Goal: Task Accomplishment & Management: Complete application form

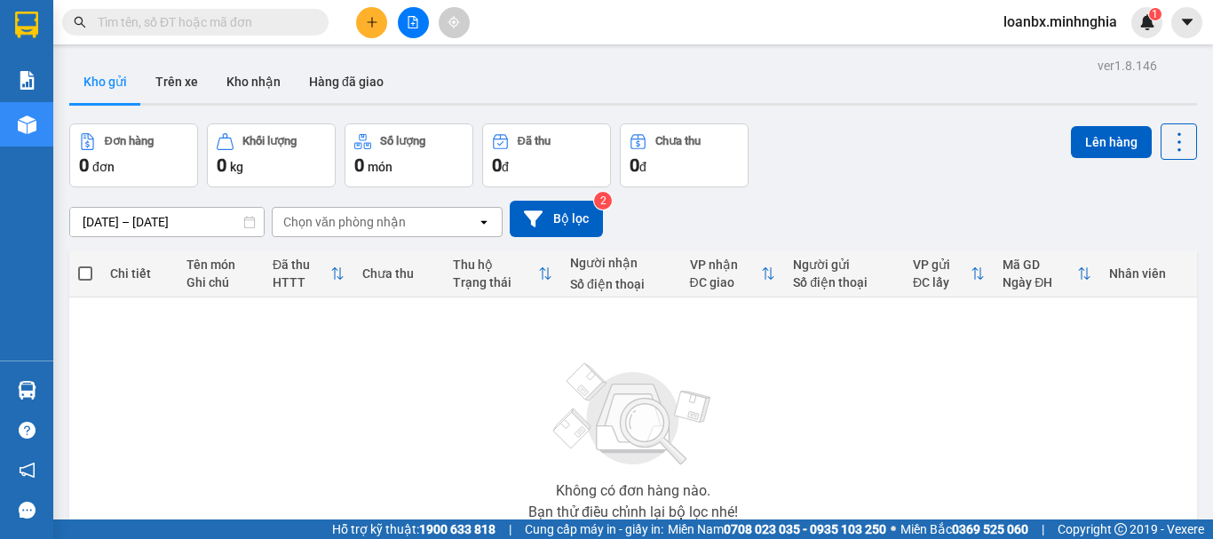
click at [357, 7] on div at bounding box center [412, 22] width 133 height 31
click at [362, 16] on button at bounding box center [371, 22] width 31 height 31
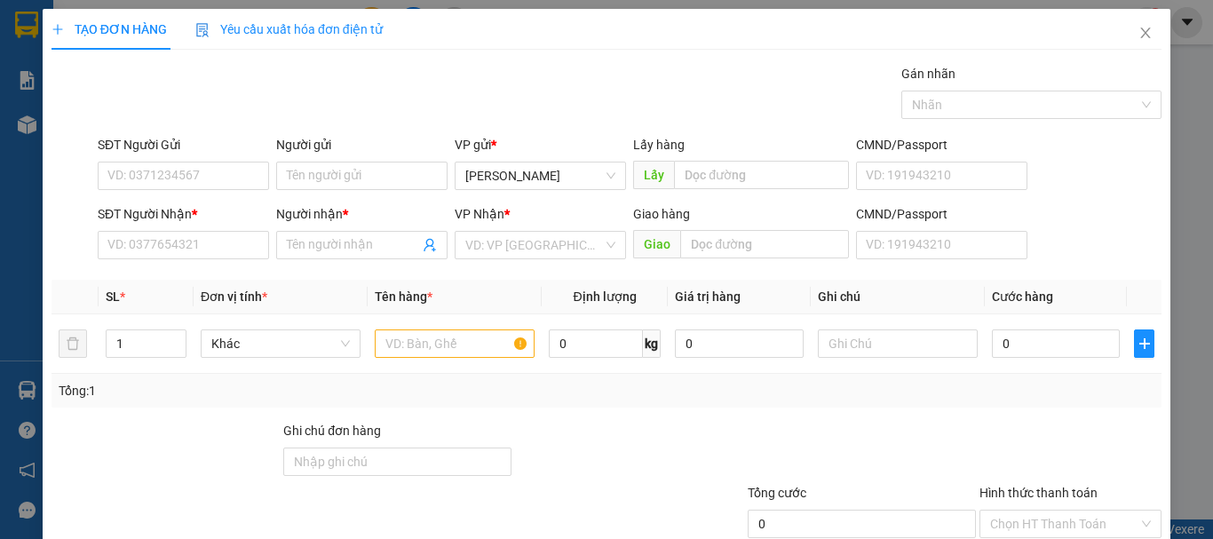
click at [174, 226] on div "SĐT Người Nhận *" at bounding box center [183, 217] width 171 height 27
click at [166, 242] on input "SĐT Người Nhận *" at bounding box center [183, 245] width 171 height 28
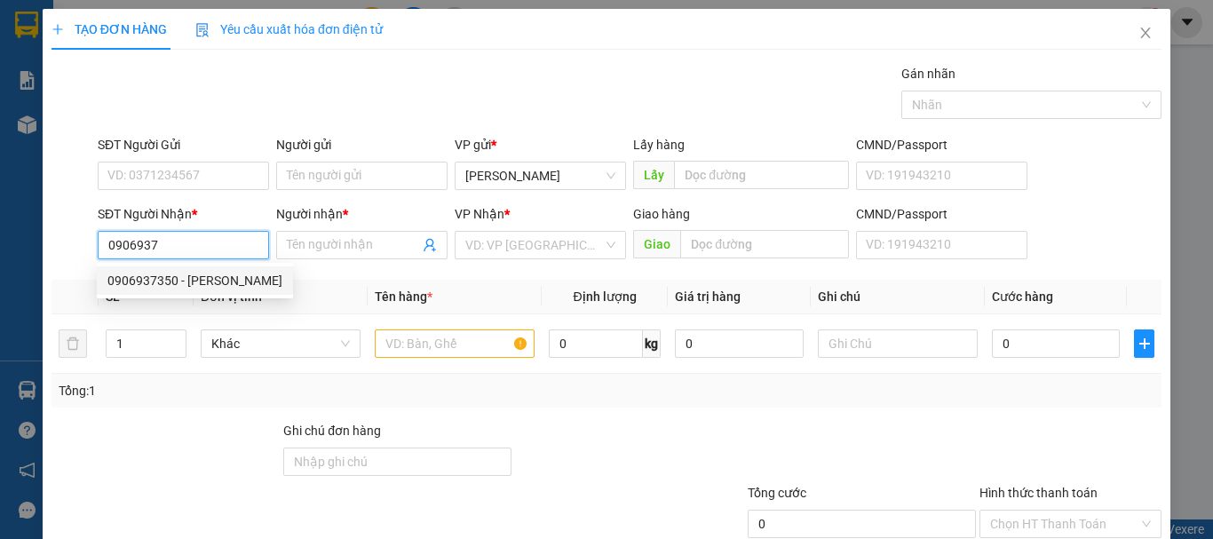
click at [206, 282] on div "0906937350 - THẢO" at bounding box center [194, 281] width 175 height 20
type input "0906937350"
type input "THẢO"
type input "CĂN CỨ 6 HÀM TÂN"
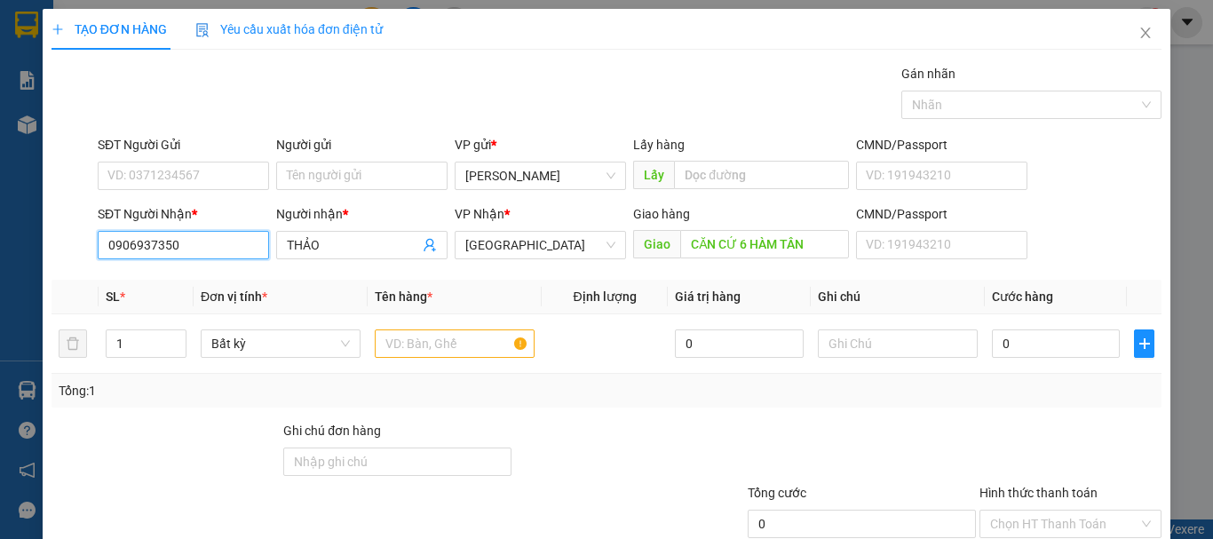
type input "0906937350"
click at [201, 150] on div "SĐT Người Gửi" at bounding box center [183, 145] width 171 height 20
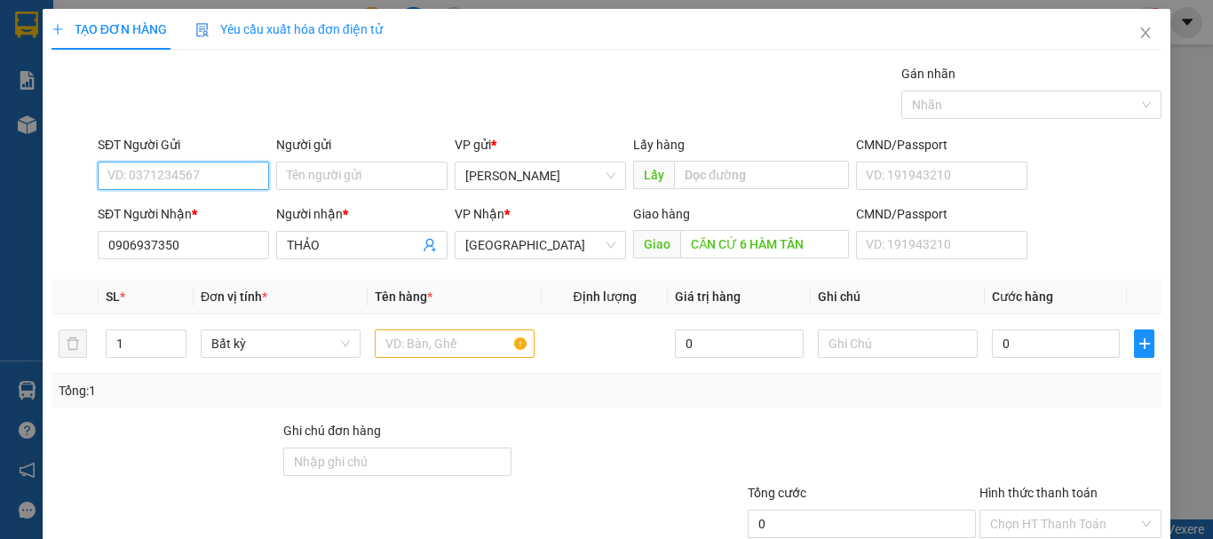
click at [201, 162] on input "SĐT Người Gửi" at bounding box center [183, 176] width 171 height 28
click at [202, 182] on input "SĐT Người Gửi" at bounding box center [183, 176] width 171 height 28
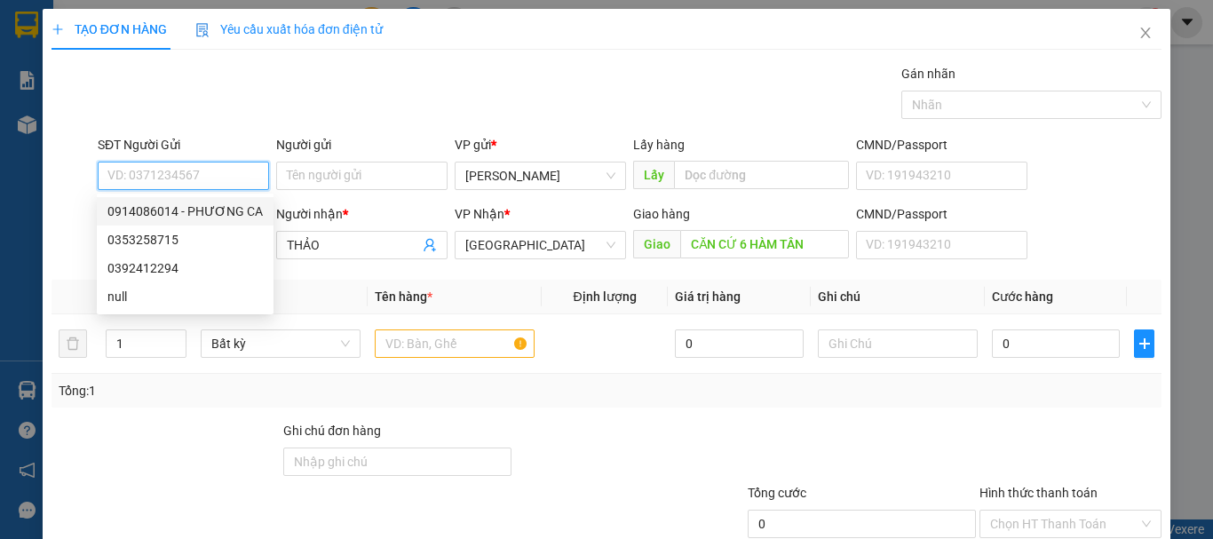
click at [197, 206] on div "0914086014 - PHƯƠNG CA" at bounding box center [184, 212] width 155 height 20
type input "0914086014"
type input "PHƯƠNG CA"
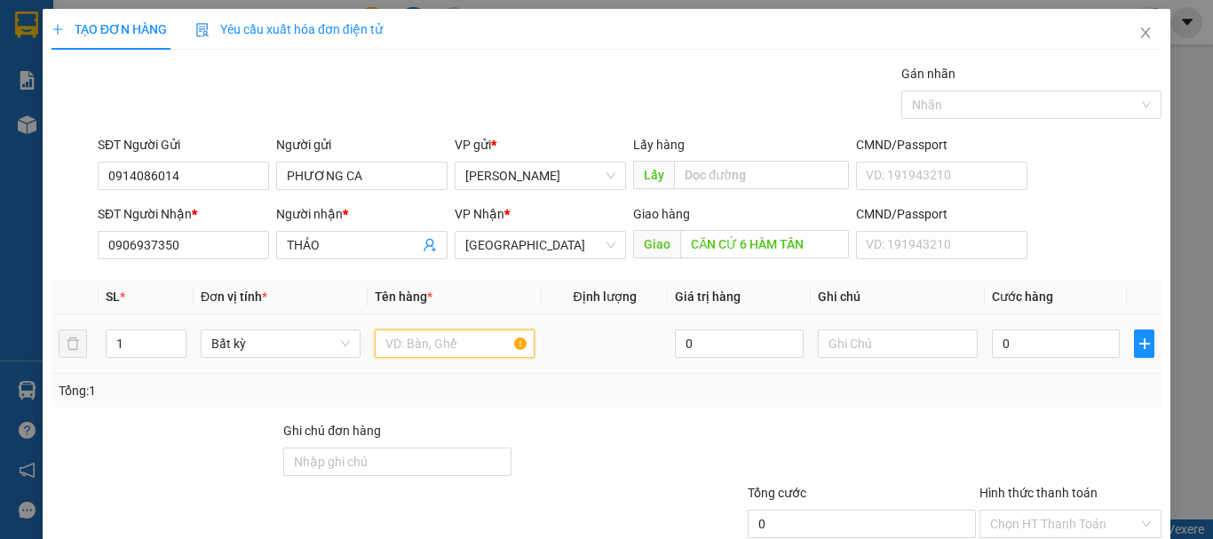
drag, startPoint x: 424, startPoint y: 351, endPoint x: 575, endPoint y: 353, distance: 151.0
click at [429, 353] on input "text" at bounding box center [455, 343] width 160 height 28
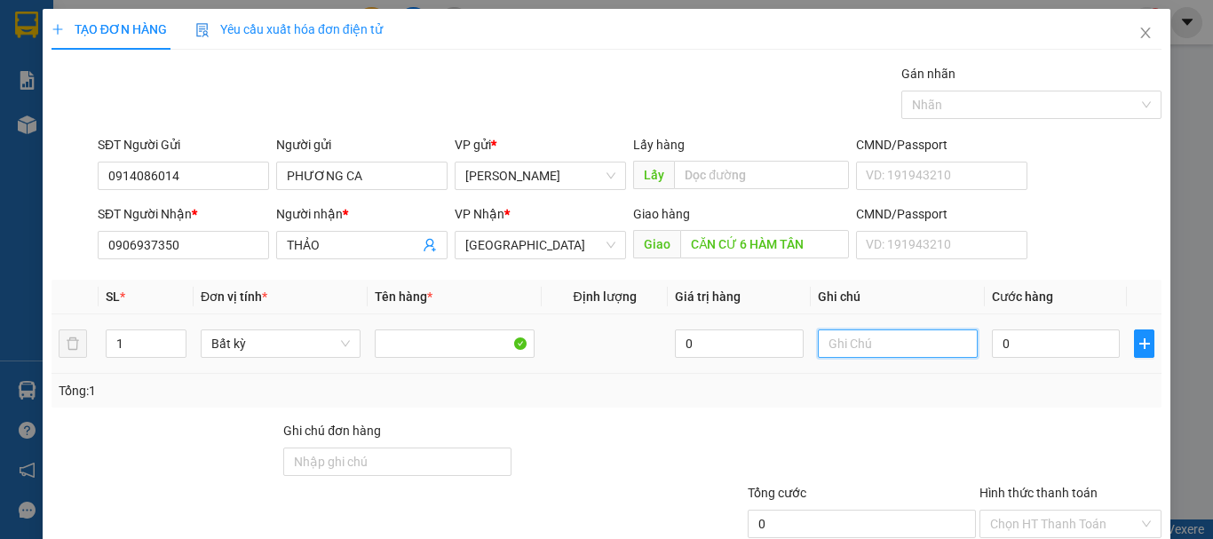
click at [951, 340] on input "text" at bounding box center [898, 343] width 160 height 28
drag, startPoint x: 904, startPoint y: 347, endPoint x: 668, endPoint y: 321, distance: 237.7
click at [668, 321] on tr "1 Bất kỳ 0 1 thx - hs 0" at bounding box center [607, 343] width 1110 height 59
type input "1 THX - HS"
click at [1005, 356] on input "0" at bounding box center [1056, 343] width 128 height 28
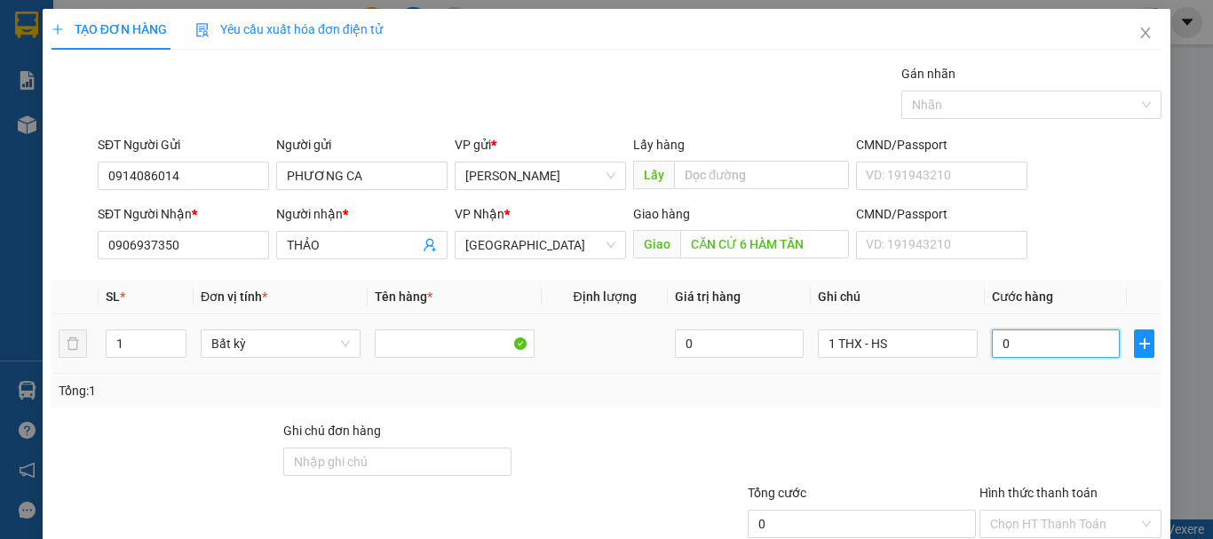
type input "5"
type input "50"
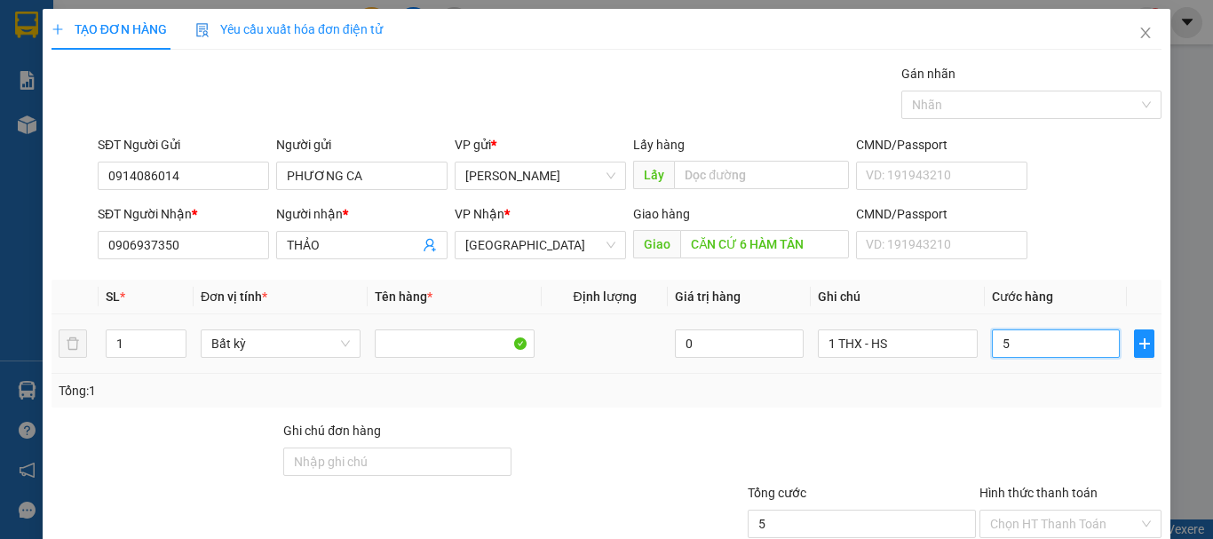
type input "50"
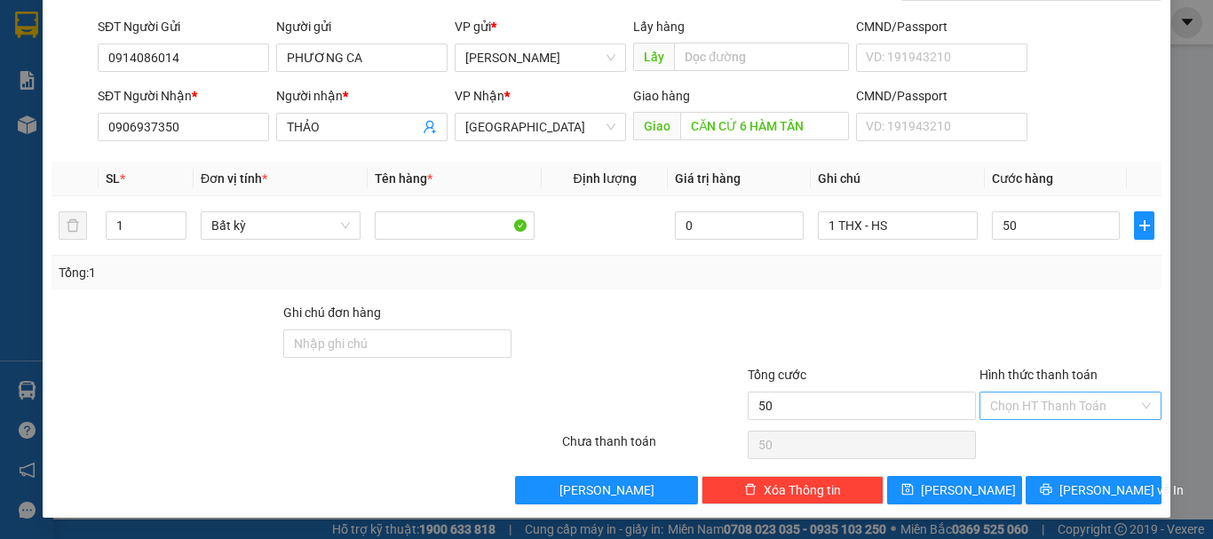
type input "50.000"
click at [1027, 404] on input "Hình thức thanh toán" at bounding box center [1064, 406] width 148 height 27
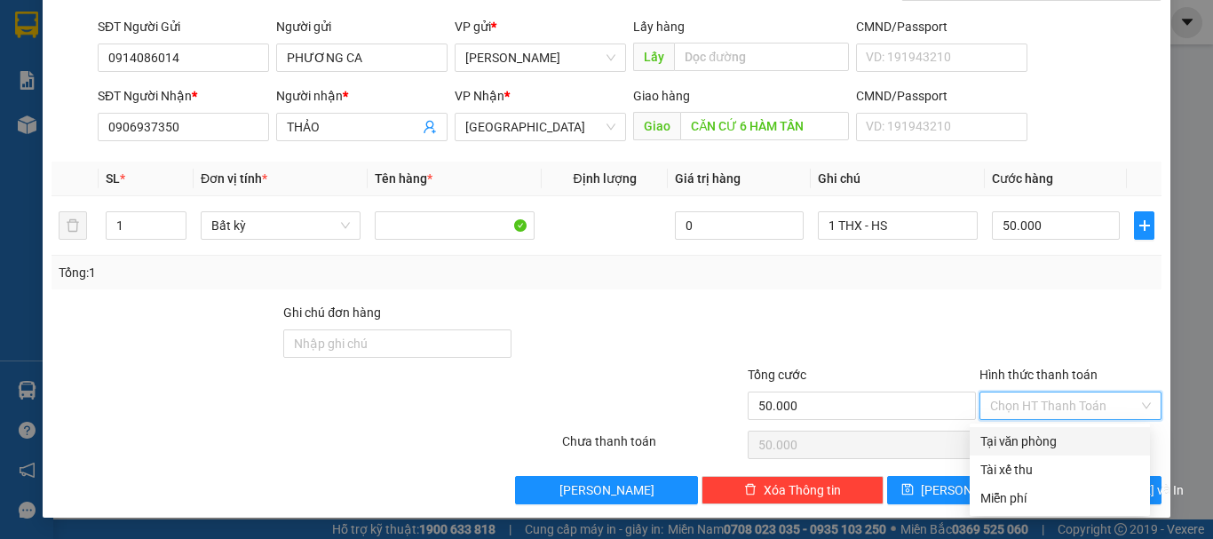
click at [1027, 429] on div "Tại văn phòng" at bounding box center [1060, 441] width 180 height 28
type input "0"
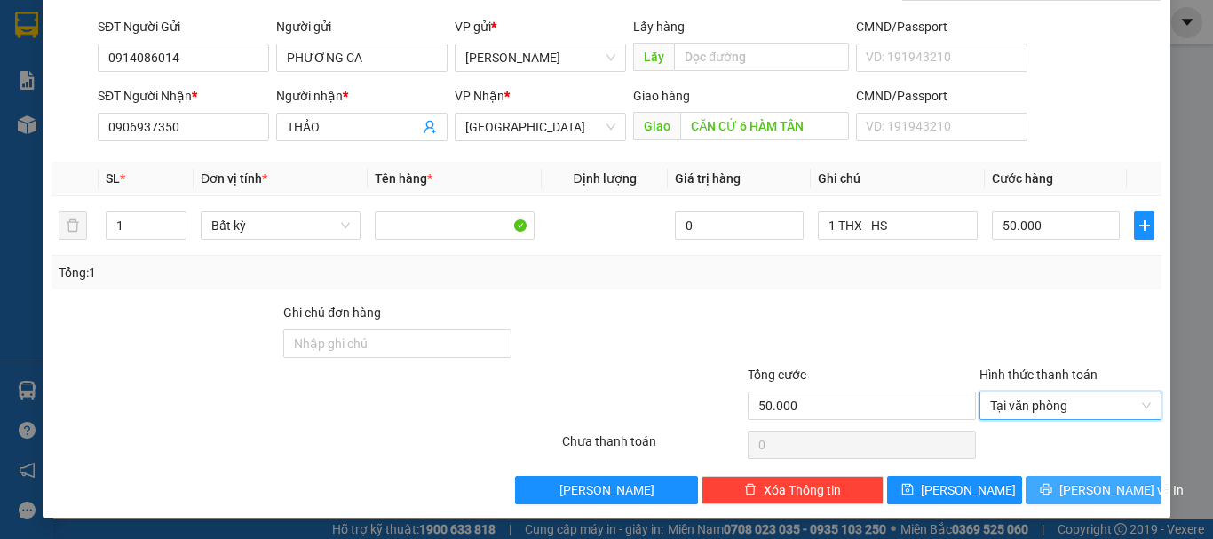
click at [1070, 486] on span "[PERSON_NAME] và In" at bounding box center [1121, 490] width 124 height 20
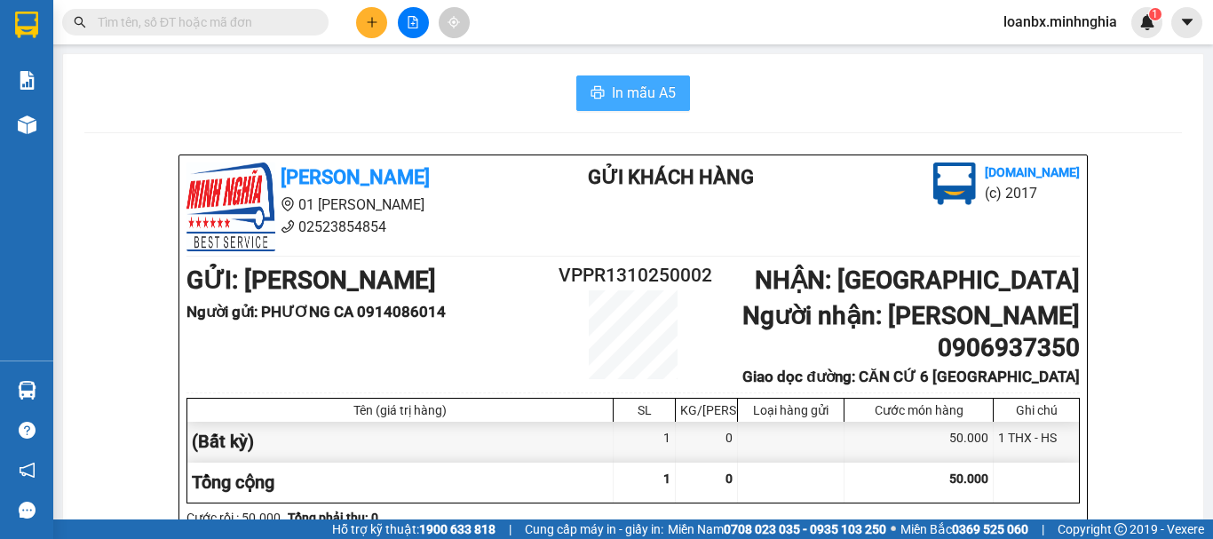
click at [656, 102] on span "In mẫu A5" at bounding box center [644, 93] width 64 height 22
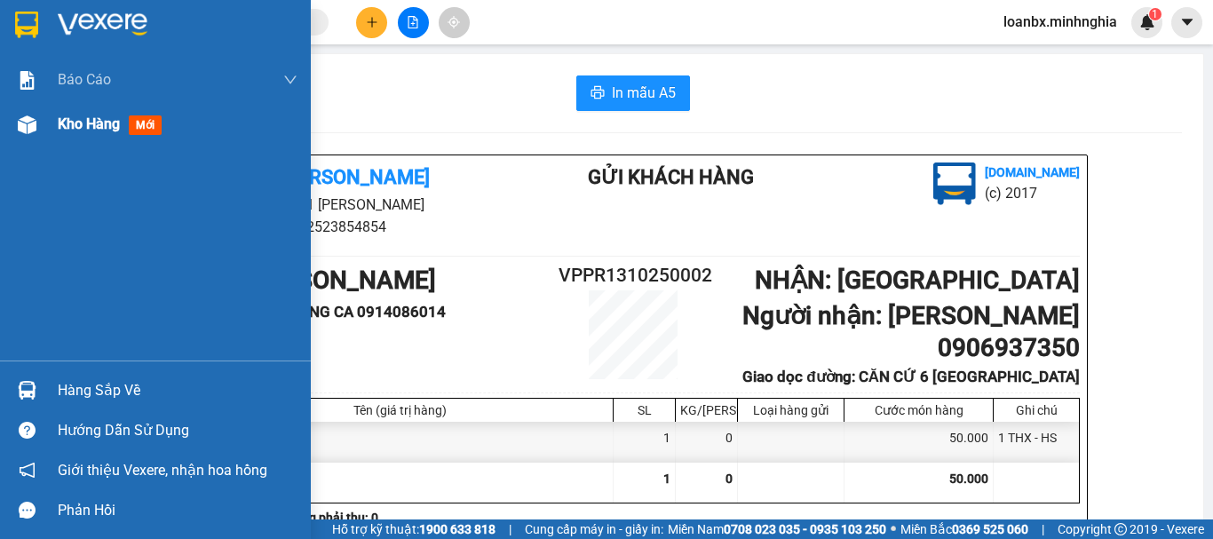
click at [61, 133] on div "Kho hàng mới" at bounding box center [113, 124] width 111 height 22
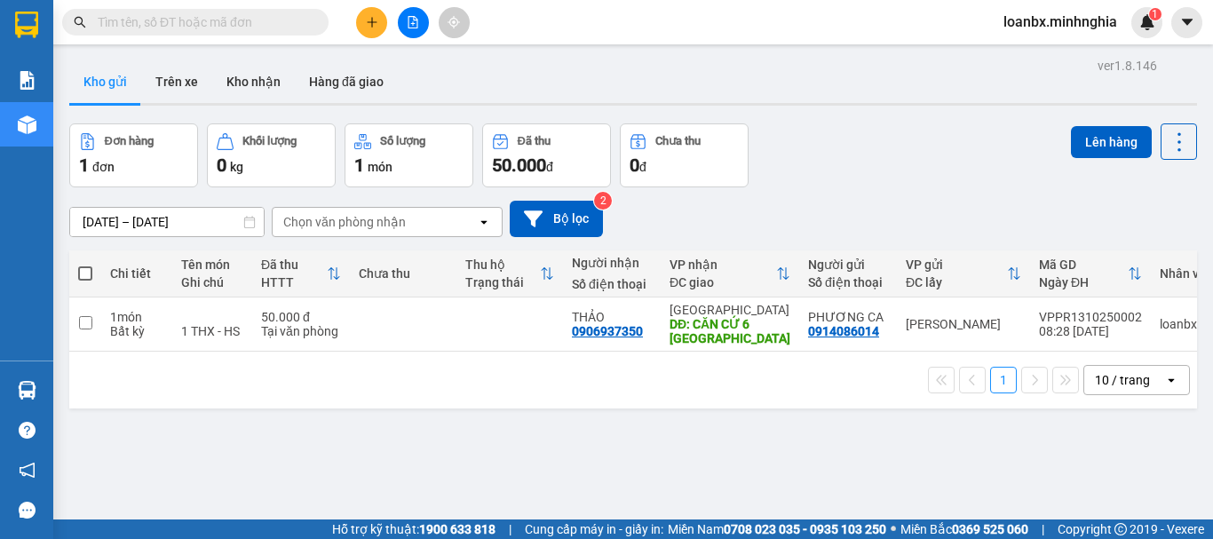
scroll to position [82, 0]
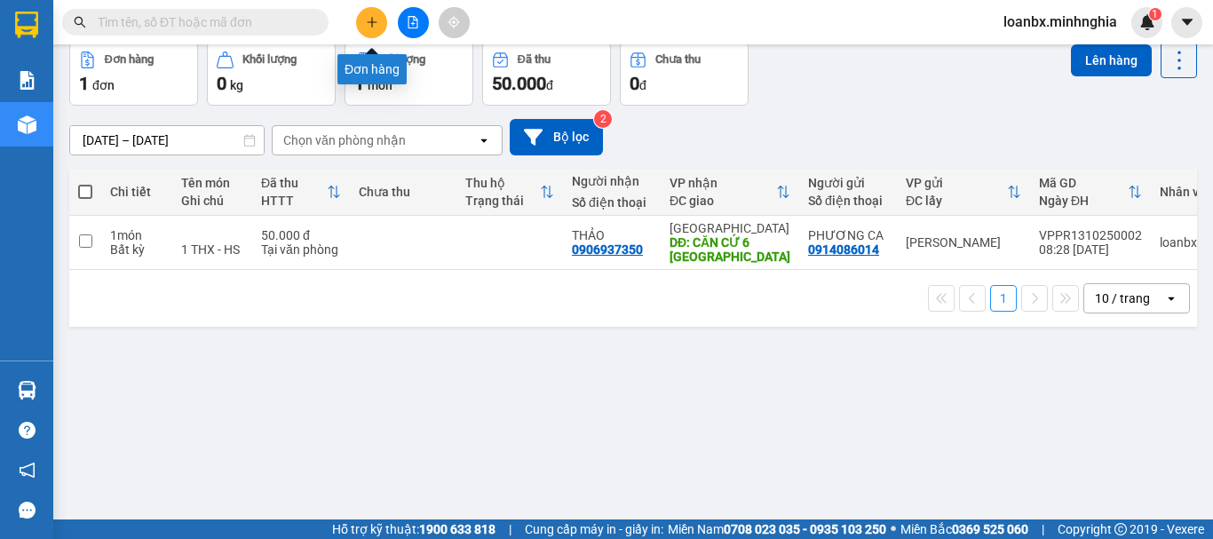
click at [367, 19] on icon "plus" at bounding box center [372, 22] width 12 height 12
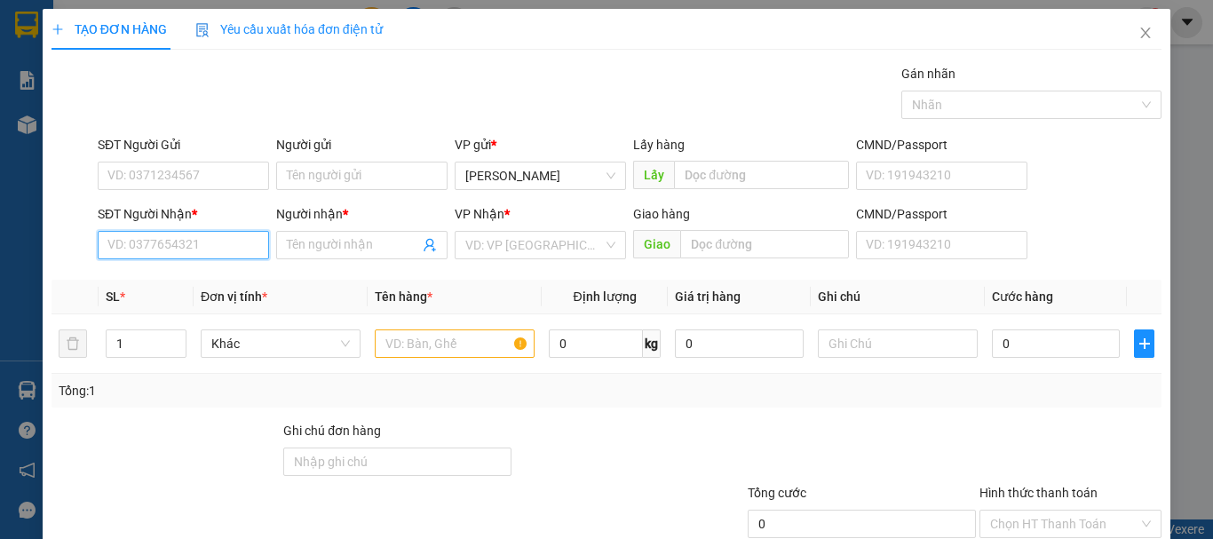
click at [171, 236] on input "SĐT Người Nhận *" at bounding box center [183, 245] width 171 height 28
type input "0363300875"
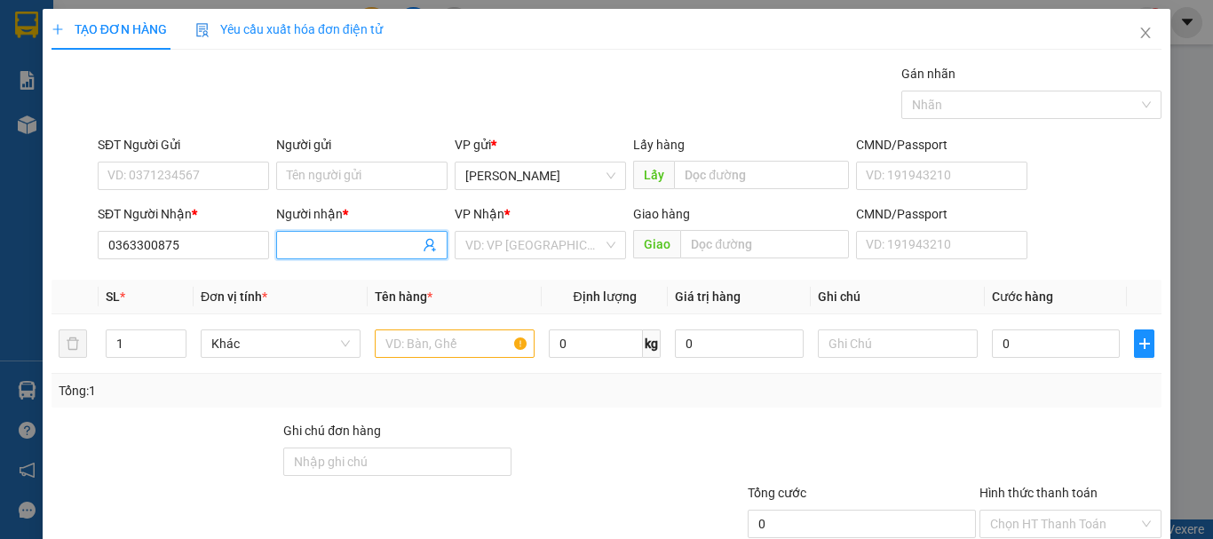
click at [305, 252] on input "Người nhận *" at bounding box center [353, 245] width 132 height 20
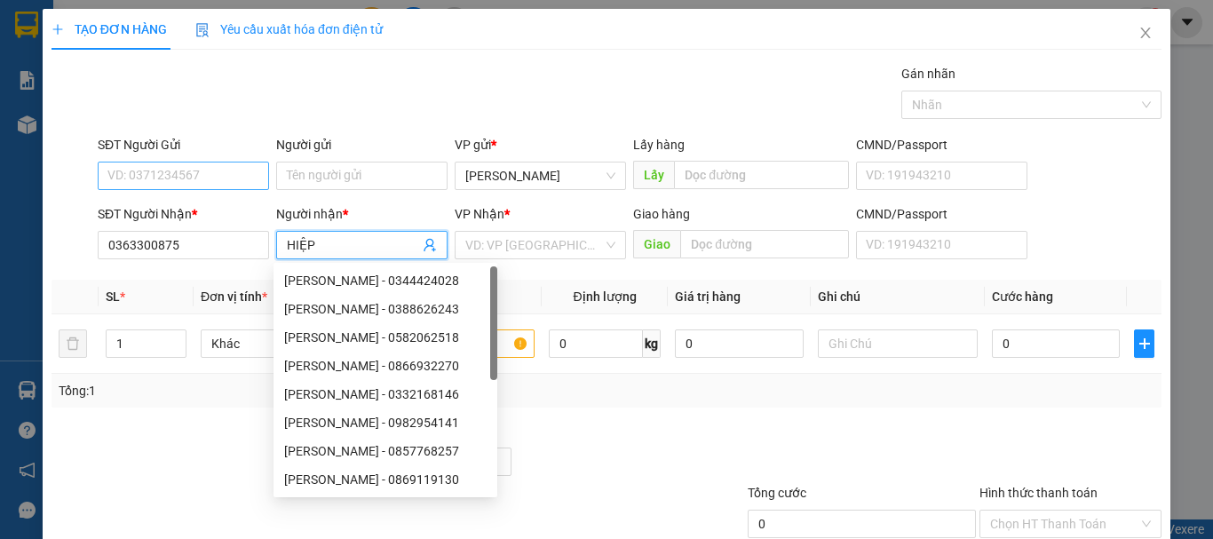
type input "HIỆP"
click at [133, 166] on input "SĐT Người Gửi" at bounding box center [183, 176] width 171 height 28
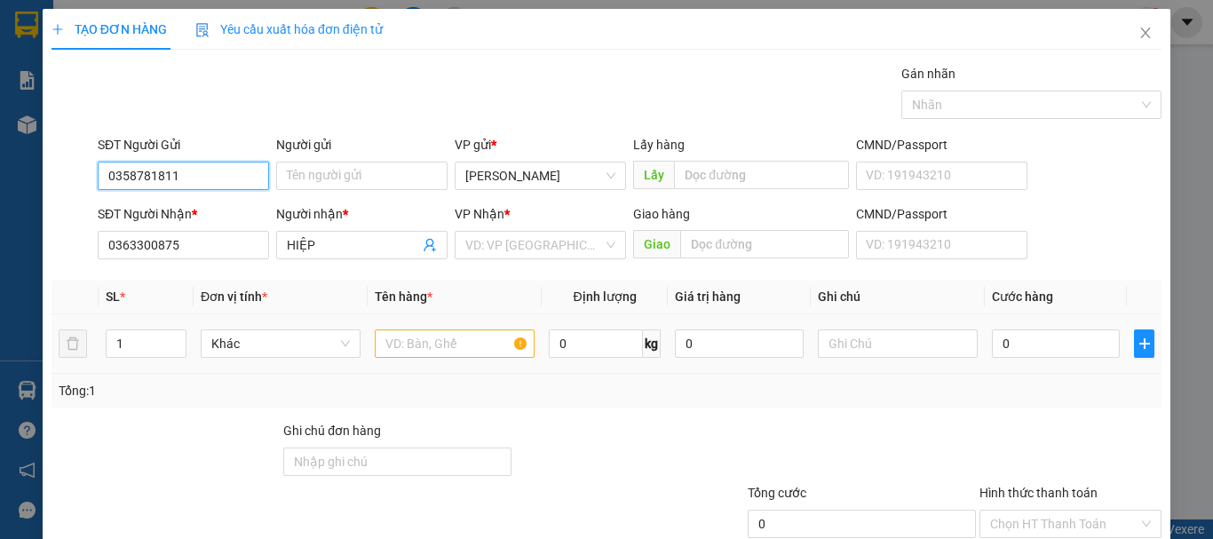
type input "0358781811"
click at [436, 337] on input "text" at bounding box center [455, 343] width 160 height 28
type input "1"
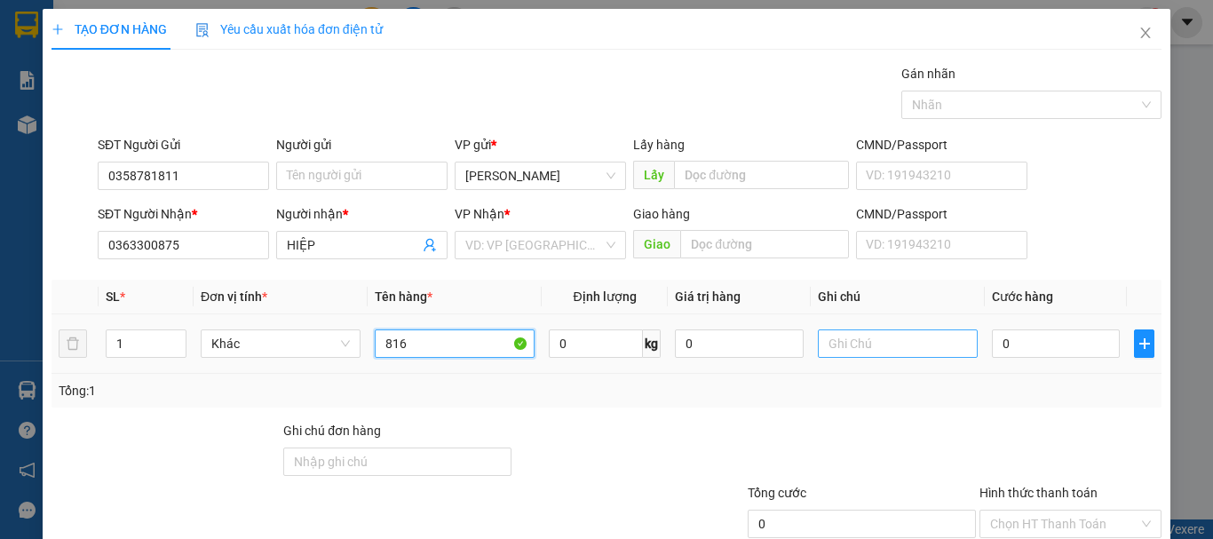
type input "816"
click at [884, 340] on input "text" at bounding box center [898, 343] width 160 height 28
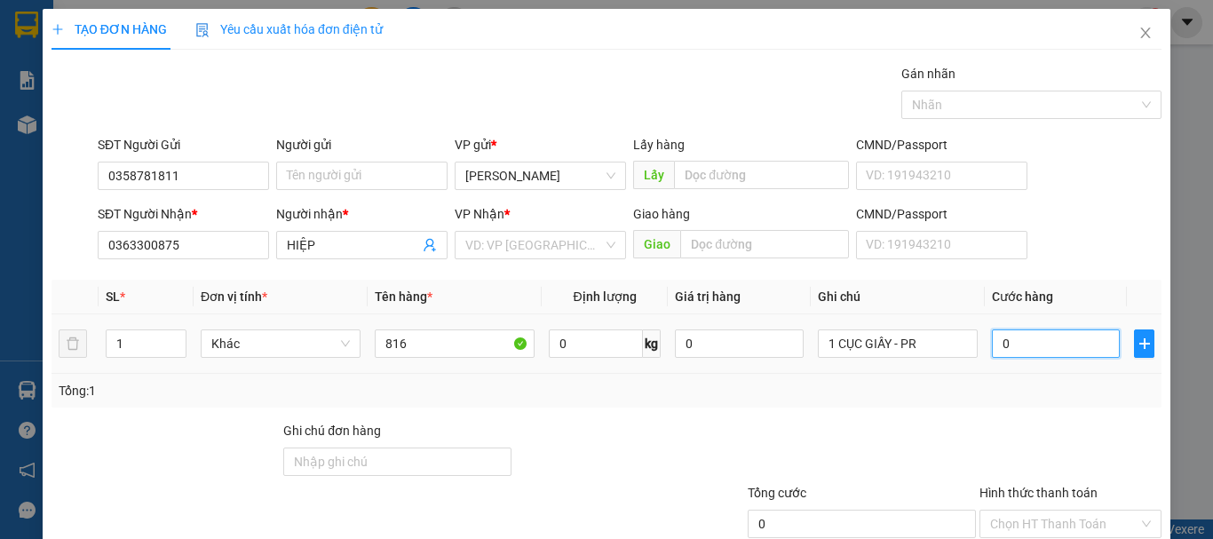
click at [992, 337] on input "0" at bounding box center [1056, 343] width 128 height 28
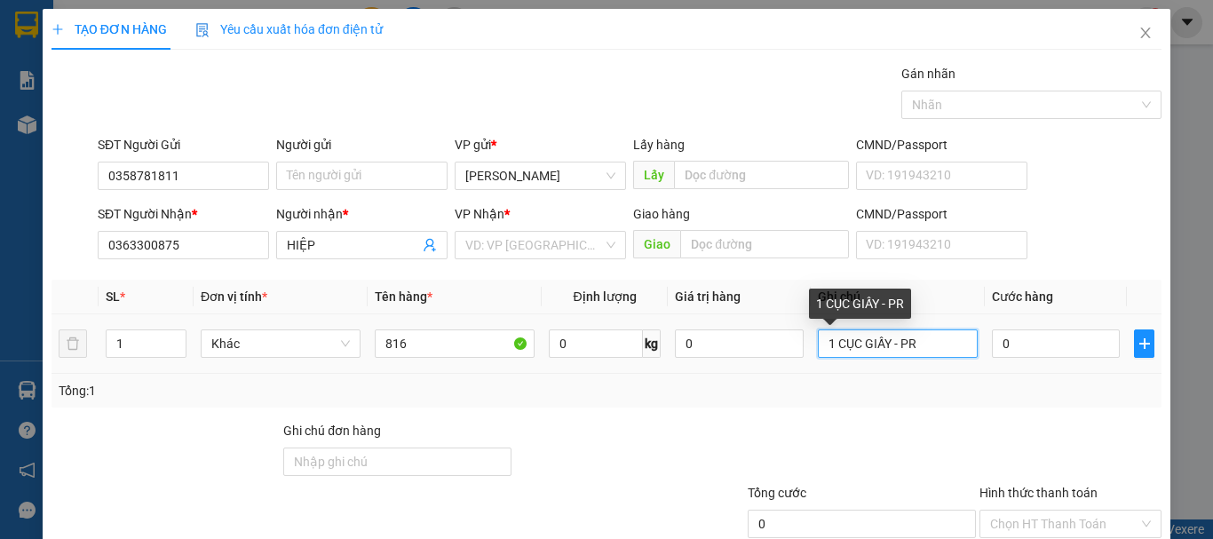
click at [903, 354] on input "1 CỤC GIẤY - PR" at bounding box center [898, 343] width 160 height 28
type input "1 CỤC GIẤY - PT"
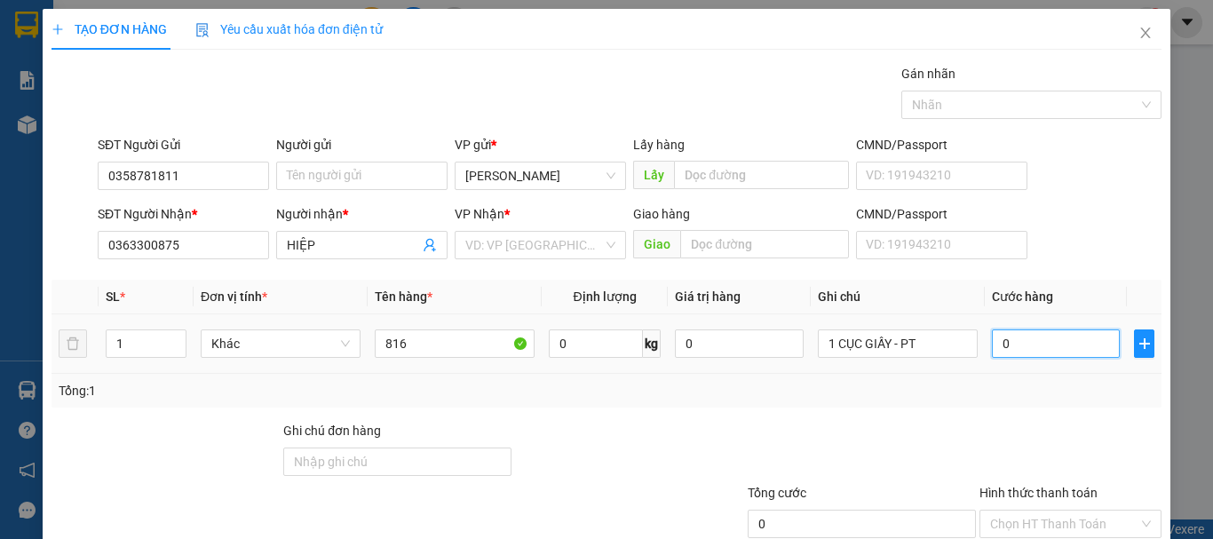
click at [1012, 352] on input "0" at bounding box center [1056, 343] width 128 height 28
type input "3"
type input "30"
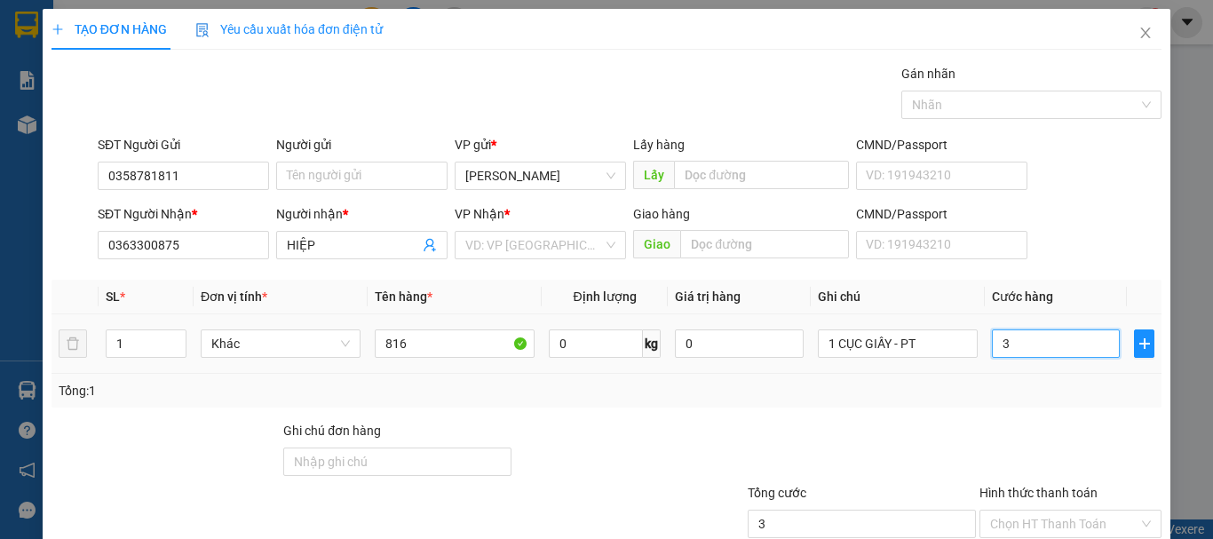
type input "30"
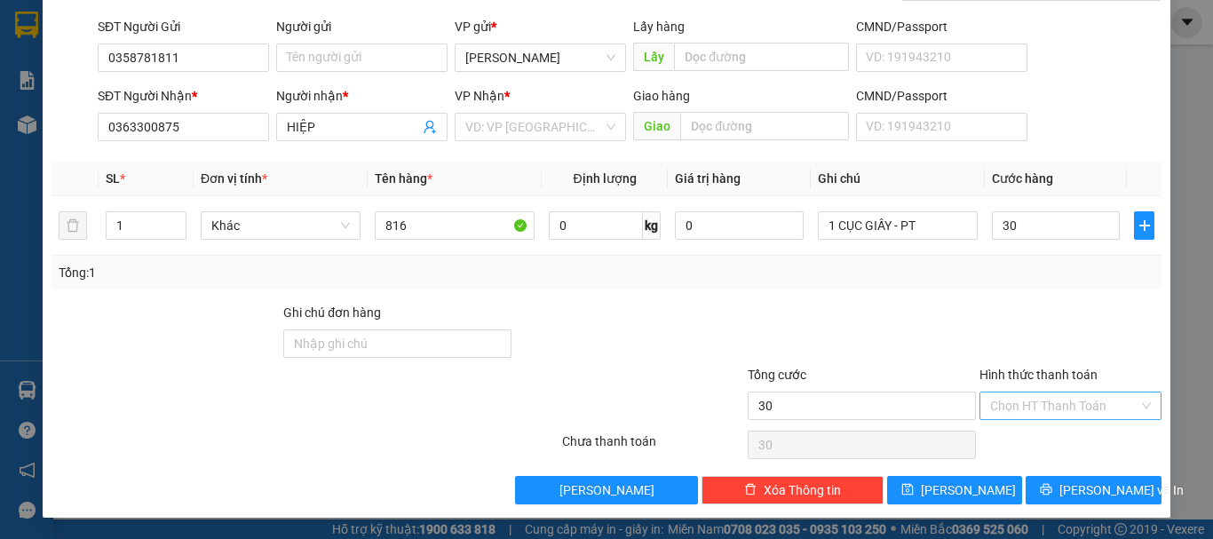
type input "30.000"
click at [1042, 416] on input "Hình thức thanh toán" at bounding box center [1064, 406] width 148 height 27
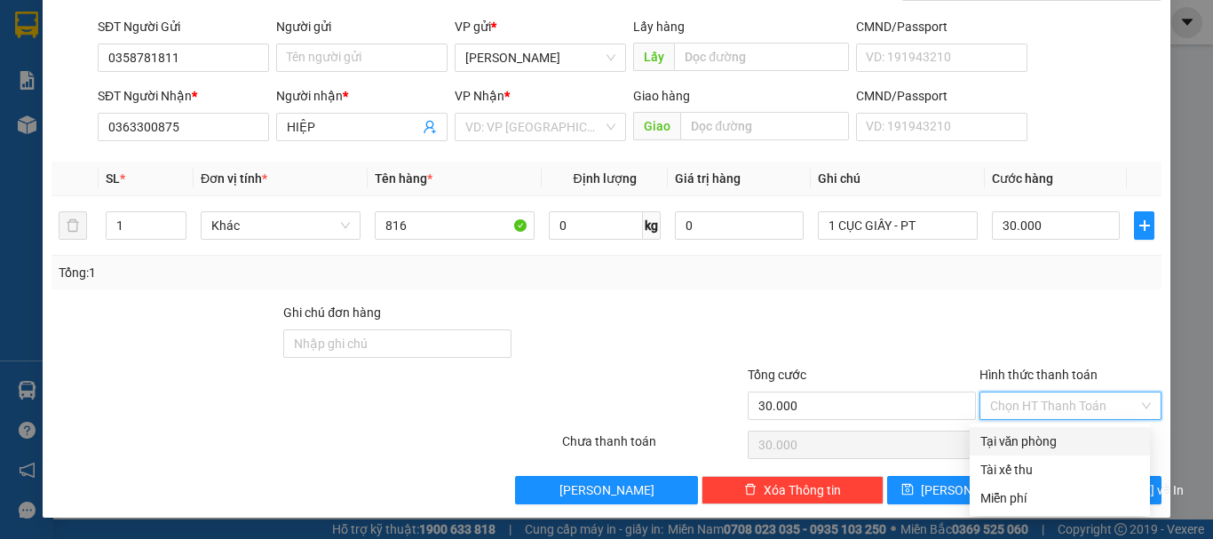
click at [1037, 438] on div "Tại văn phòng" at bounding box center [1059, 442] width 159 height 20
type input "0"
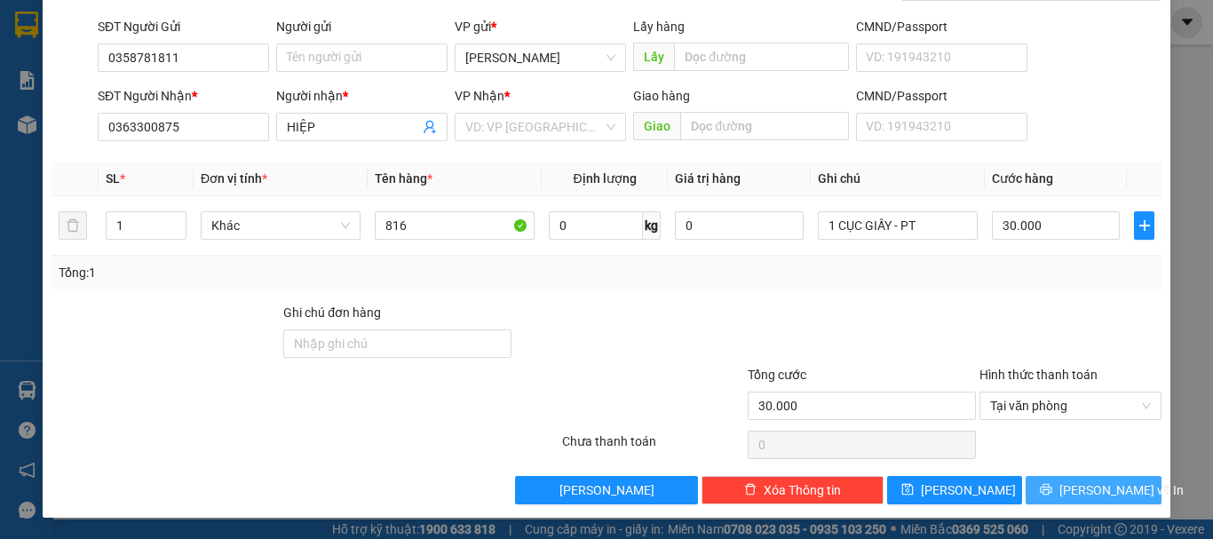
click at [1059, 480] on button "[PERSON_NAME] và In" at bounding box center [1094, 490] width 136 height 28
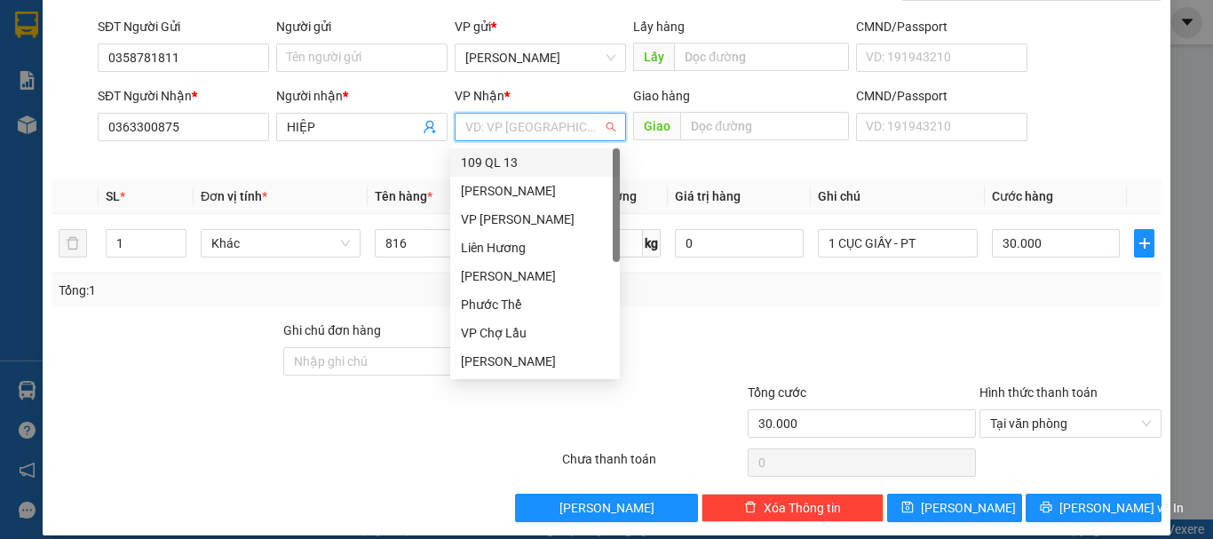
click at [519, 138] on input "search" at bounding box center [534, 127] width 138 height 27
click at [496, 210] on div "VP Chí Công" at bounding box center [535, 219] width 170 height 28
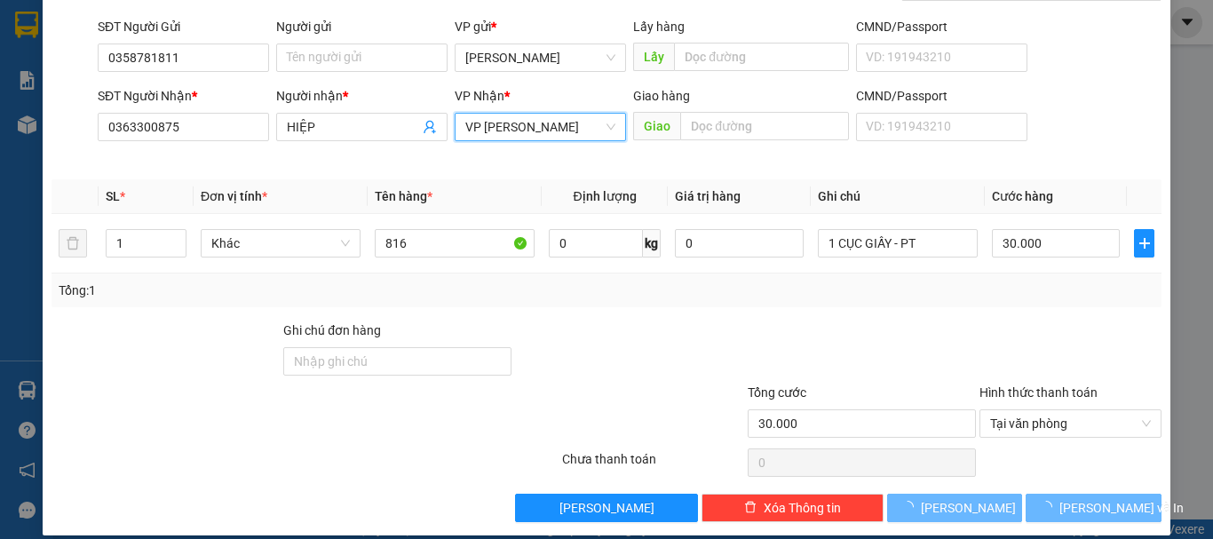
click at [506, 134] on span "VP Chí Công" at bounding box center [540, 127] width 150 height 27
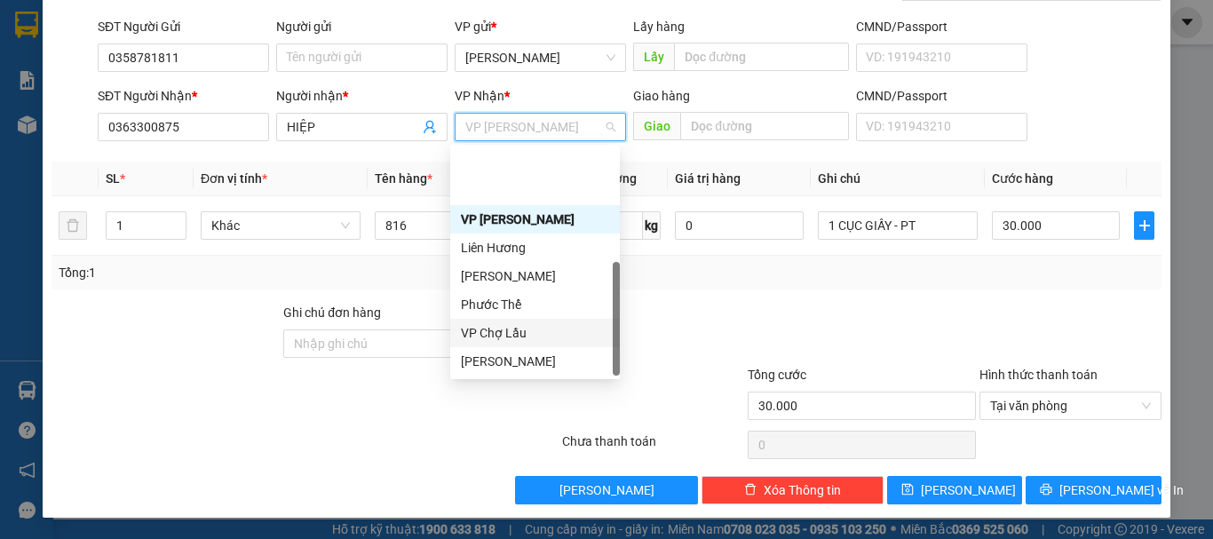
scroll to position [85, 0]
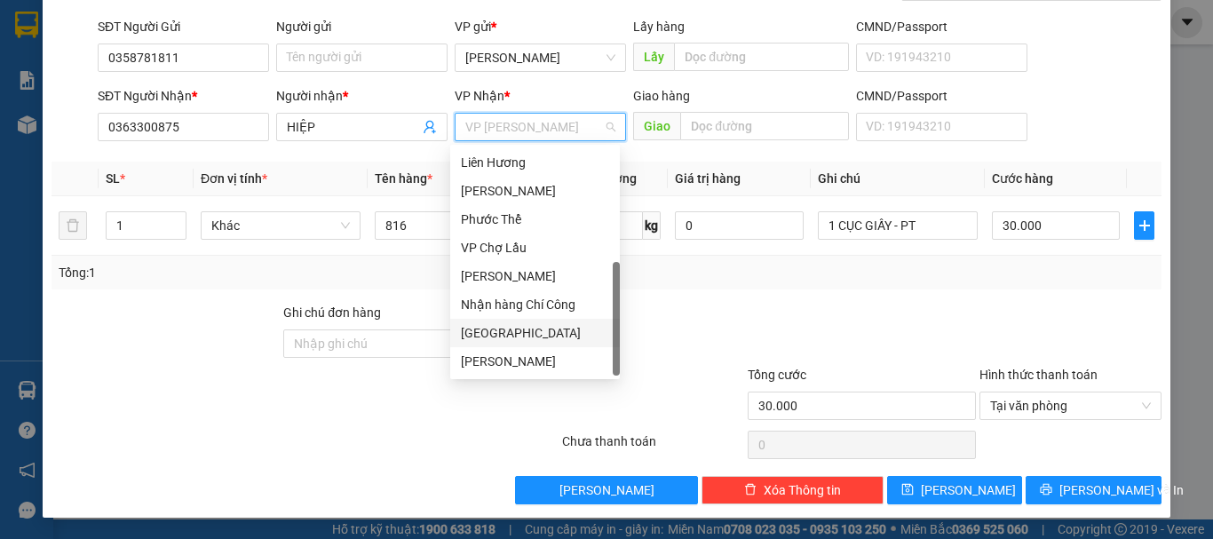
click at [485, 329] on div "[GEOGRAPHIC_DATA]" at bounding box center [535, 333] width 148 height 20
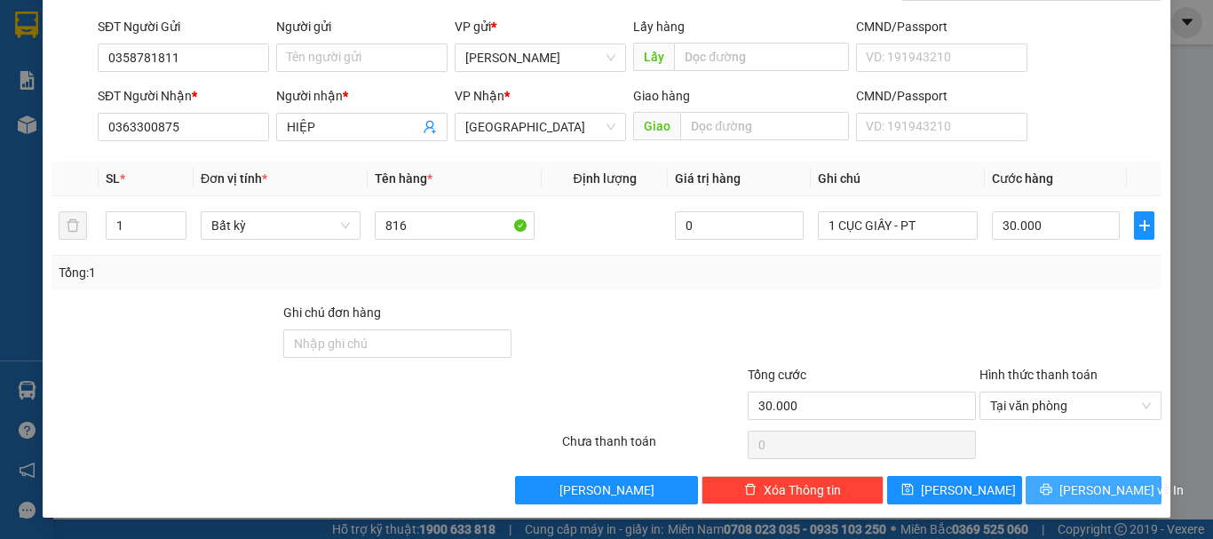
click at [1073, 482] on span "[PERSON_NAME] và In" at bounding box center [1121, 490] width 124 height 20
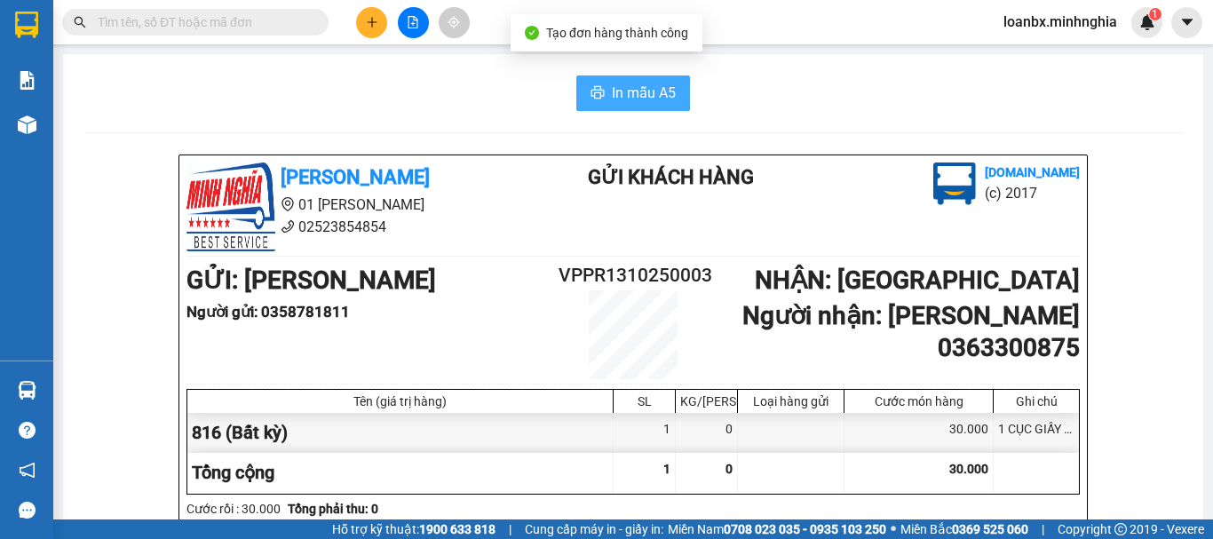
click at [649, 80] on button "In mẫu A5" at bounding box center [633, 93] width 114 height 36
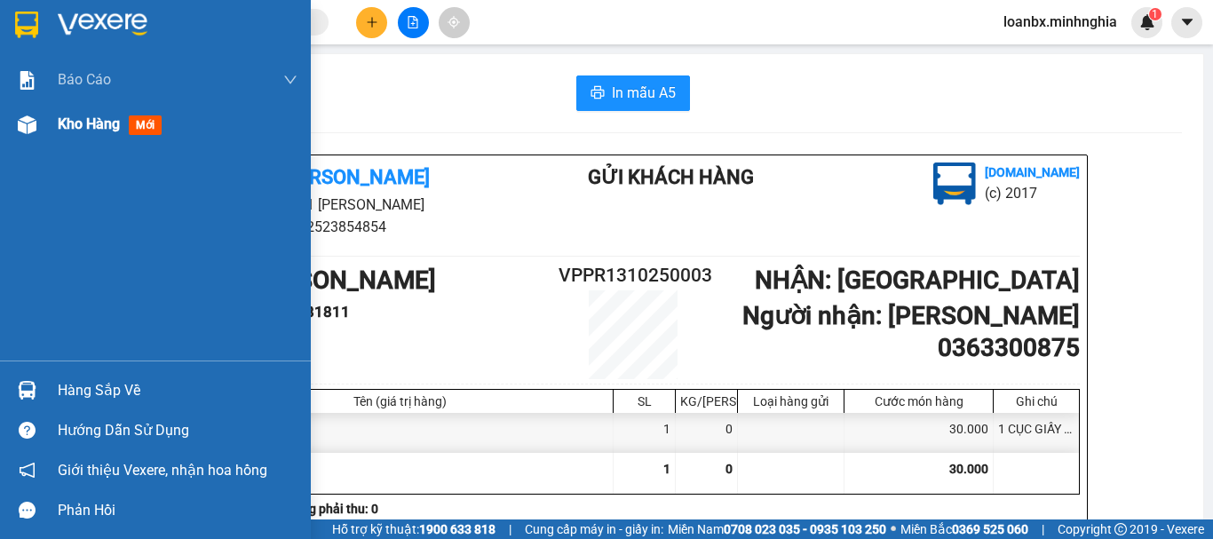
click at [71, 131] on span "Kho hàng" at bounding box center [89, 123] width 62 height 17
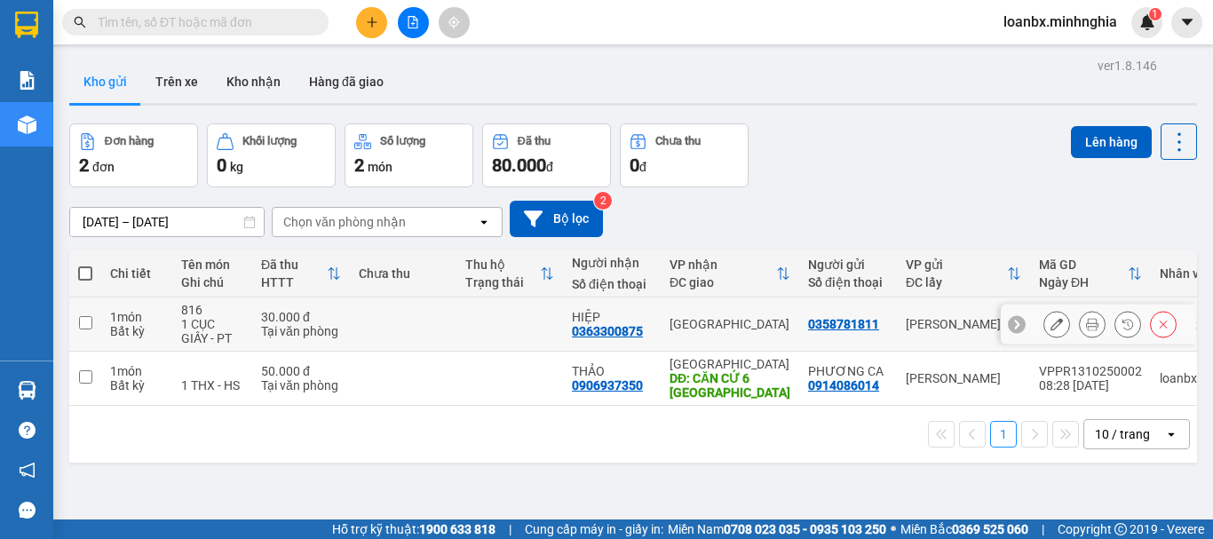
click at [519, 300] on td at bounding box center [509, 324] width 107 height 54
checkbox input "true"
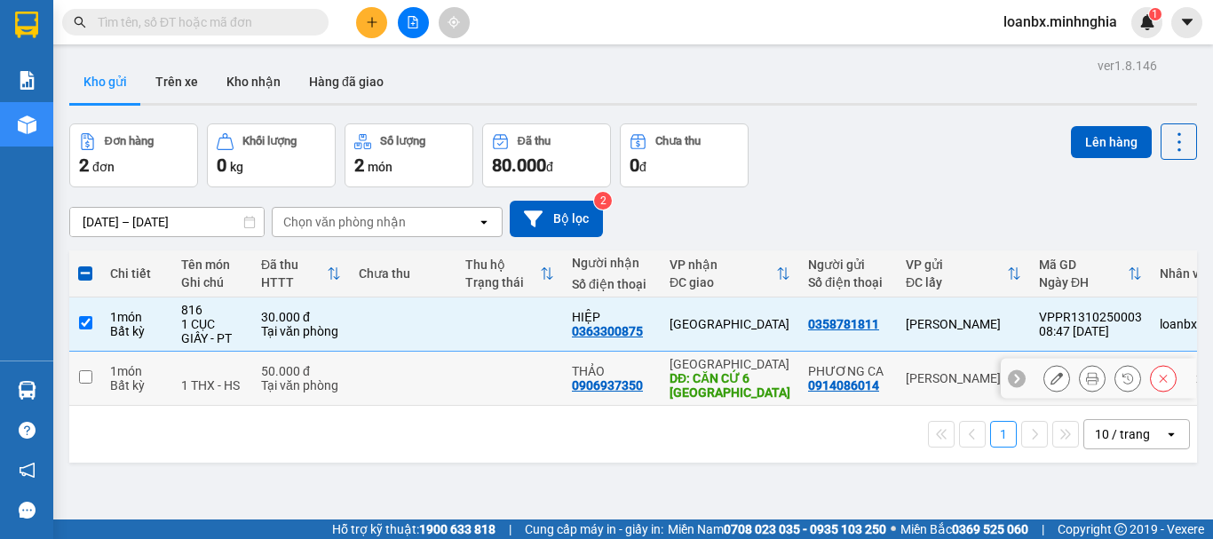
click at [486, 373] on td at bounding box center [509, 379] width 107 height 54
checkbox input "true"
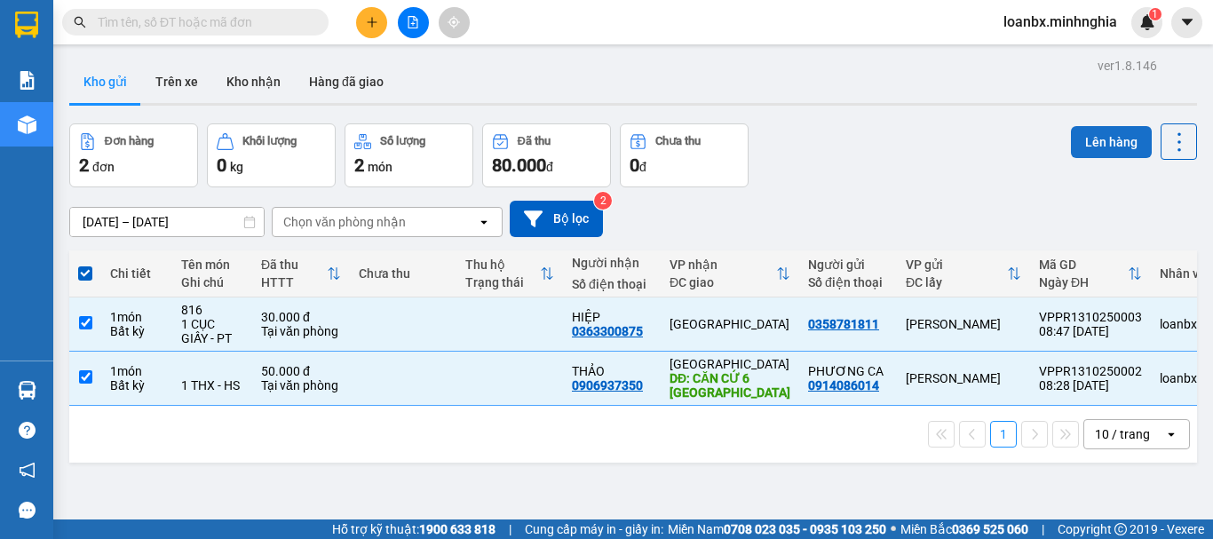
click at [1113, 131] on button "Lên hàng" at bounding box center [1111, 142] width 81 height 32
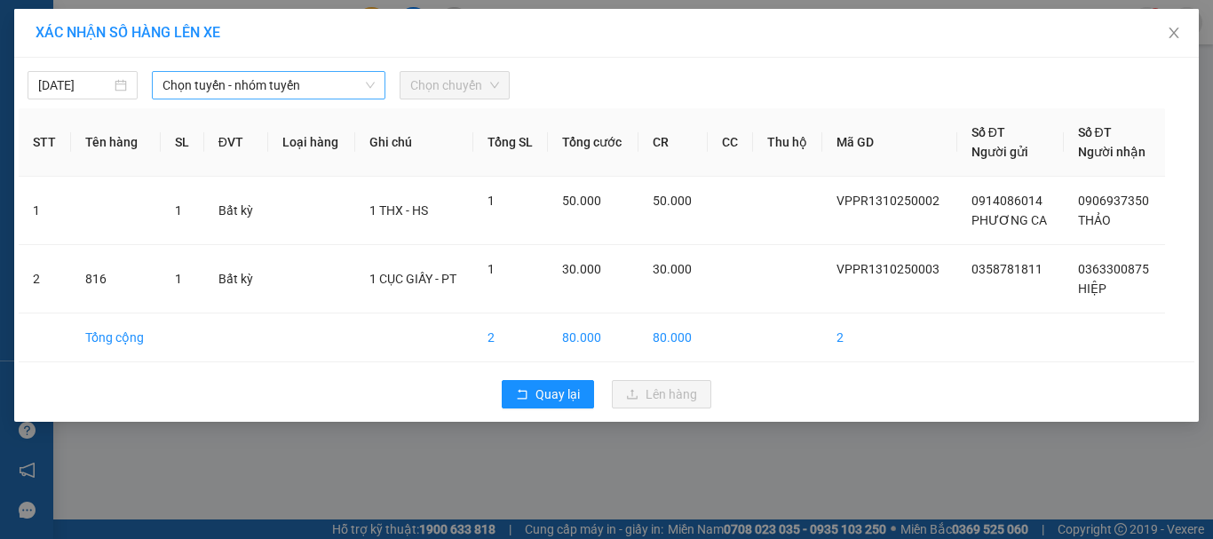
drag, startPoint x: 274, startPoint y: 85, endPoint x: 274, endPoint y: 99, distance: 13.3
click at [274, 91] on span "Chọn tuyến - nhóm tuyến" at bounding box center [269, 85] width 212 height 27
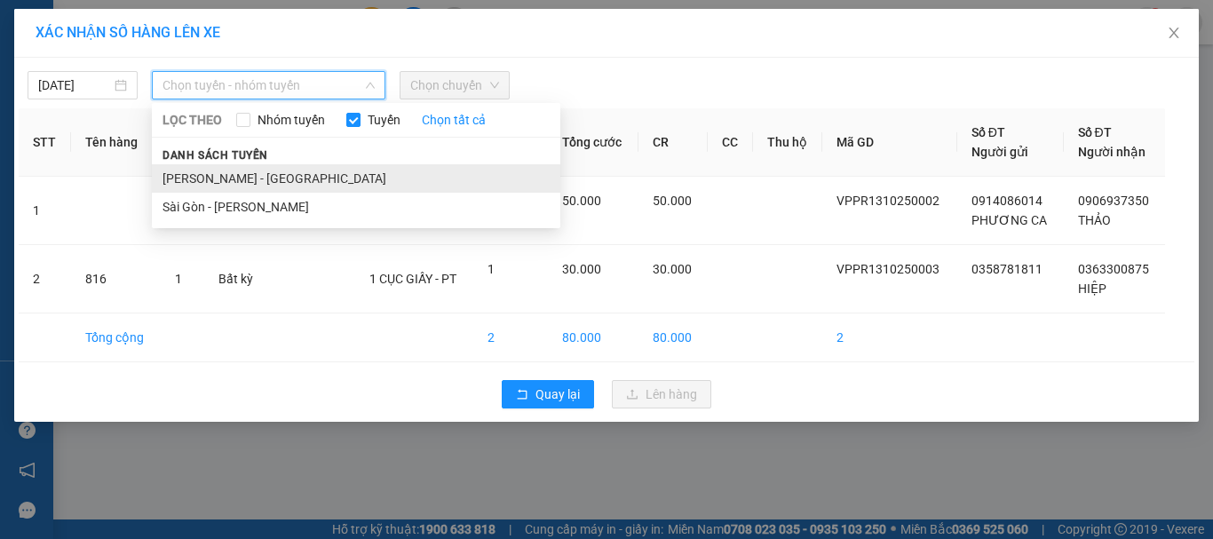
click at [239, 182] on li "[PERSON_NAME] - [GEOGRAPHIC_DATA]" at bounding box center [356, 178] width 408 height 28
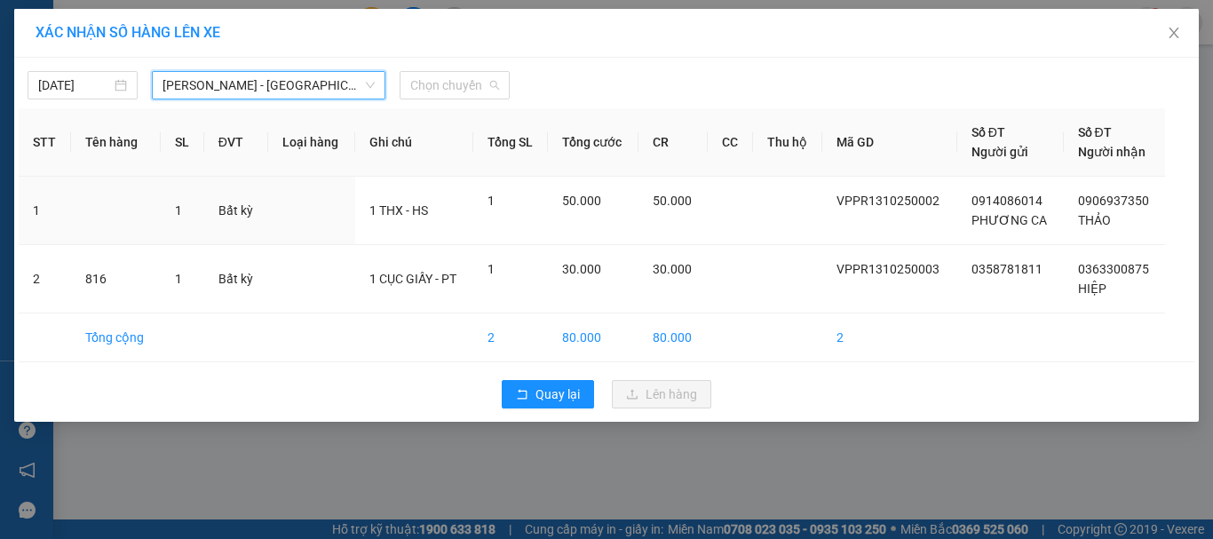
drag, startPoint x: 435, startPoint y: 83, endPoint x: 453, endPoint y: 151, distance: 69.8
click at [438, 84] on span "Chọn chuyến" at bounding box center [454, 85] width 89 height 27
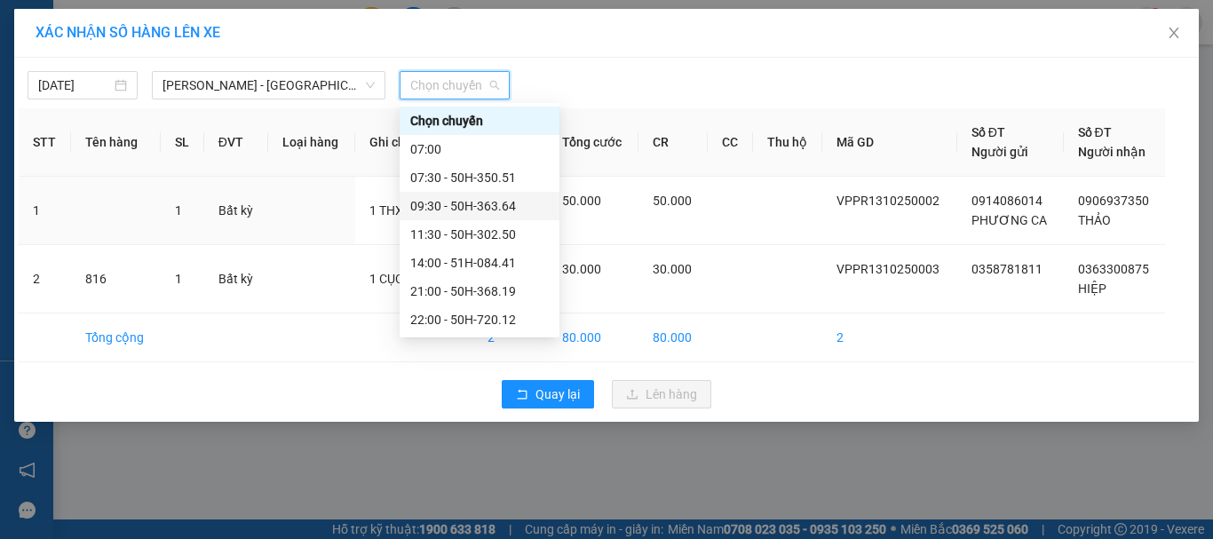
click at [466, 209] on div "09:30 - 50H-363.64" at bounding box center [479, 206] width 139 height 20
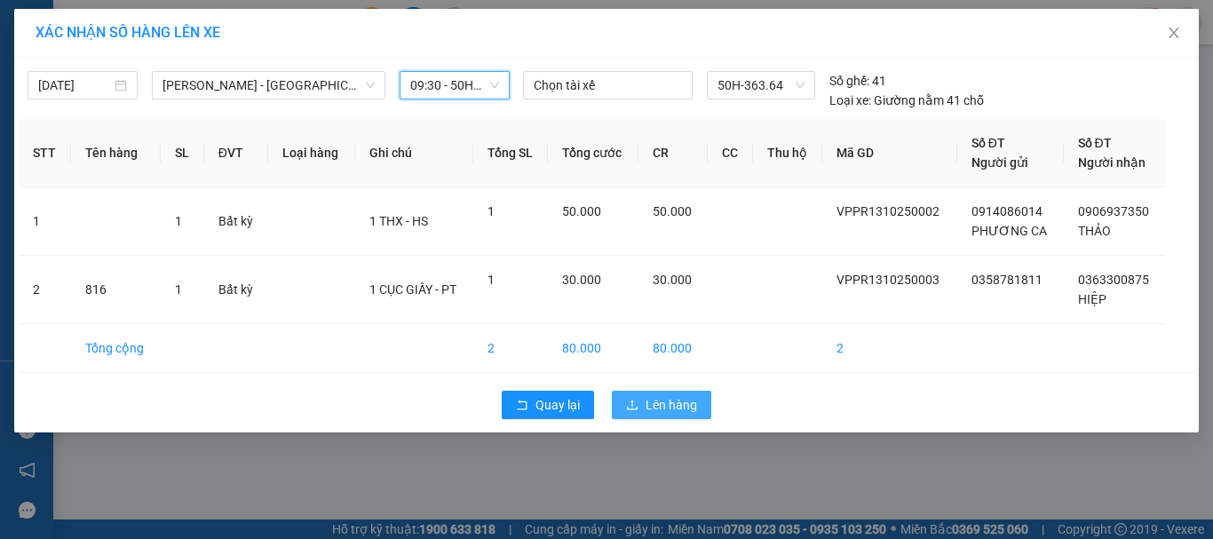
click at [666, 408] on span "Lên hàng" at bounding box center [672, 405] width 52 height 20
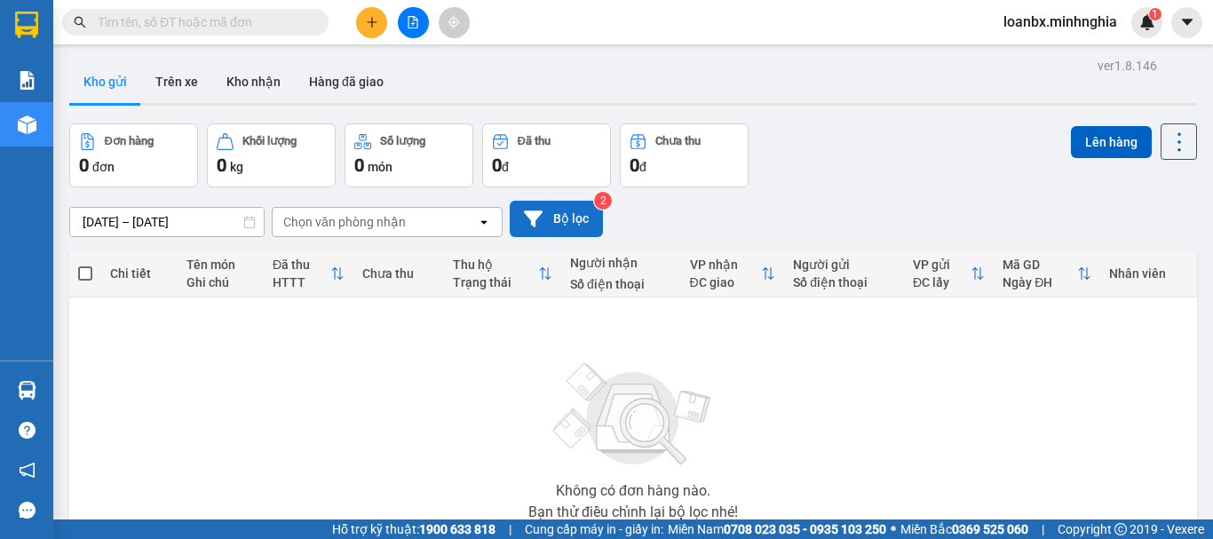
click at [561, 214] on button "Bộ lọc" at bounding box center [556, 219] width 93 height 36
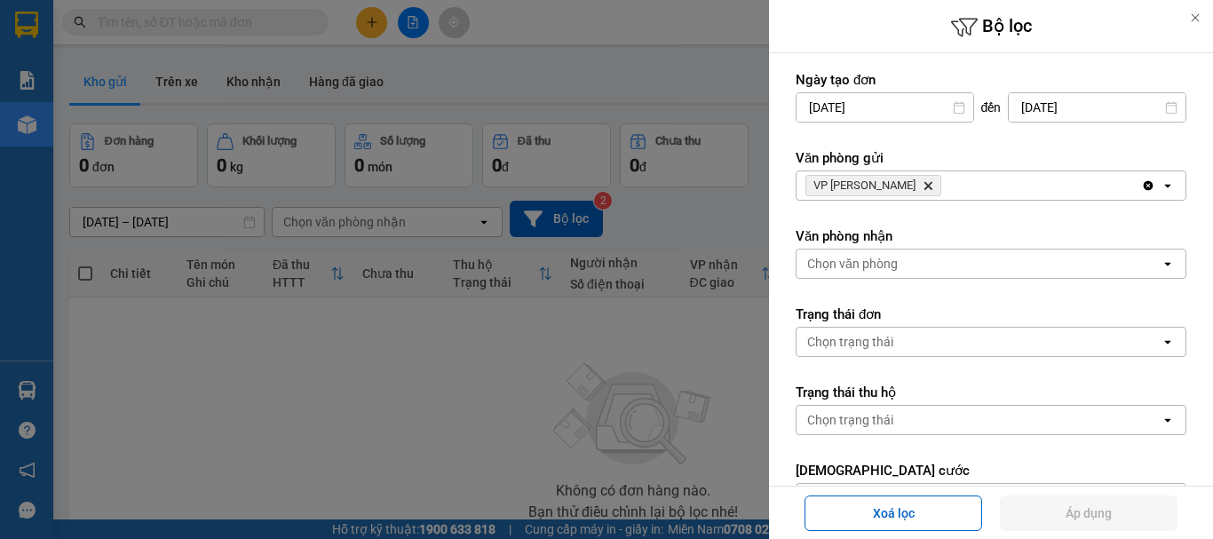
click at [633, 295] on div at bounding box center [606, 269] width 1213 height 539
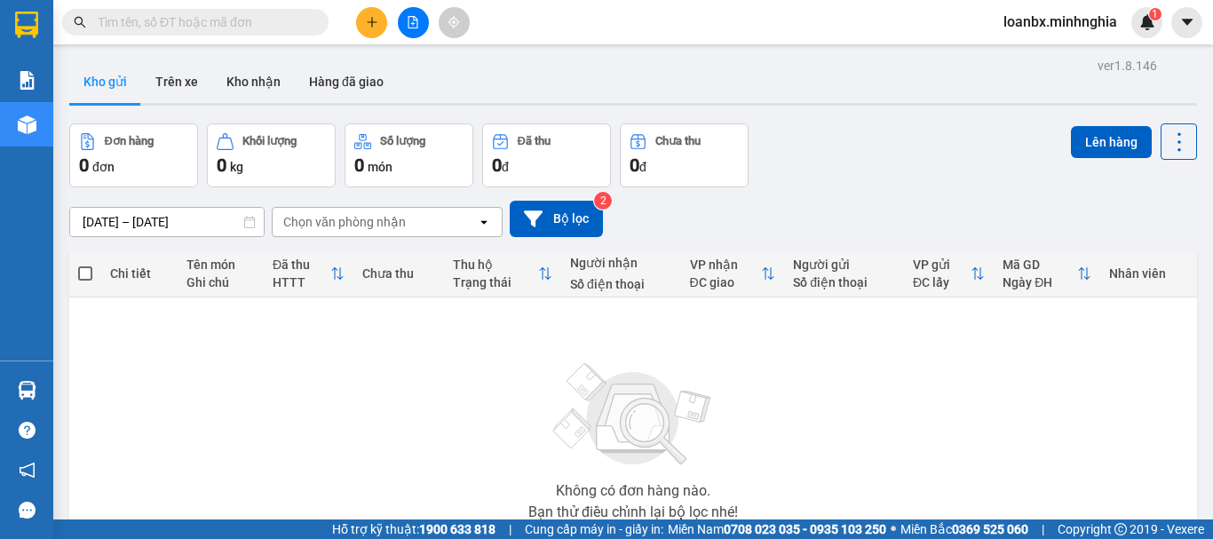
click at [360, 26] on button at bounding box center [371, 22] width 31 height 31
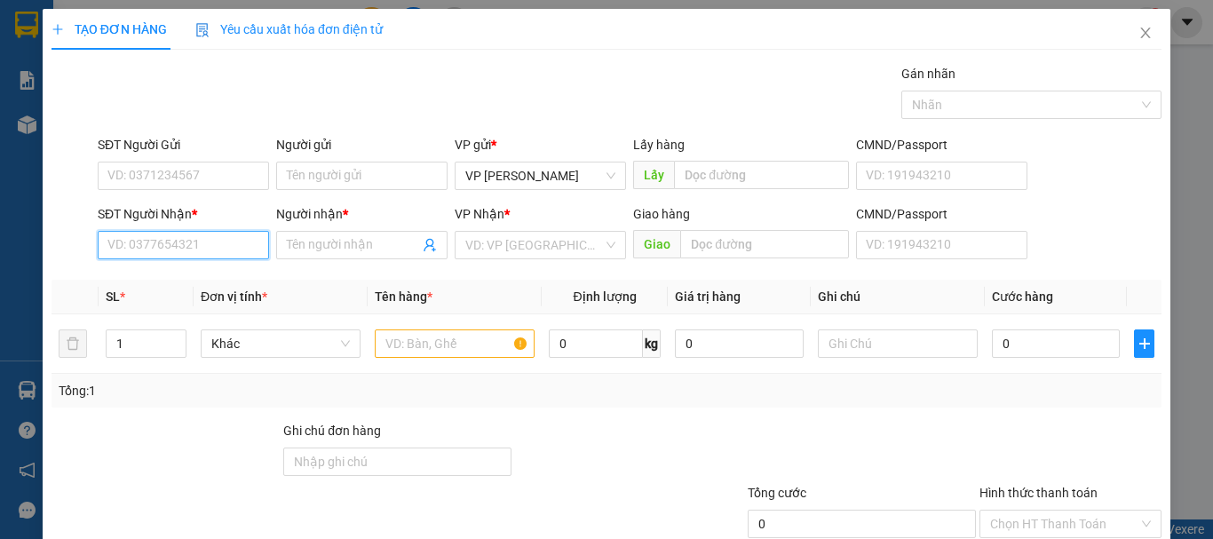
click at [173, 255] on input "SĐT Người Nhận *" at bounding box center [183, 245] width 171 height 28
drag, startPoint x: 196, startPoint y: 280, endPoint x: 192, endPoint y: 232, distance: 48.2
click at [196, 281] on div "0349103460 - BIN" at bounding box center [181, 281] width 148 height 20
type input "0349103460"
type input "BIN"
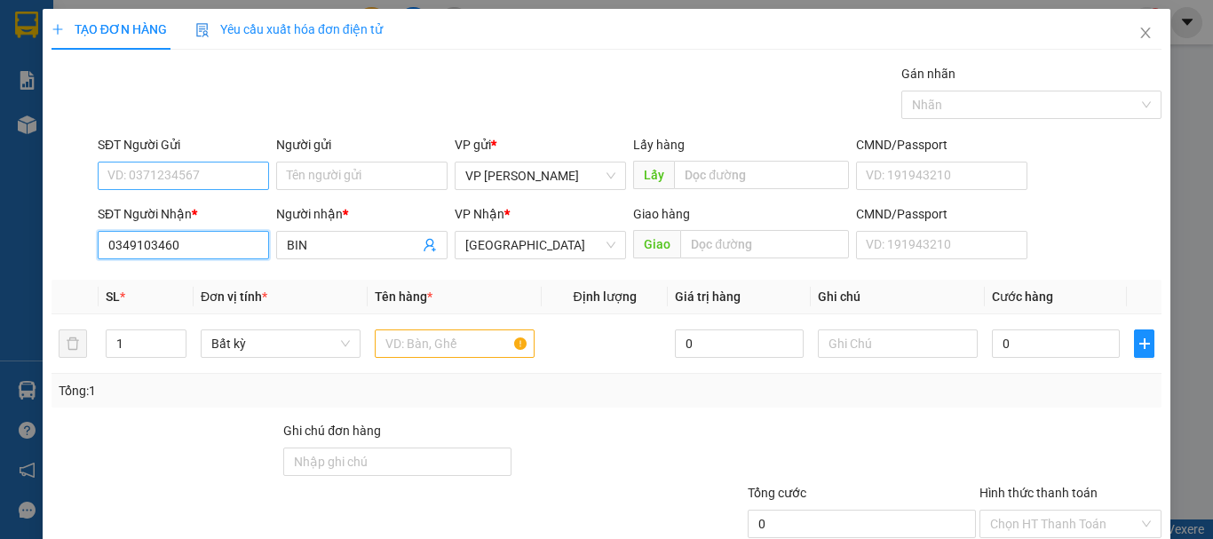
type input "0349103460"
click at [197, 183] on input "SĐT Người Gửi" at bounding box center [183, 176] width 171 height 28
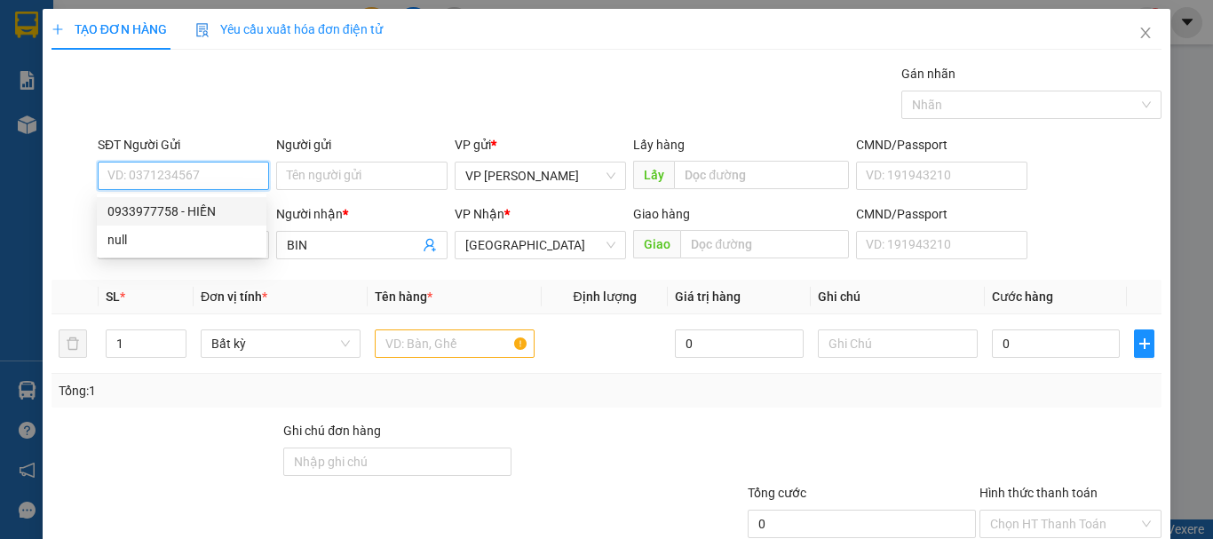
click at [197, 213] on div "0933977758 - HIỀN" at bounding box center [181, 212] width 148 height 20
type input "0933977758"
type input "HIỀN"
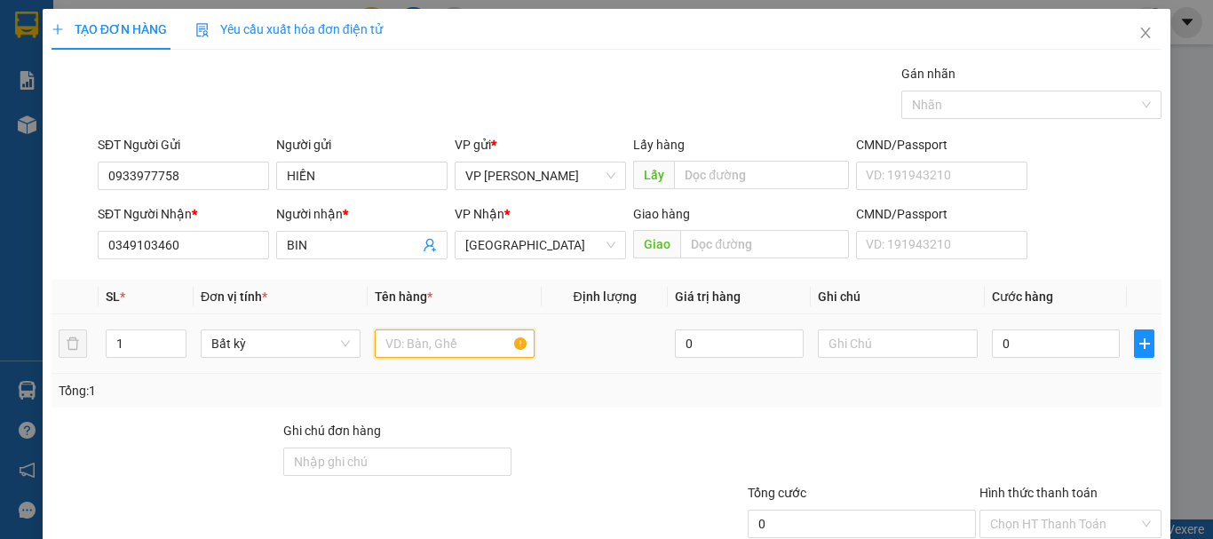
click at [427, 337] on input "text" at bounding box center [455, 343] width 160 height 28
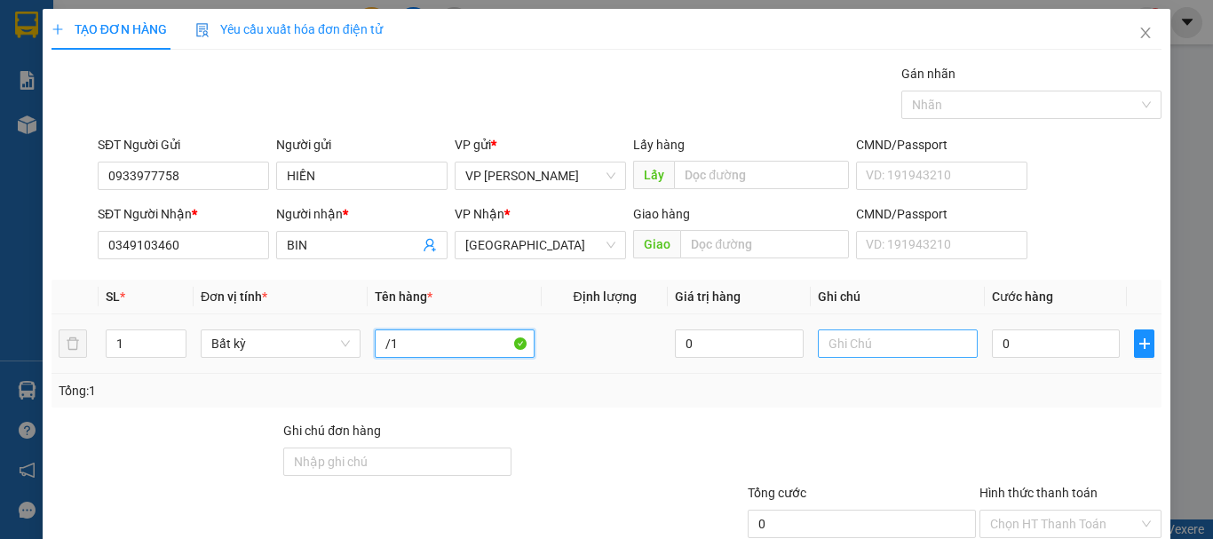
type input "/"
type input "816"
click at [934, 340] on input "text" at bounding box center [898, 343] width 160 height 28
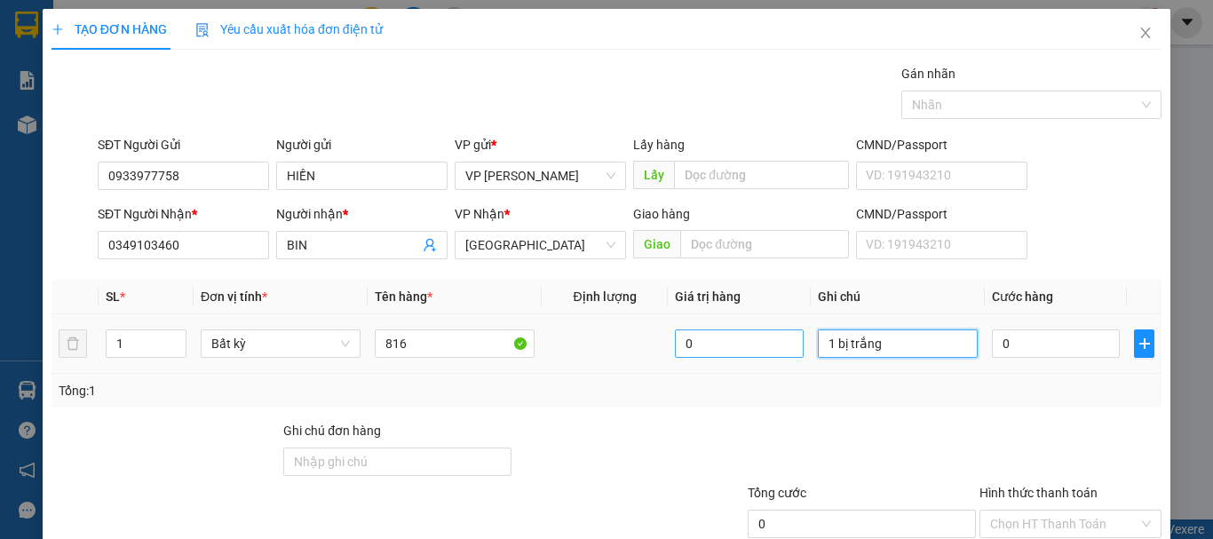
drag, startPoint x: 868, startPoint y: 349, endPoint x: 773, endPoint y: 351, distance: 95.0
click at [775, 351] on tr "1 Bất kỳ 816 0 1 bị trắng 0" at bounding box center [607, 343] width 1110 height 59
type input "1 BỊ TRẮNG - ĐỒ ĂN"
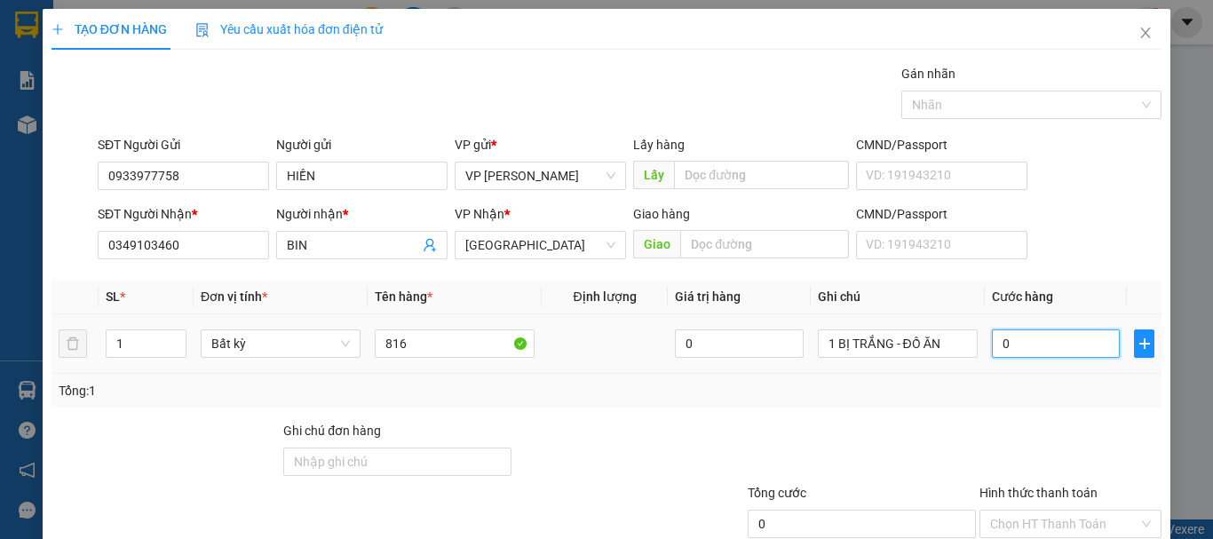
click at [1011, 345] on input "0" at bounding box center [1056, 343] width 128 height 28
type input "3"
type input "30"
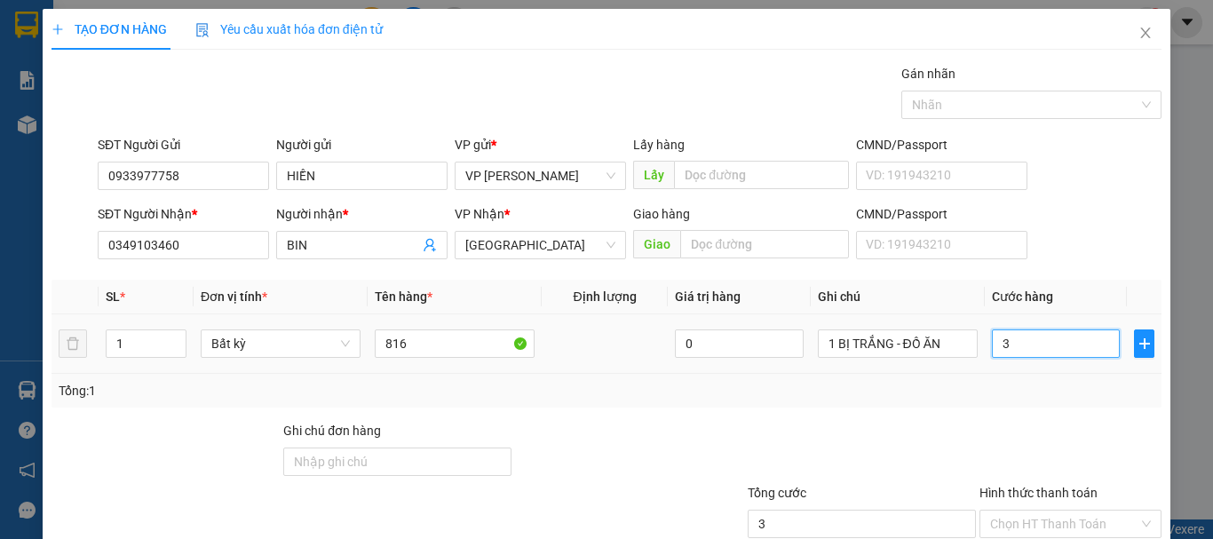
type input "30"
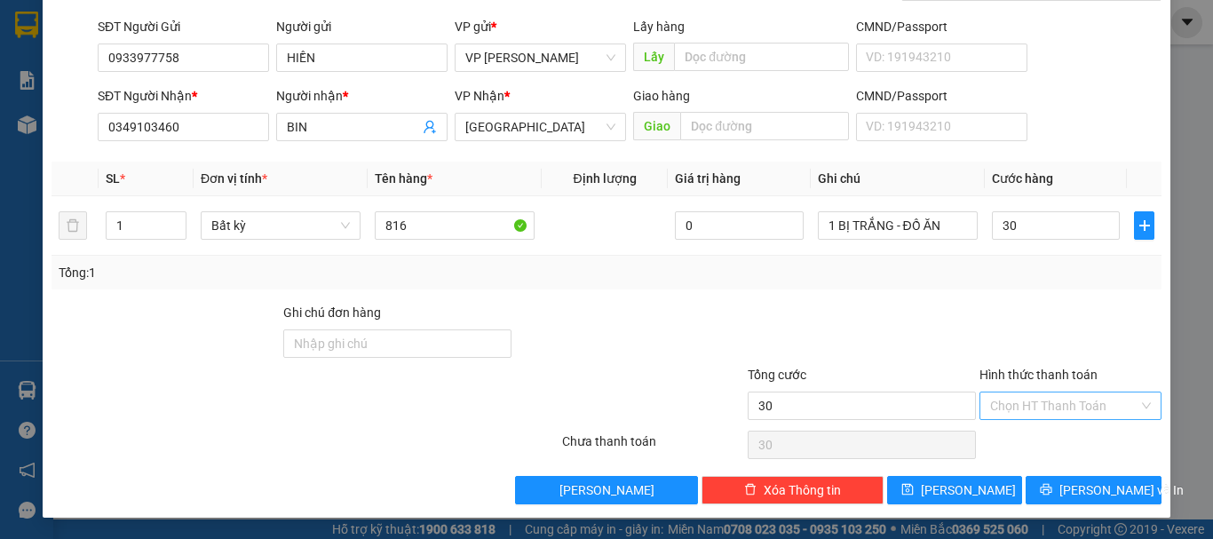
type input "30.000"
click at [1023, 410] on input "Hình thức thanh toán" at bounding box center [1064, 406] width 148 height 27
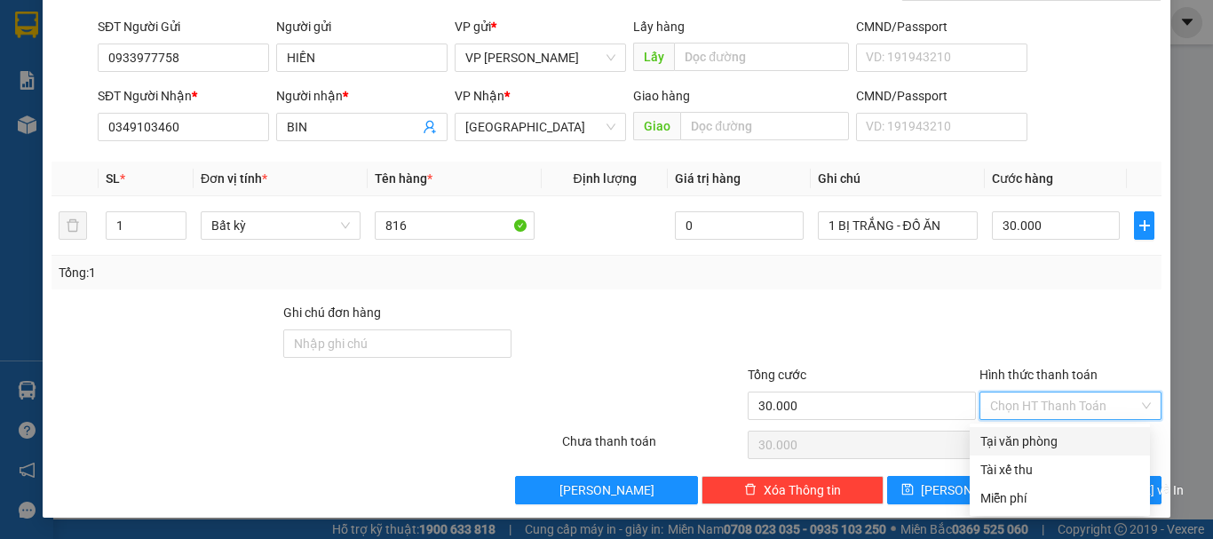
click at [1023, 426] on div "Tại văn phòng Tài xế thu Tại văn phòng Tài xế thu Miễn phí" at bounding box center [1060, 470] width 180 height 92
click at [1043, 438] on div "Tại văn phòng" at bounding box center [1059, 442] width 159 height 20
type input "0"
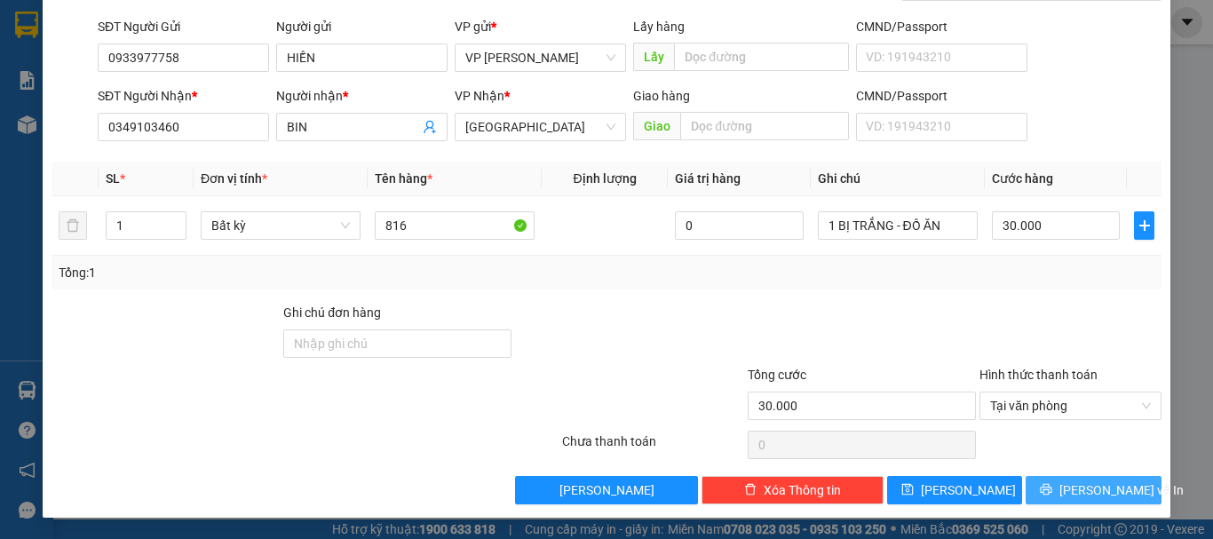
click at [1045, 479] on button "[PERSON_NAME] và In" at bounding box center [1094, 490] width 136 height 28
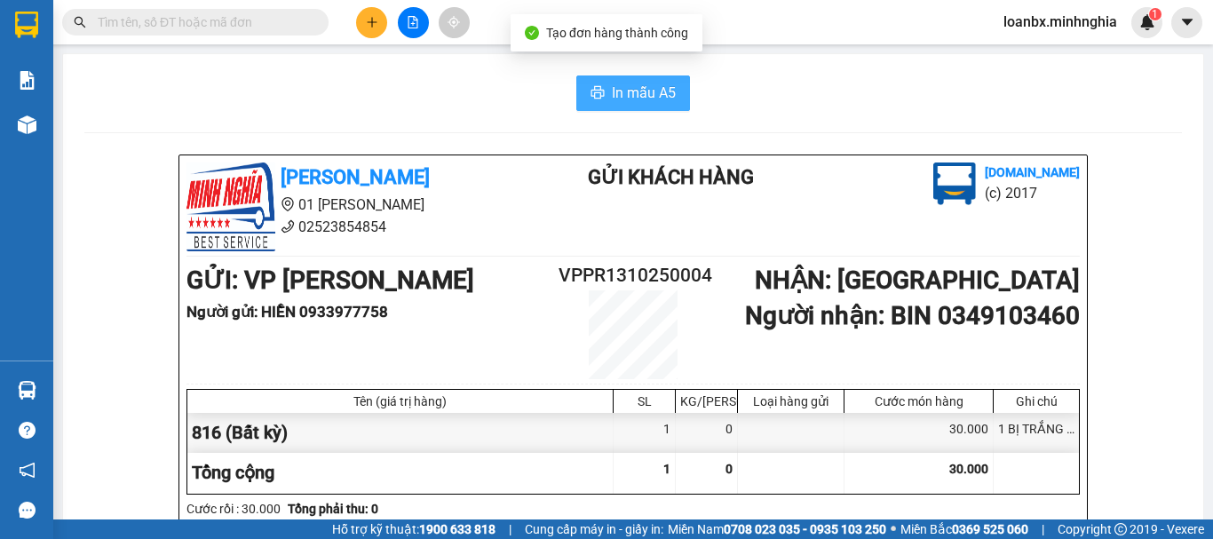
click at [646, 101] on span "In mẫu A5" at bounding box center [644, 93] width 64 height 22
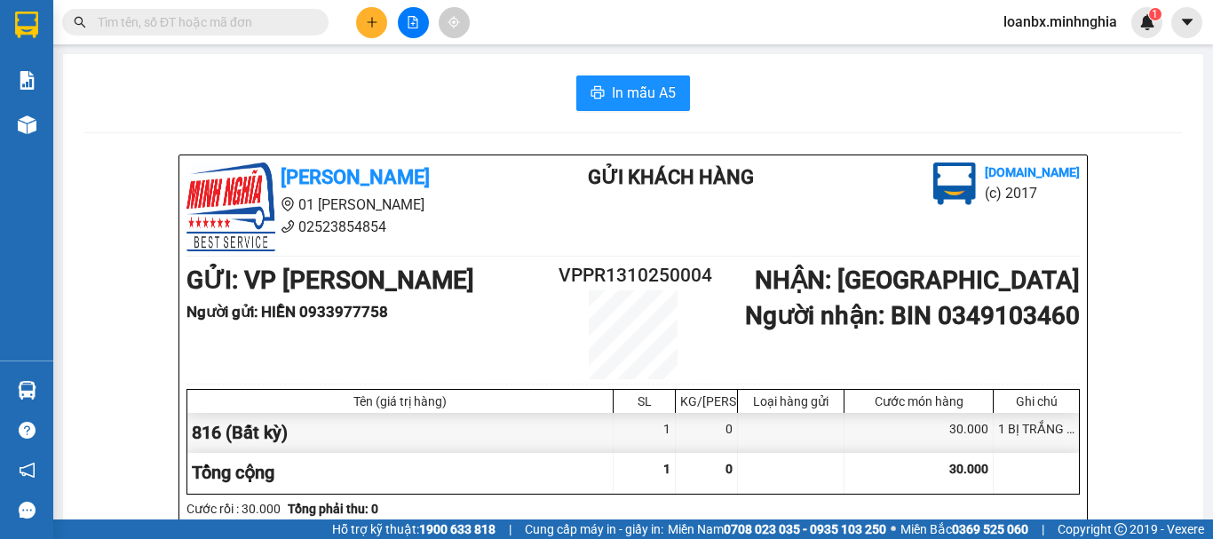
click at [633, 269] on h2 "VPPR1310250004" at bounding box center [633, 275] width 149 height 29
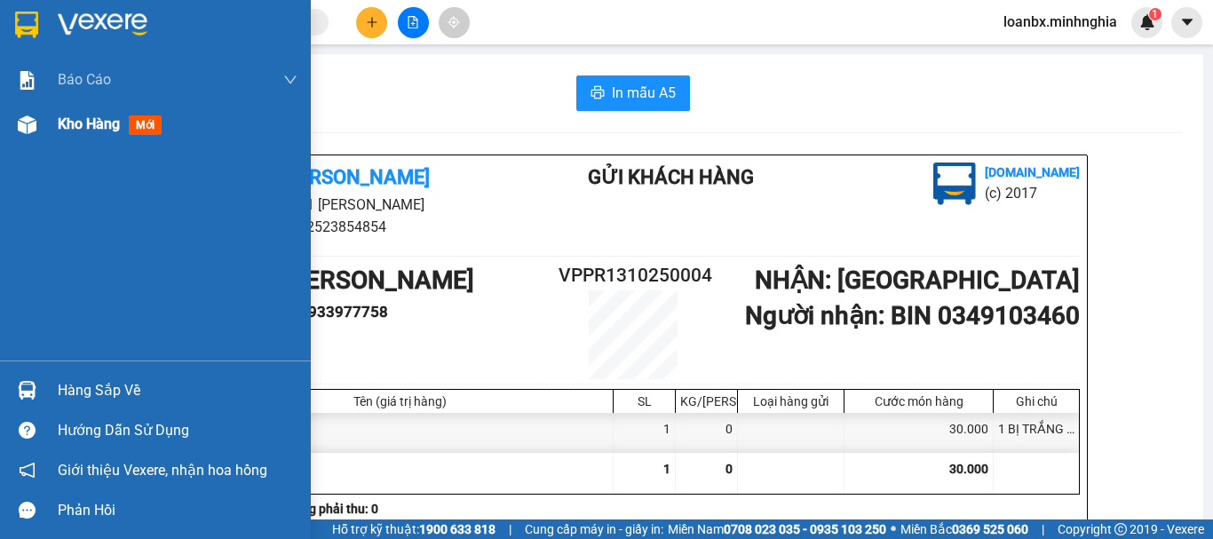
click at [15, 119] on div at bounding box center [27, 124] width 31 height 31
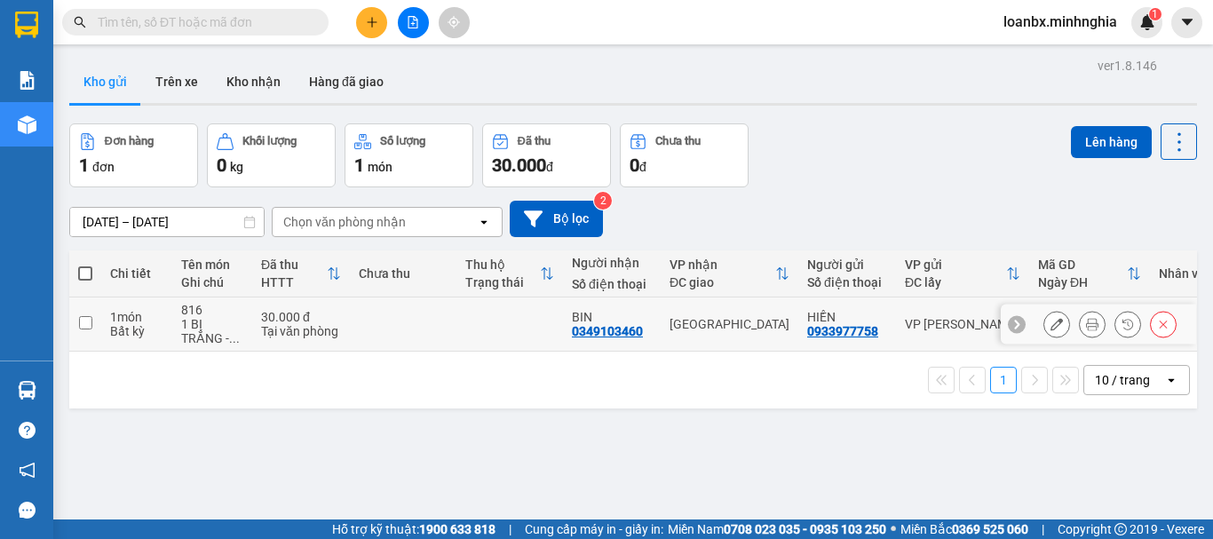
click at [524, 332] on td at bounding box center [509, 324] width 107 height 54
checkbox input "true"
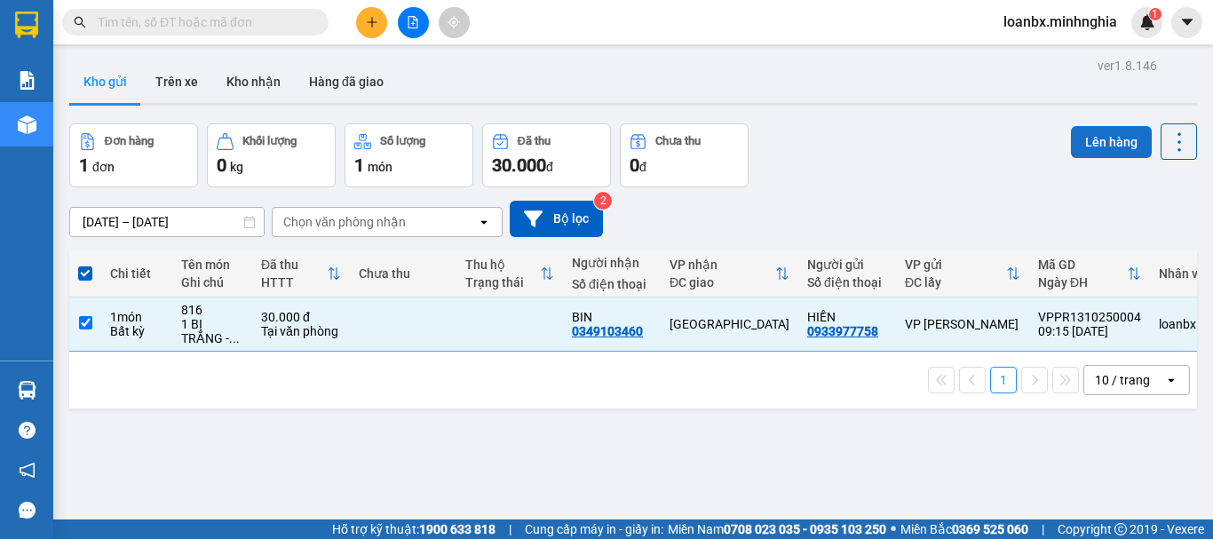
click at [1113, 132] on button "Lên hàng" at bounding box center [1111, 142] width 81 height 32
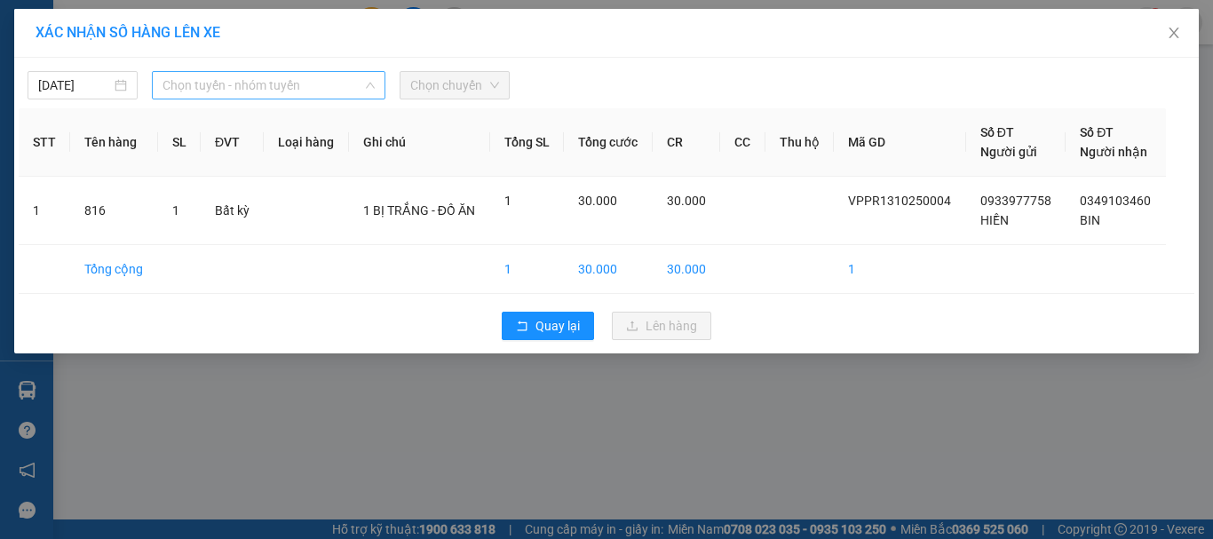
drag, startPoint x: 287, startPoint y: 85, endPoint x: 274, endPoint y: 109, distance: 27.4
click at [282, 87] on span "Chọn tuyến - nhóm tuyến" at bounding box center [269, 85] width 212 height 27
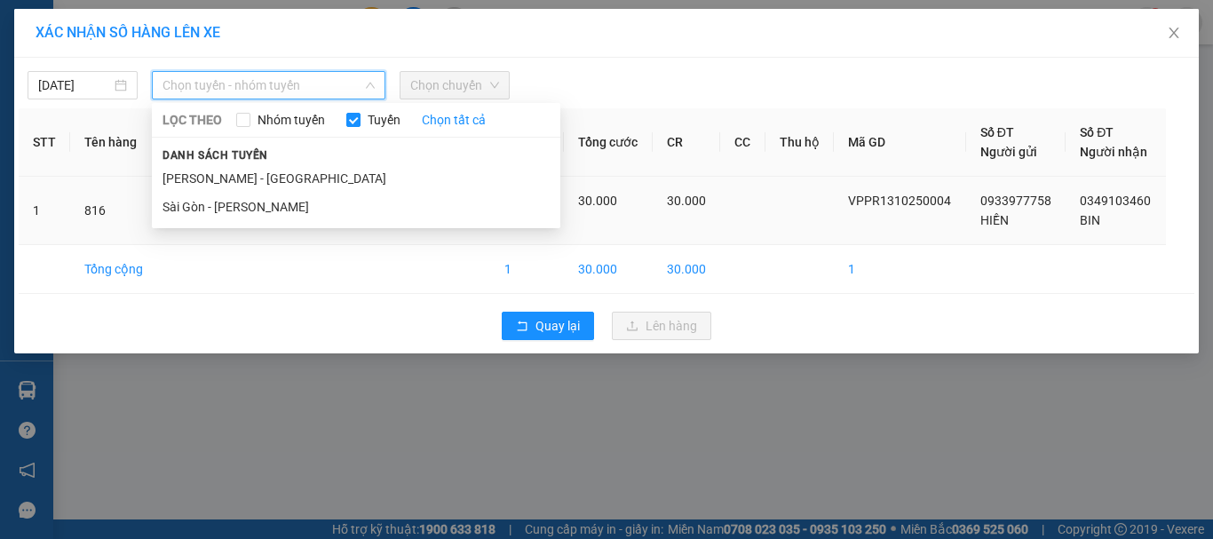
click at [237, 177] on li "[PERSON_NAME] - [GEOGRAPHIC_DATA]" at bounding box center [356, 178] width 408 height 28
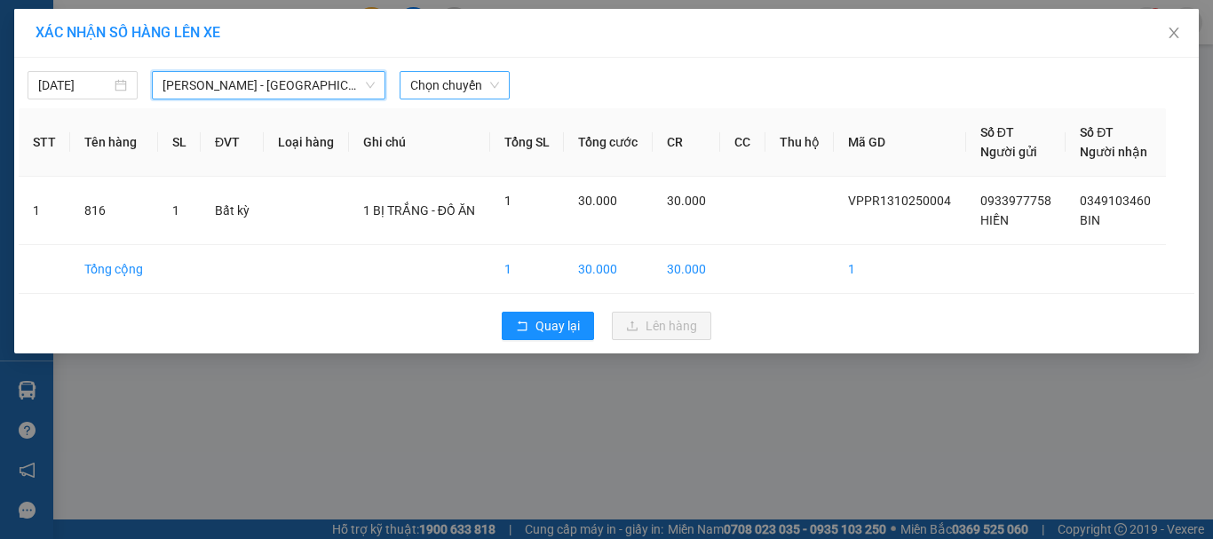
click at [458, 81] on span "Chọn chuyến" at bounding box center [454, 85] width 89 height 27
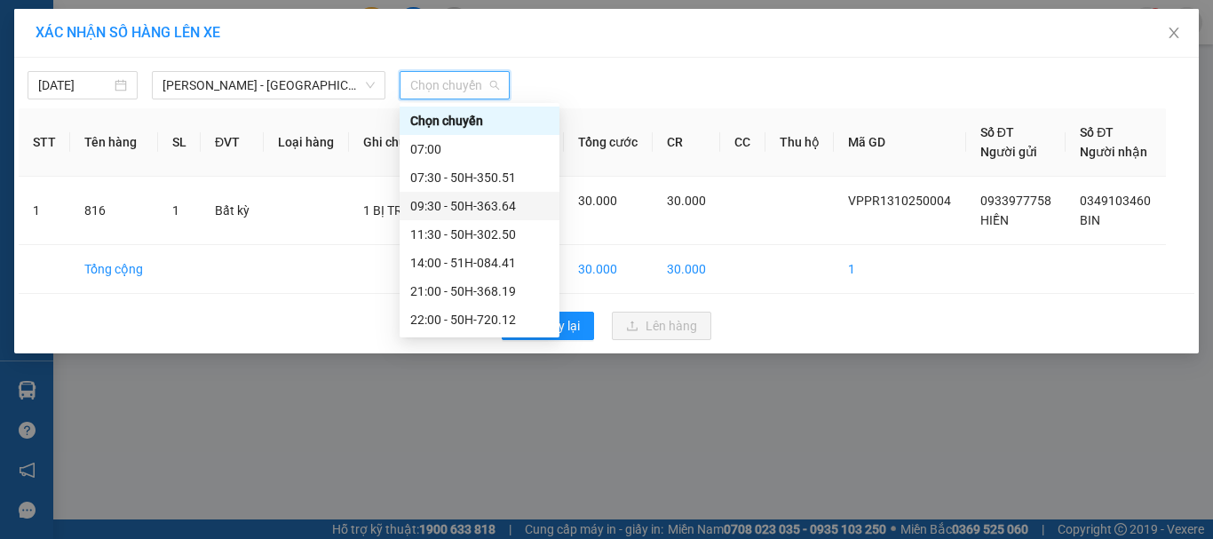
click at [441, 202] on div "09:30 - 50H-363.64" at bounding box center [479, 206] width 139 height 20
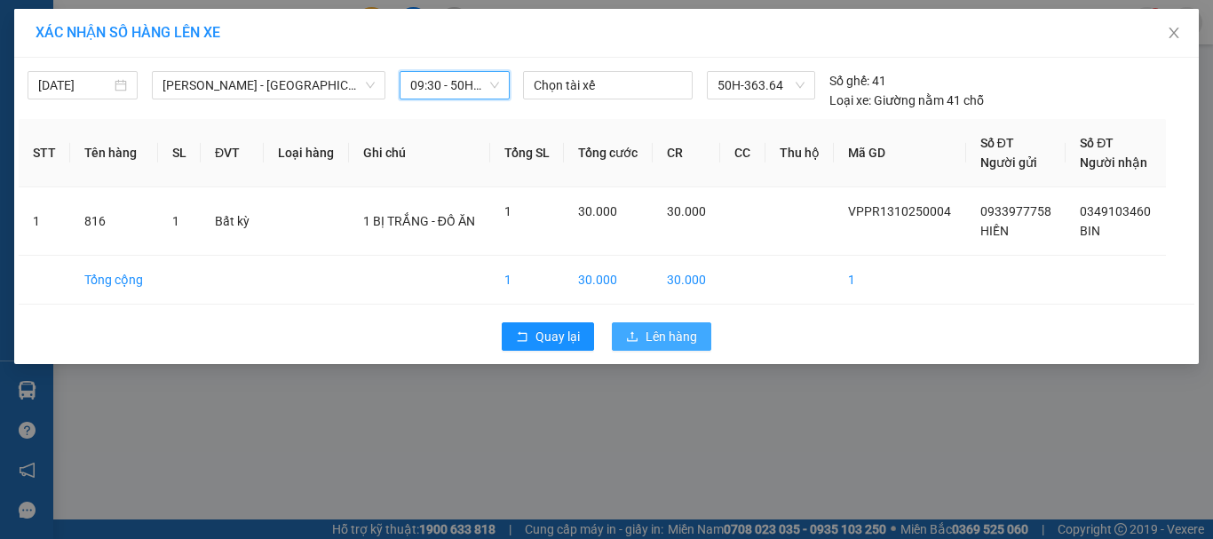
click at [690, 337] on span "Lên hàng" at bounding box center [672, 337] width 52 height 20
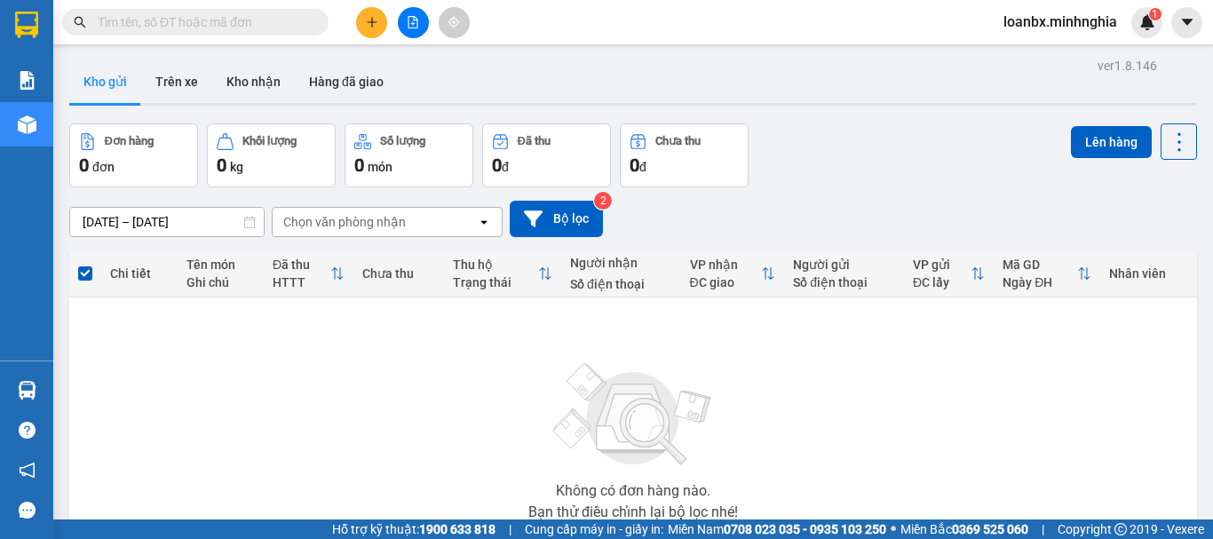
click at [405, 20] on button at bounding box center [413, 22] width 31 height 31
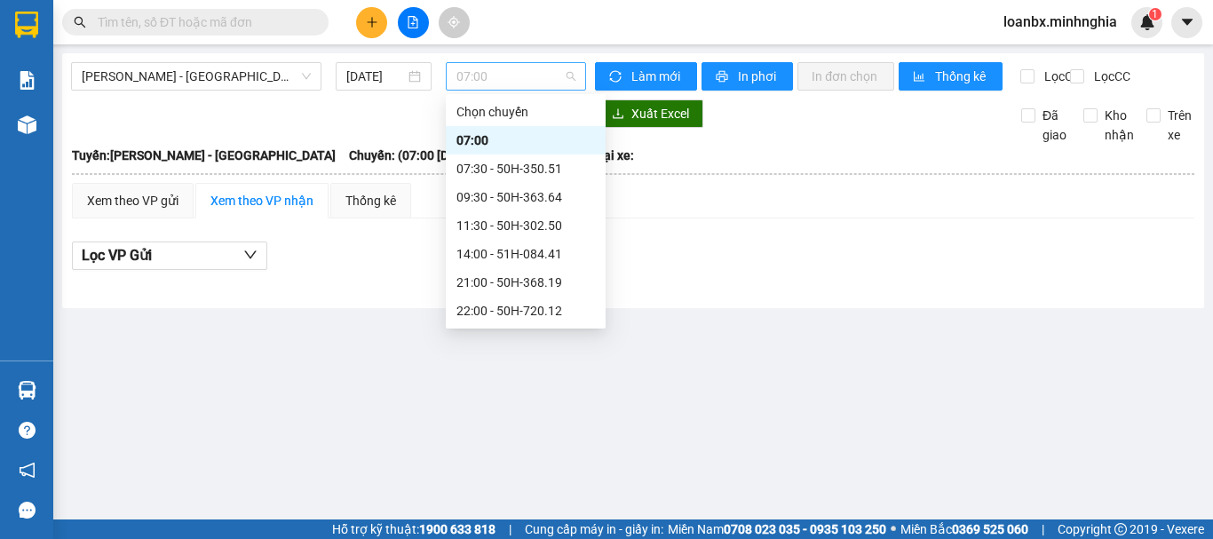
drag, startPoint x: 522, startPoint y: 68, endPoint x: 521, endPoint y: 95, distance: 26.7
click at [522, 69] on span "07:00" at bounding box center [515, 76] width 119 height 27
click at [521, 202] on div "09:30 - 50H-363.64" at bounding box center [525, 197] width 139 height 20
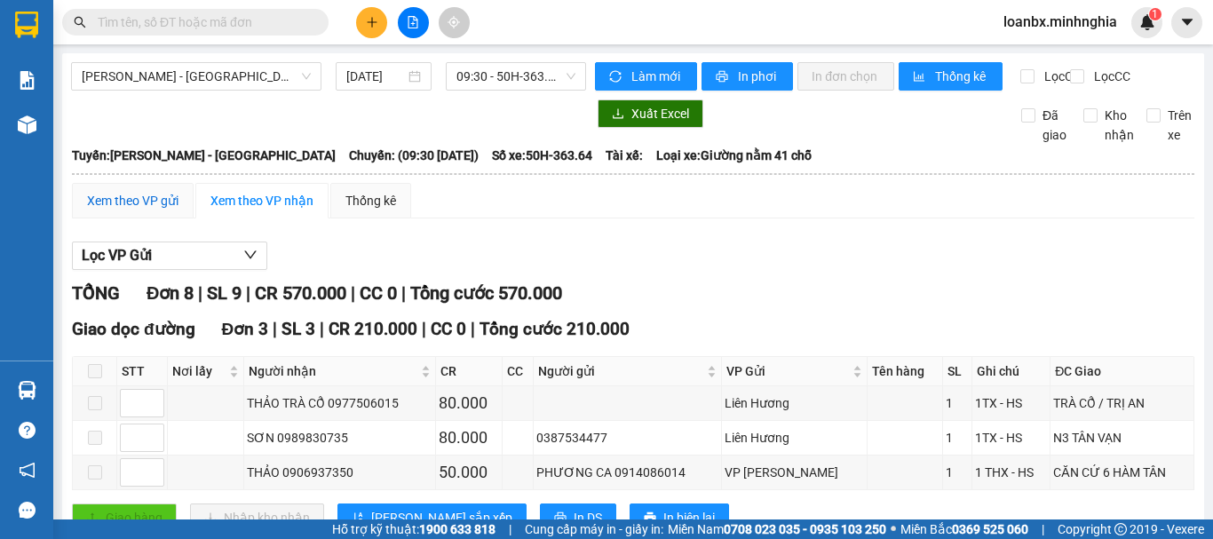
click at [143, 210] on div "Xem theo VP gửi" at bounding box center [132, 201] width 91 height 20
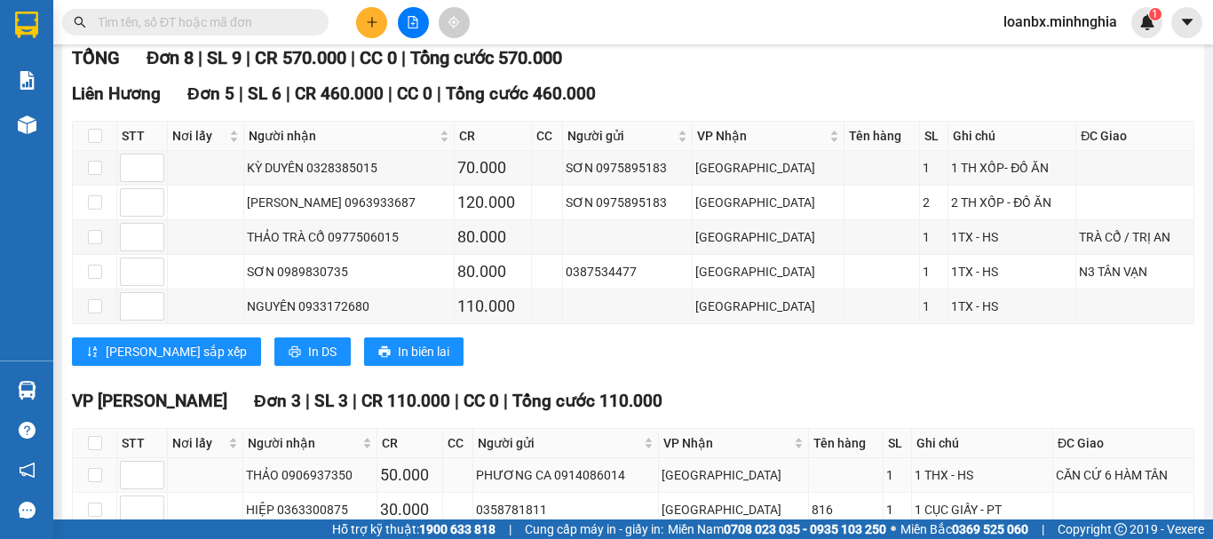
scroll to position [385, 0]
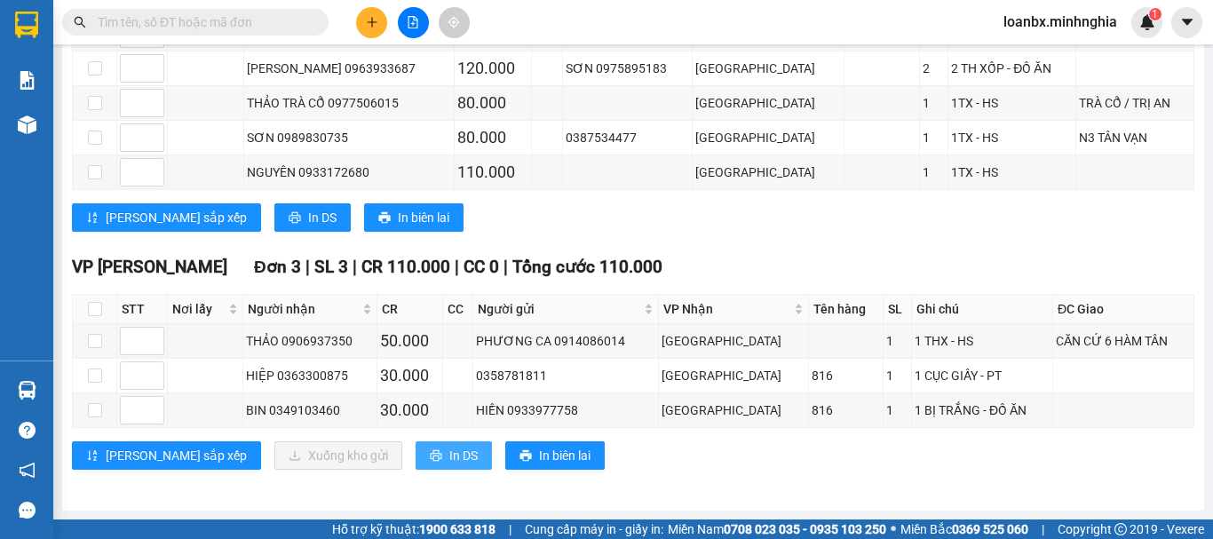
click at [416, 467] on button "In DS" at bounding box center [454, 455] width 76 height 28
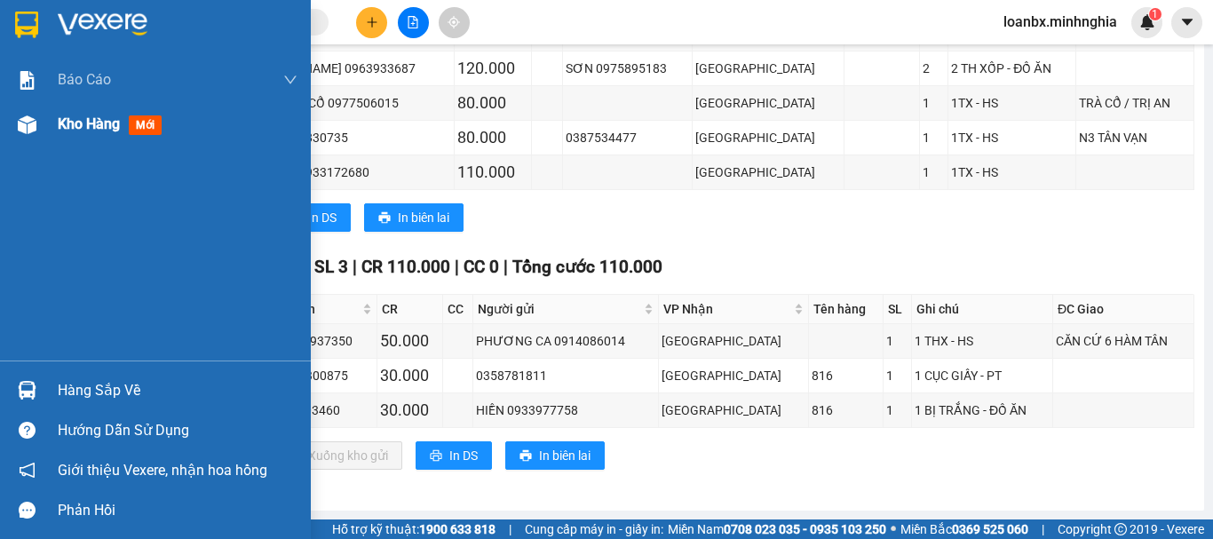
click at [25, 115] on img at bounding box center [27, 124] width 19 height 19
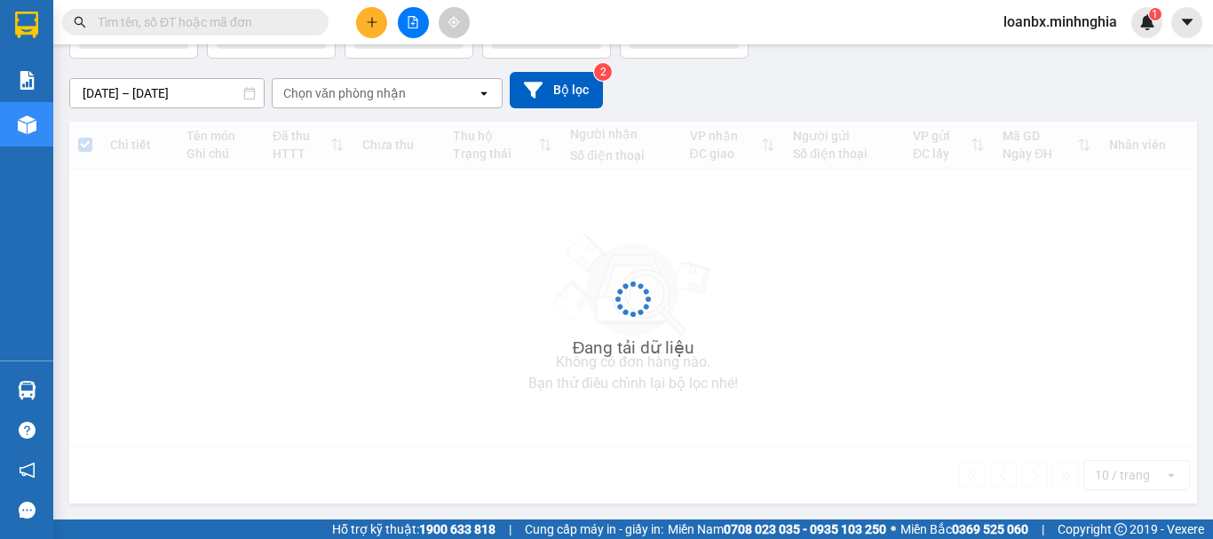
scroll to position [129, 0]
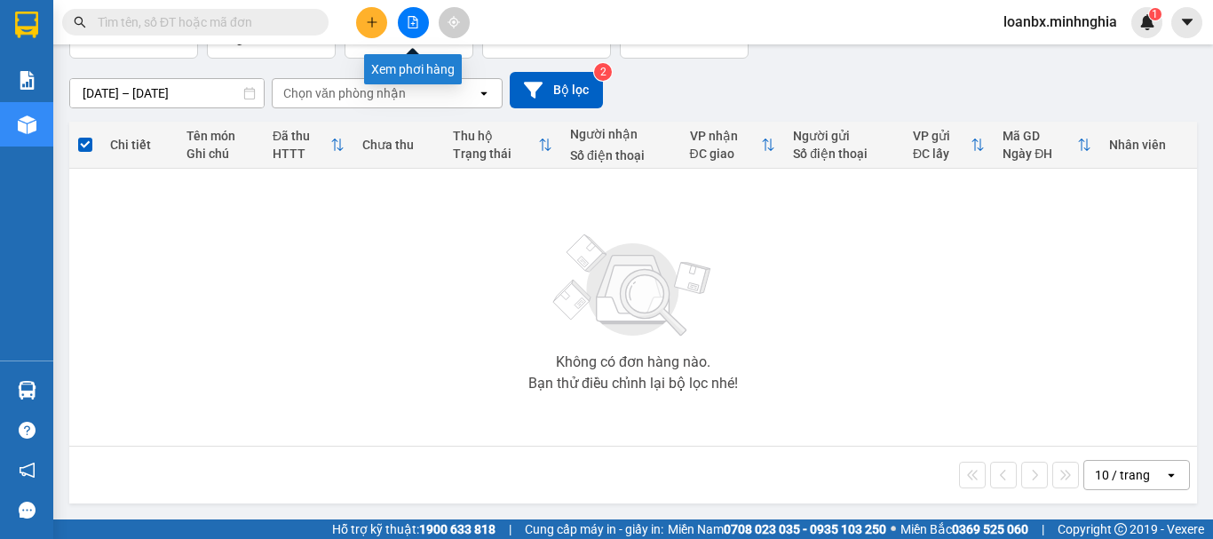
click at [416, 17] on icon "file-add" at bounding box center [413, 22] width 12 height 12
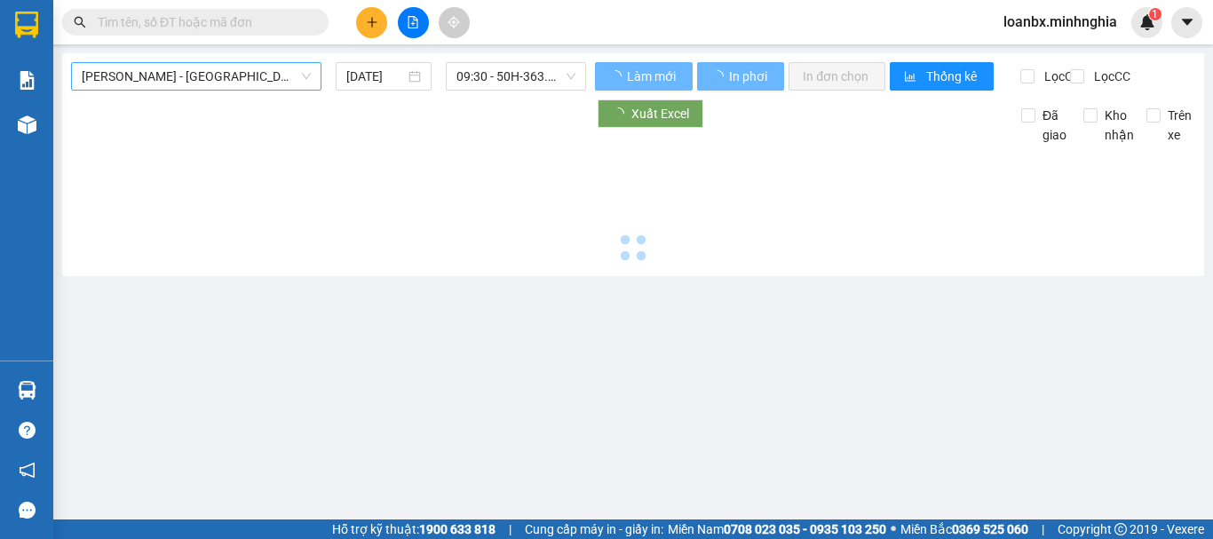
click at [202, 80] on span "[PERSON_NAME] - [GEOGRAPHIC_DATA]" at bounding box center [196, 76] width 229 height 27
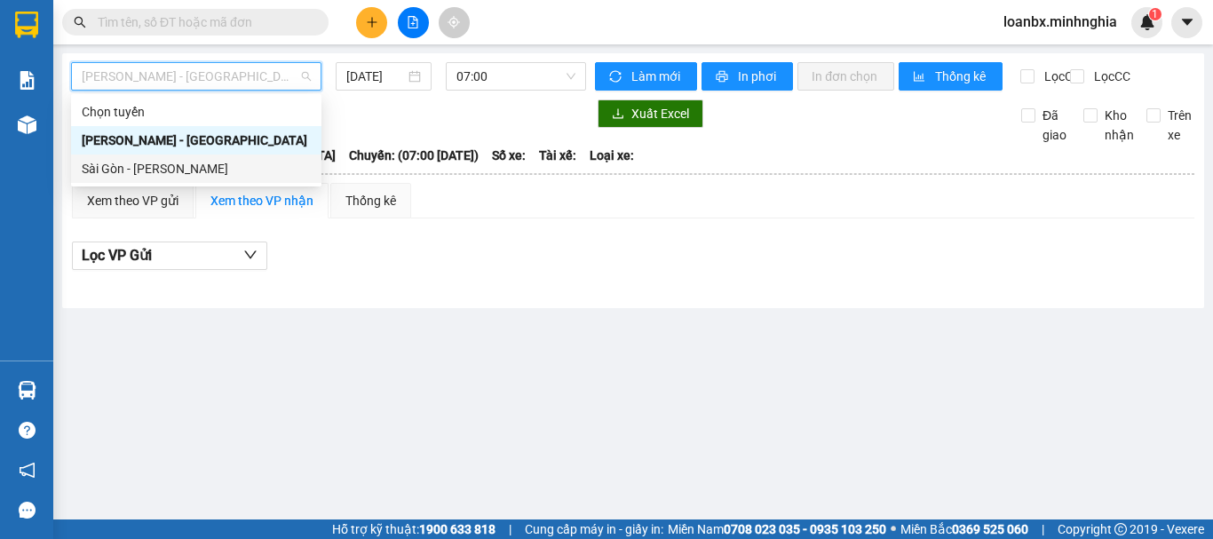
click at [168, 171] on div "Sài Gòn - [PERSON_NAME]" at bounding box center [196, 169] width 229 height 20
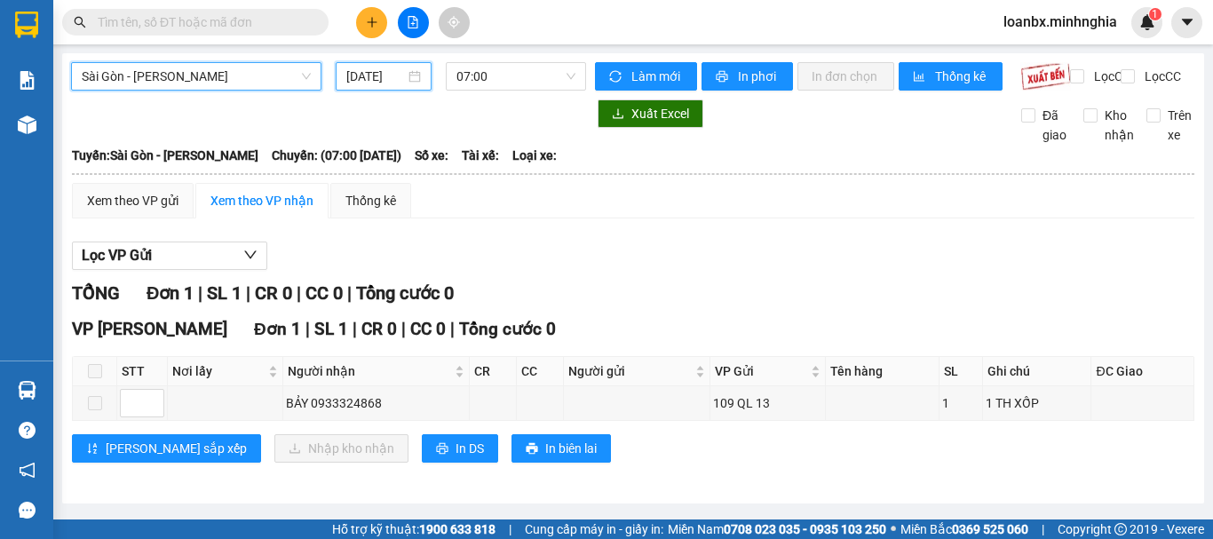
click at [385, 79] on input "[DATE]" at bounding box center [375, 77] width 59 height 20
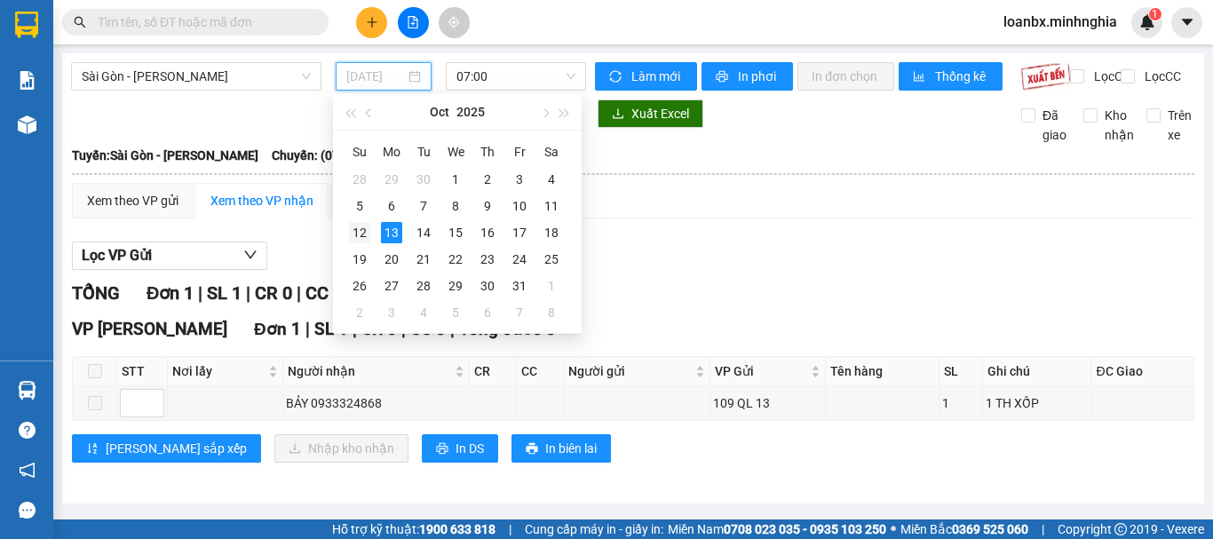
click at [351, 226] on div "12" at bounding box center [359, 232] width 21 height 21
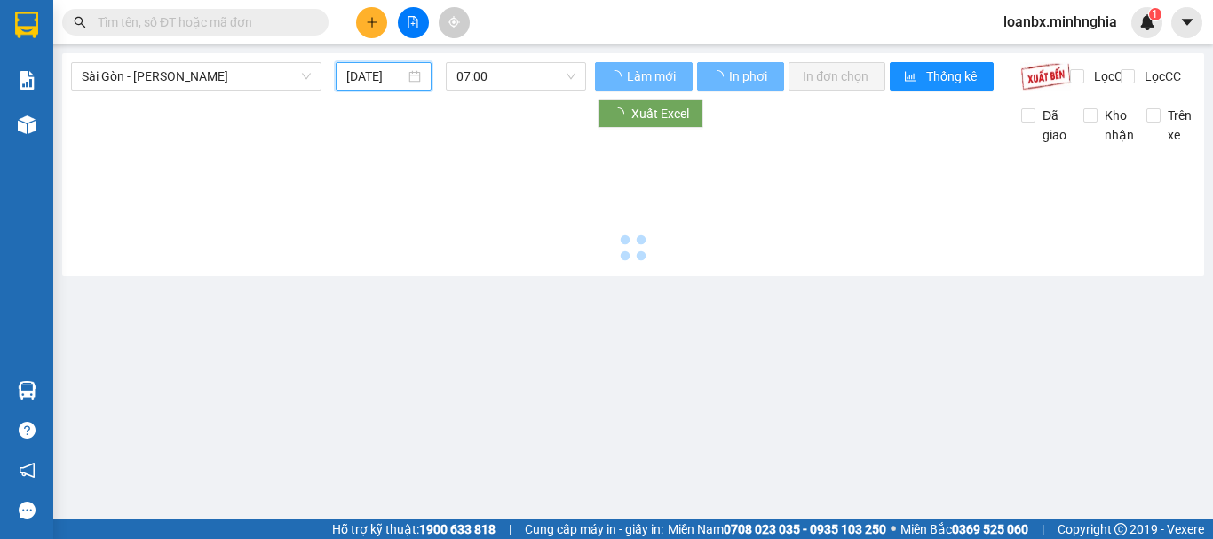
type input "12/10/2025"
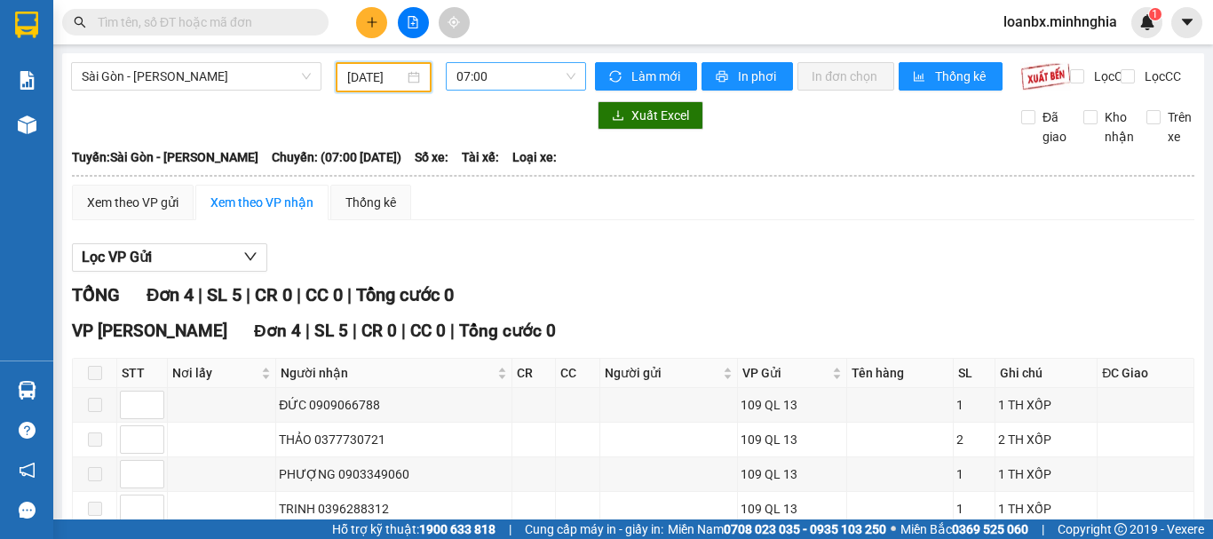
click at [488, 70] on span "07:00" at bounding box center [515, 76] width 119 height 27
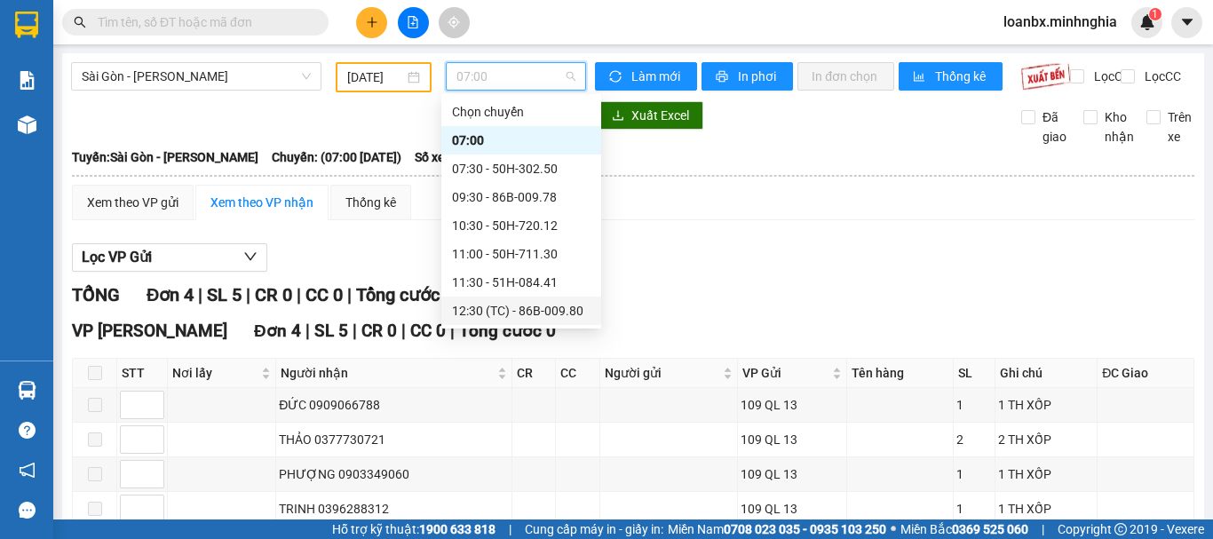
scroll to position [178, 0]
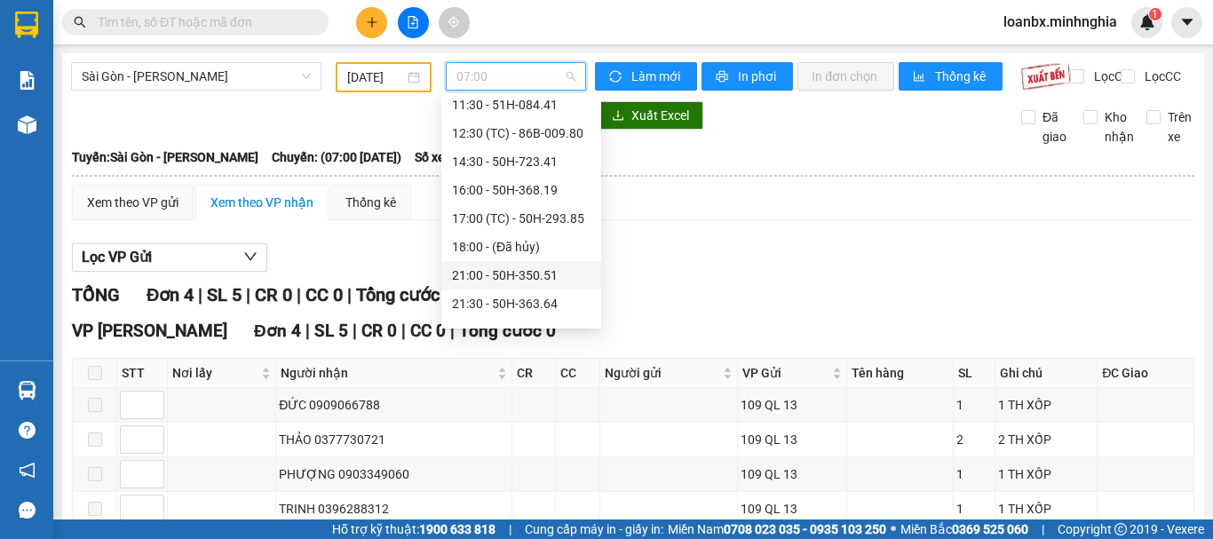
click at [495, 267] on div "21:00 - 50H-350.51" at bounding box center [521, 276] width 139 height 20
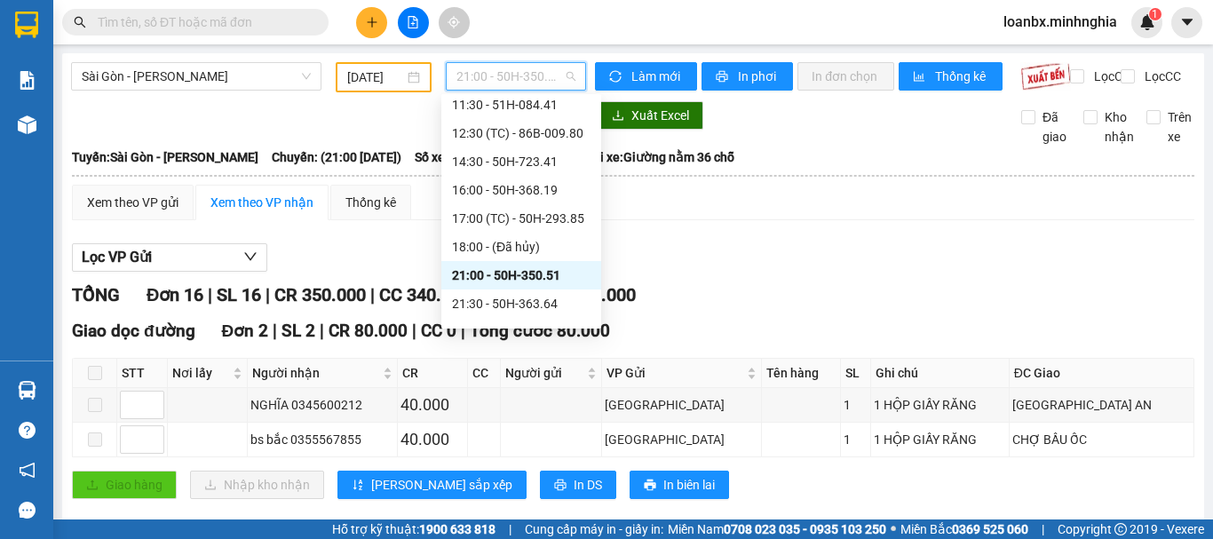
drag, startPoint x: 481, startPoint y: 74, endPoint x: 485, endPoint y: 86, distance: 12.9
click at [482, 73] on span "21:00 - 50H-350.51" at bounding box center [515, 76] width 119 height 27
click at [515, 319] on div "Chọn chuyến 07:00 07:30 - 50H-302.50 09:30 - 86B-009.78 10:30 - 50H-720.12 11:0…" at bounding box center [521, 133] width 160 height 426
click at [515, 306] on div "21:30 - 50H-363.64" at bounding box center [521, 304] width 139 height 20
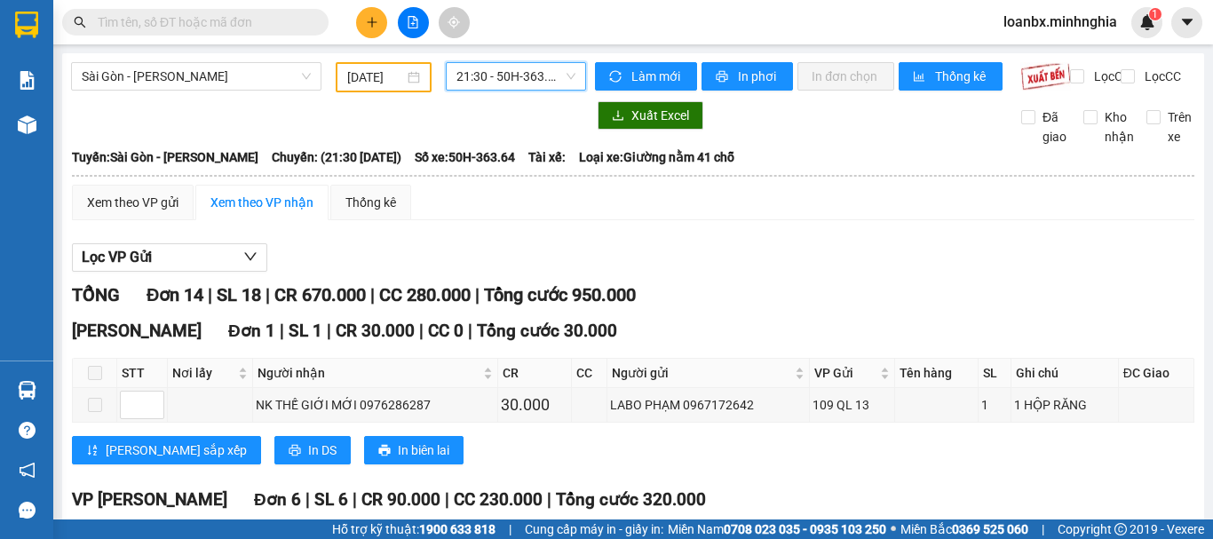
click at [364, 21] on button at bounding box center [371, 22] width 31 height 31
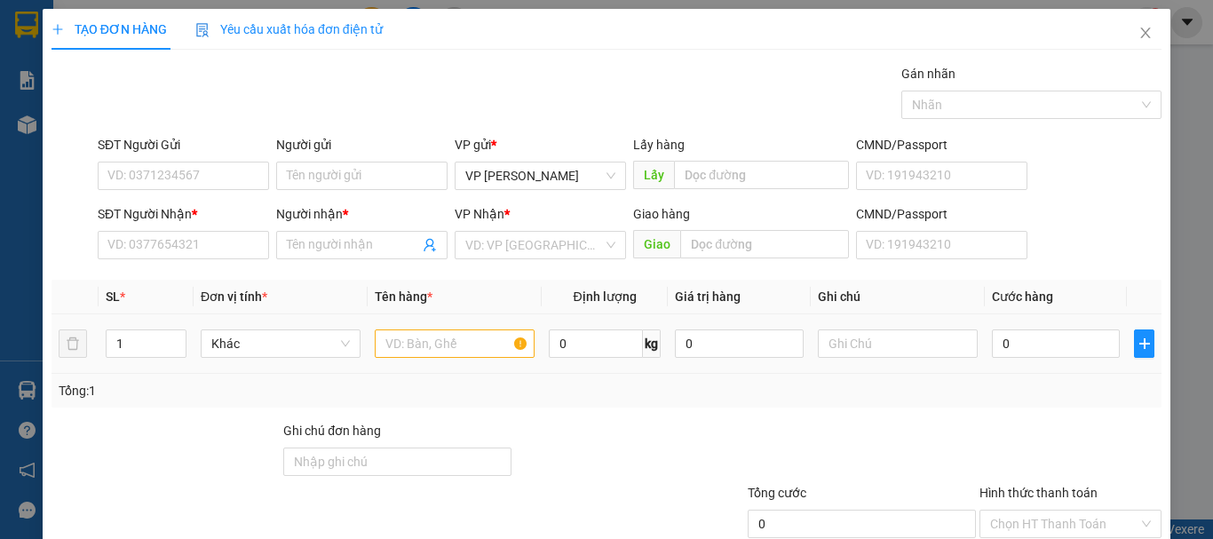
click at [431, 358] on div at bounding box center [455, 344] width 160 height 36
click at [433, 344] on input "text" at bounding box center [455, 343] width 160 height 28
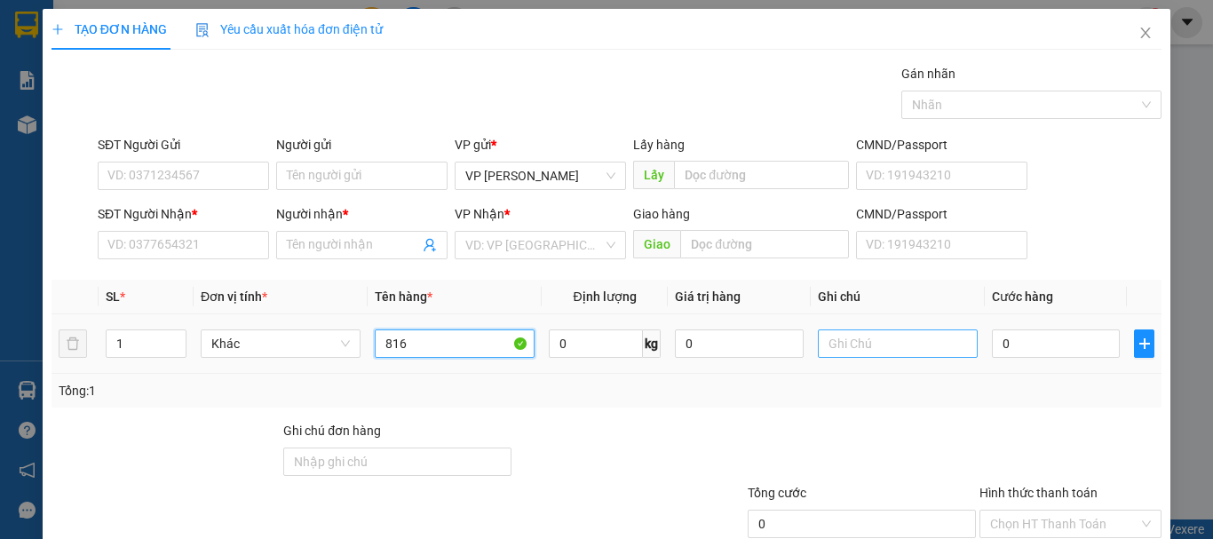
type input "816"
click at [849, 350] on input "text" at bounding box center [898, 343] width 160 height 28
drag, startPoint x: 846, startPoint y: 350, endPoint x: 816, endPoint y: 350, distance: 30.2
paste input "2"
click at [860, 341] on input "text" at bounding box center [898, 343] width 160 height 28
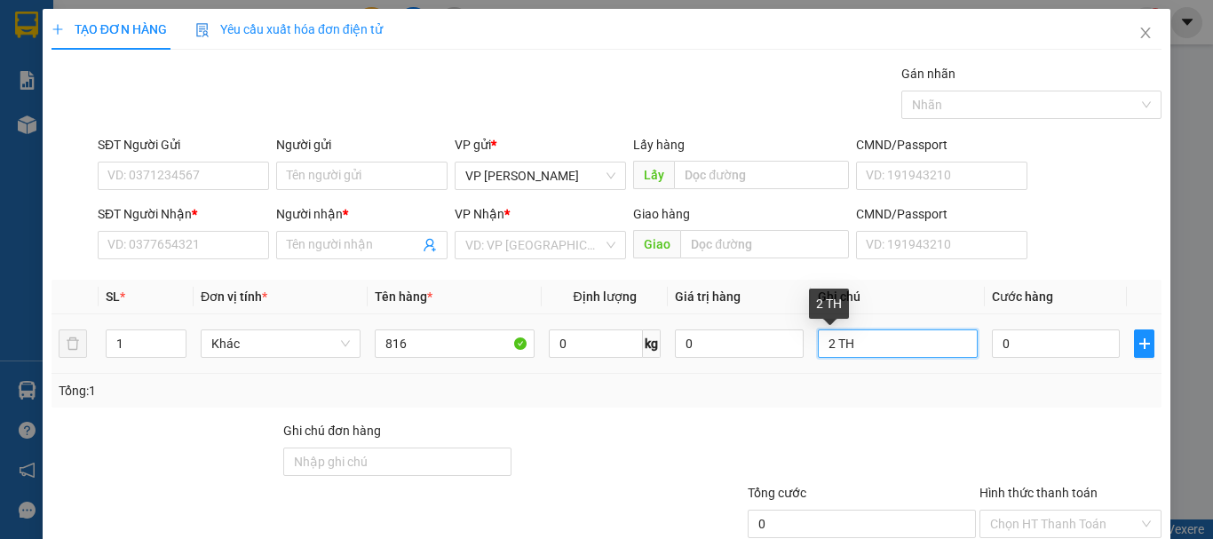
drag, startPoint x: 848, startPoint y: 340, endPoint x: 816, endPoint y: 356, distance: 35.7
click at [818, 356] on input "2 TH" at bounding box center [898, 343] width 160 height 28
type input "1THX - CÁ"
click at [224, 226] on div "SĐT Người Nhận *" at bounding box center [183, 217] width 171 height 27
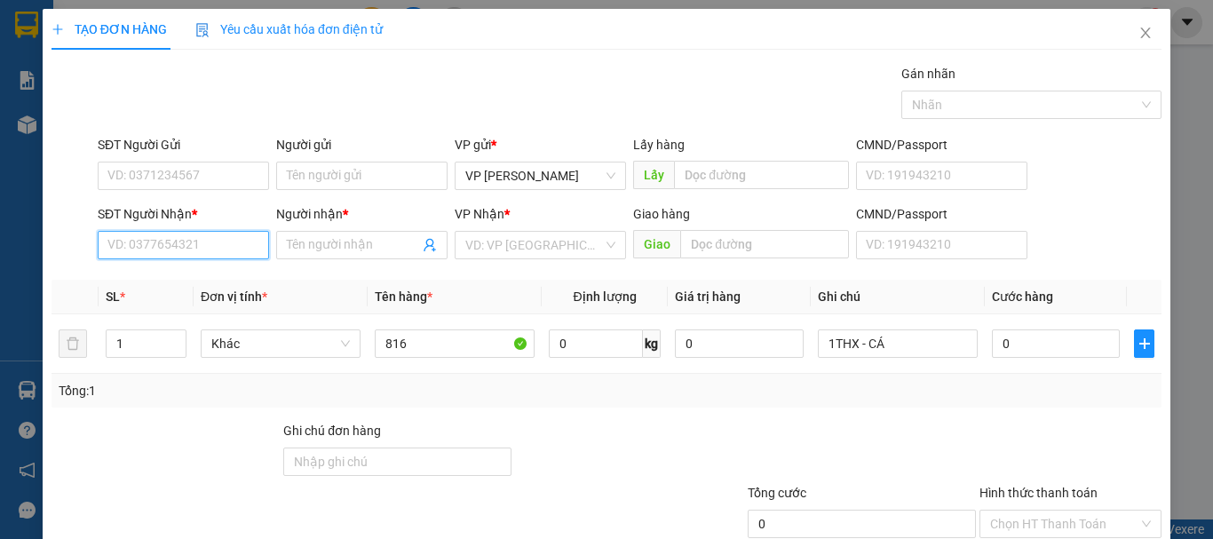
click at [145, 246] on input "SĐT Người Nhận *" at bounding box center [183, 245] width 171 height 28
drag, startPoint x: 177, startPoint y: 233, endPoint x: 0, endPoint y: 129, distance: 205.0
click at [0, 164] on div "TẠO ĐƠN HÀNG Yêu cầu xuất hóa đơn điện tử Transit Pickup Surcharge Ids Transit …" at bounding box center [606, 269] width 1213 height 539
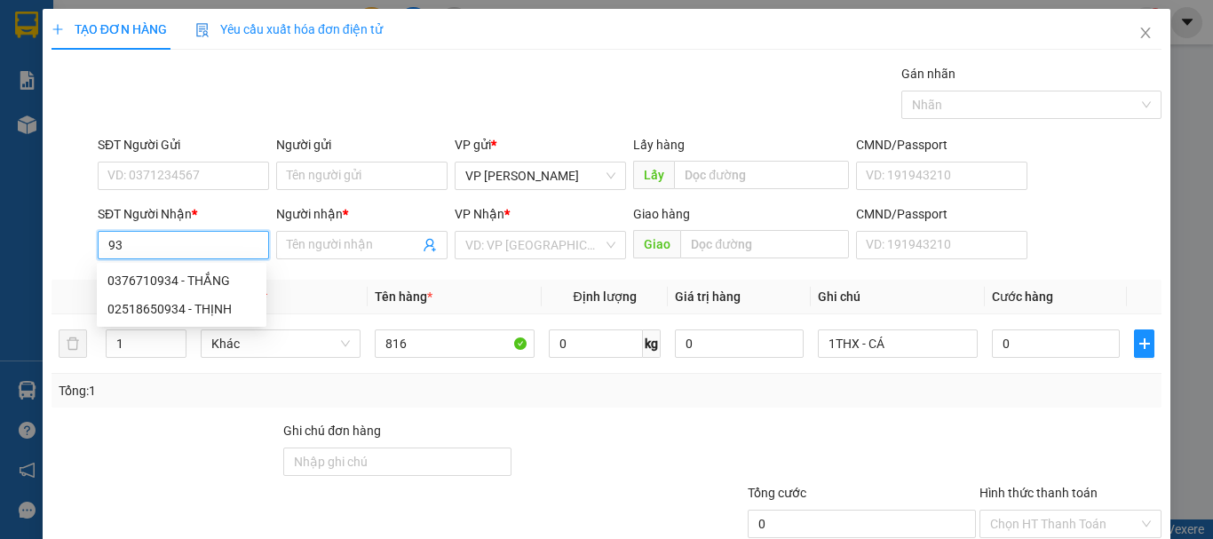
type input "9"
click at [163, 278] on div "0934577702 - NỞ" at bounding box center [181, 281] width 148 height 20
type input "0934577702"
type input "NỞ"
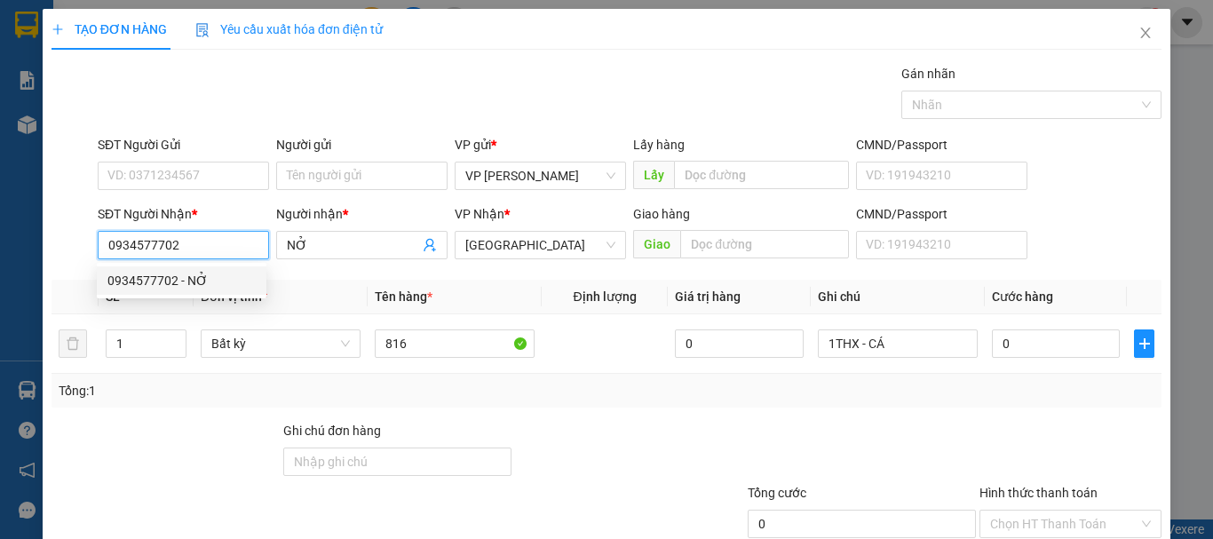
type input "0934577702"
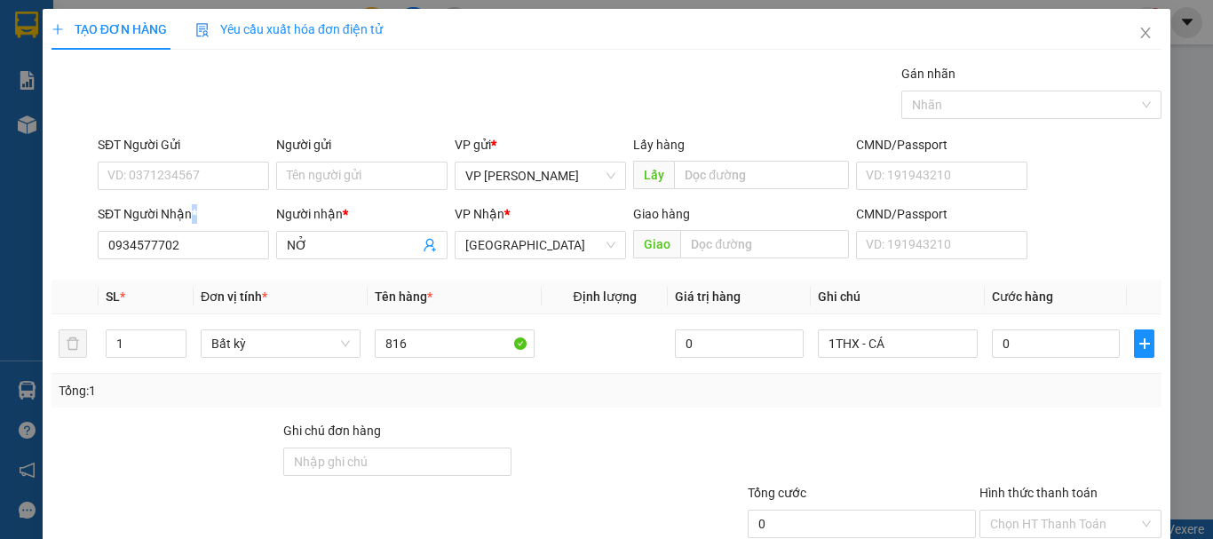
drag, startPoint x: 191, startPoint y: 200, endPoint x: 200, endPoint y: 198, distance: 9.1
click at [200, 198] on form "SĐT Người Gửi VD: 0371234567 Người gửi Tên người gửi VP gửi * VP Phan Rí Lấy hà…" at bounding box center [607, 200] width 1110 height 131
click at [211, 186] on input "SĐT Người Gửi" at bounding box center [183, 176] width 171 height 28
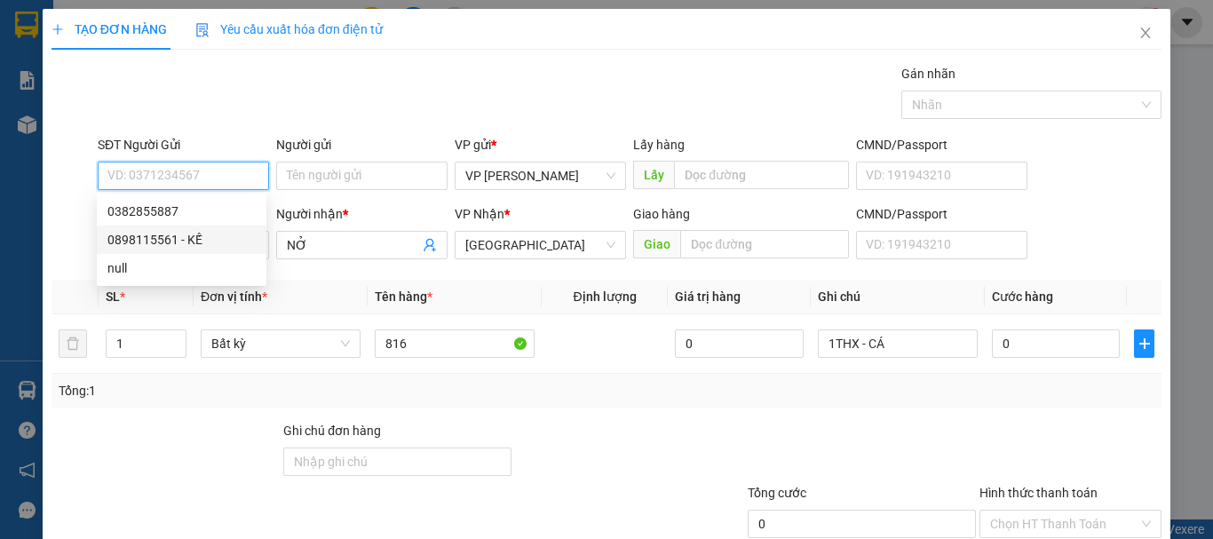
click at [193, 241] on div "0898115561 - KẾ" at bounding box center [181, 240] width 148 height 20
type input "0898115561"
type input "KẾ"
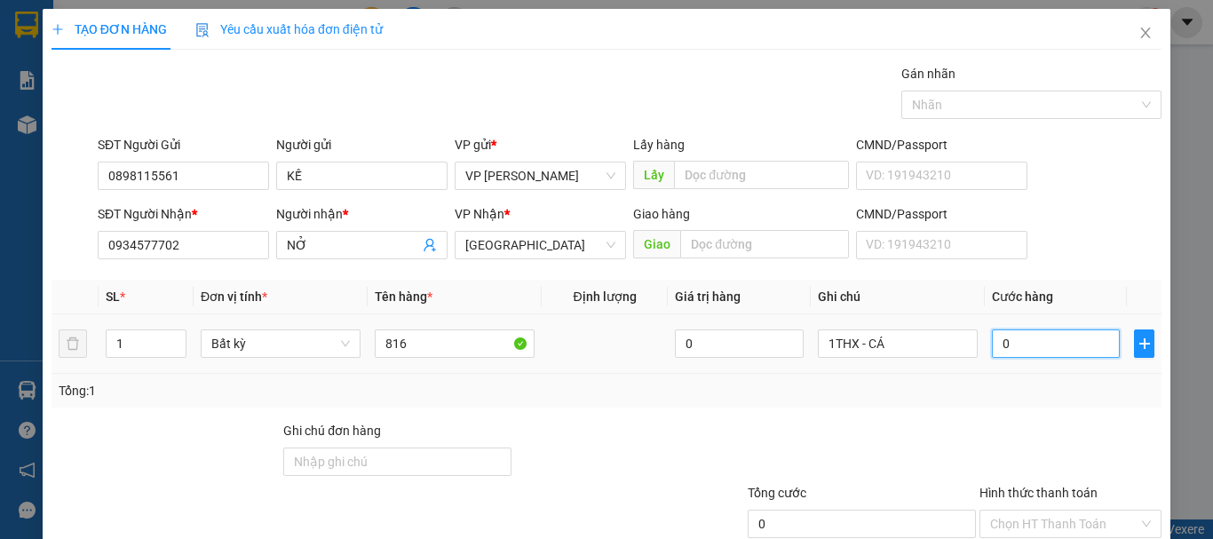
click at [992, 352] on input "0" at bounding box center [1056, 343] width 128 height 28
type input "4"
type input "40"
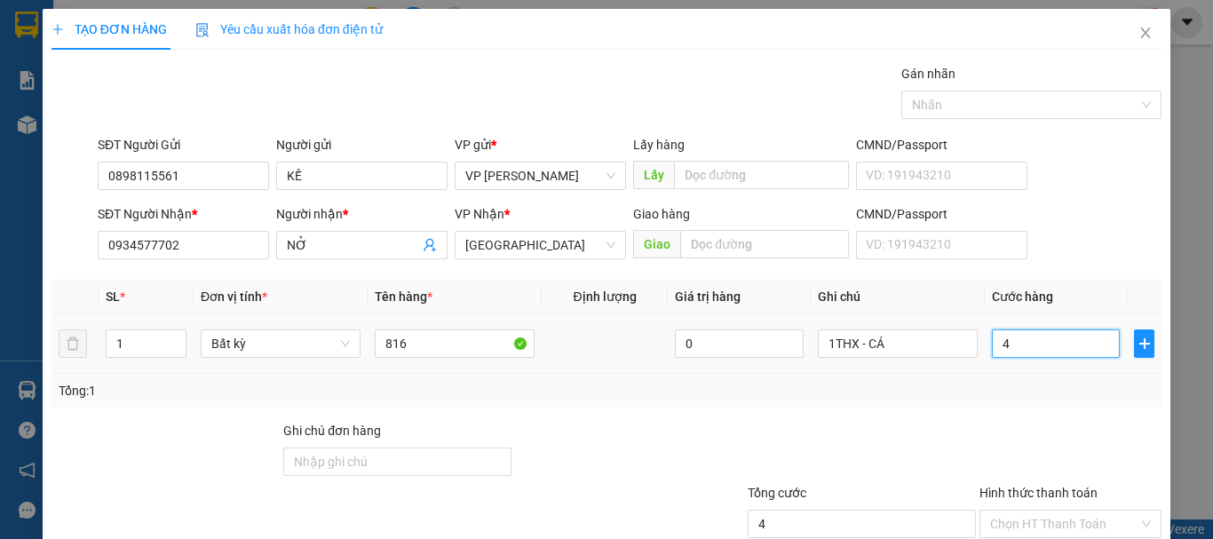
type input "40"
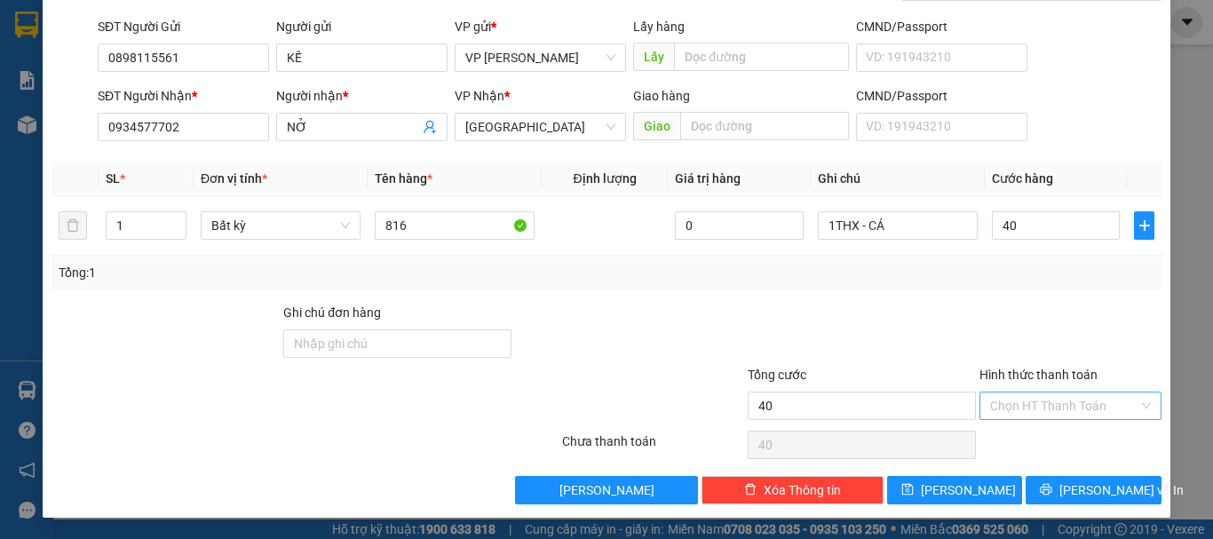
type input "40.000"
click at [1010, 410] on input "Hình thức thanh toán" at bounding box center [1064, 406] width 148 height 27
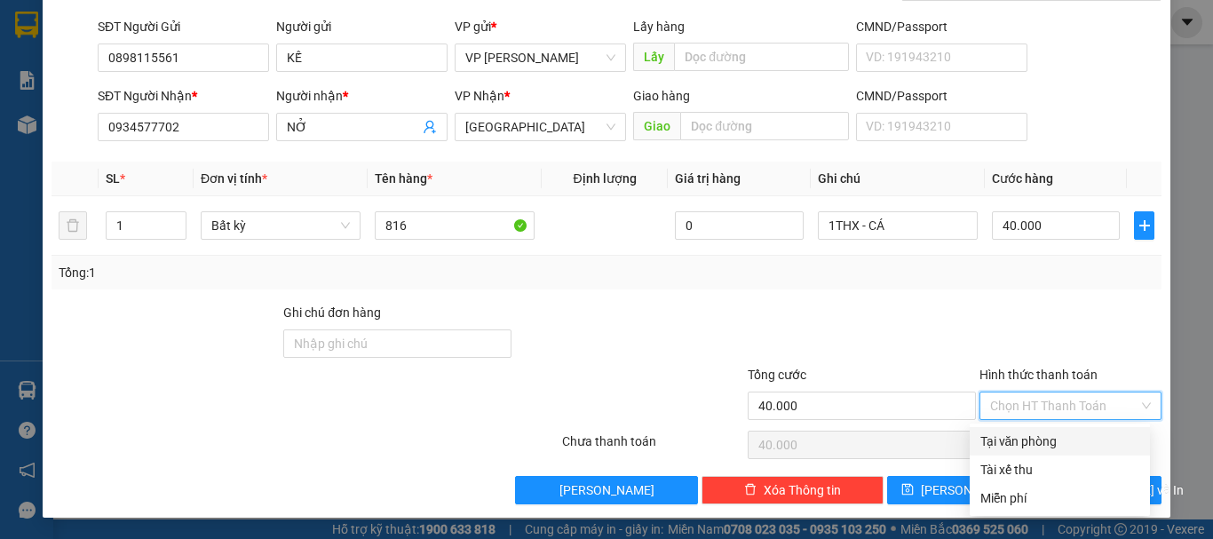
click at [1019, 443] on div "Tại văn phòng" at bounding box center [1059, 442] width 159 height 20
type input "0"
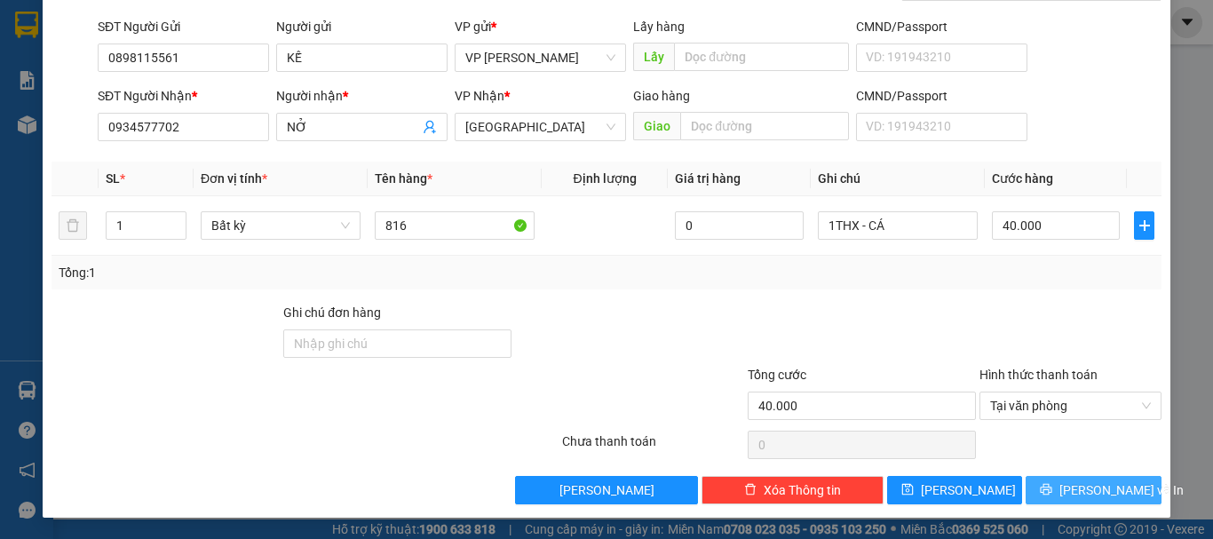
click at [1051, 486] on icon "printer" at bounding box center [1046, 489] width 12 height 12
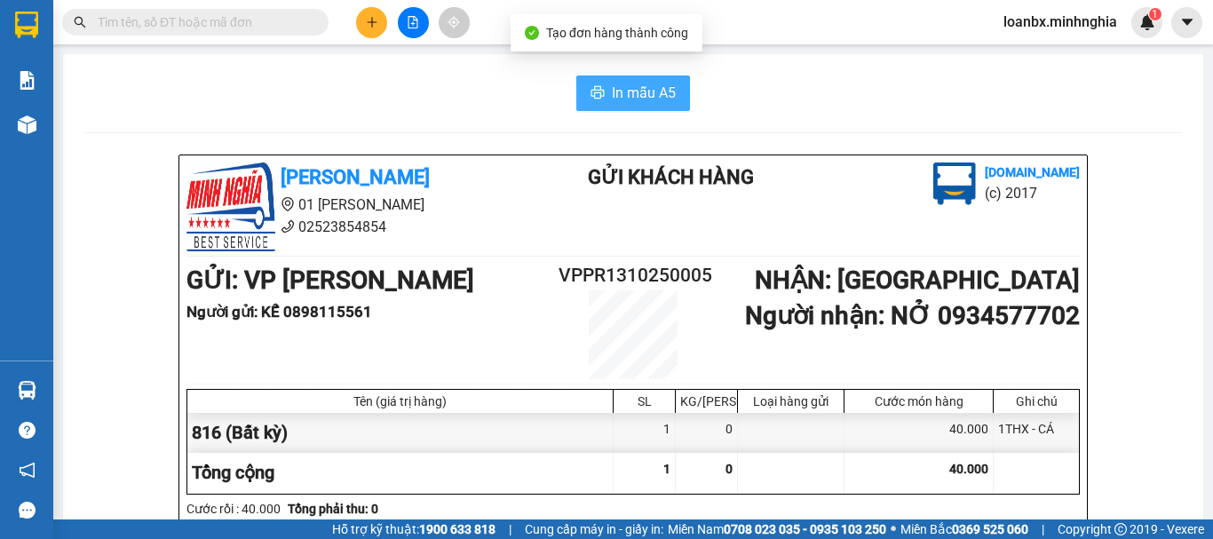
click at [652, 98] on span "In mẫu A5" at bounding box center [644, 93] width 64 height 22
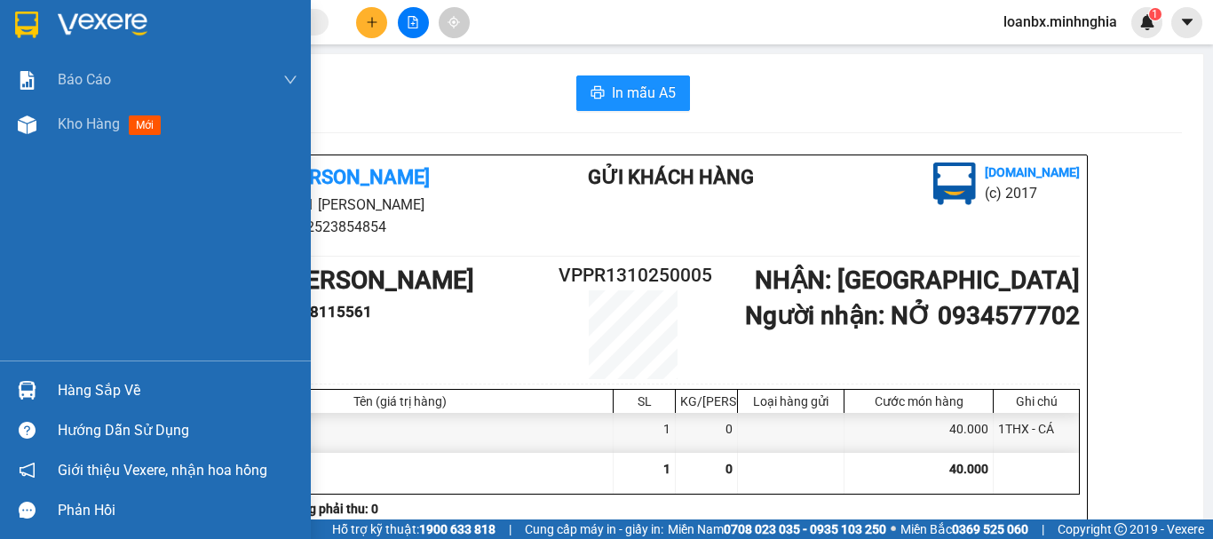
drag, startPoint x: 53, startPoint y: 129, endPoint x: 122, endPoint y: 164, distance: 77.1
click at [53, 129] on div "Kho hàng mới" at bounding box center [155, 124] width 311 height 44
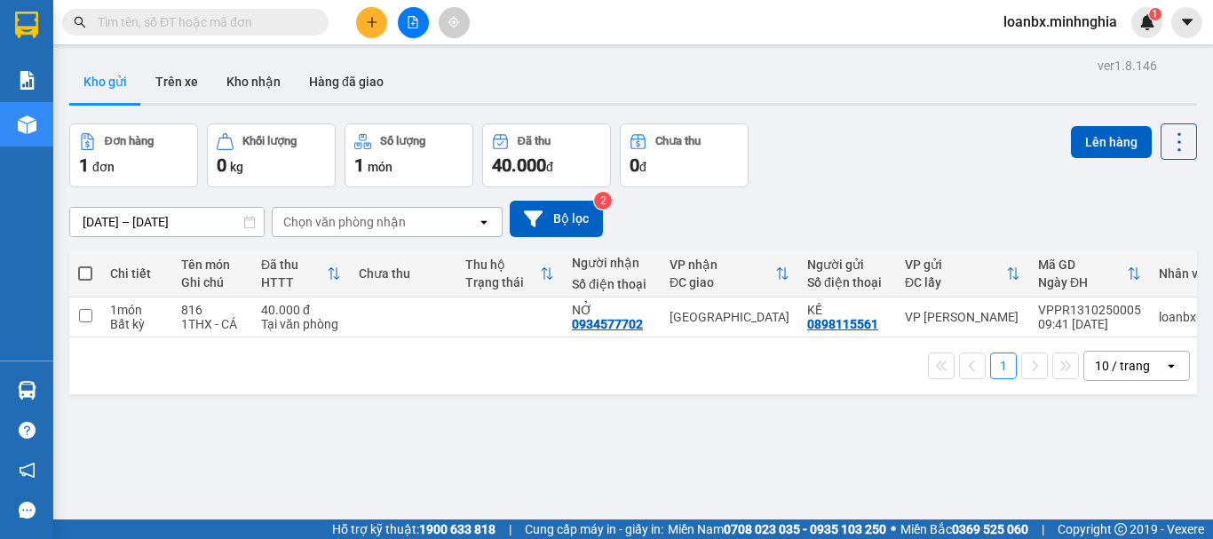
scroll to position [82, 0]
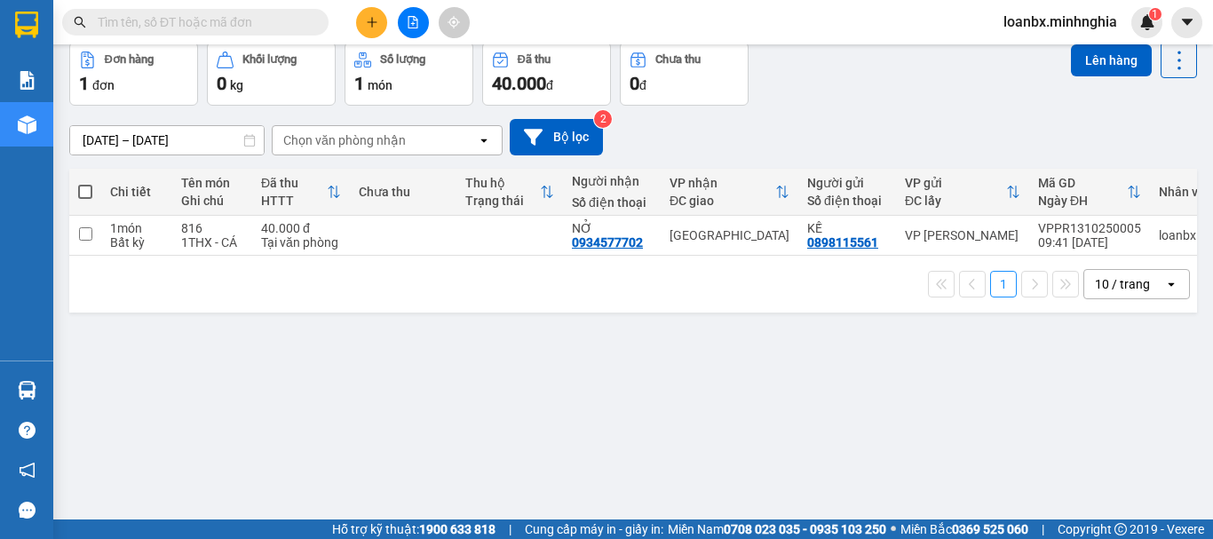
click at [356, 14] on div at bounding box center [412, 22] width 133 height 31
click at [371, 18] on icon "plus" at bounding box center [372, 22] width 12 height 12
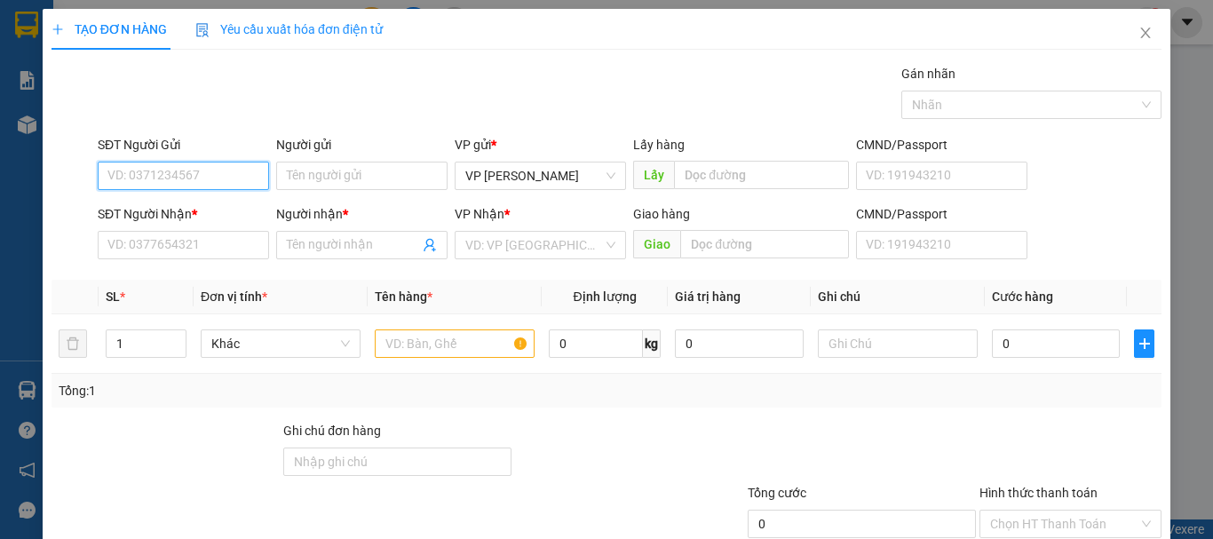
click at [171, 177] on input "SĐT Người Gửi" at bounding box center [183, 176] width 171 height 28
click at [178, 211] on div "0378634374 - Ý" at bounding box center [207, 212] width 200 height 20
type input "0378634374"
type input "Ý"
type input "0902515183"
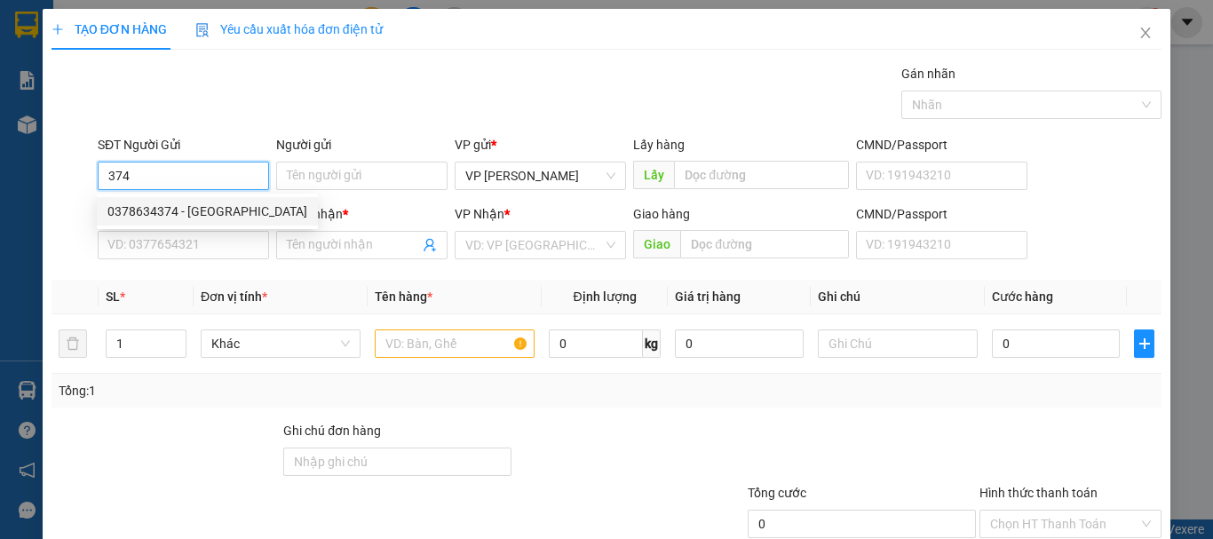
type input "LÀNH BÌNH DƯƠNG"
type input "CX 476 CẦU ĐỒNG NAI"
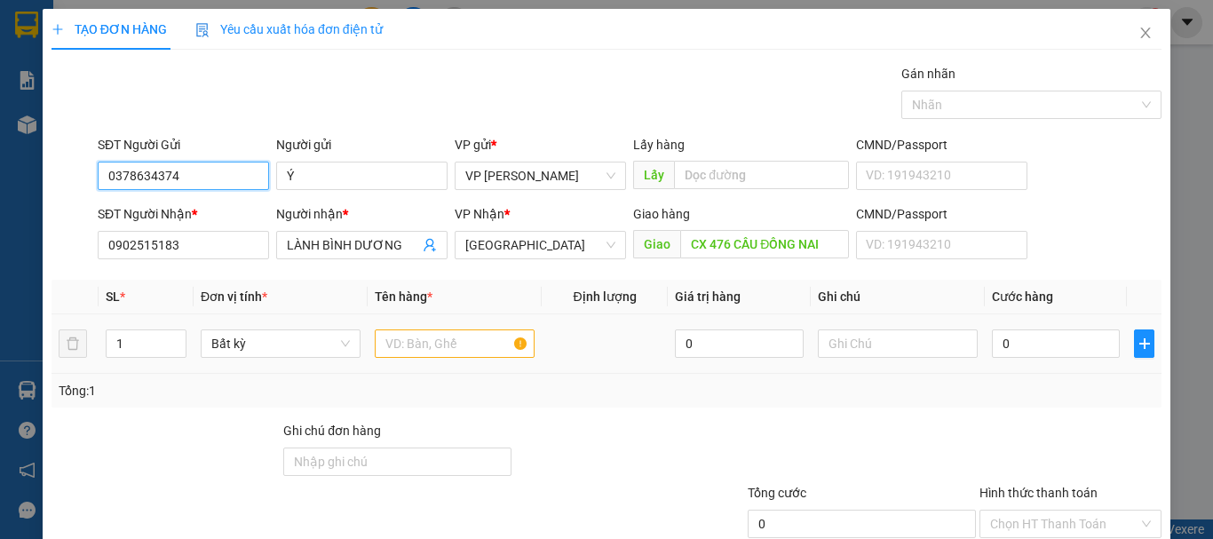
type input "0378634374"
click at [423, 337] on input "text" at bounding box center [455, 343] width 160 height 28
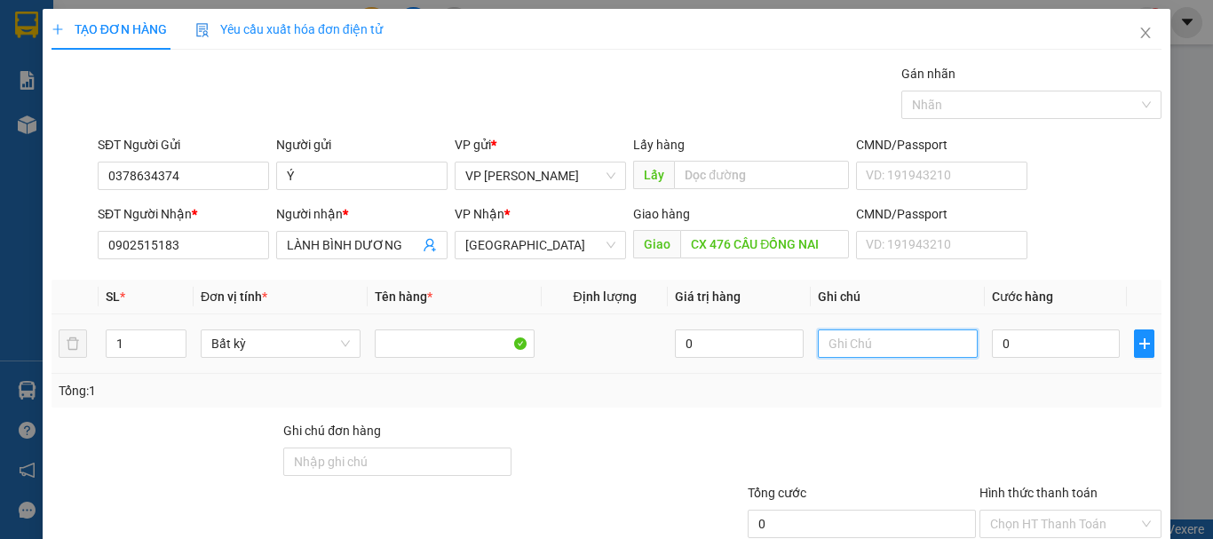
click at [863, 349] on input "text" at bounding box center [898, 343] width 160 height 28
paste input "1"
click at [830, 332] on input "text" at bounding box center [898, 343] width 160 height 28
click at [830, 352] on input "text" at bounding box center [898, 343] width 160 height 28
click at [868, 353] on input "1 THX - Á" at bounding box center [898, 343] width 160 height 28
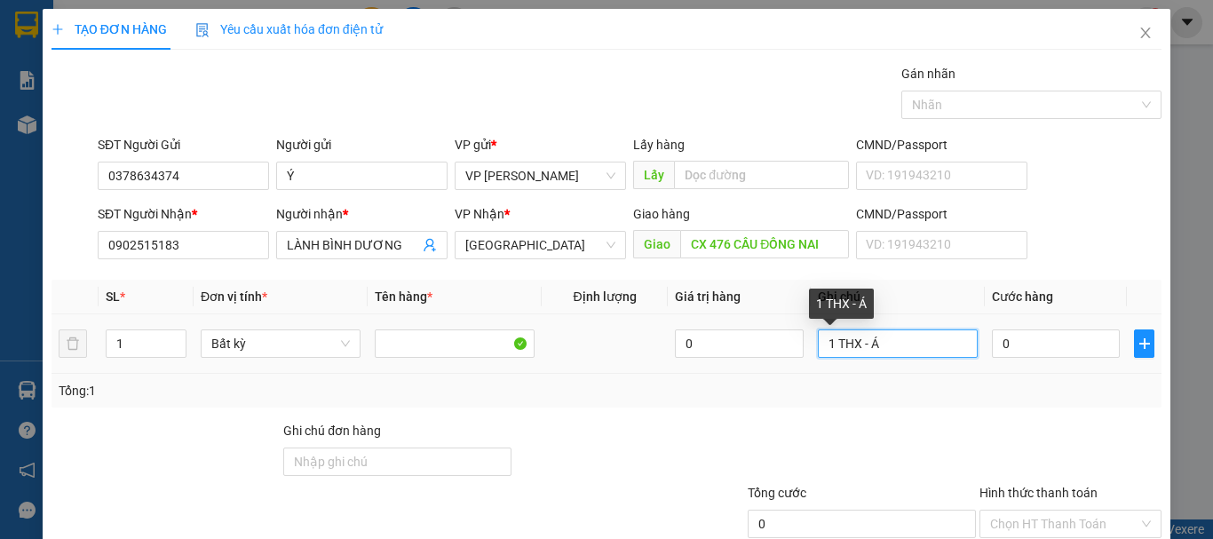
click at [861, 352] on input "1 THX - Á" at bounding box center [898, 343] width 160 height 28
click at [867, 352] on input "1 THX - Á" at bounding box center [898, 343] width 160 height 28
drag, startPoint x: 897, startPoint y: 351, endPoint x: 790, endPoint y: 344, distance: 106.8
click at [790, 344] on tr "1 Bất kỳ 0 1 THX - CÁ 0" at bounding box center [607, 343] width 1110 height 59
type input "1 THX - CÁ"
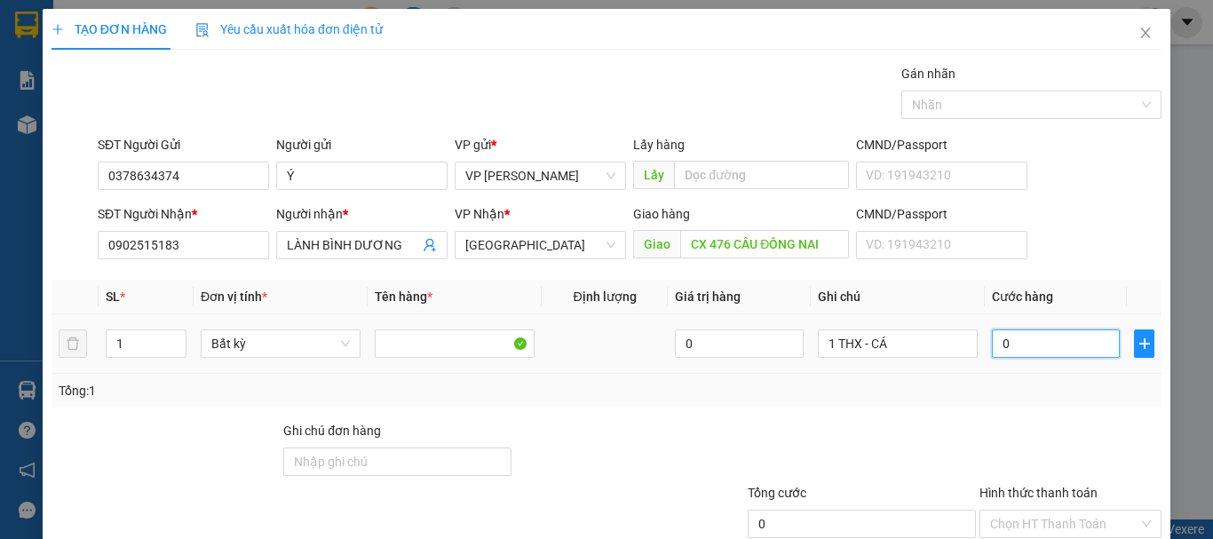
click at [1052, 336] on input "0" at bounding box center [1056, 343] width 128 height 28
type input "1"
type input "11"
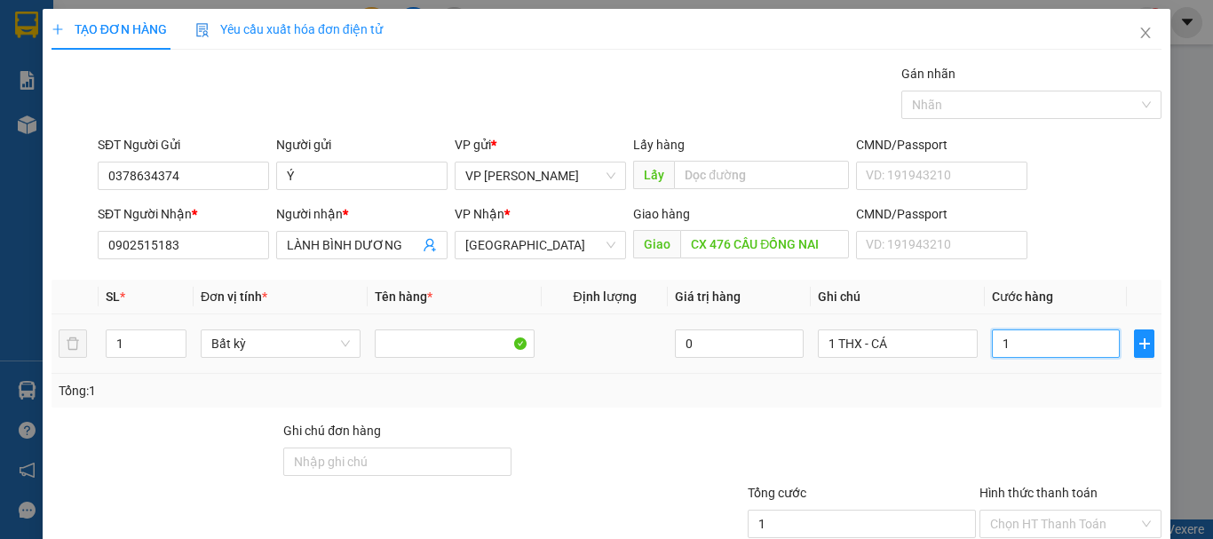
type input "11"
type input "110"
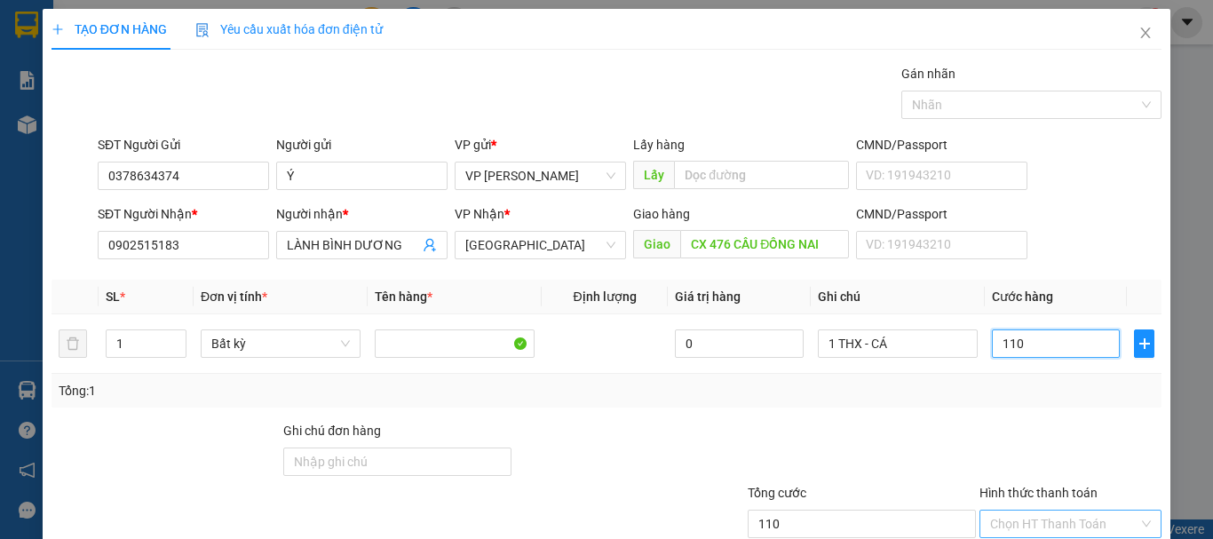
scroll to position [118, 0]
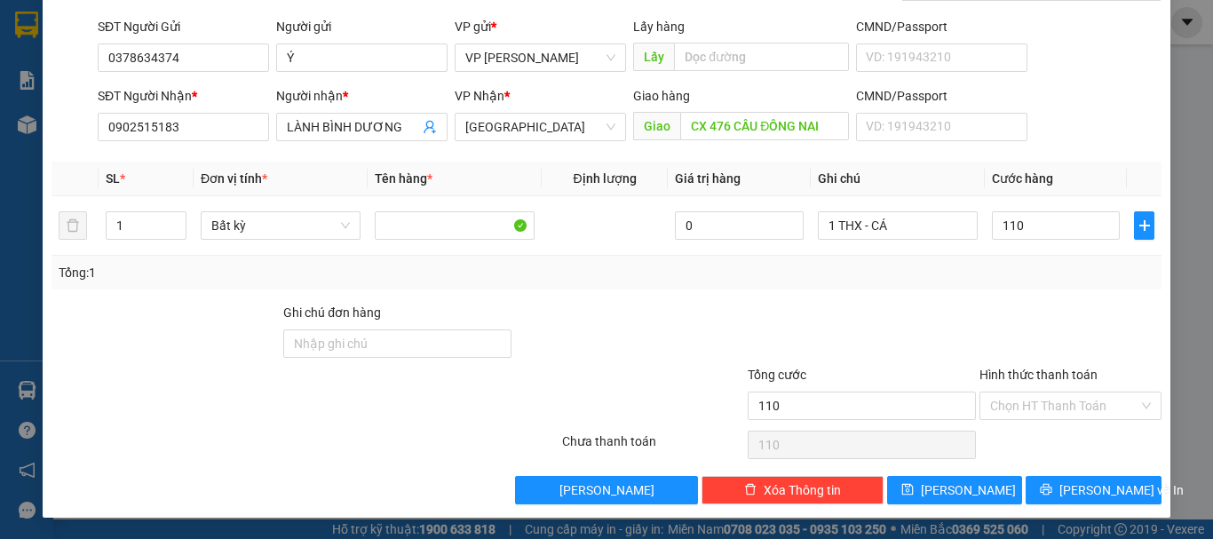
type input "110.000"
click at [1050, 421] on div "Hình thức thanh toán Chọn HT Thanh Toán" at bounding box center [1070, 396] width 182 height 62
click at [1059, 410] on input "Hình thức thanh toán" at bounding box center [1064, 406] width 148 height 27
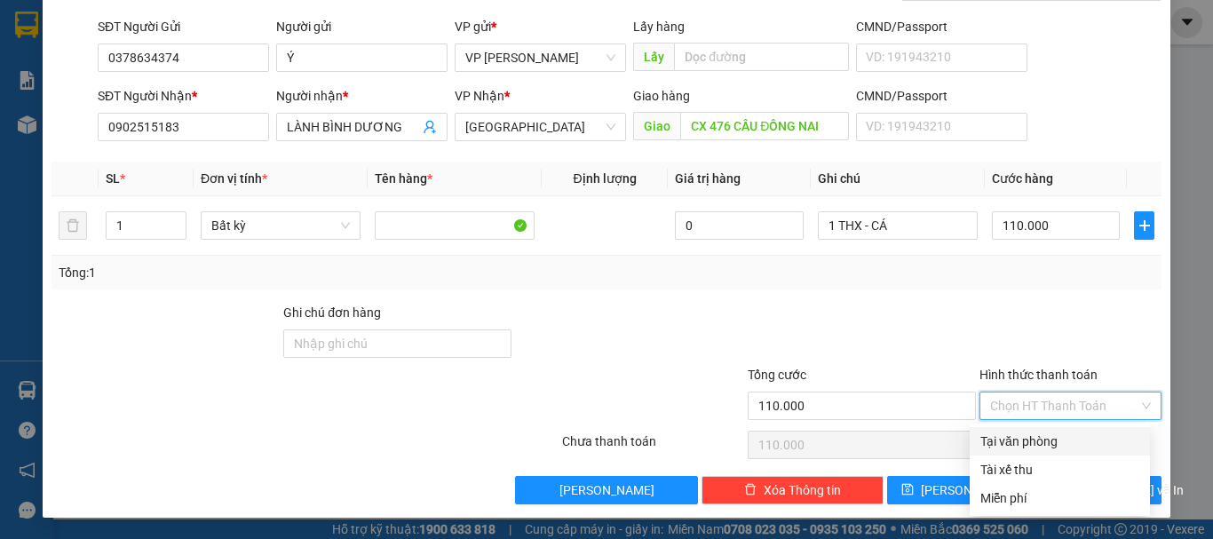
click at [1034, 441] on div "Tại văn phòng" at bounding box center [1059, 442] width 159 height 20
type input "0"
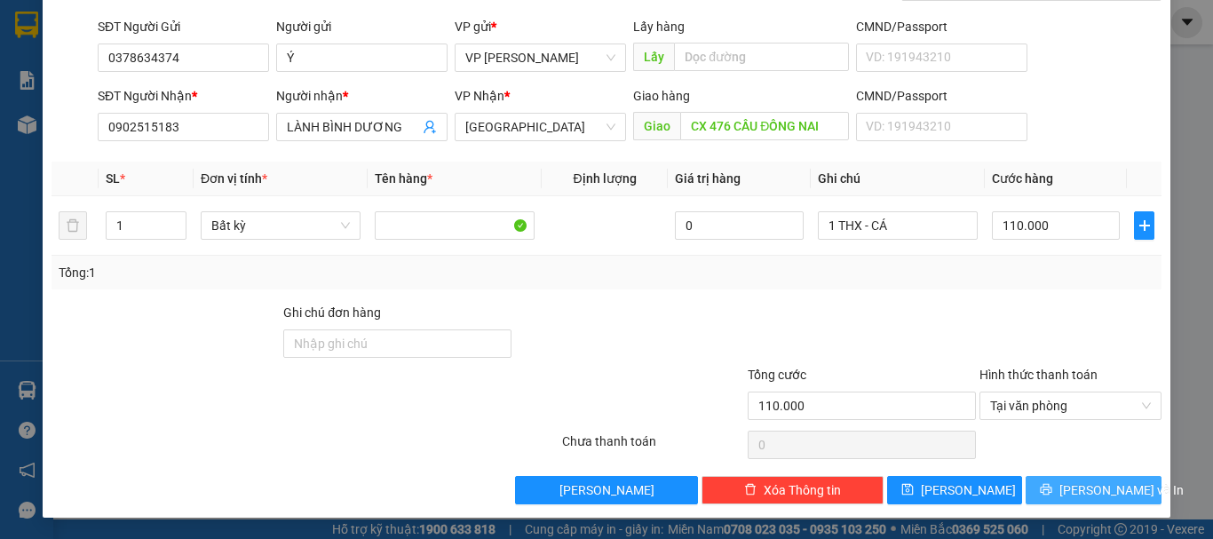
click at [1067, 487] on span "[PERSON_NAME] và In" at bounding box center [1121, 490] width 124 height 20
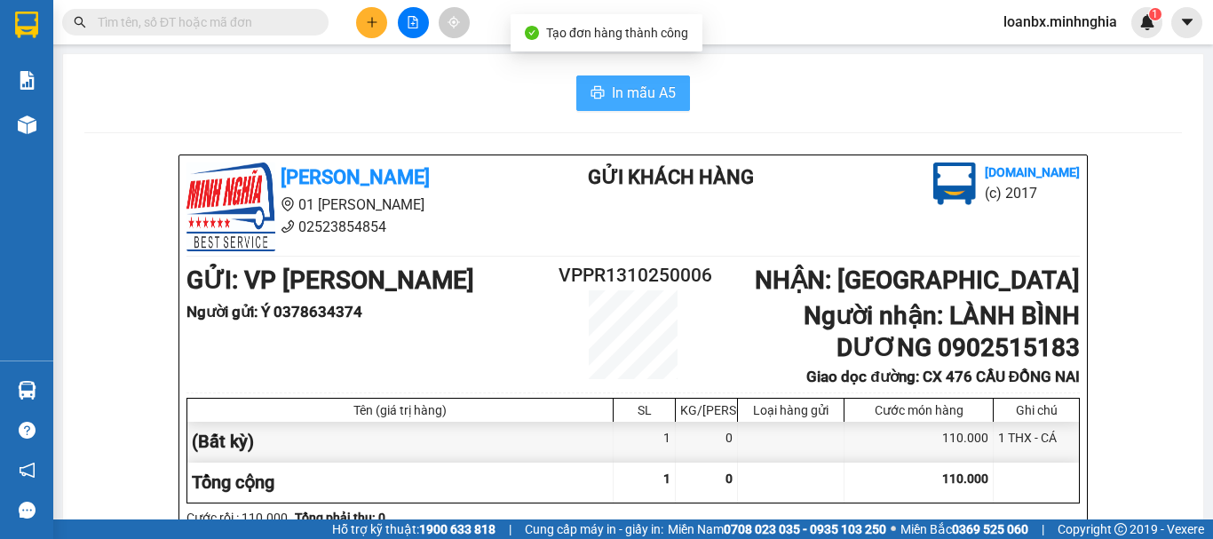
click at [641, 96] on span "In mẫu A5" at bounding box center [644, 93] width 64 height 22
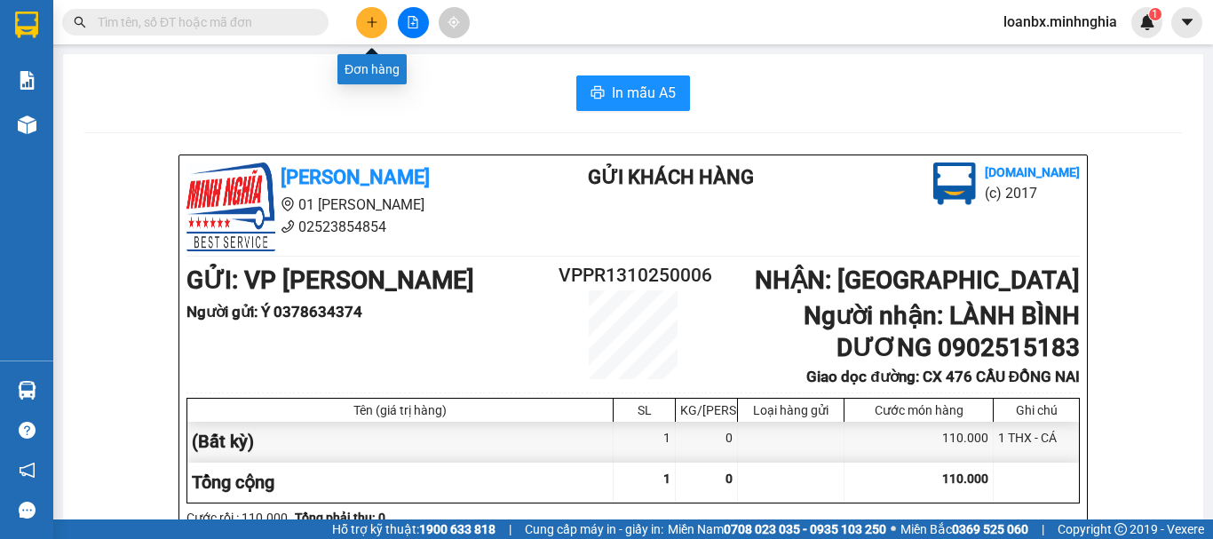
click at [358, 19] on button at bounding box center [371, 22] width 31 height 31
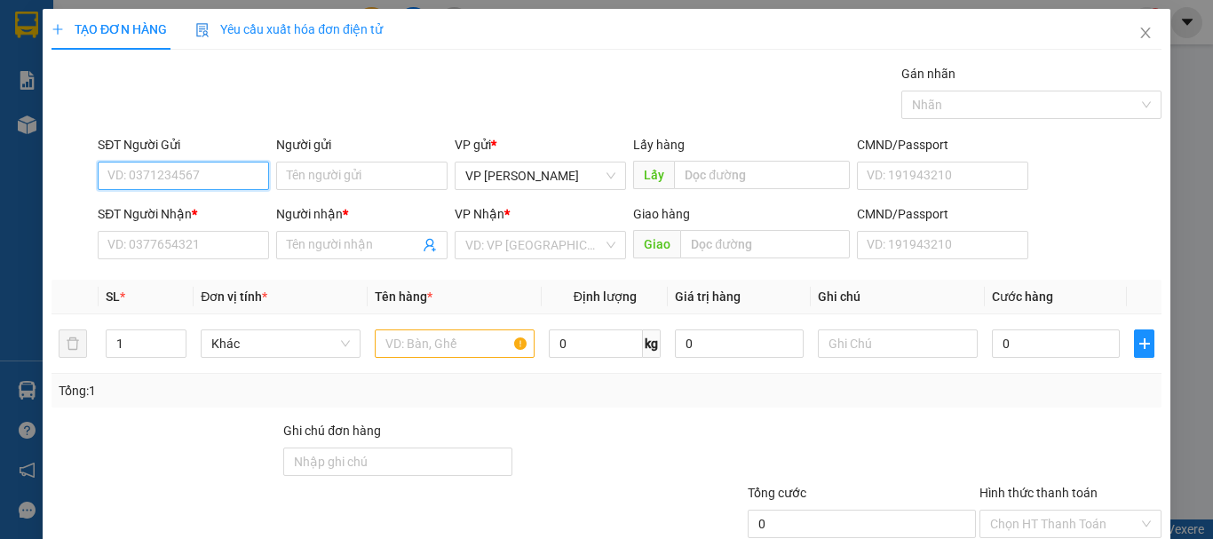
click at [364, 19] on div "Yêu cầu xuất hóa đơn điện tử" at bounding box center [288, 29] width 187 height 41
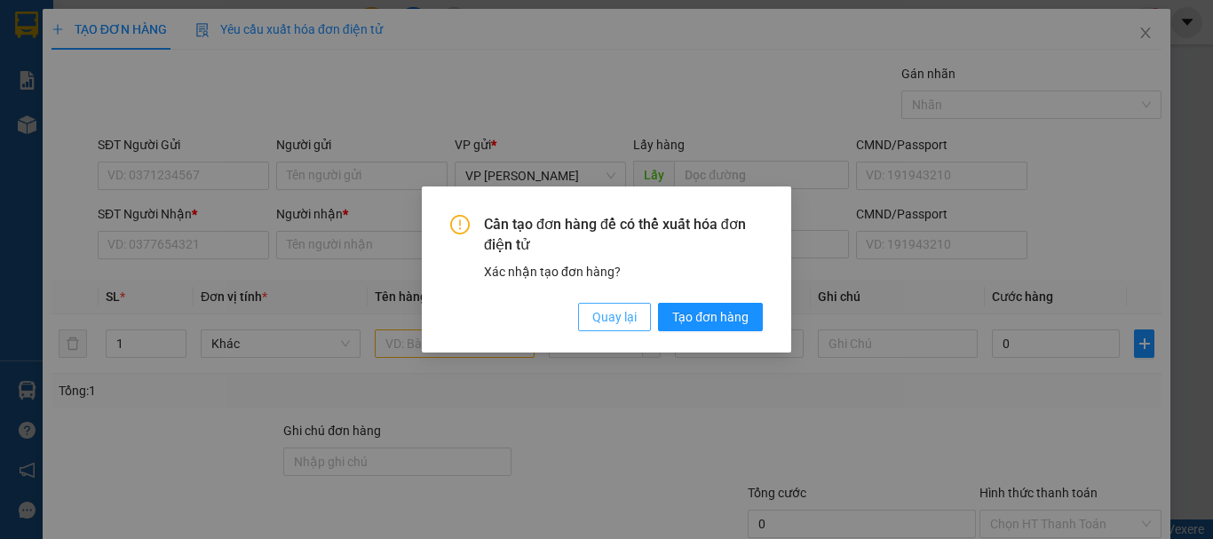
drag, startPoint x: 607, startPoint y: 316, endPoint x: 552, endPoint y: 303, distance: 56.6
click at [607, 315] on span "Quay lại" at bounding box center [614, 317] width 44 height 20
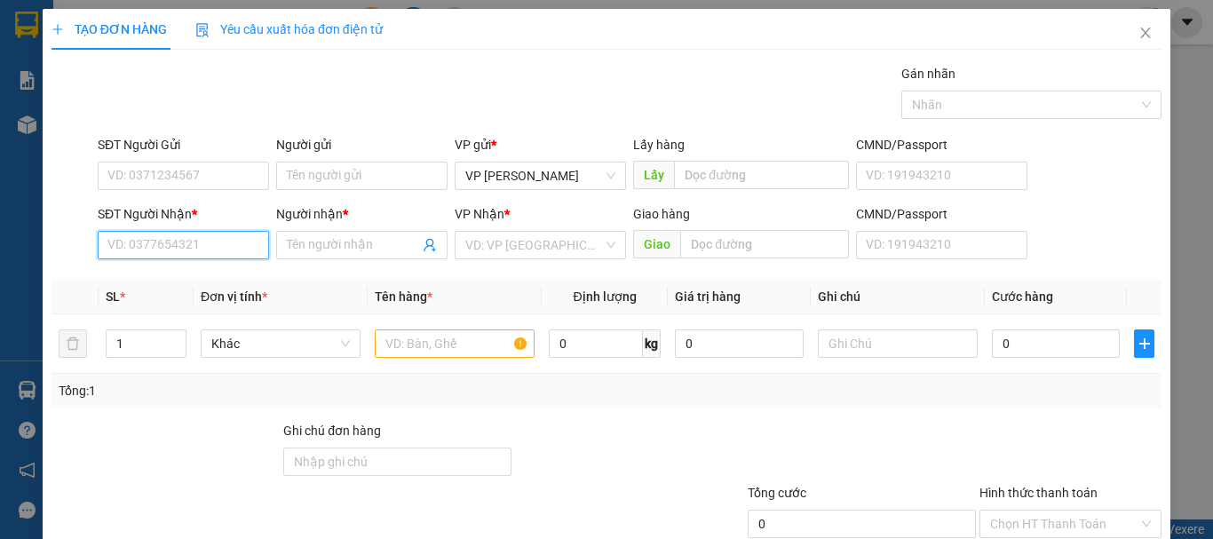
click at [125, 235] on input "SĐT Người Nhận *" at bounding box center [183, 245] width 171 height 28
click at [195, 274] on div "0829287145 - THIÊN" at bounding box center [181, 281] width 148 height 20
type input "0829287145"
type input "THIÊN"
type input "0829287145"
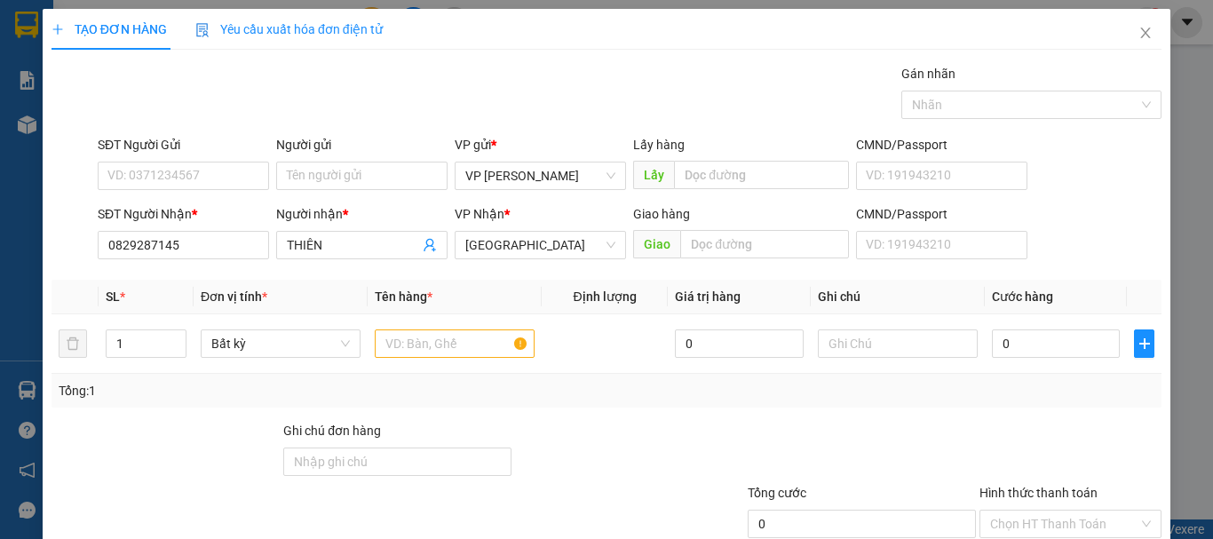
click at [233, 203] on form "SĐT Người Gửi VD: 0371234567 Người gửi Tên người gửi VP gửi * VP Phan Rí Lấy hà…" at bounding box center [607, 200] width 1110 height 131
click at [233, 186] on input "SĐT Người Gửi" at bounding box center [183, 176] width 171 height 28
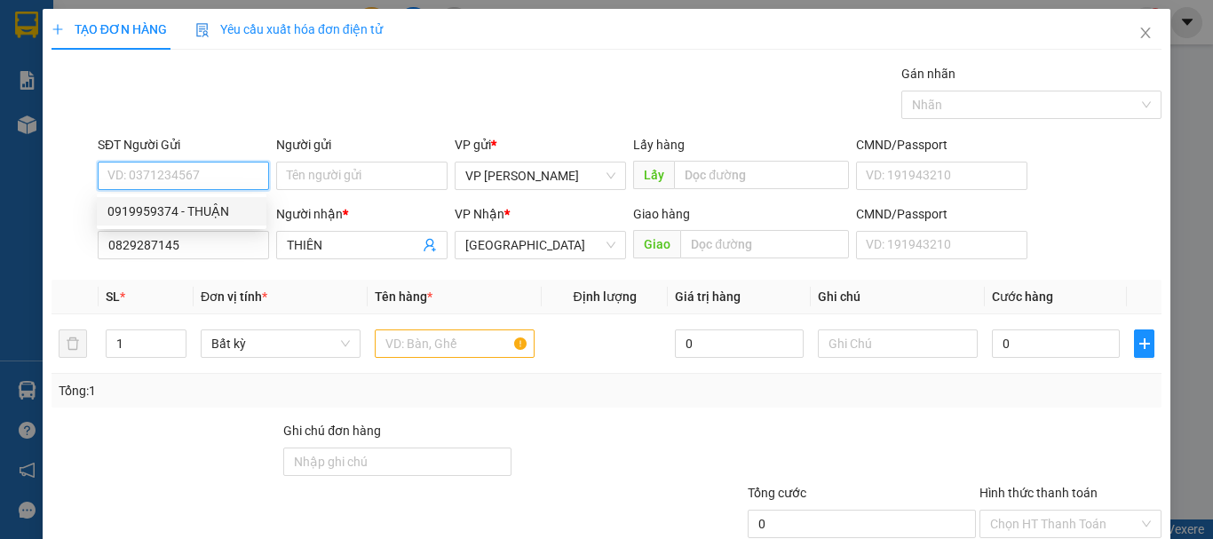
click at [191, 218] on div "0919959374 - THUẬN" at bounding box center [181, 212] width 148 height 20
type input "0919959374"
type input "THUẬN"
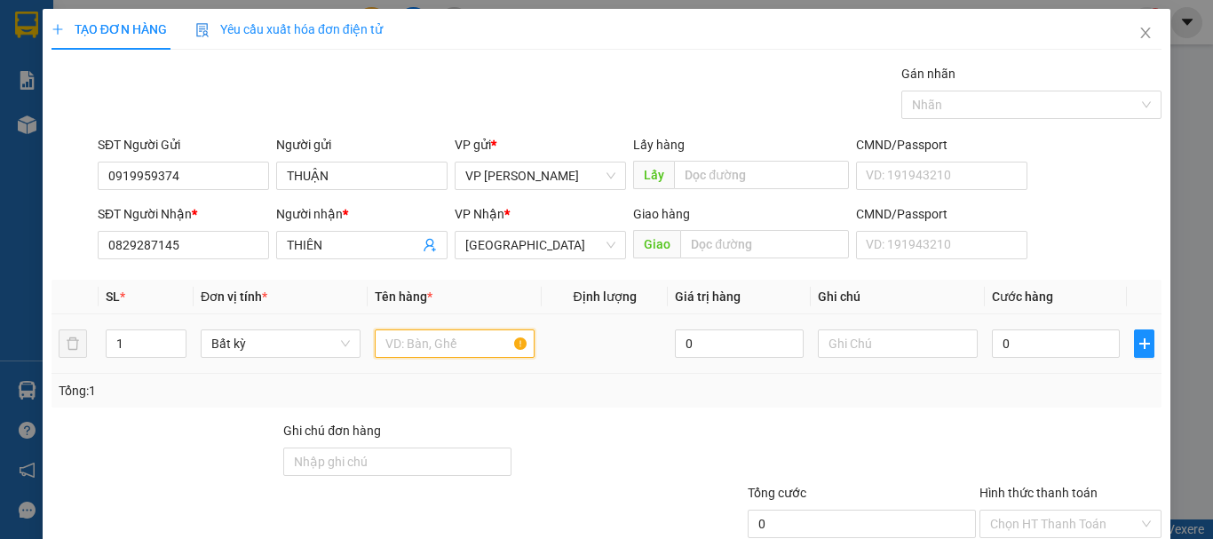
click at [406, 338] on input "text" at bounding box center [455, 343] width 160 height 28
type input "816"
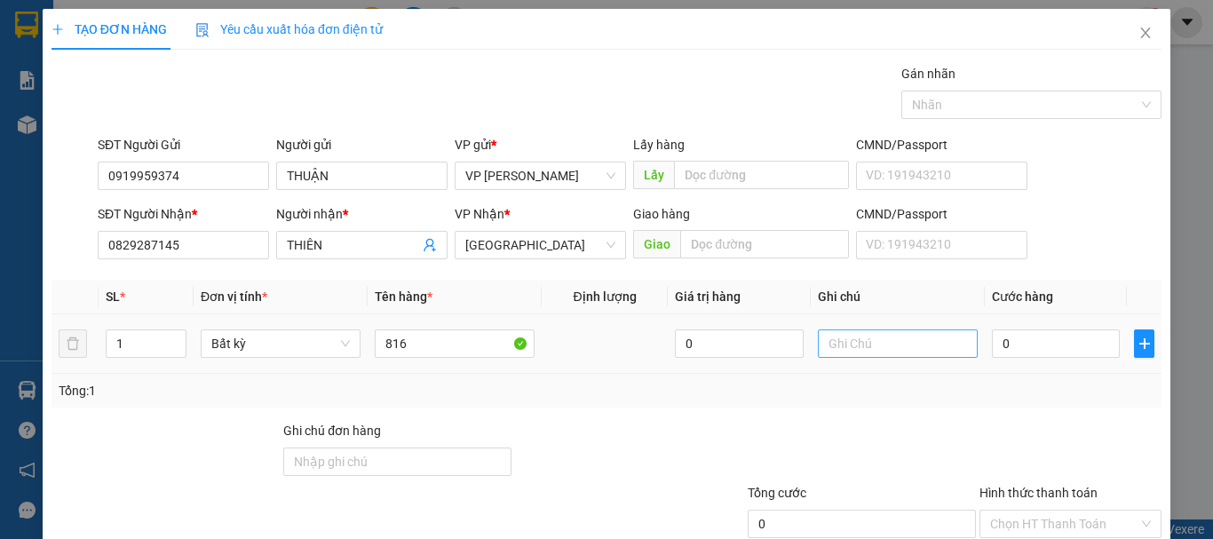
click at [855, 328] on div at bounding box center [898, 344] width 160 height 36
click at [849, 335] on input "text" at bounding box center [898, 343] width 160 height 28
paste input "1 THX - CÁ"
type input "1 THX - CÁ"
click at [1049, 346] on input "0" at bounding box center [1056, 343] width 128 height 28
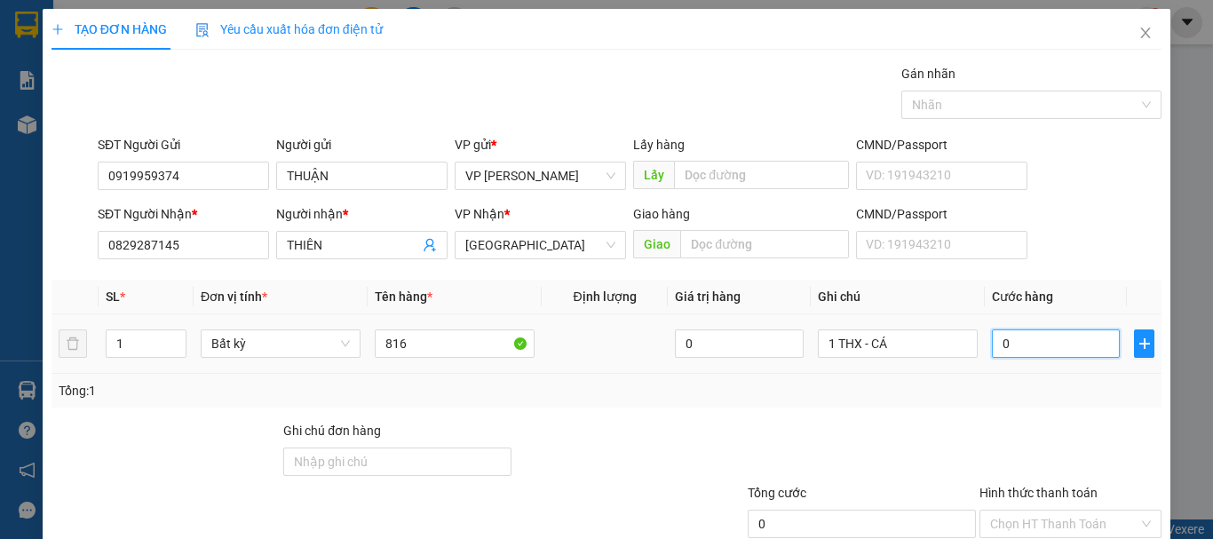
type input "4"
type input "40"
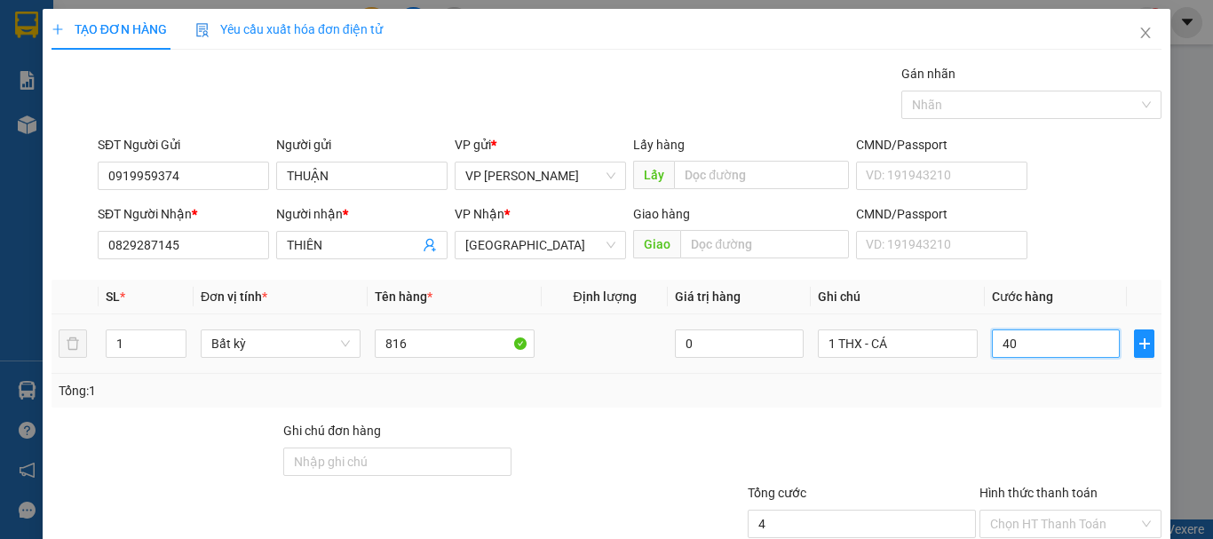
type input "40"
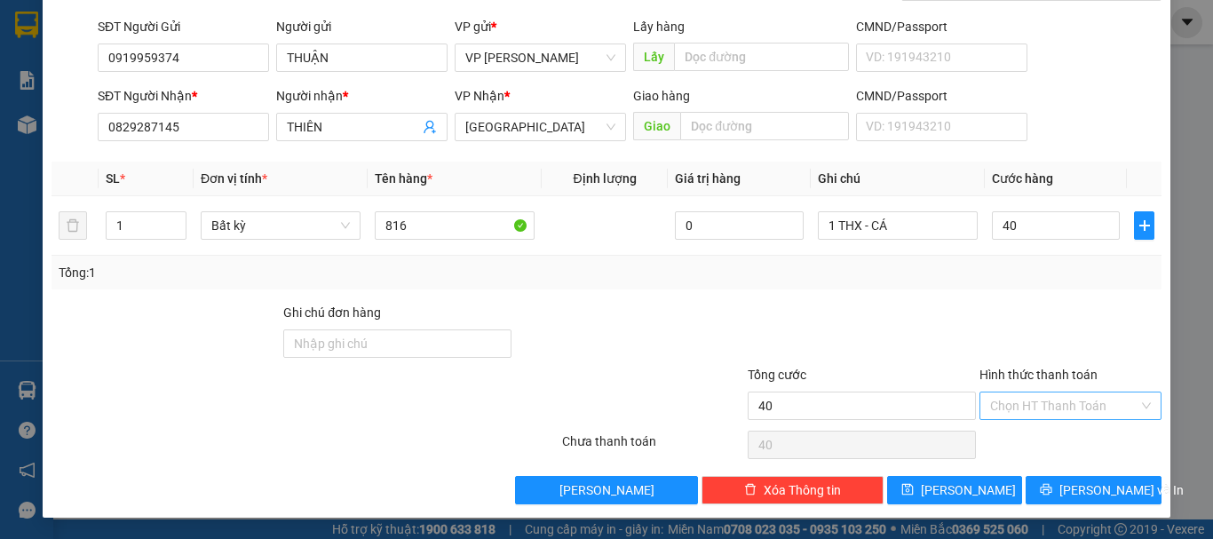
type input "40.000"
click at [1043, 409] on input "Hình thức thanh toán" at bounding box center [1064, 406] width 148 height 27
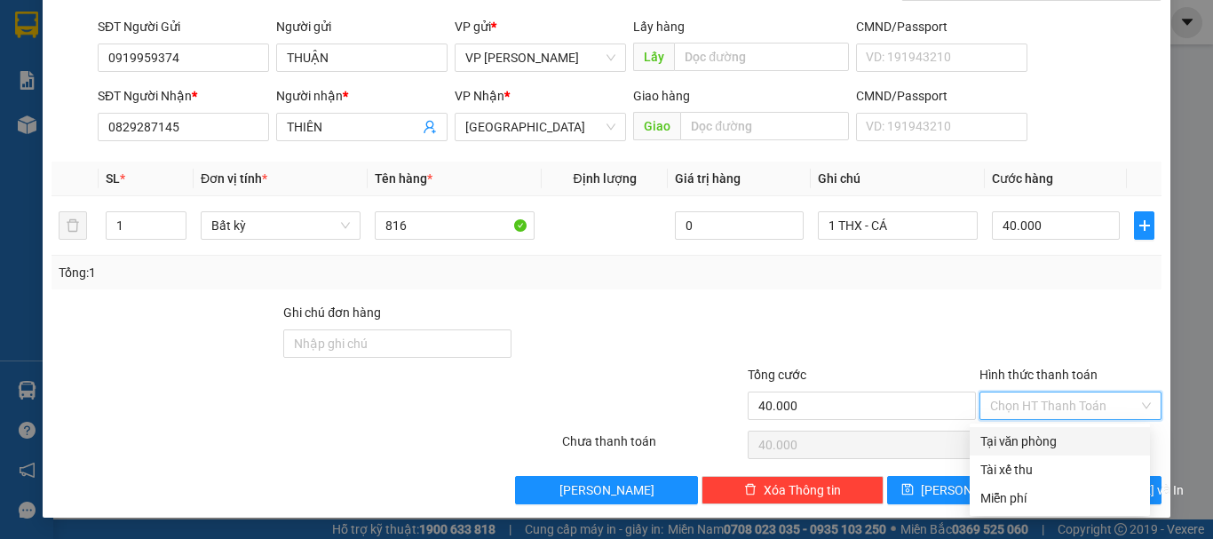
drag, startPoint x: 1035, startPoint y: 440, endPoint x: 1062, endPoint y: 480, distance: 48.0
click at [1035, 440] on div "Tại văn phòng" at bounding box center [1059, 442] width 159 height 20
type input "0"
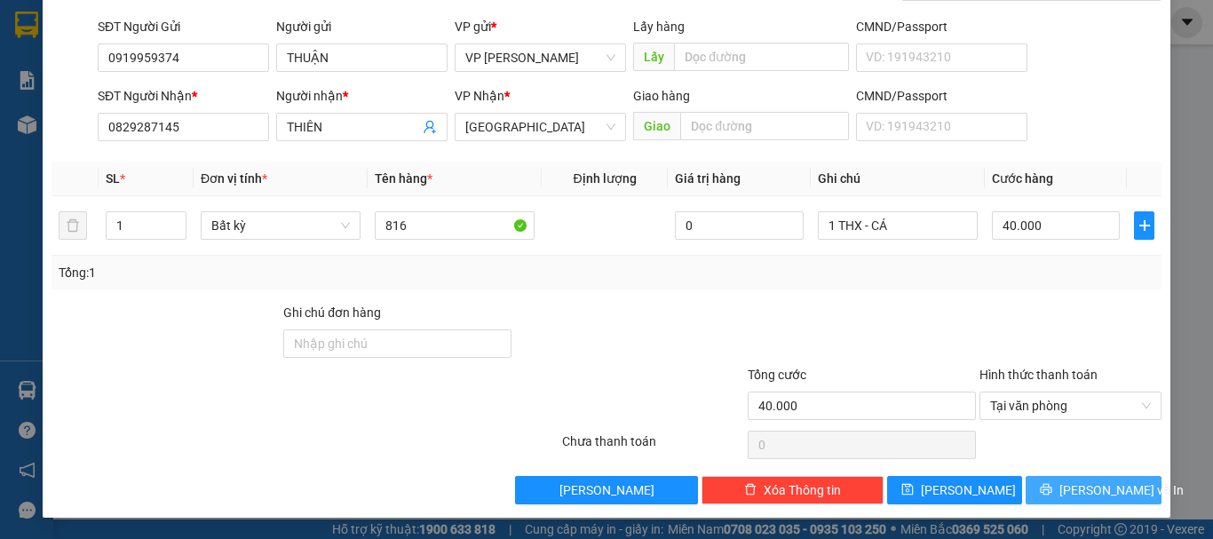
click at [1067, 496] on span "[PERSON_NAME] và In" at bounding box center [1121, 490] width 124 height 20
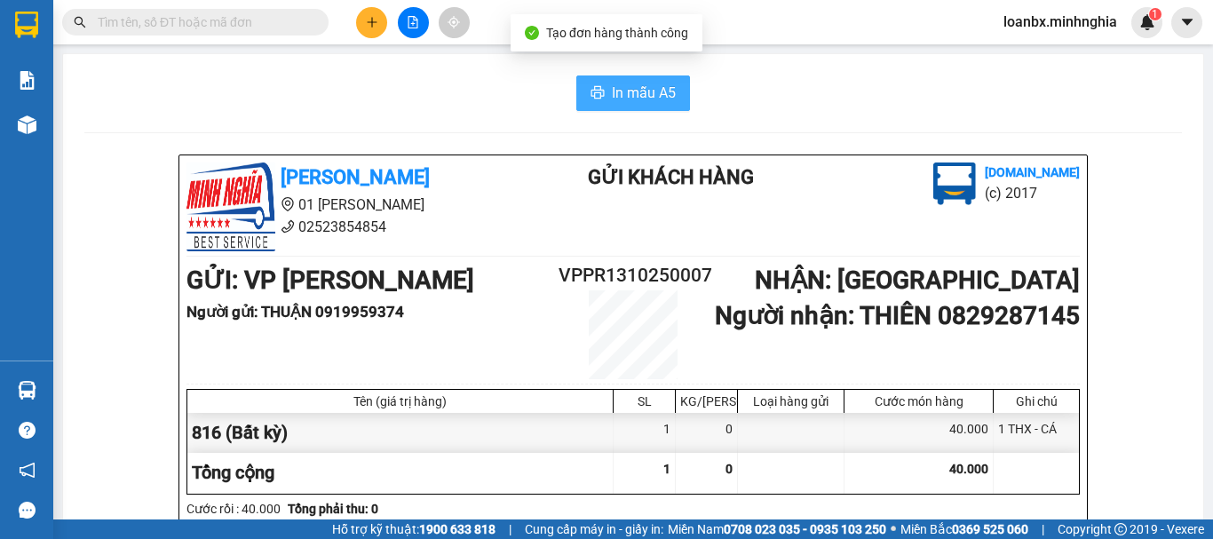
click at [604, 77] on button "In mẫu A5" at bounding box center [633, 93] width 114 height 36
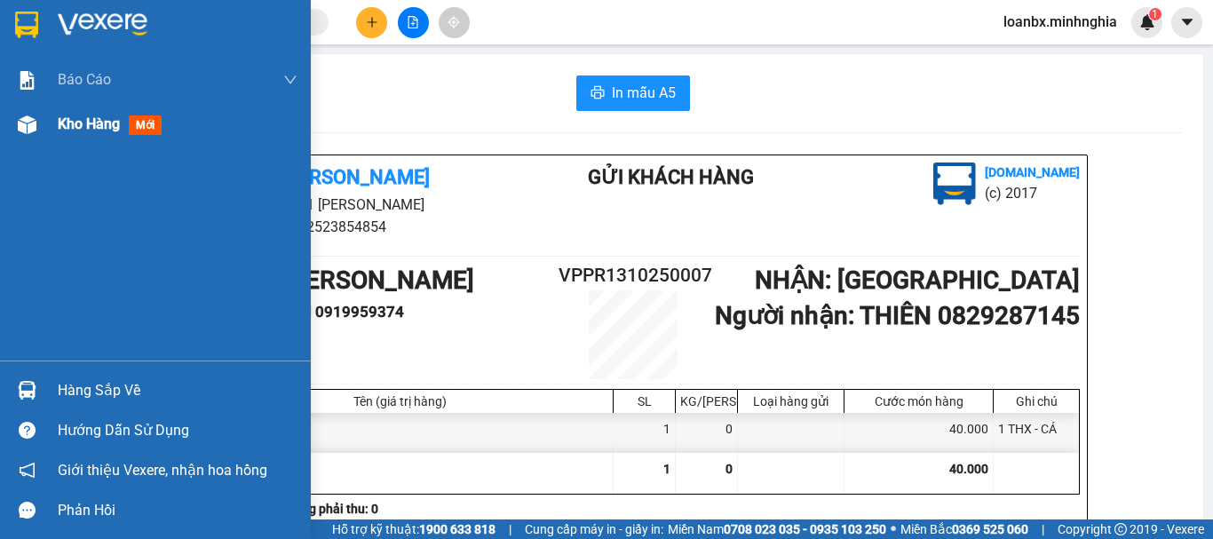
click at [23, 130] on img at bounding box center [27, 124] width 19 height 19
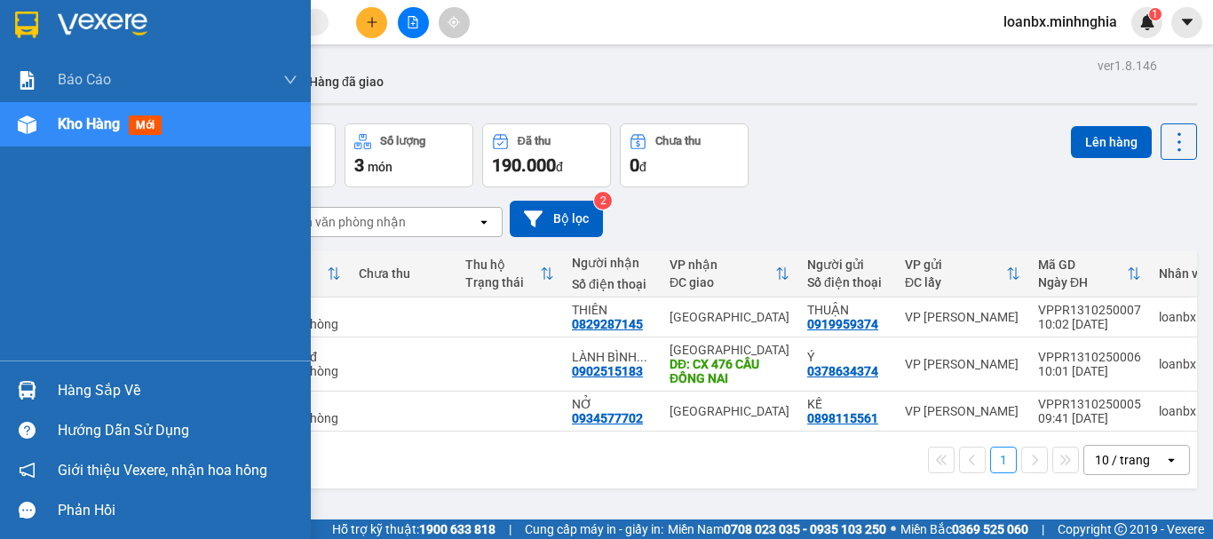
click at [93, 116] on span "Kho hàng" at bounding box center [89, 123] width 62 height 17
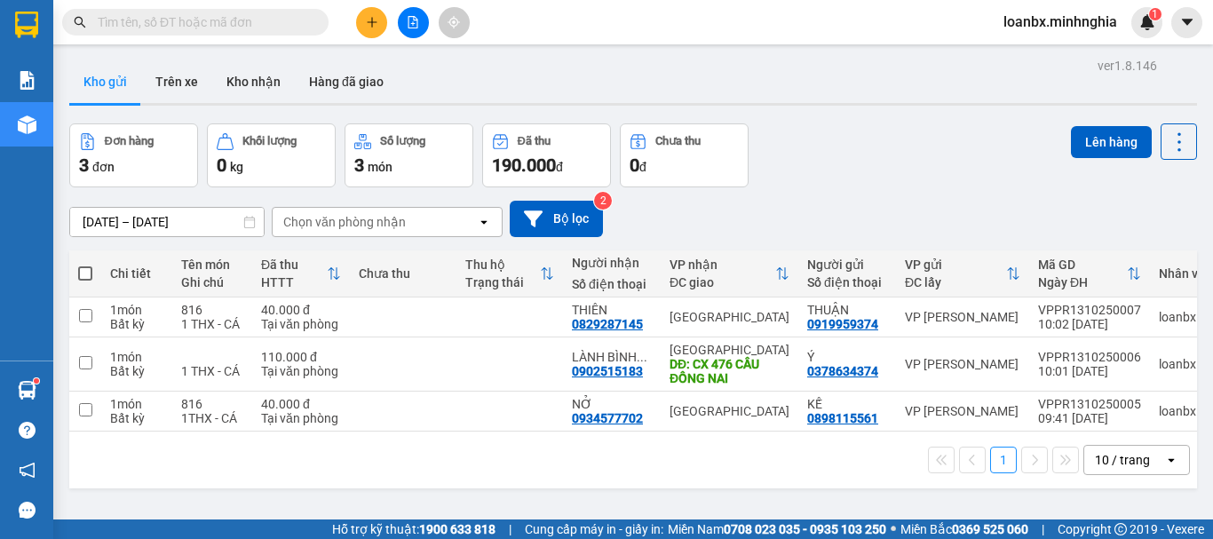
drag, startPoint x: 398, startPoint y: 29, endPoint x: 374, endPoint y: 28, distance: 24.0
click at [400, 29] on div at bounding box center [412, 22] width 133 height 31
click at [374, 28] on icon "plus" at bounding box center [372, 22] width 12 height 12
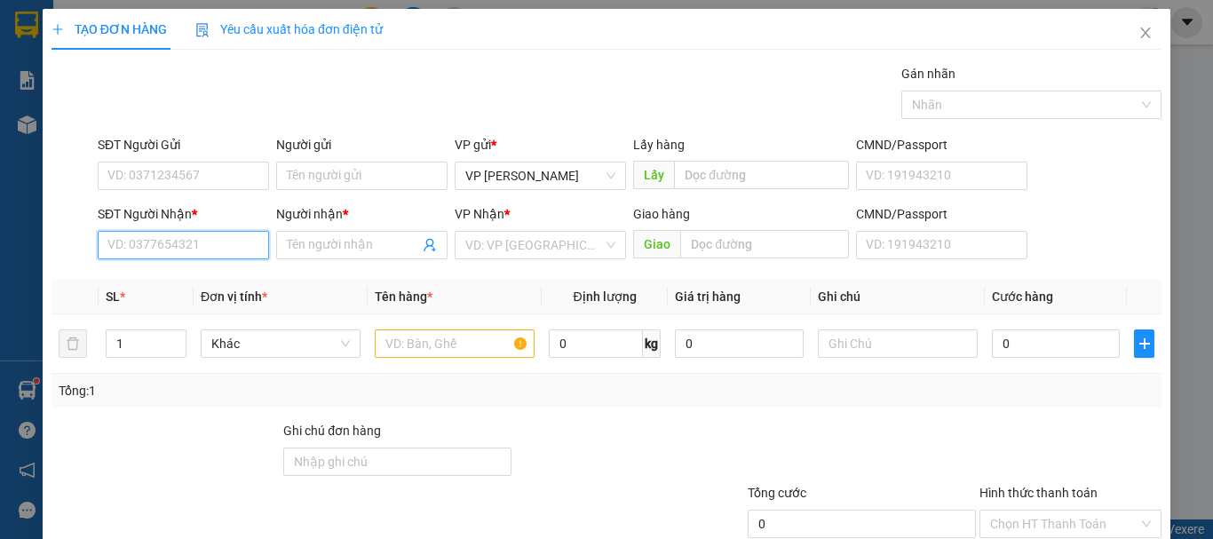
click at [152, 239] on input "SĐT Người Nhận *" at bounding box center [183, 245] width 171 height 28
click at [186, 278] on div "0389401644 - HUẾ" at bounding box center [181, 281] width 148 height 20
type input "0389401644"
type input "HUẾ"
type input "N3 DẦU DÂY"
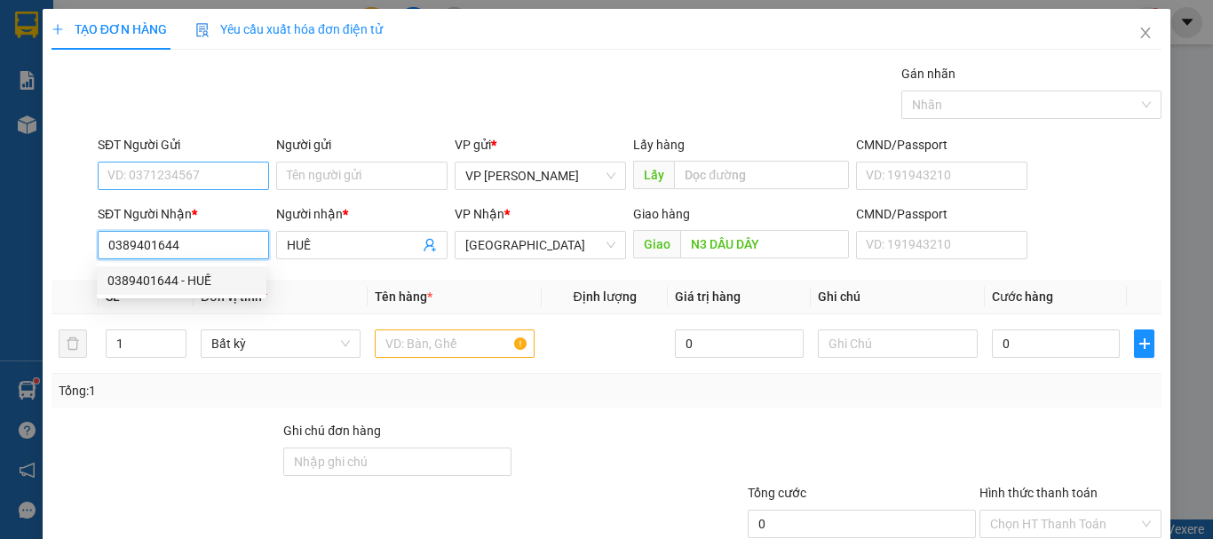
type input "0389401644"
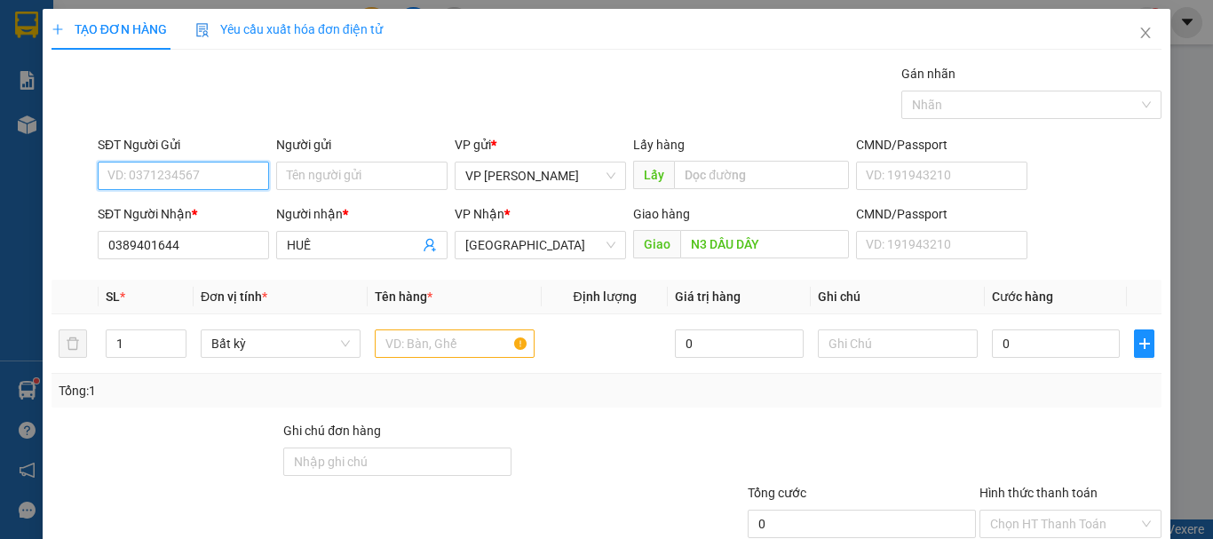
click at [210, 172] on input "SĐT Người Gửi" at bounding box center [183, 176] width 171 height 28
click at [193, 205] on div "0379110709" at bounding box center [181, 212] width 148 height 20
type input "0379110709"
click at [428, 337] on input "text" at bounding box center [455, 343] width 160 height 28
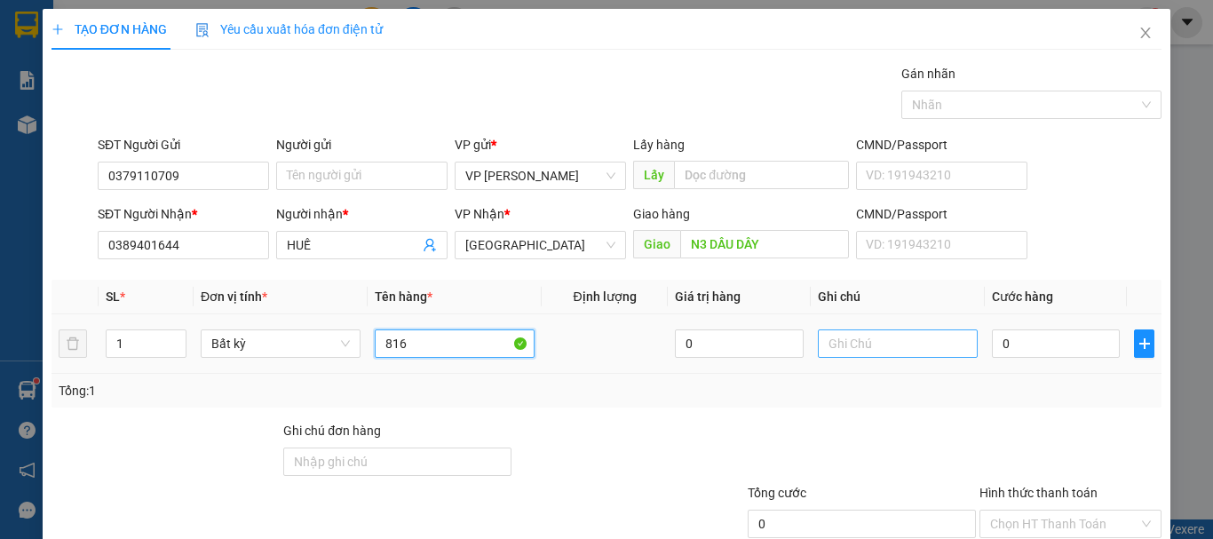
type input "816"
click at [877, 357] on input "text" at bounding box center [898, 343] width 160 height 28
paste input "1 THX - CÁ"
type input "1 THX - CÁ"
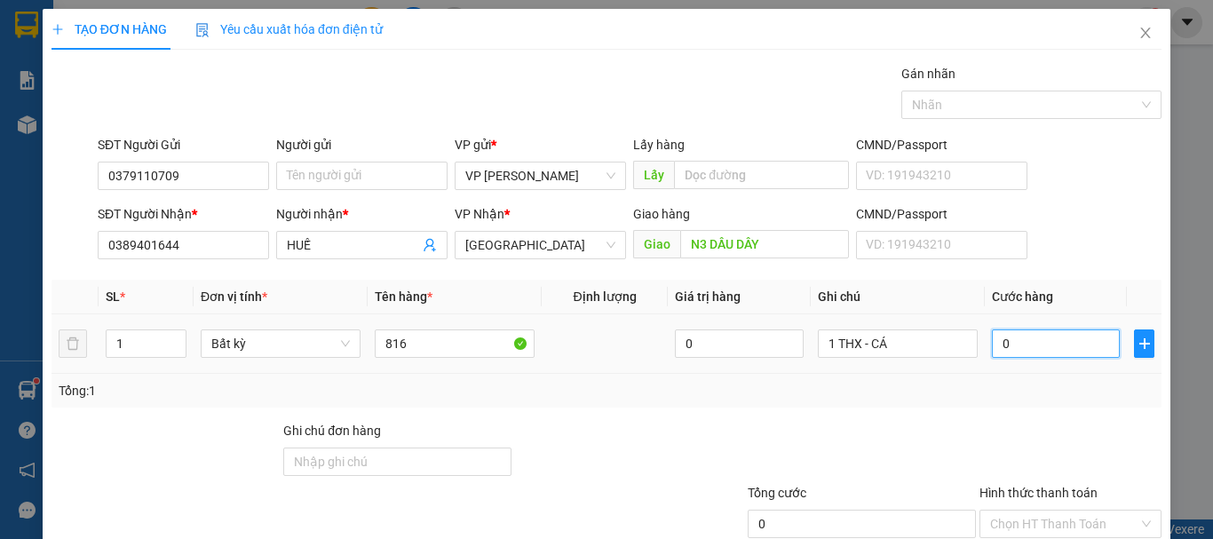
click at [1028, 351] on input "0" at bounding box center [1056, 343] width 128 height 28
type input "9"
type input "90"
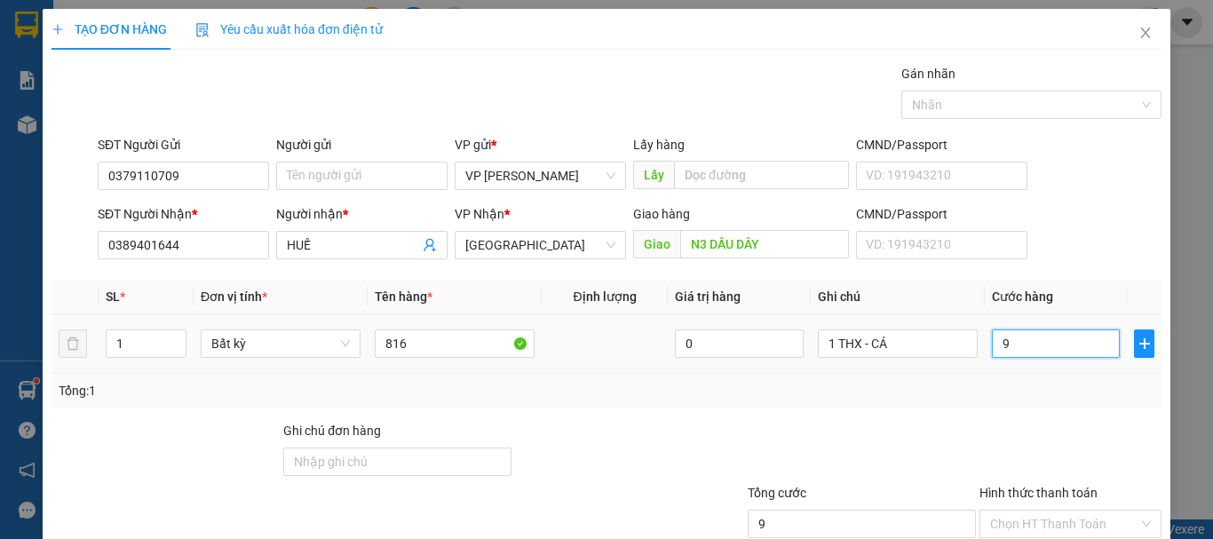
type input "90"
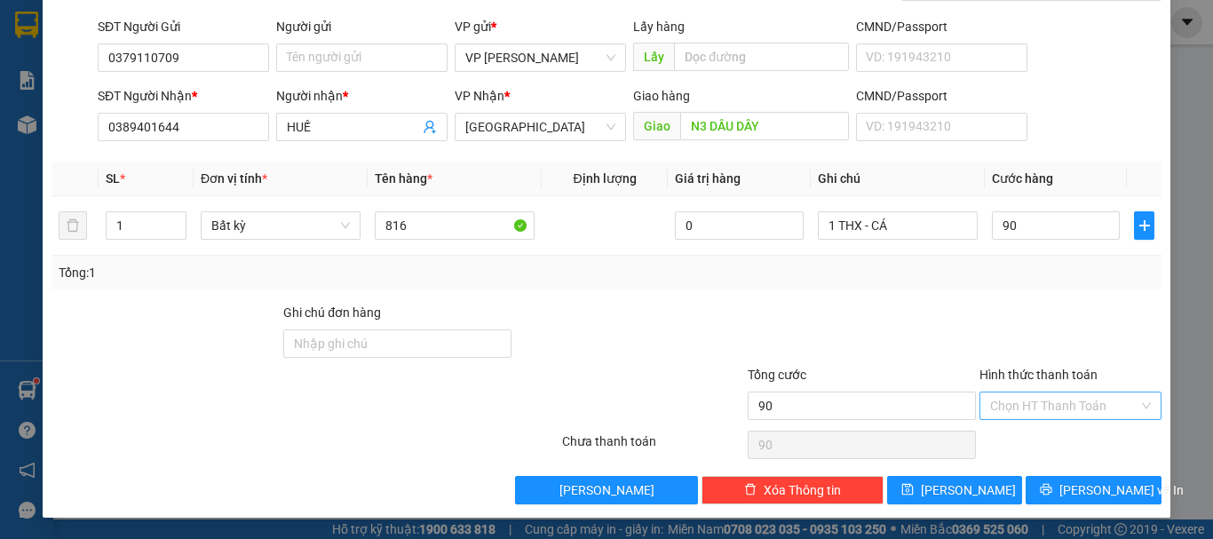
type input "90.000"
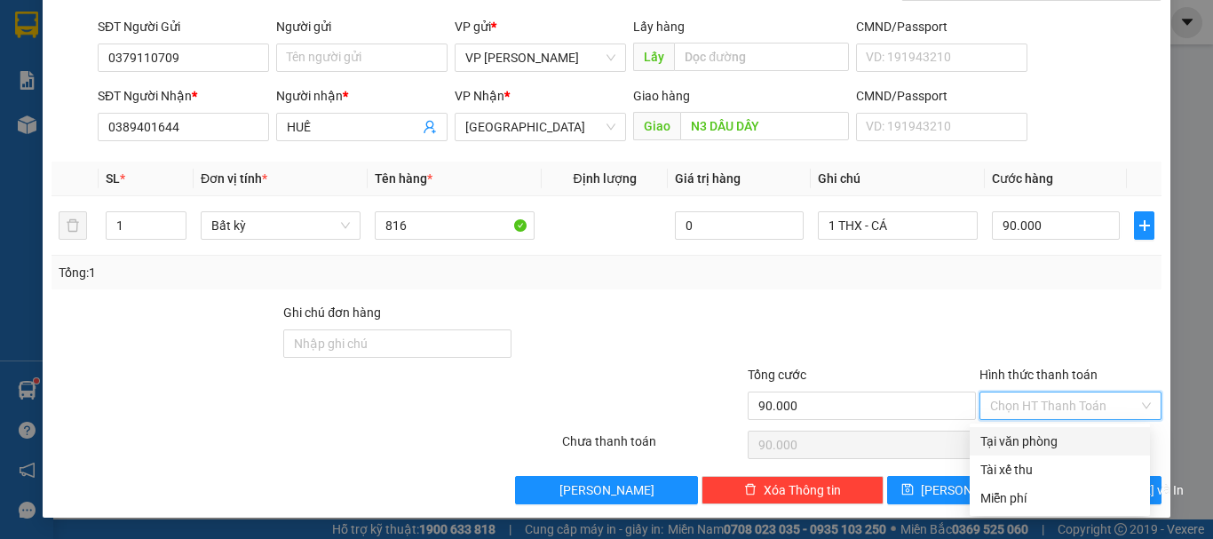
click at [1046, 410] on input "Hình thức thanh toán" at bounding box center [1064, 406] width 148 height 27
click at [1043, 440] on div "Tại văn phòng" at bounding box center [1059, 442] width 159 height 20
type input "0"
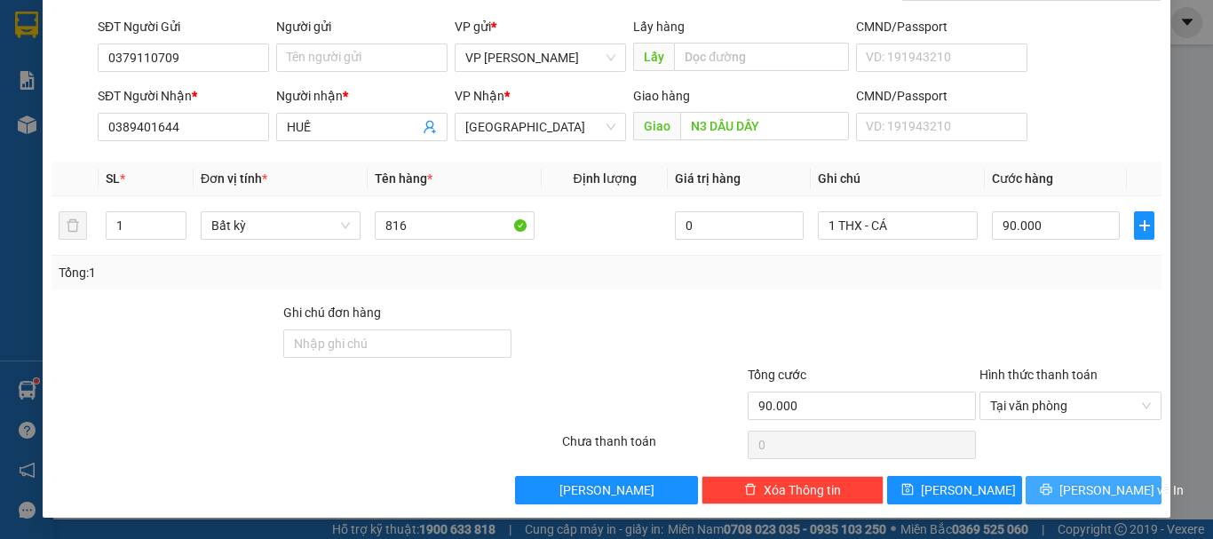
click at [1075, 480] on span "[PERSON_NAME] và In" at bounding box center [1121, 490] width 124 height 20
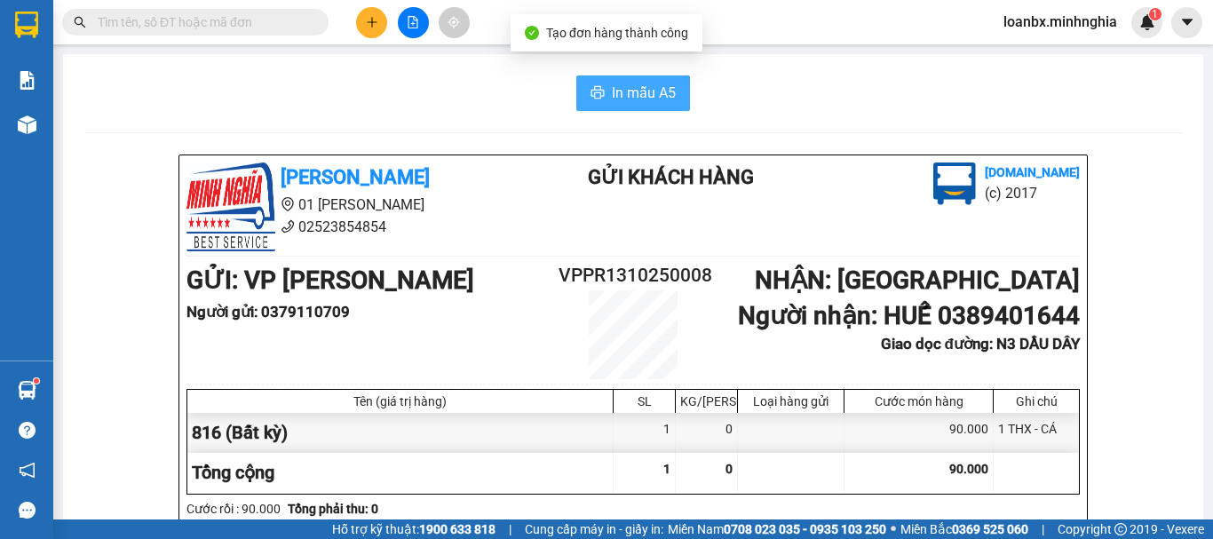
click at [619, 75] on button "In mẫu A5" at bounding box center [633, 93] width 114 height 36
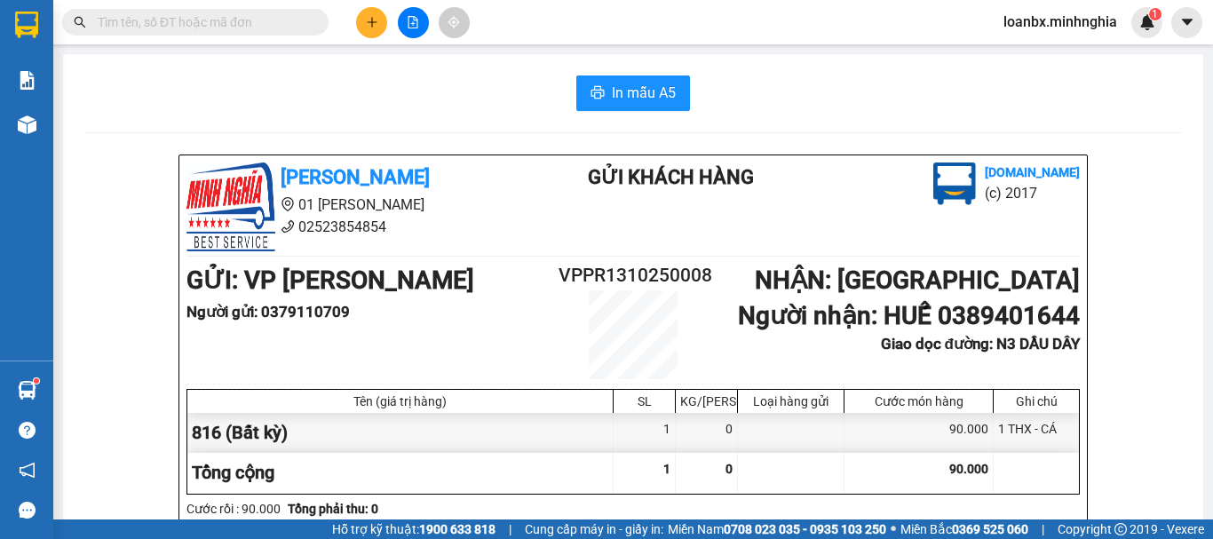
click at [364, 24] on button at bounding box center [371, 22] width 31 height 31
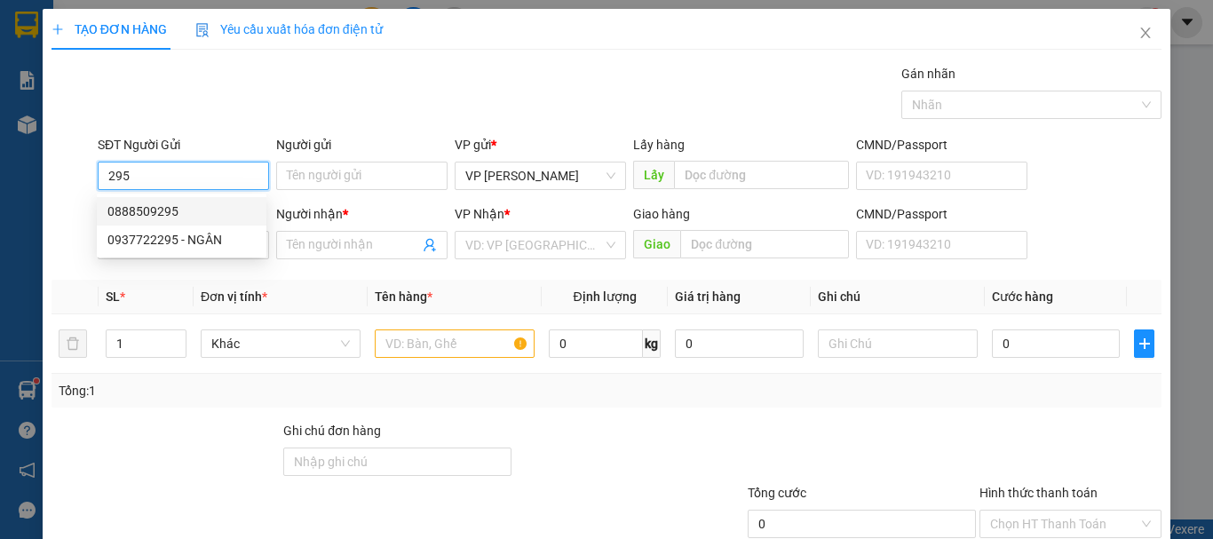
drag, startPoint x: 171, startPoint y: 205, endPoint x: 321, endPoint y: 291, distance: 173.0
click at [178, 211] on div "0888509295" at bounding box center [181, 212] width 148 height 20
type input "0888509295"
type input "0961945779"
type input "THẢO"
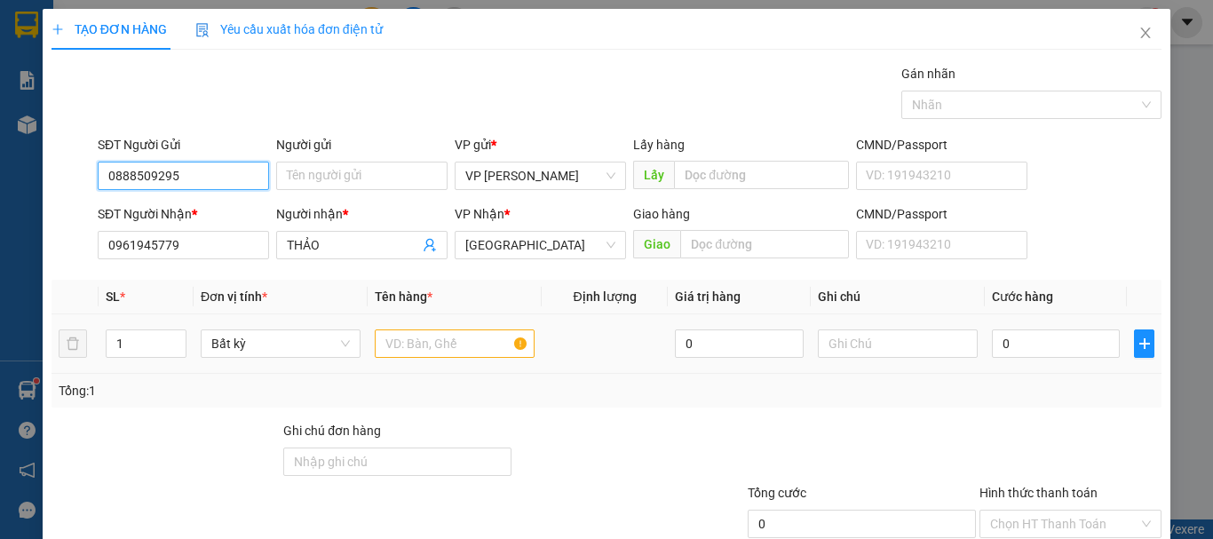
type input "0888509295"
click at [417, 355] on input "text" at bounding box center [455, 343] width 160 height 28
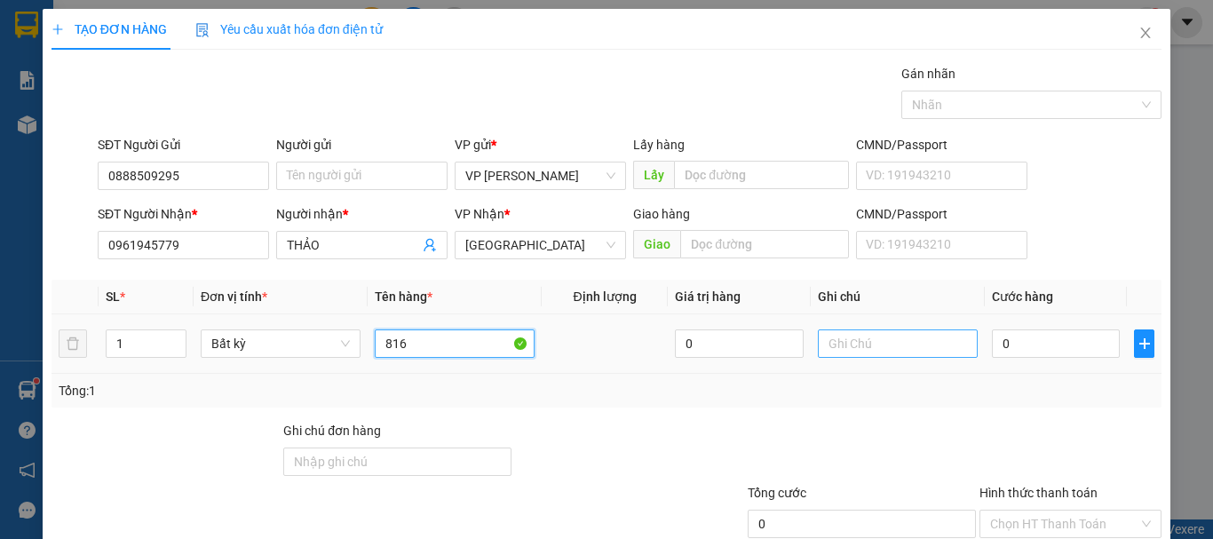
type input "816"
click at [852, 339] on input "text" at bounding box center [898, 343] width 160 height 28
paste input "1 THX - CÁ"
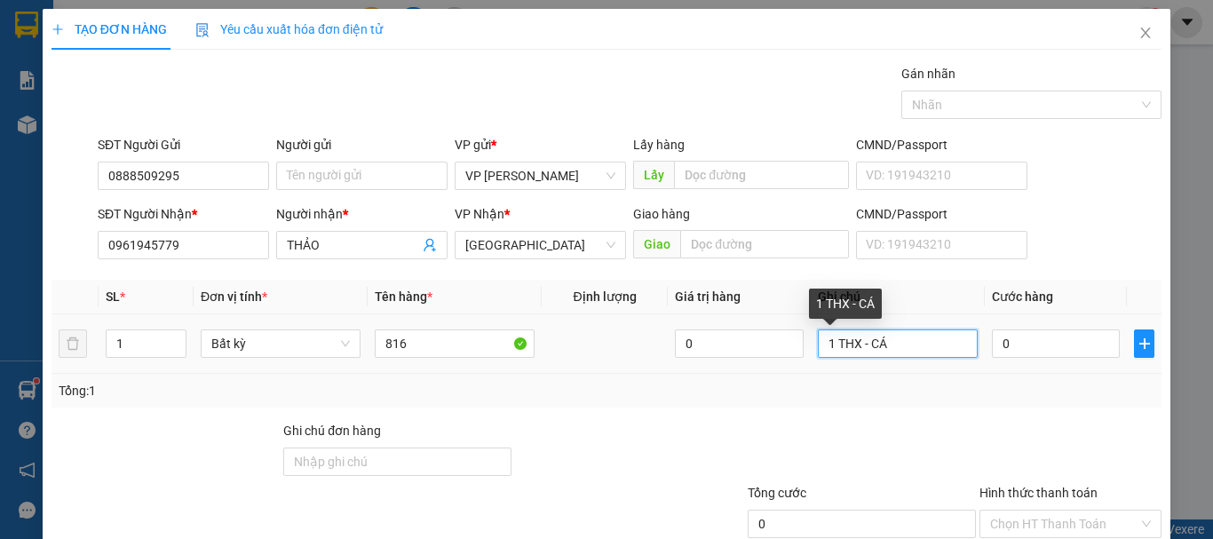
drag, startPoint x: 909, startPoint y: 342, endPoint x: 865, endPoint y: 347, distance: 44.7
click at [865, 347] on input "1 THX - CÁ" at bounding box center [898, 343] width 160 height 28
drag, startPoint x: 894, startPoint y: 341, endPoint x: 878, endPoint y: 346, distance: 16.8
click at [878, 346] on input "1 THX - THTIJ BÒ" at bounding box center [898, 343] width 160 height 28
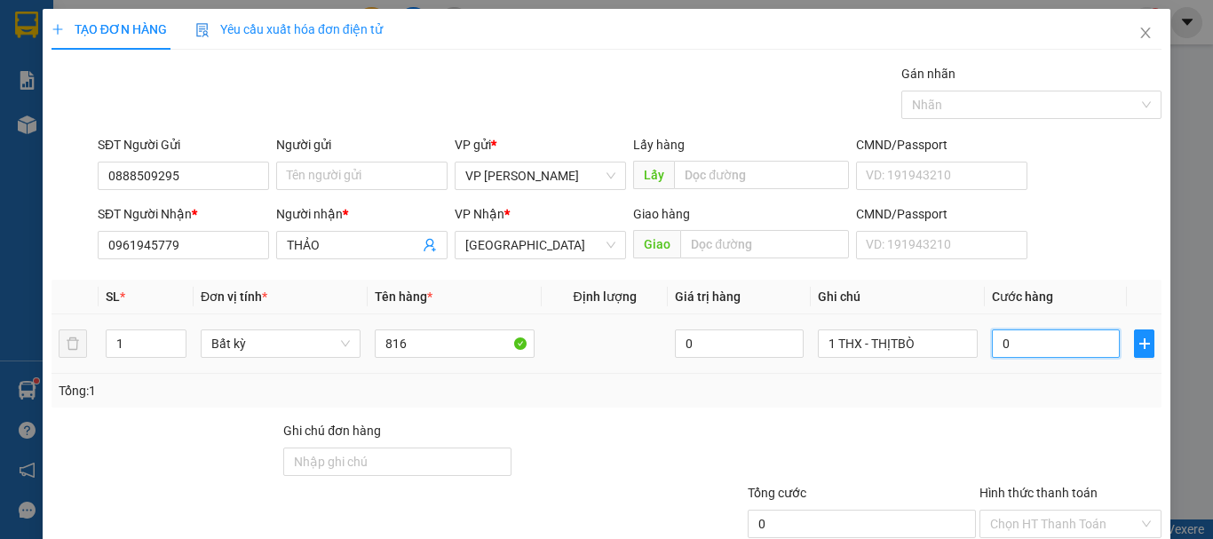
click at [1034, 345] on input "0" at bounding box center [1056, 343] width 128 height 28
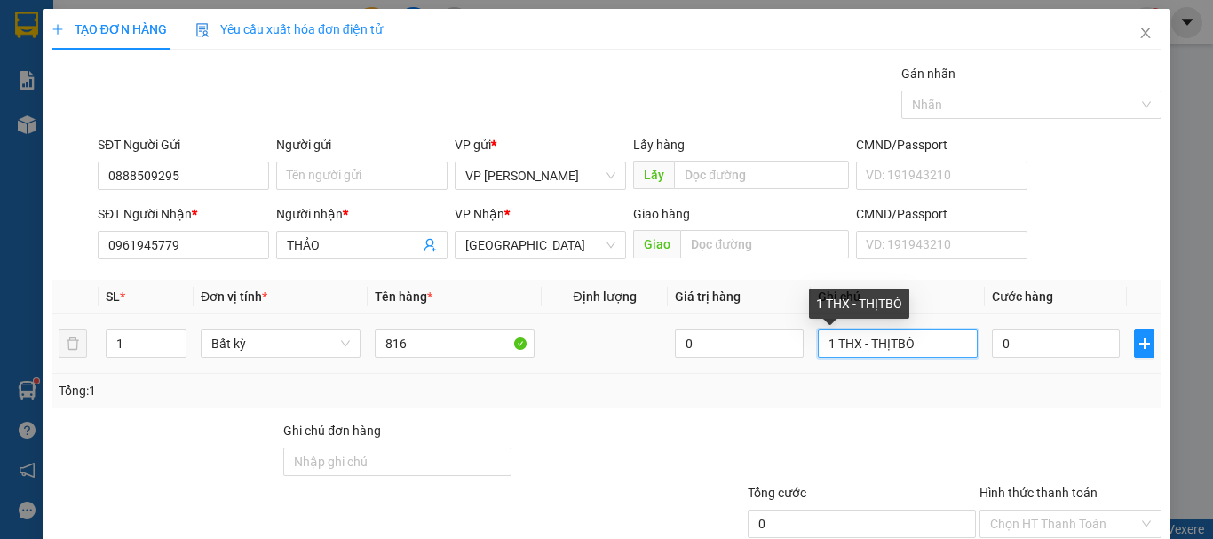
click at [888, 349] on input "1 THX - THỊTBÒ" at bounding box center [898, 343] width 160 height 28
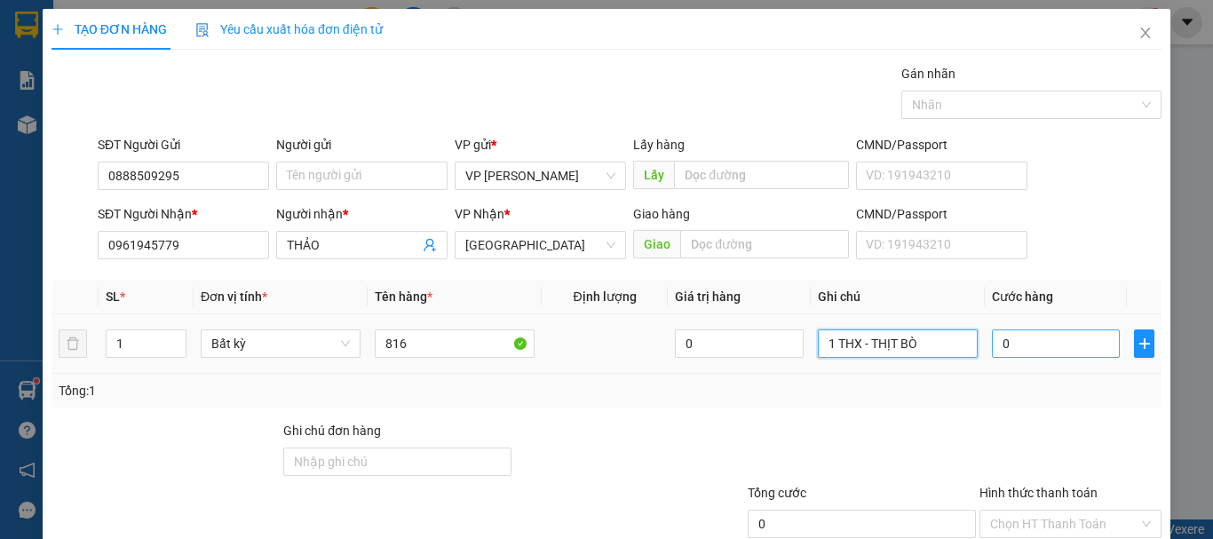
type input "1 THX - THỊT BÒ"
click at [1078, 348] on input "0" at bounding box center [1056, 343] width 128 height 28
type input "6"
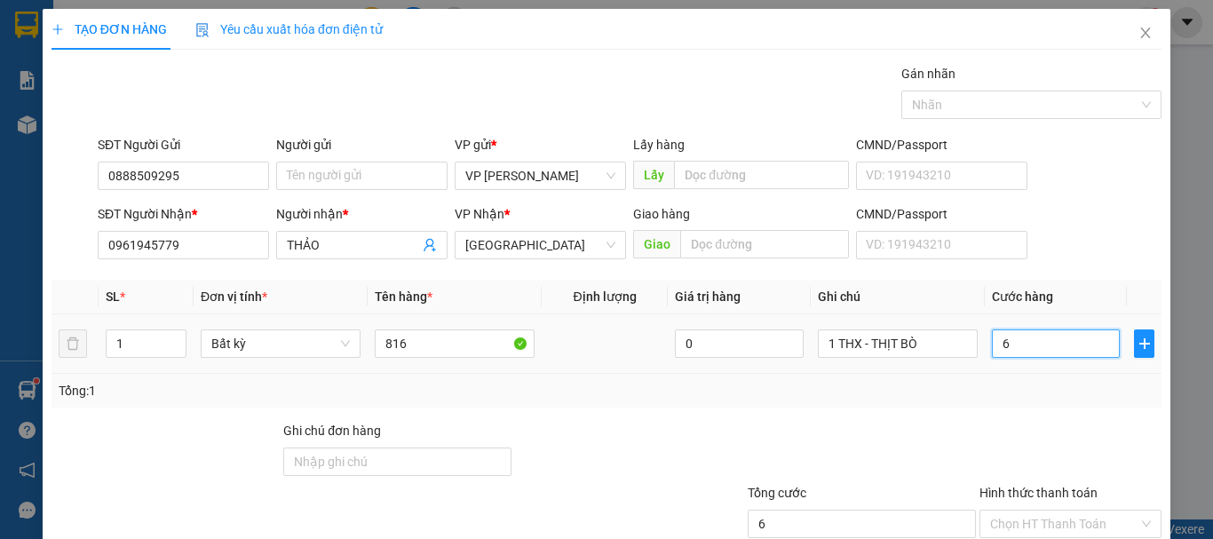
type input "60"
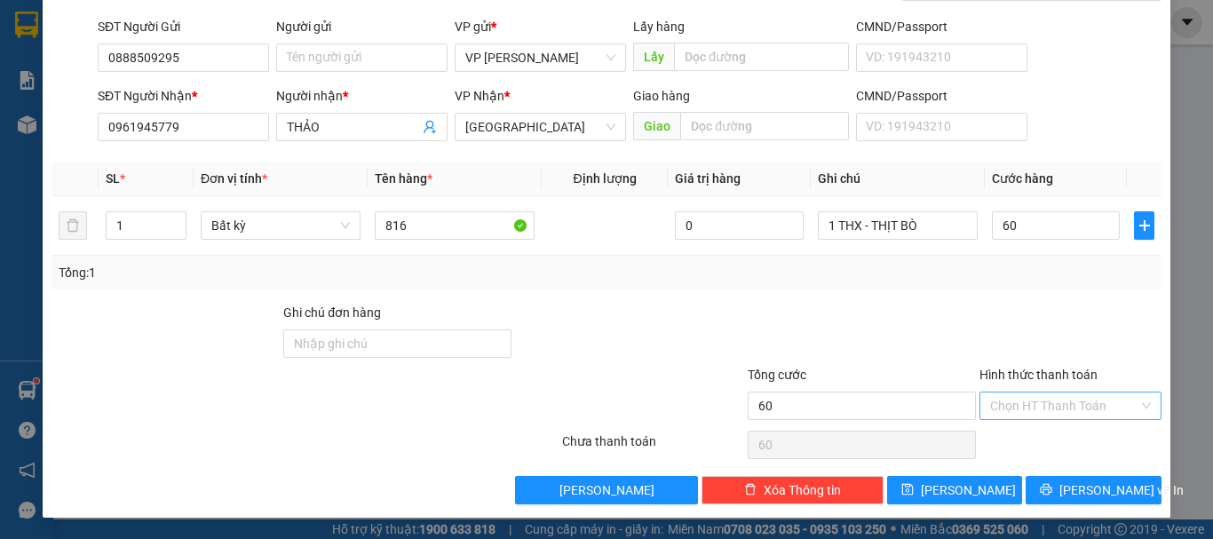
type input "60.000"
drag, startPoint x: 1045, startPoint y: 413, endPoint x: 1044, endPoint y: 431, distance: 17.8
click at [1044, 420] on div "Hình thức thanh toán Chọn HT Thanh Toán" at bounding box center [1070, 396] width 182 height 62
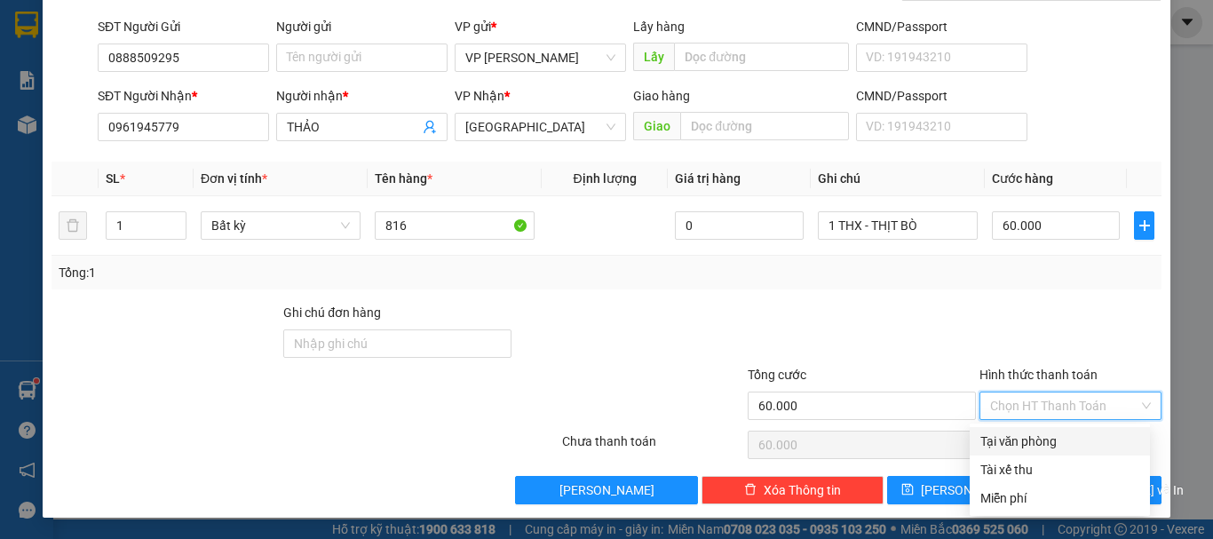
drag, startPoint x: 1043, startPoint y: 438, endPoint x: 1048, endPoint y: 456, distance: 19.4
click at [1043, 439] on div "Tại văn phòng" at bounding box center [1059, 442] width 159 height 20
type input "0"
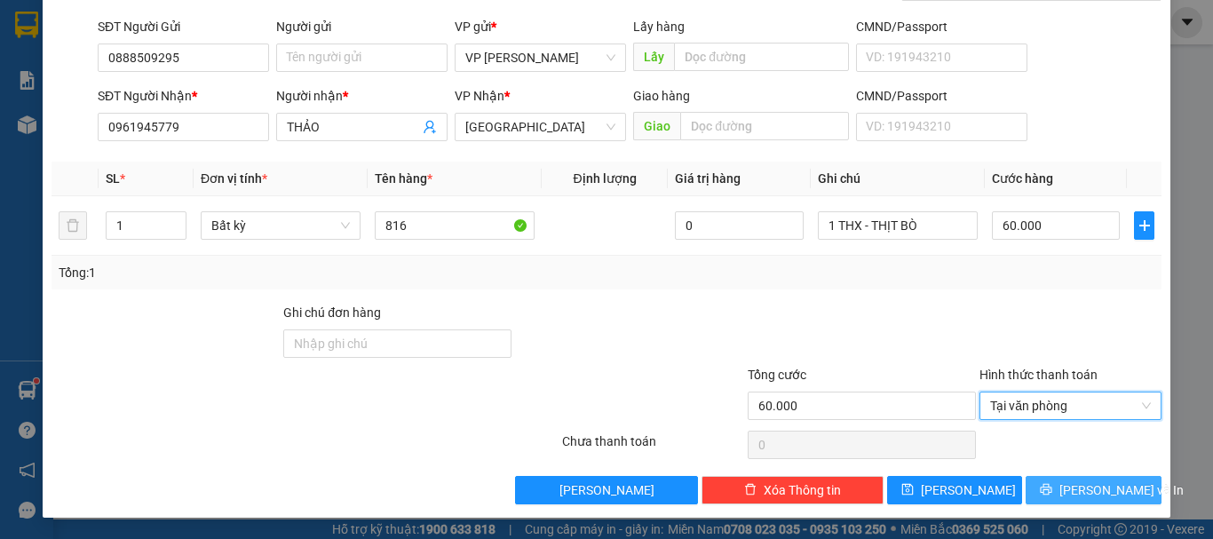
click at [1062, 484] on button "[PERSON_NAME] và In" at bounding box center [1094, 490] width 136 height 28
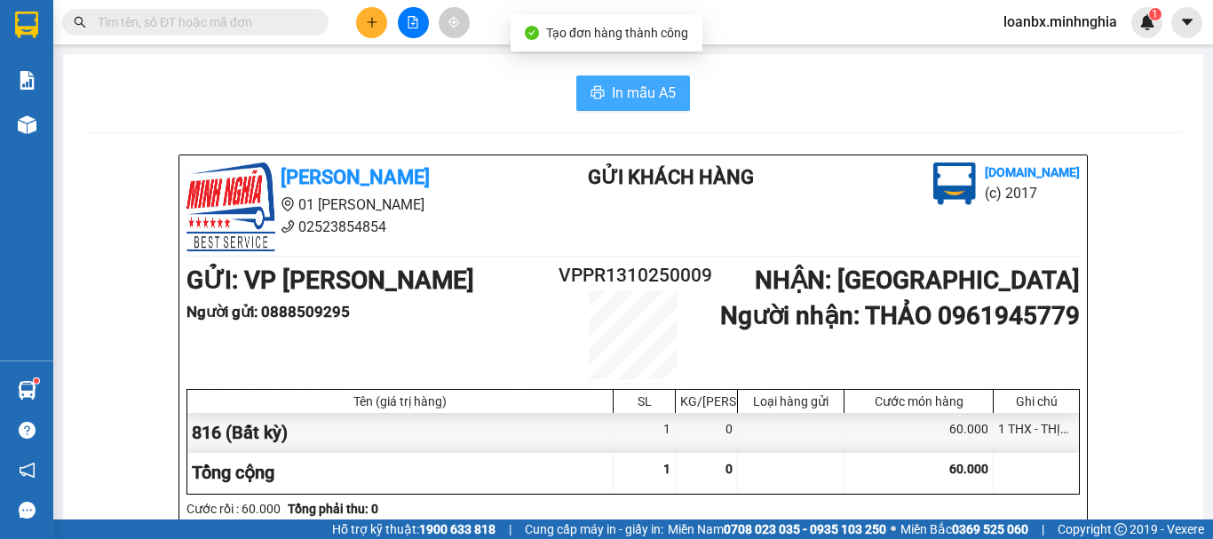
click at [615, 90] on span "In mẫu A5" at bounding box center [644, 93] width 64 height 22
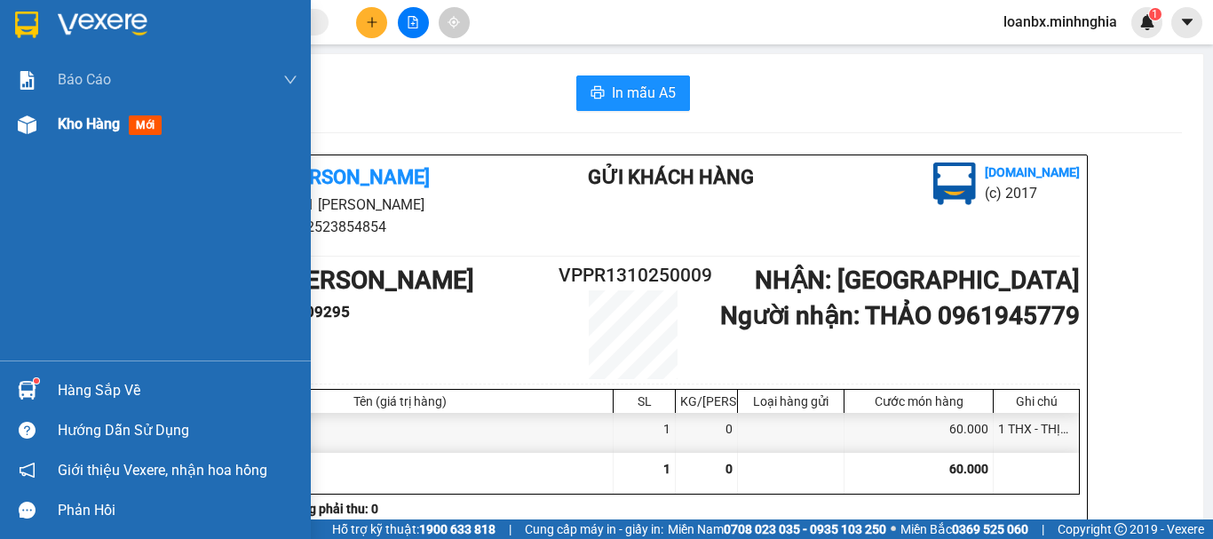
click at [53, 123] on div "Kho hàng mới" at bounding box center [155, 124] width 311 height 44
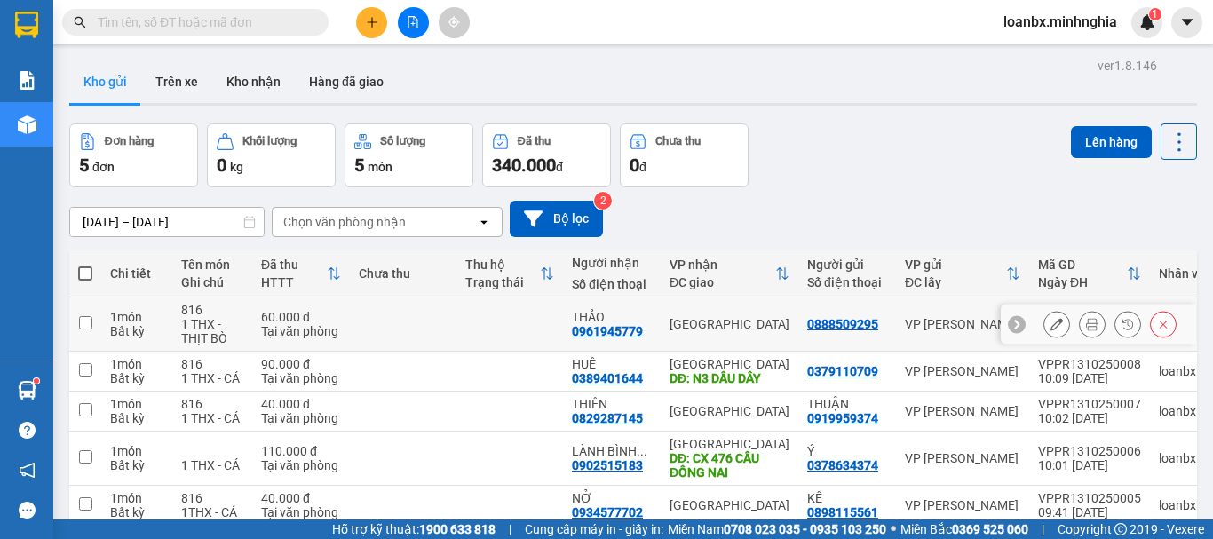
click at [1079, 319] on div at bounding box center [1092, 324] width 27 height 27
click at [1080, 317] on button at bounding box center [1092, 324] width 25 height 31
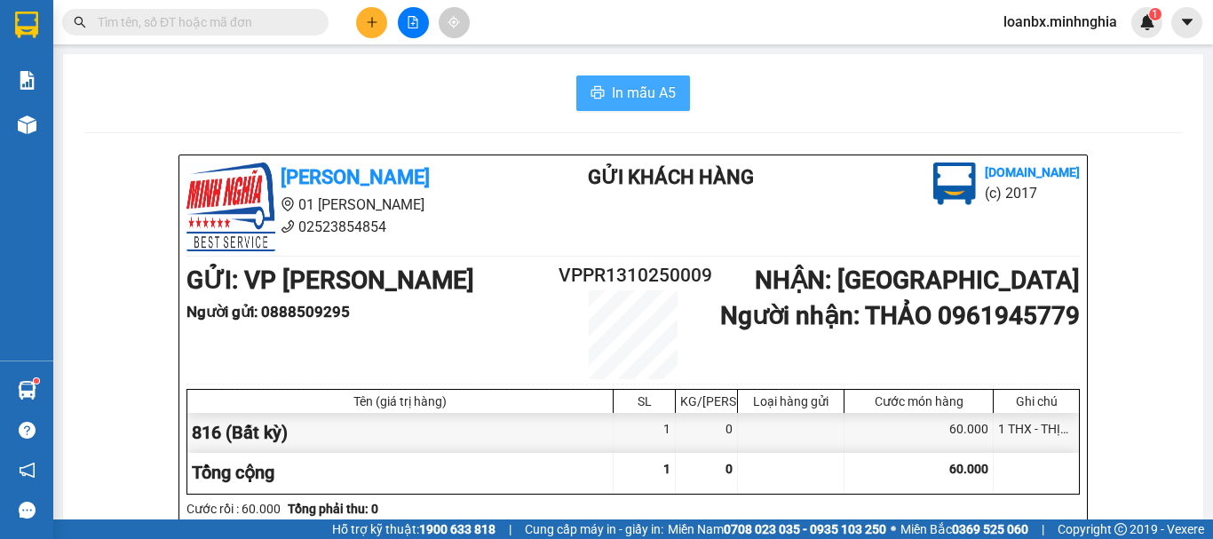
click at [643, 100] on span "In mẫu A5" at bounding box center [644, 93] width 64 height 22
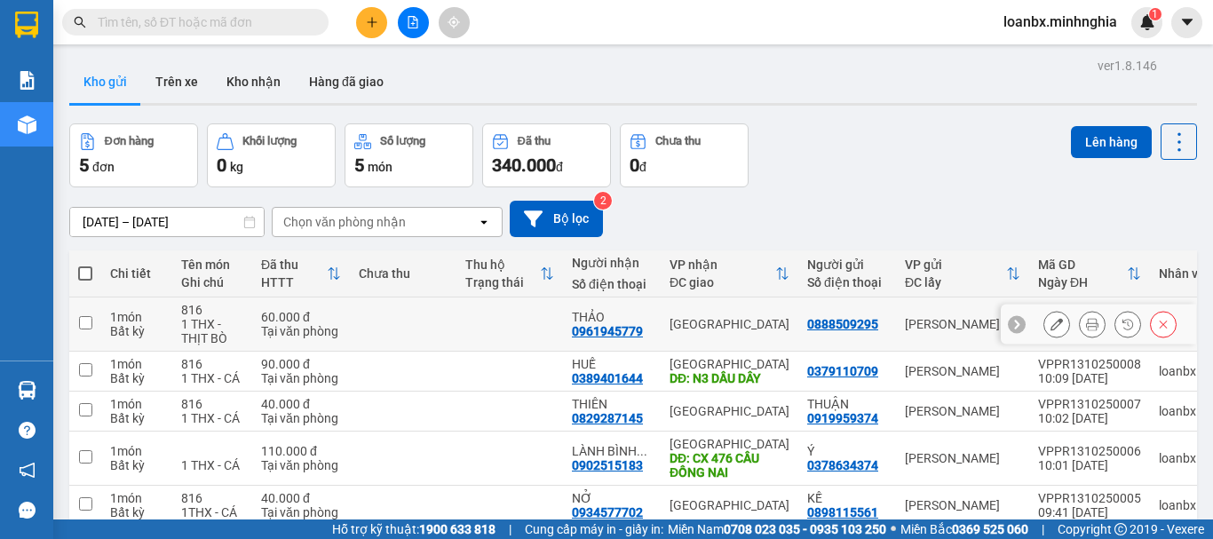
click at [1086, 323] on icon at bounding box center [1092, 324] width 12 height 12
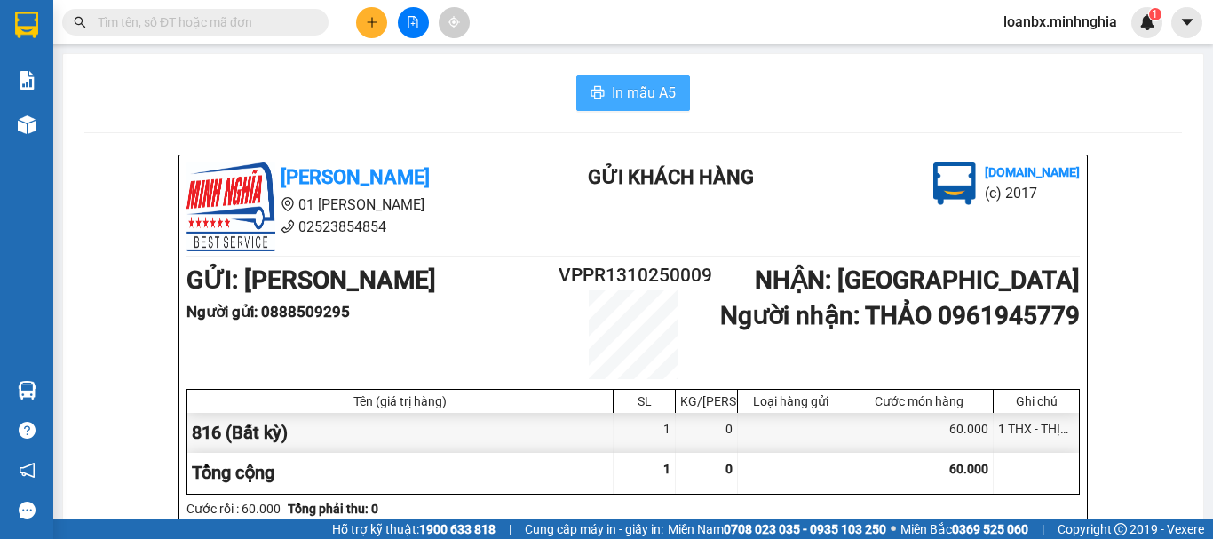
click at [612, 85] on span "In mẫu A5" at bounding box center [644, 93] width 64 height 22
click at [626, 91] on span "In mẫu A5" at bounding box center [644, 93] width 64 height 22
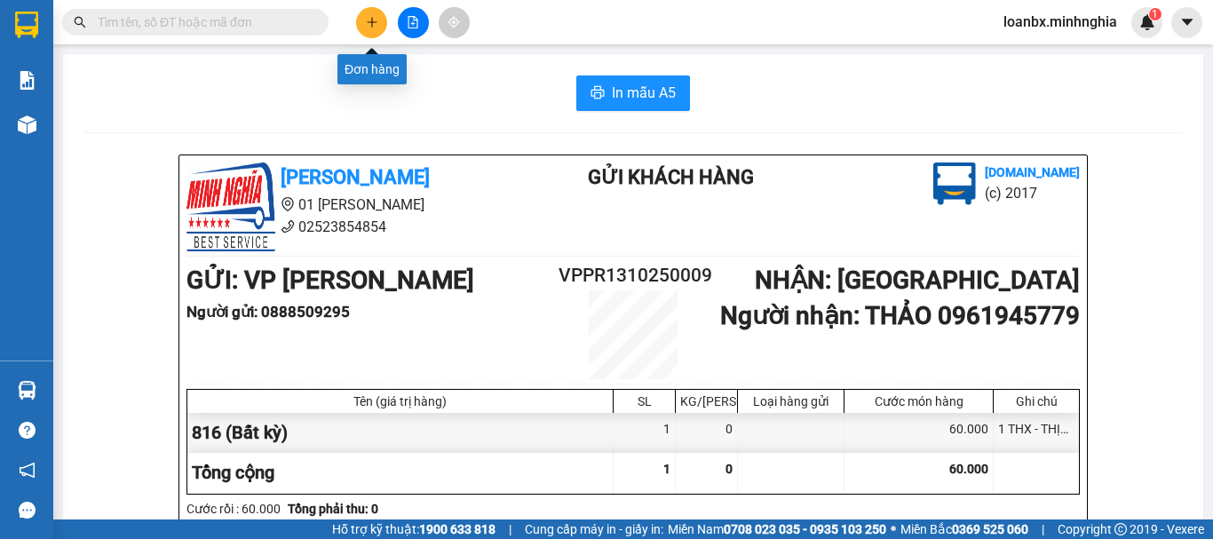
click at [363, 36] on button at bounding box center [371, 22] width 31 height 31
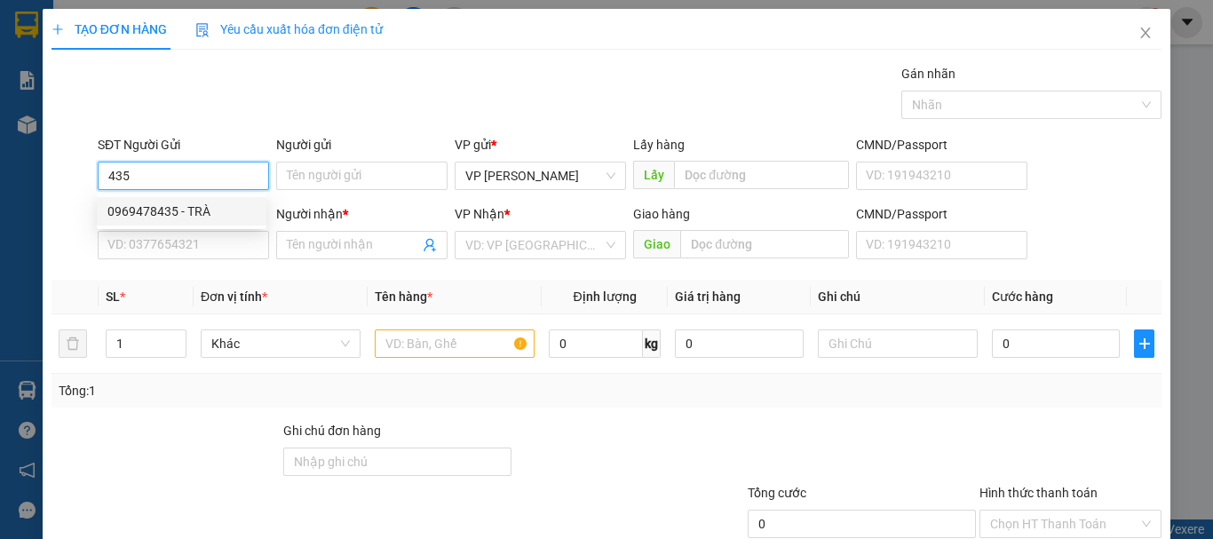
click at [152, 208] on div "0969478435 - TRÀ" at bounding box center [181, 212] width 148 height 20
type input "0969478435"
type input "TRÀ"
type input "0932749939"
type input "THANH"
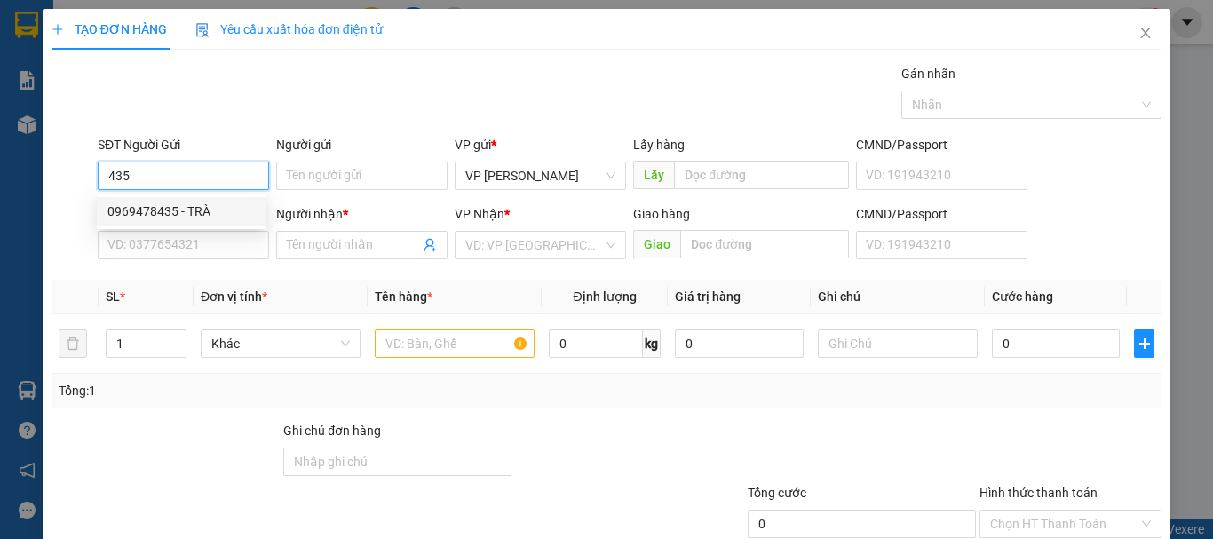
type input "NHÀ THỜ TRÀ CỔ"
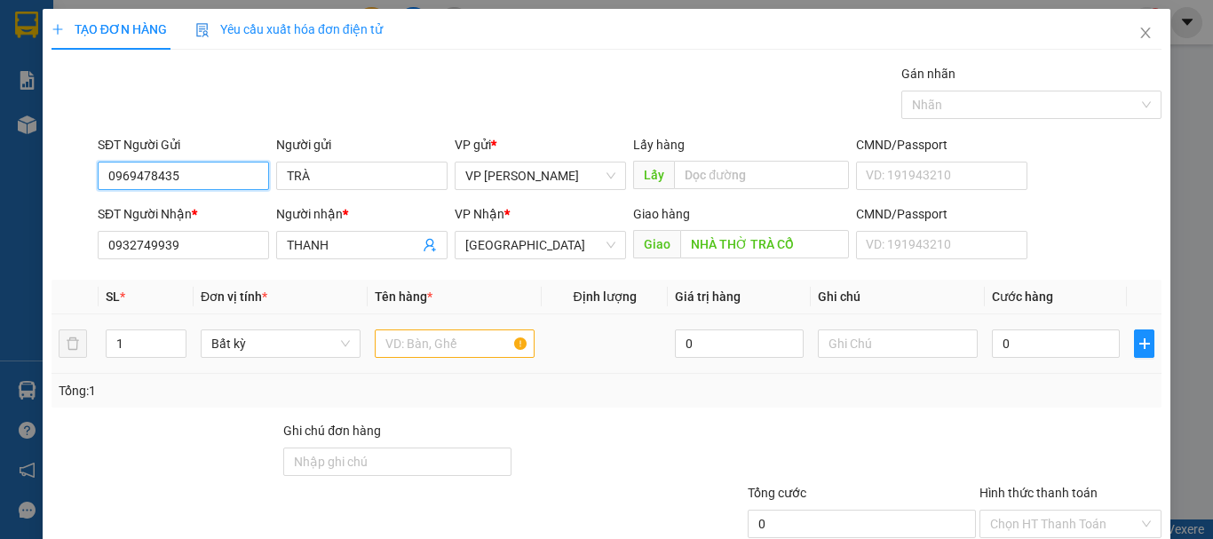
type input "0969478435"
click at [400, 340] on input "text" at bounding box center [455, 343] width 160 height 28
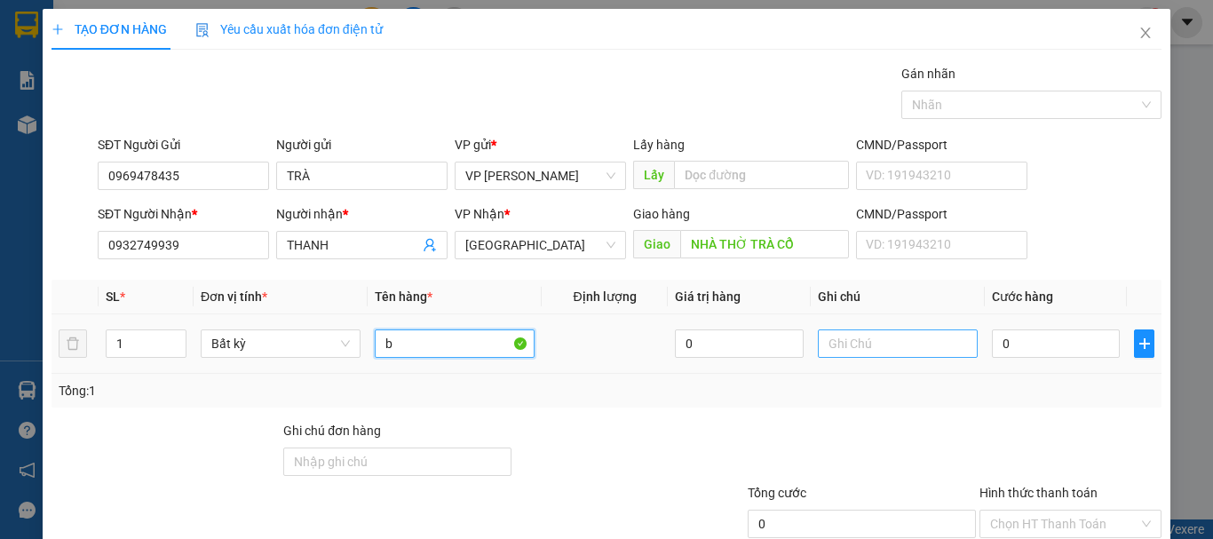
type input "bb"
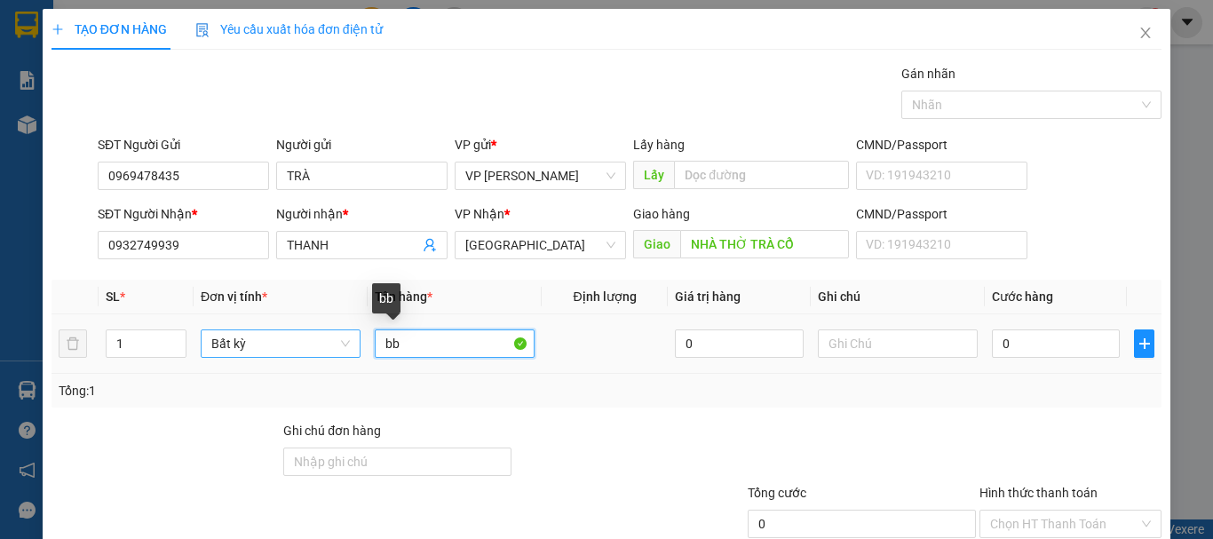
drag, startPoint x: 420, startPoint y: 352, endPoint x: 324, endPoint y: 350, distance: 95.9
click at [324, 350] on tr "1 Bất kỳ bb 0 0" at bounding box center [607, 343] width 1110 height 59
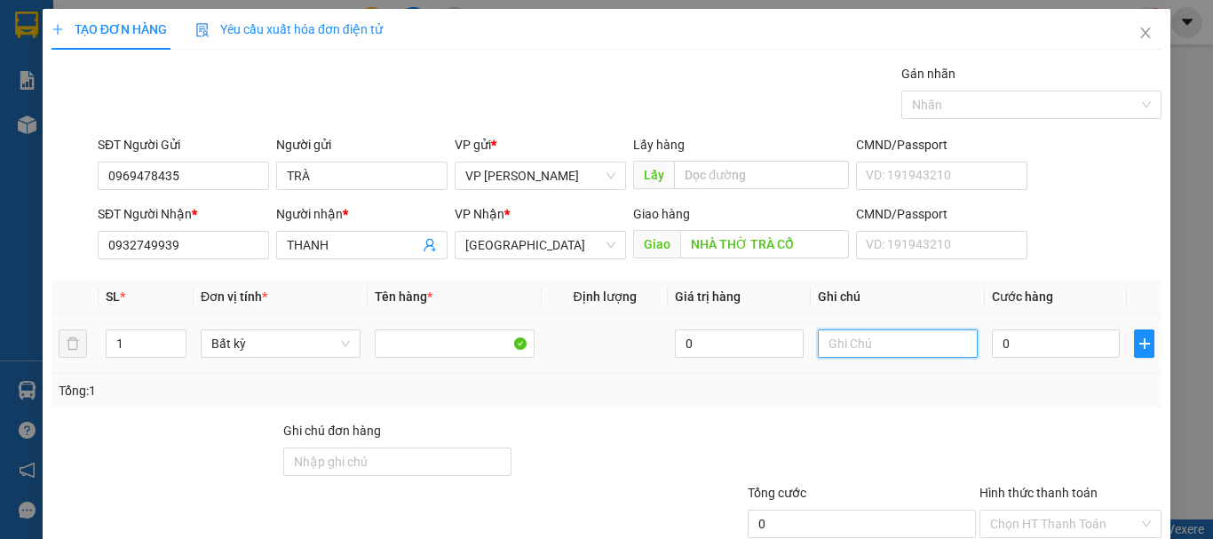
click at [876, 350] on input "text" at bounding box center [898, 343] width 160 height 28
drag, startPoint x: 876, startPoint y: 350, endPoint x: 834, endPoint y: 356, distance: 42.2
click at [821, 361] on td at bounding box center [898, 343] width 174 height 59
click at [835, 355] on input "text" at bounding box center [898, 343] width 160 height 28
drag, startPoint x: 861, startPoint y: 353, endPoint x: 825, endPoint y: 353, distance: 36.4
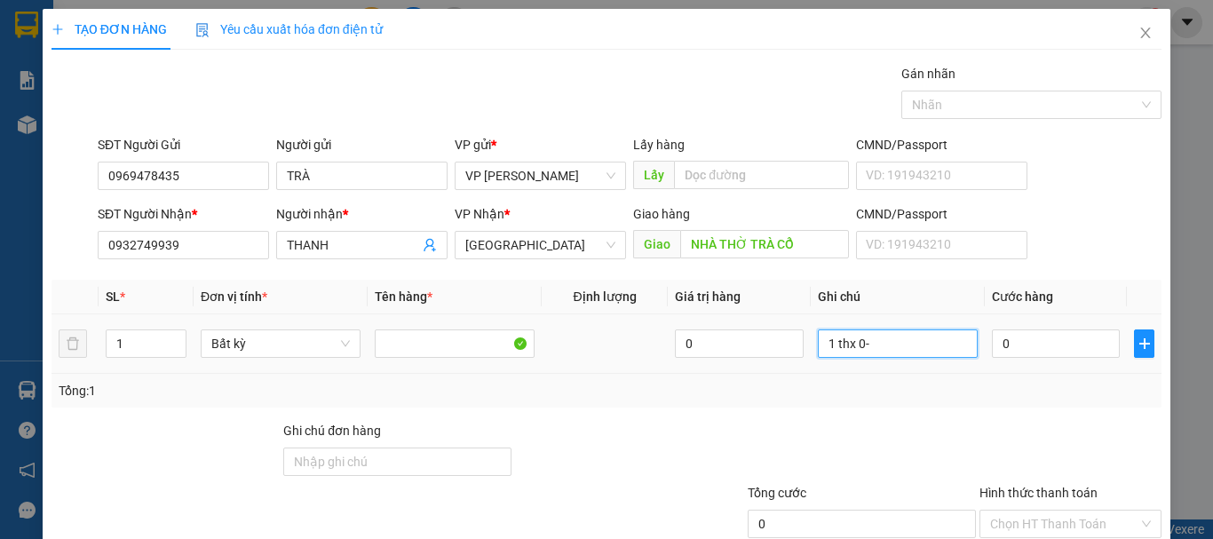
click at [825, 353] on input "1 thx 0-" at bounding box center [898, 343] width 160 height 28
type input "1THX - HS"
click at [1062, 345] on input "0" at bounding box center [1056, 343] width 128 height 28
type input "7"
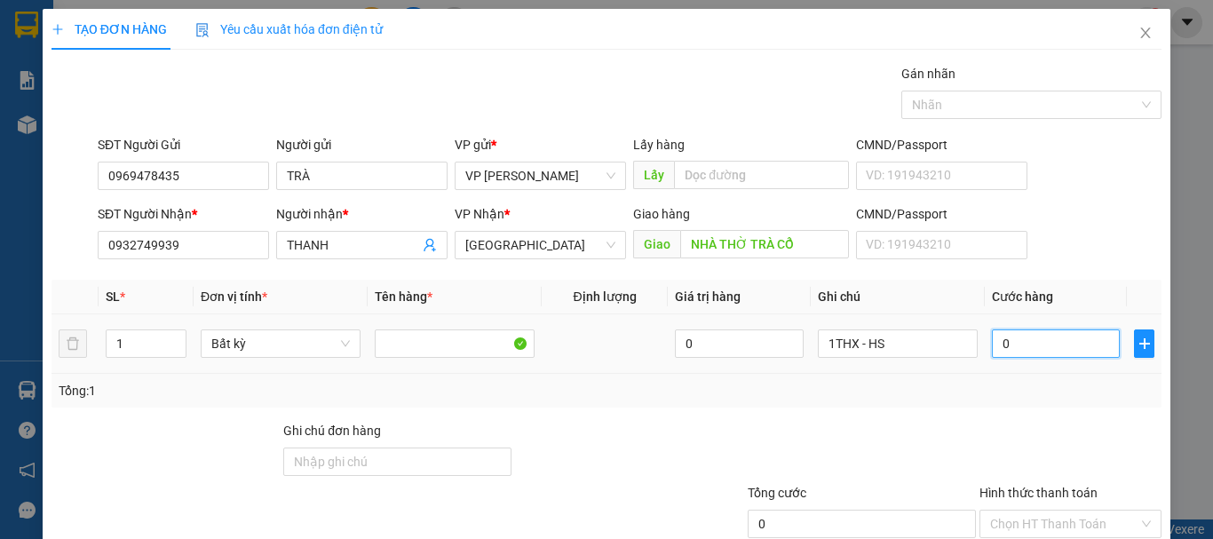
type input "7"
type input "70"
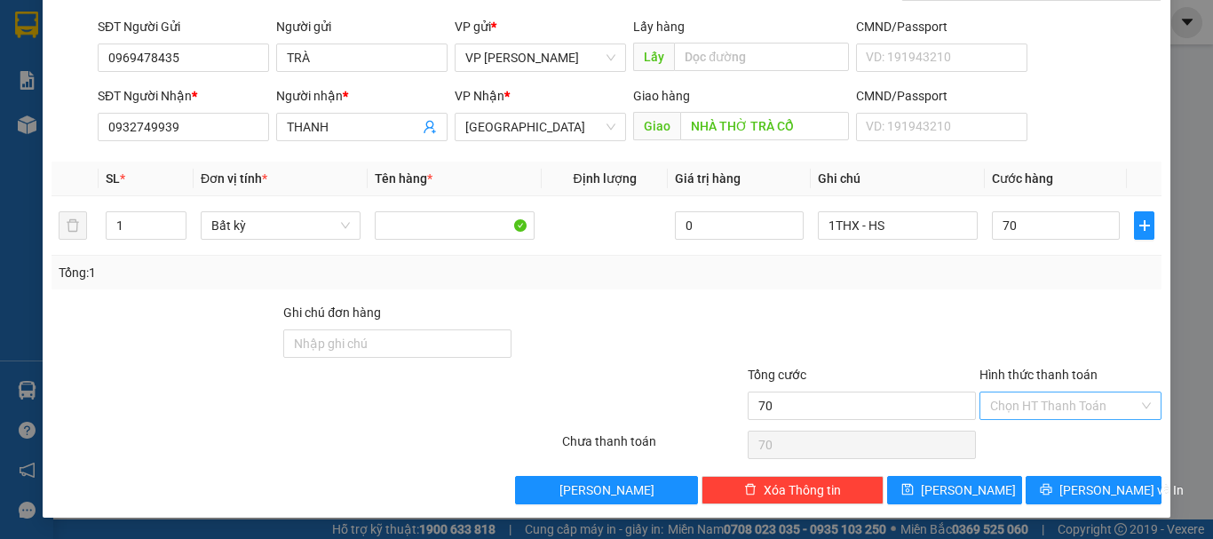
type input "70.000"
click at [1062, 403] on input "Hình thức thanh toán" at bounding box center [1064, 406] width 148 height 27
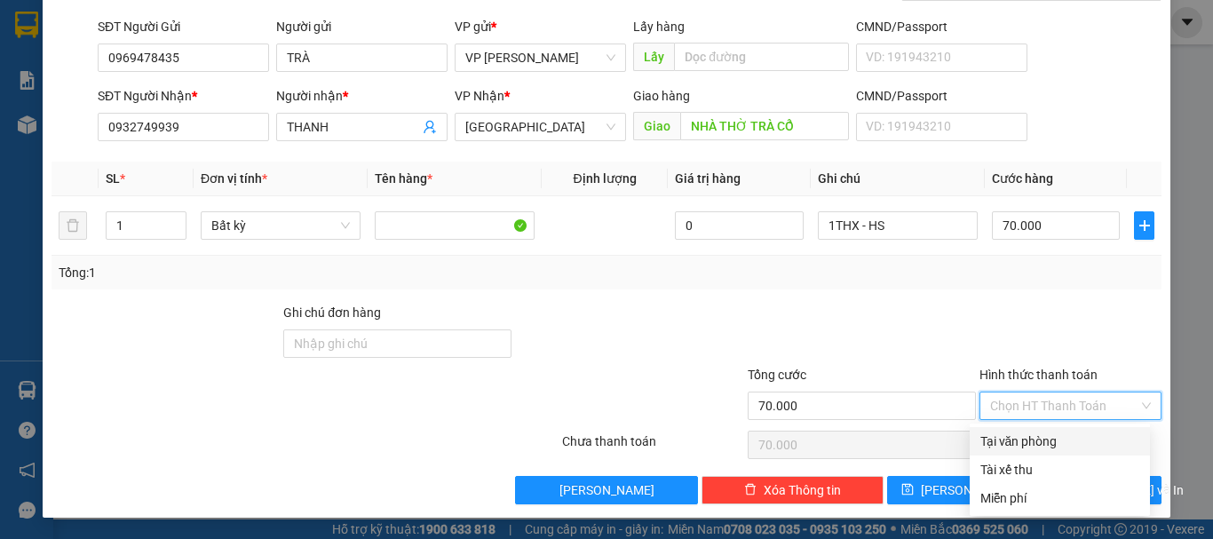
click at [1061, 434] on div "Tại văn phòng" at bounding box center [1059, 442] width 159 height 20
type input "0"
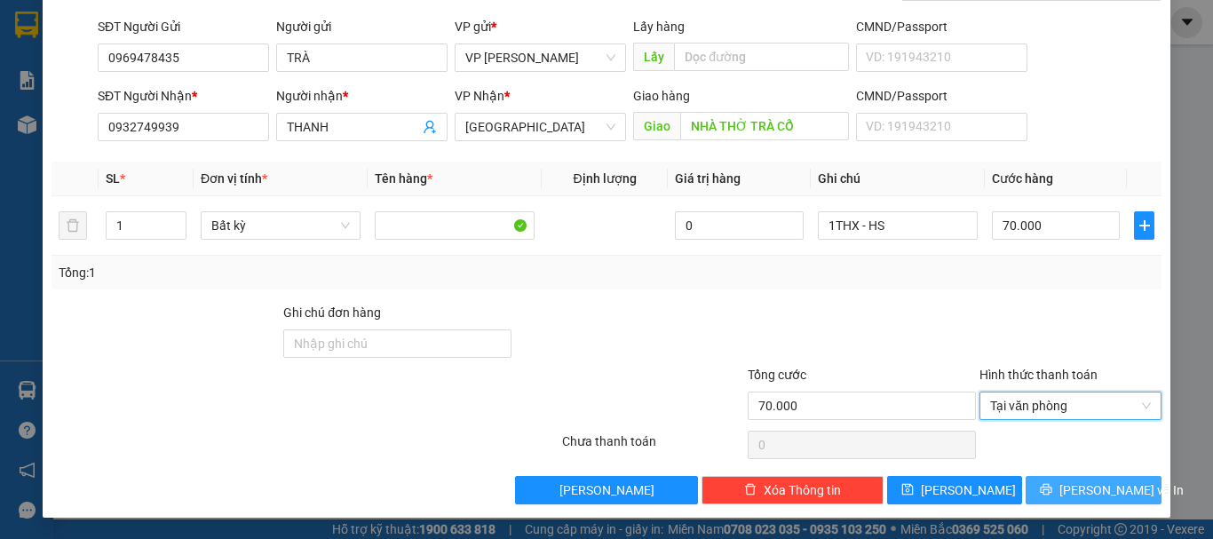
click at [1052, 483] on icon "printer" at bounding box center [1046, 489] width 12 height 12
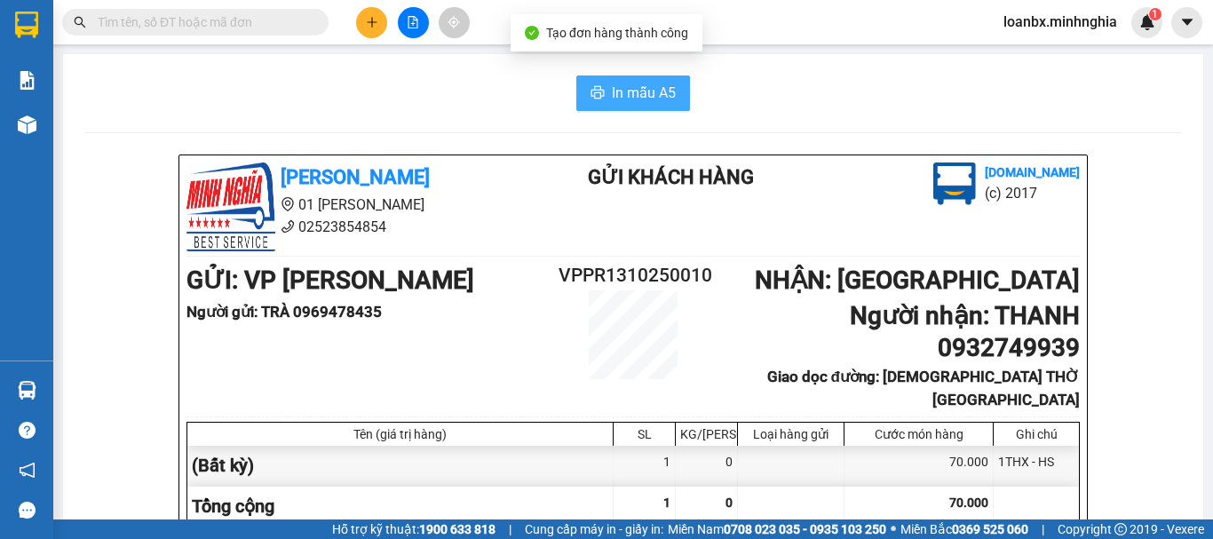
click at [621, 83] on span "In mẫu A5" at bounding box center [644, 93] width 64 height 22
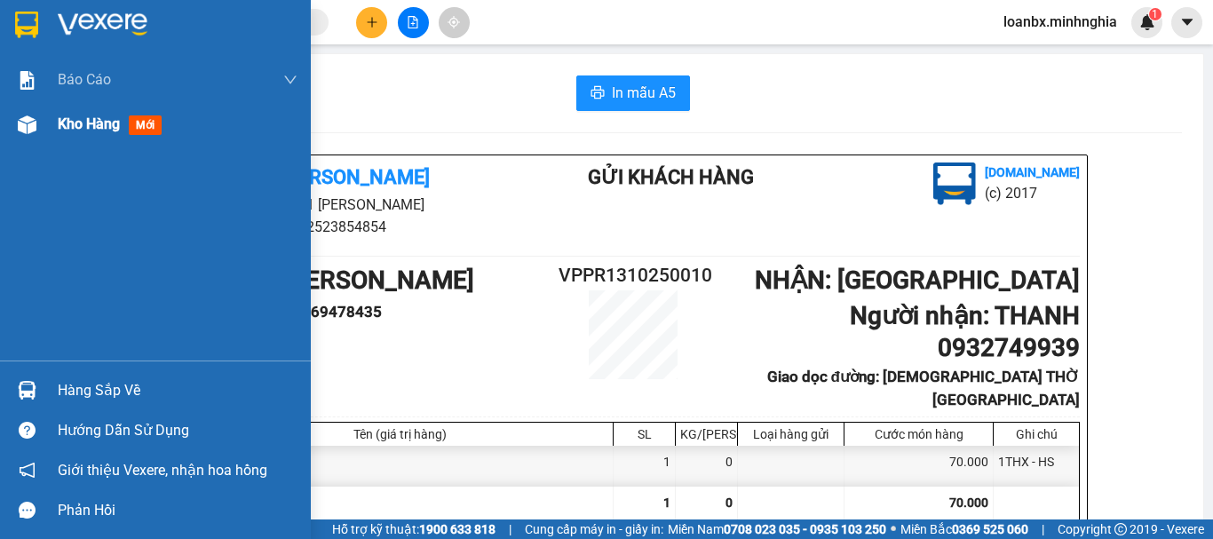
click at [14, 129] on div at bounding box center [27, 124] width 31 height 31
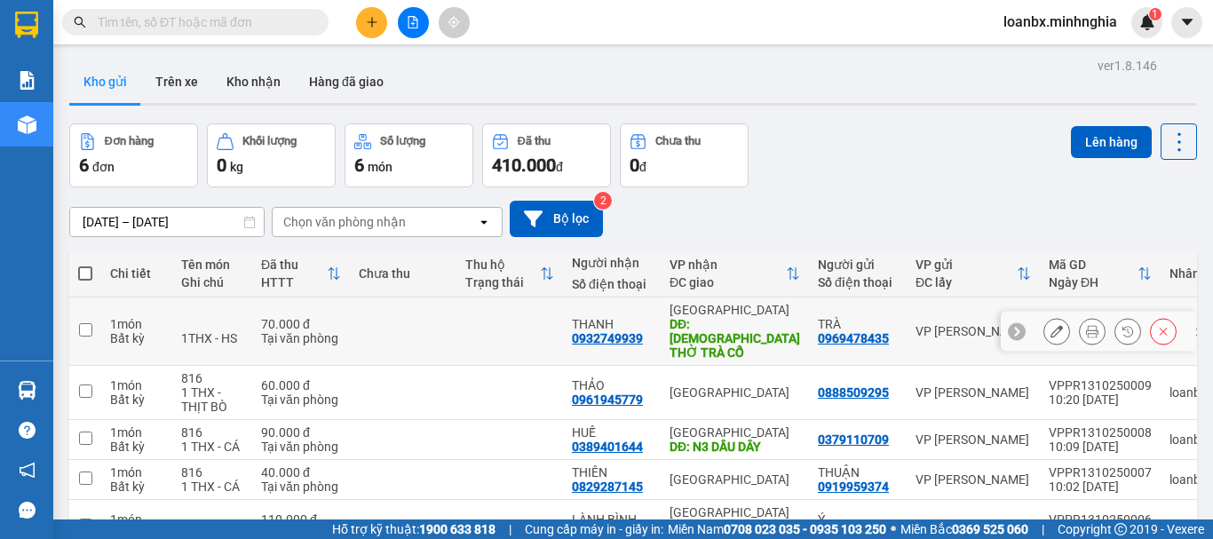
click at [1086, 329] on icon at bounding box center [1092, 331] width 12 height 12
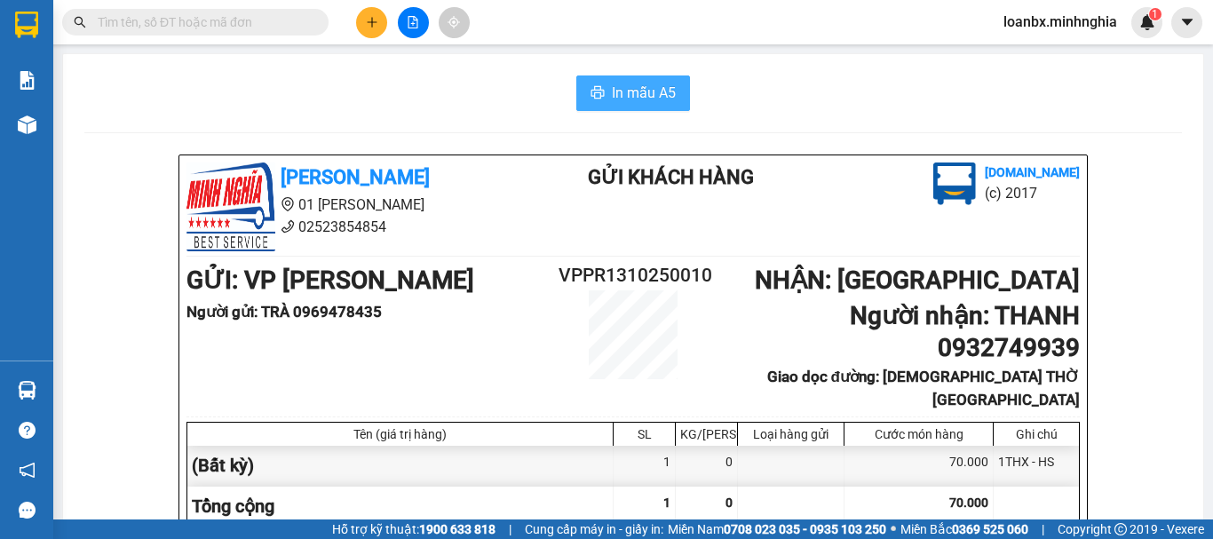
click at [649, 93] on span "In mẫu A5" at bounding box center [644, 93] width 64 height 22
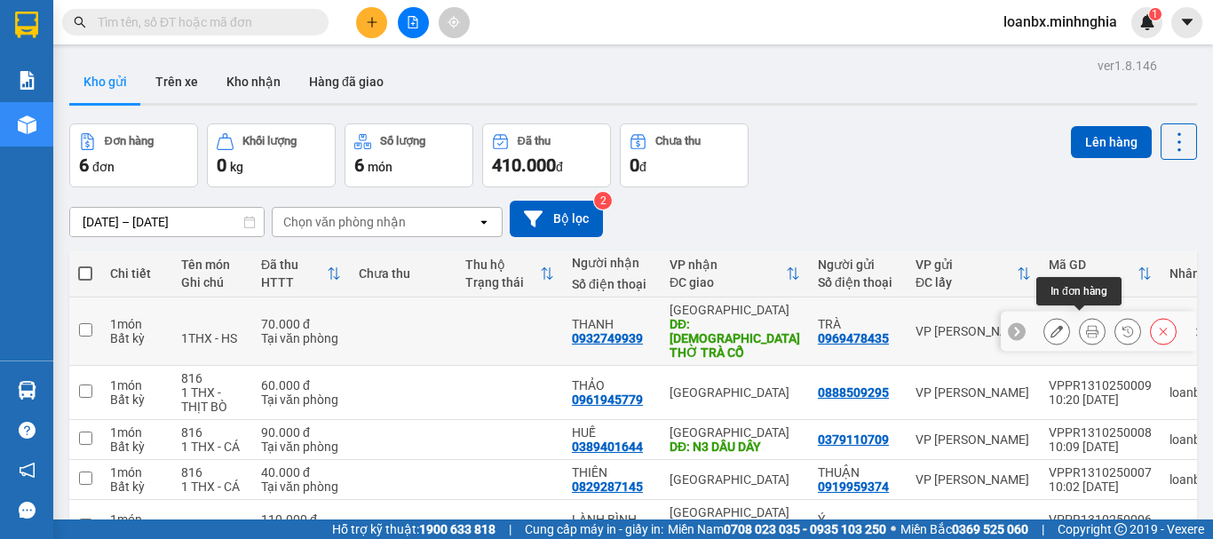
click at [1085, 326] on button at bounding box center [1092, 331] width 25 height 31
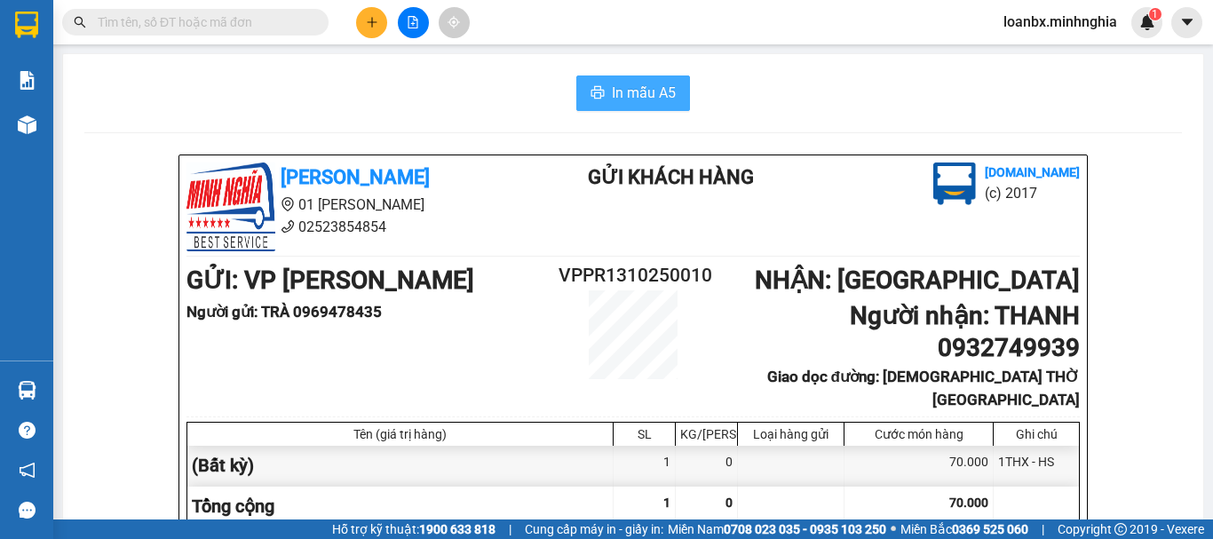
click at [661, 88] on span "In mẫu A5" at bounding box center [644, 93] width 64 height 22
click at [650, 89] on span "In mẫu A5" at bounding box center [644, 93] width 64 height 22
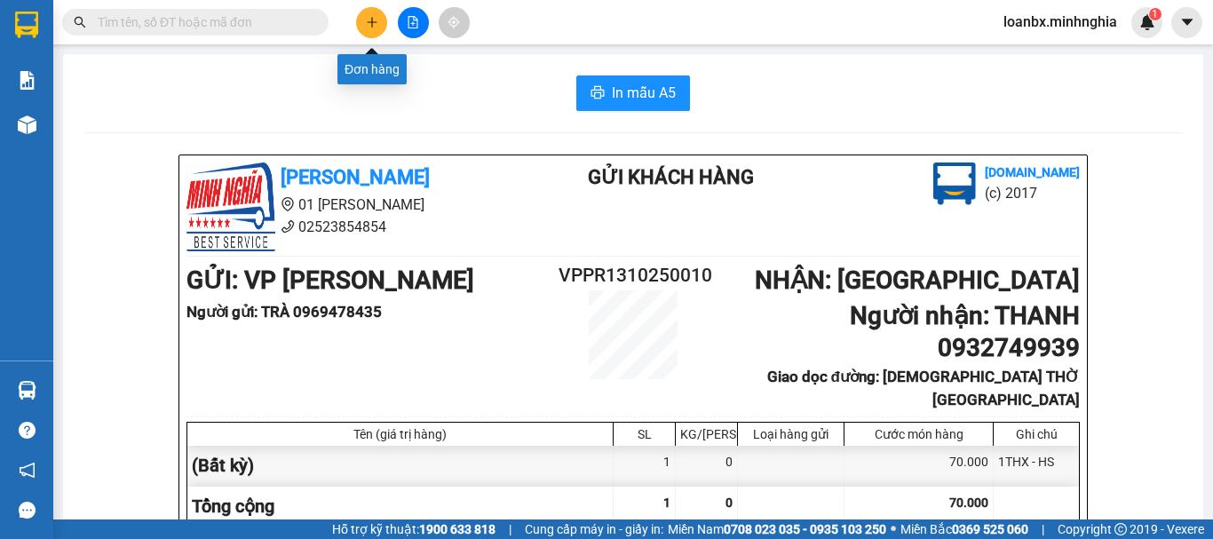
click at [370, 25] on icon "plus" at bounding box center [372, 22] width 12 height 12
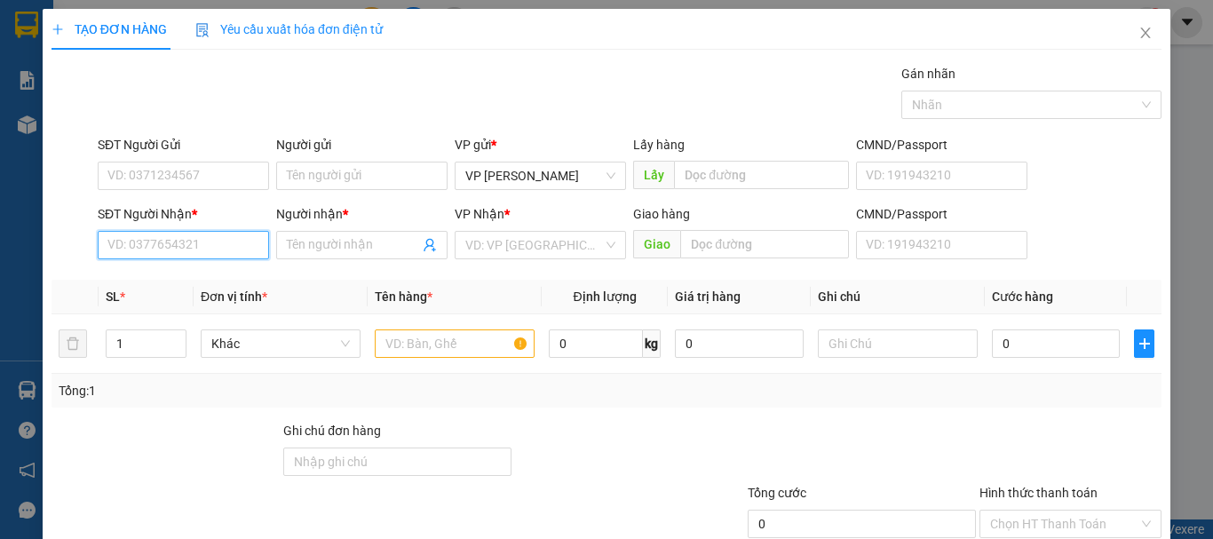
click at [155, 242] on input "SĐT Người Nhận *" at bounding box center [183, 245] width 171 height 28
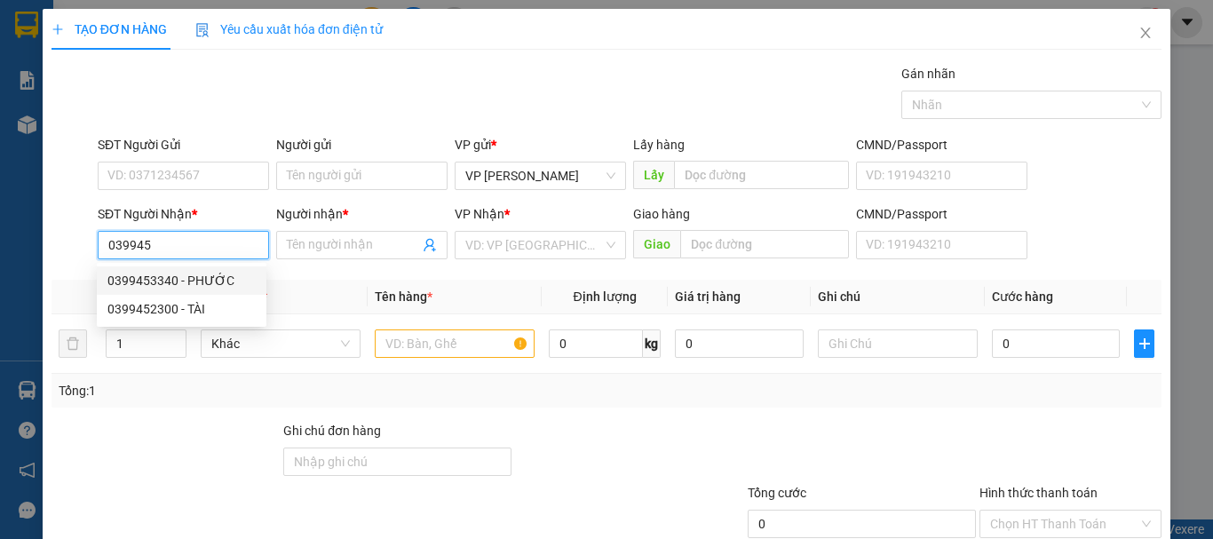
click at [217, 282] on div "0399453340 - PHƯỚC" at bounding box center [181, 281] width 148 height 20
type input "0399453340"
type input "PHƯỚC"
type input "CỔNG 11 HOẶC BX TAM HIỆP"
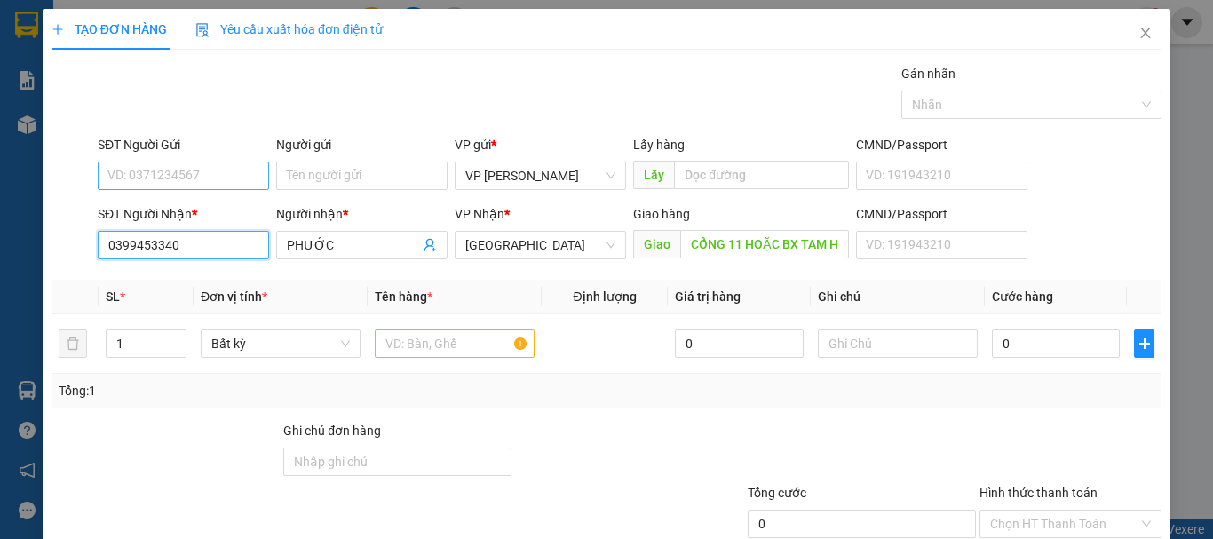
type input "0399453340"
click at [225, 189] on input "SĐT Người Gửi" at bounding box center [183, 176] width 171 height 28
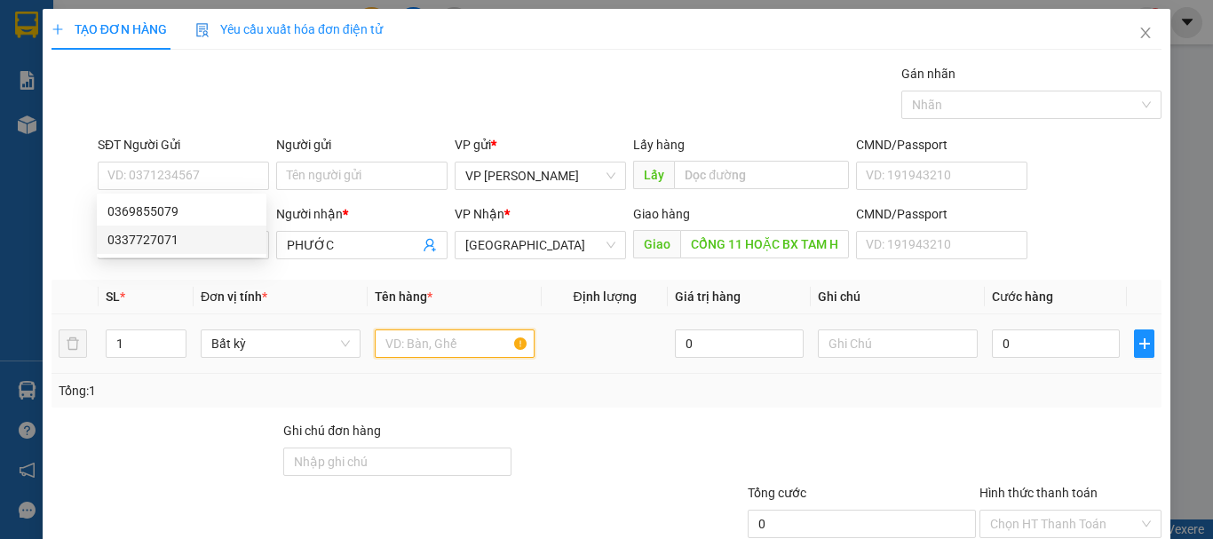
click at [413, 353] on input "text" at bounding box center [455, 343] width 160 height 28
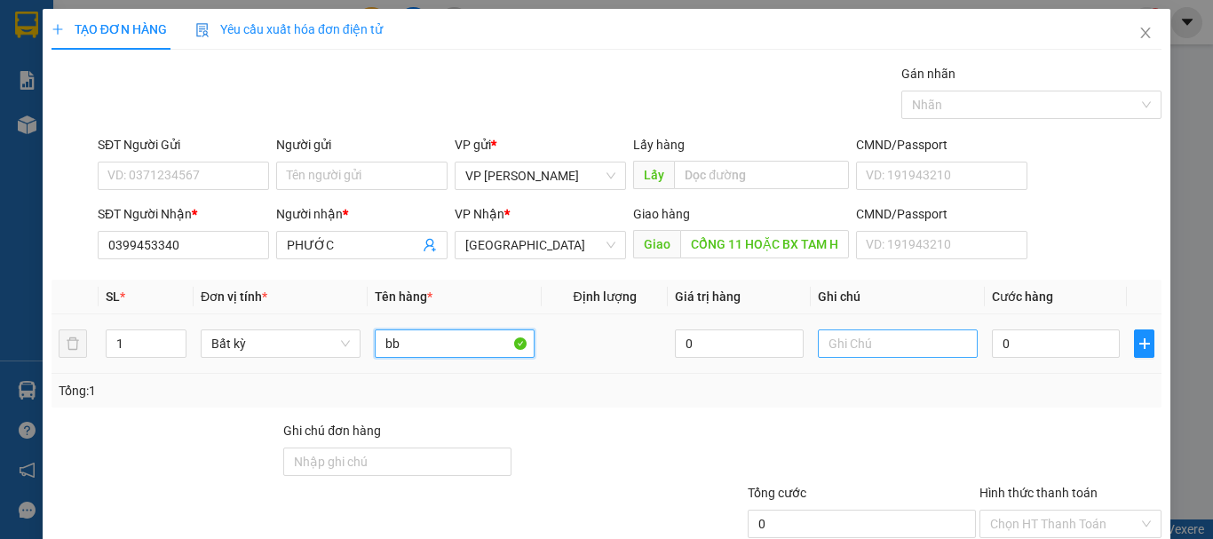
type input "bb"
click at [841, 330] on input "text" at bounding box center [898, 343] width 160 height 28
drag, startPoint x: 841, startPoint y: 331, endPoint x: 837, endPoint y: 341, distance: 10.7
drag, startPoint x: 837, startPoint y: 341, endPoint x: 829, endPoint y: 362, distance: 22.5
click at [829, 362] on td at bounding box center [898, 343] width 174 height 59
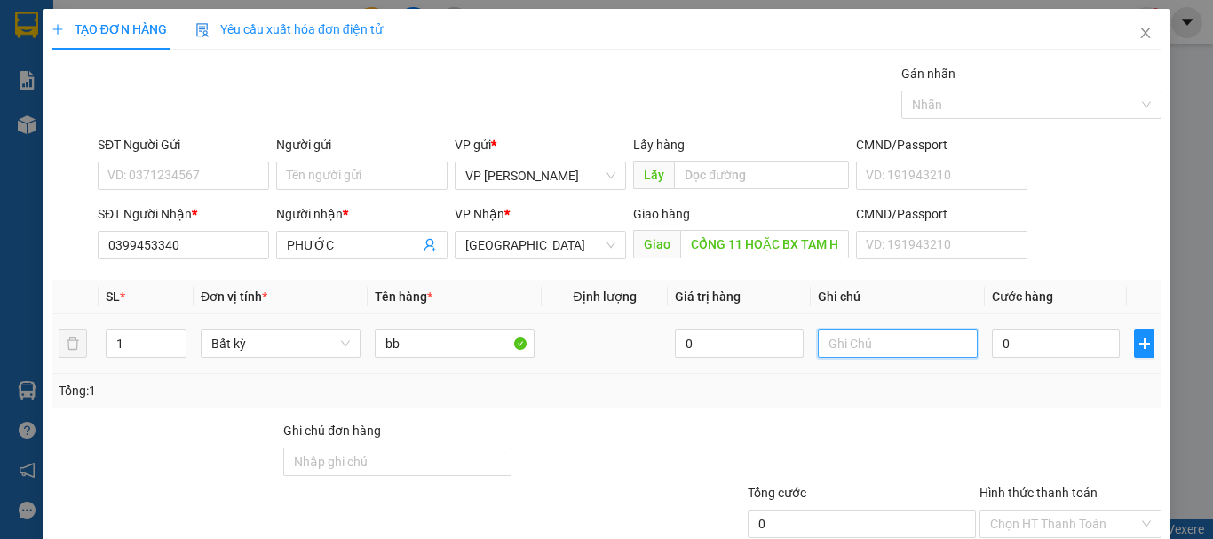
click at [839, 349] on input "text" at bounding box center [898, 343] width 160 height 28
type input "1 thx - cá"
click at [1031, 337] on input "0" at bounding box center [1056, 343] width 128 height 28
type input "4"
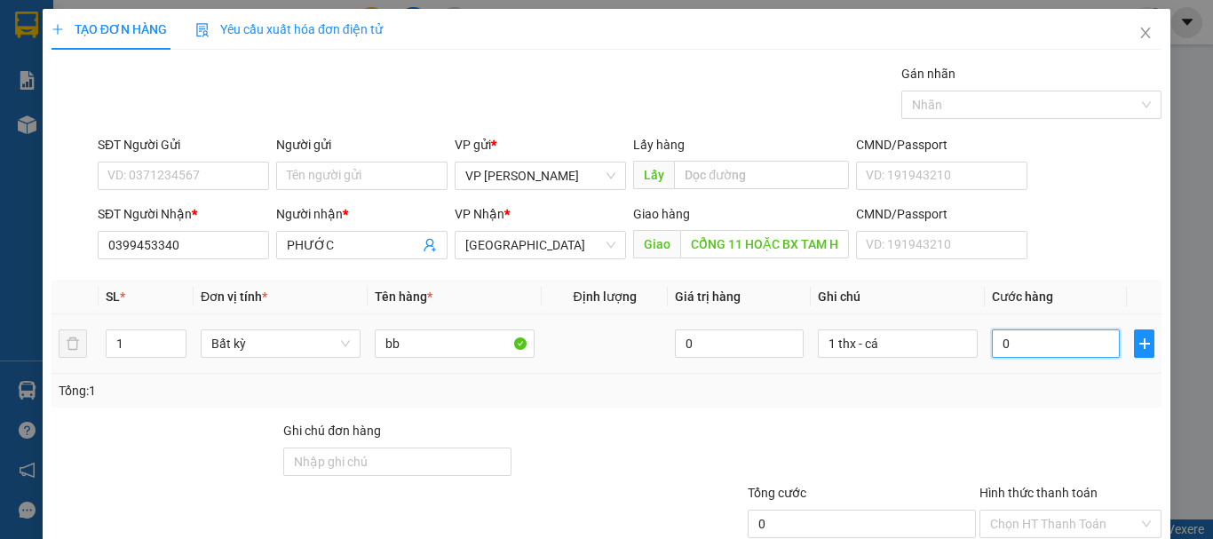
type input "4"
type input "40"
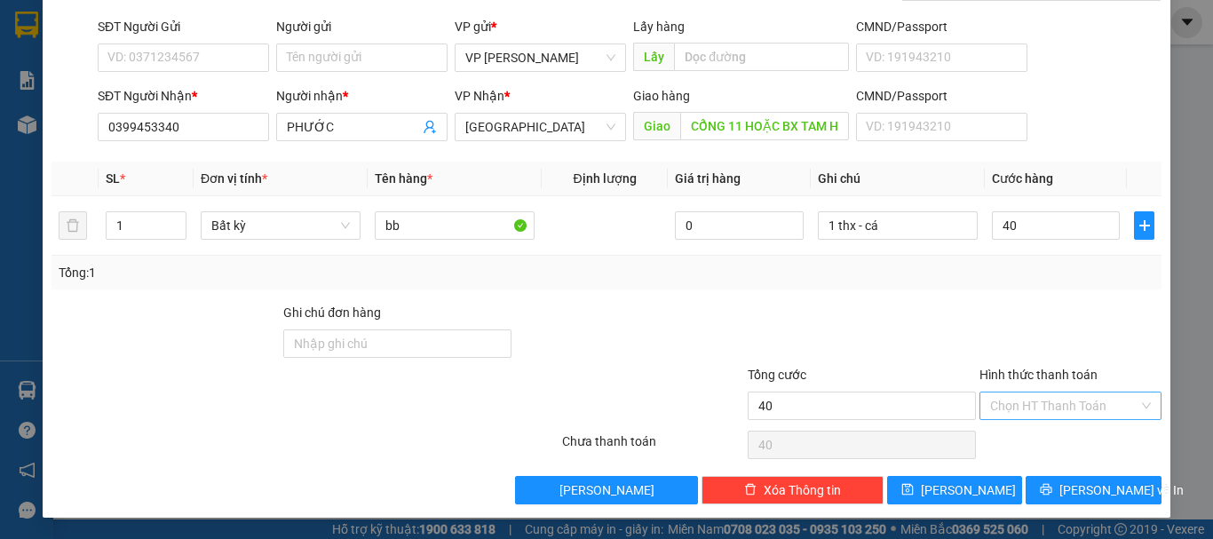
type input "40.000"
click at [1041, 410] on input "Hình thức thanh toán" at bounding box center [1064, 406] width 148 height 27
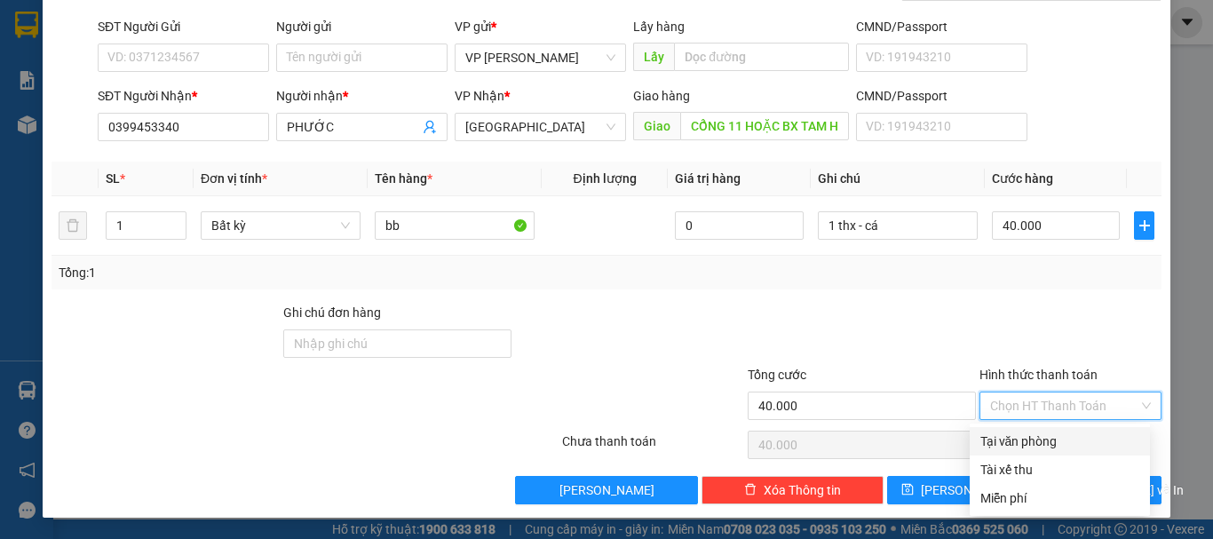
click at [1030, 432] on div "Tại văn phòng" at bounding box center [1059, 442] width 159 height 20
type input "0"
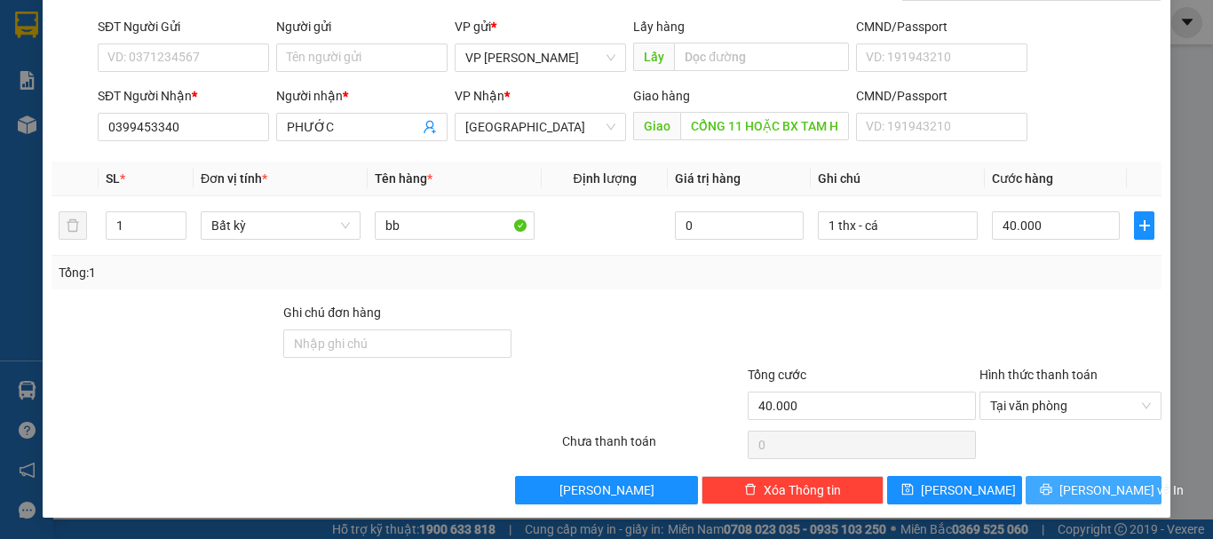
click at [1067, 487] on span "[PERSON_NAME] và In" at bounding box center [1121, 490] width 124 height 20
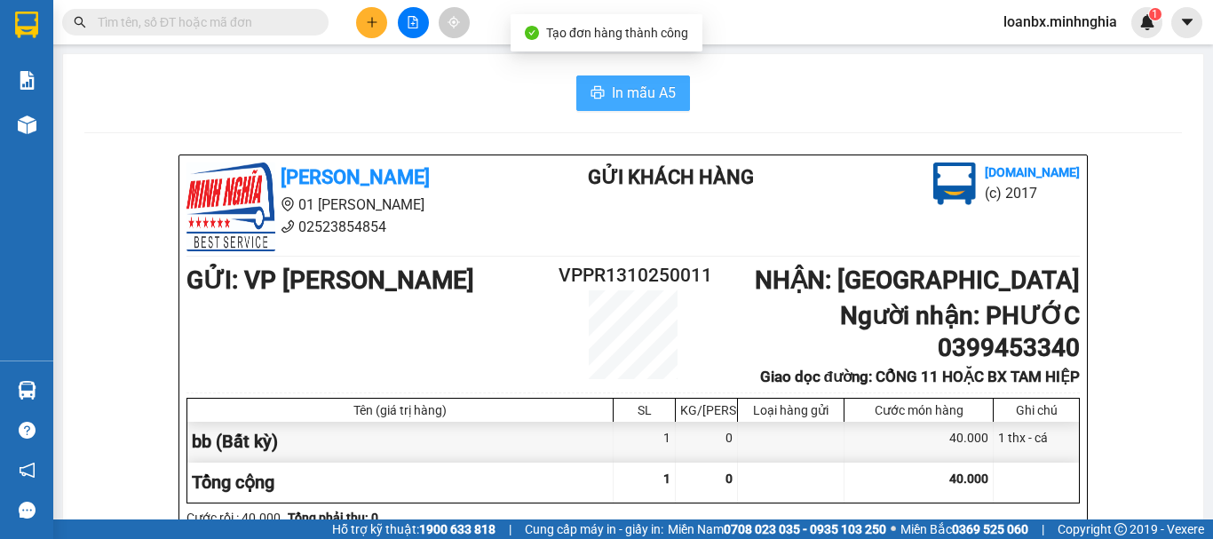
click at [604, 83] on button "In mẫu A5" at bounding box center [633, 93] width 114 height 36
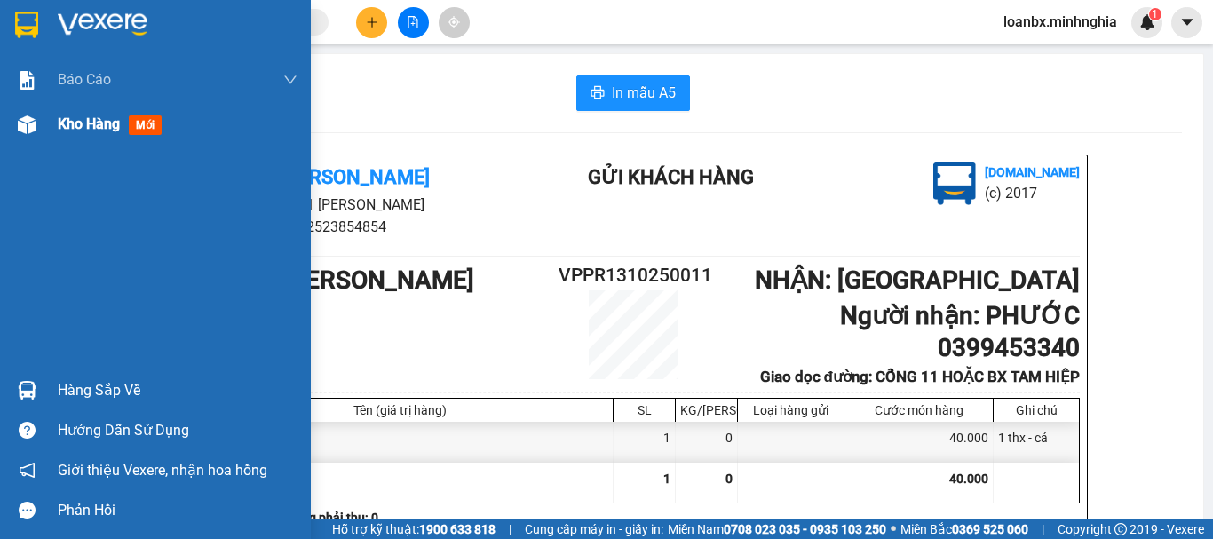
click at [72, 125] on span "Kho hàng" at bounding box center [89, 123] width 62 height 17
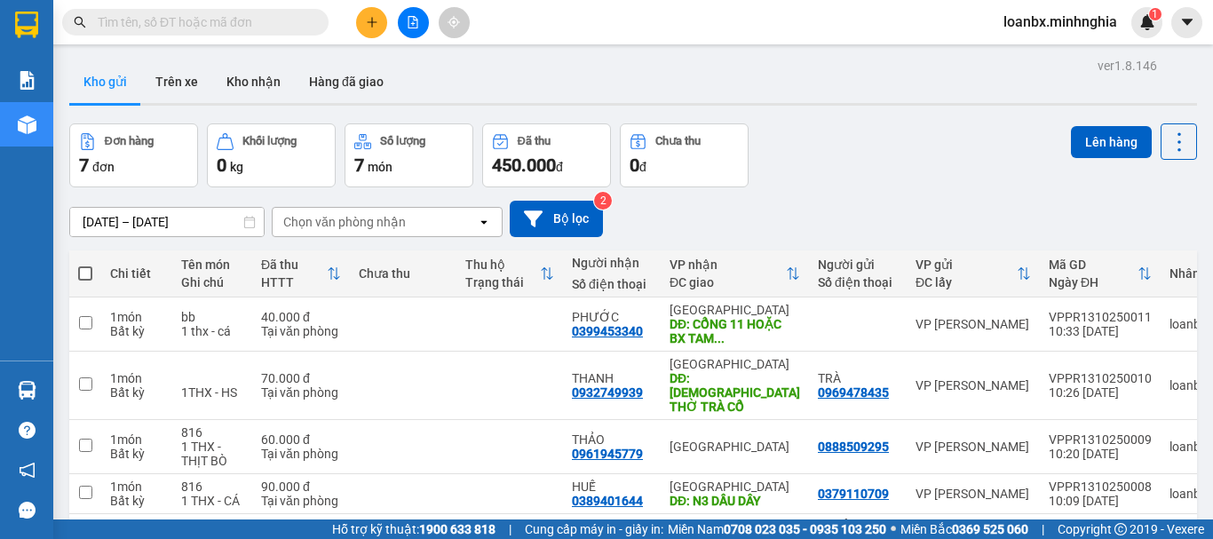
click at [369, 28] on button at bounding box center [371, 22] width 31 height 31
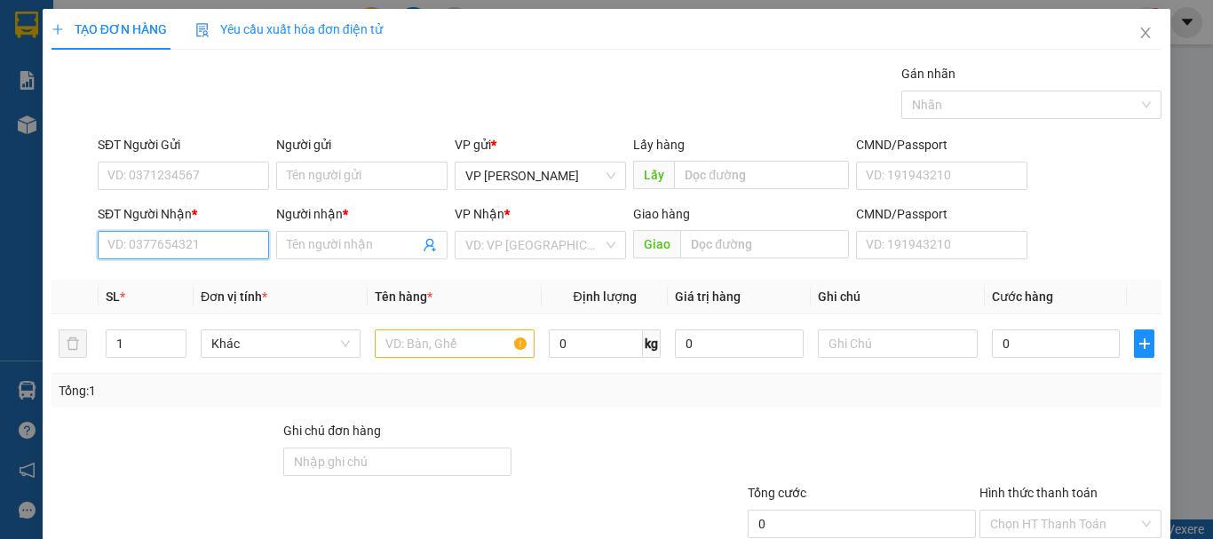
click at [224, 242] on input "SĐT Người Nhận *" at bounding box center [183, 245] width 171 height 28
click at [194, 274] on div "0793298469 - LIÊM" at bounding box center [181, 281] width 148 height 20
type input "0793298469"
type input "LIÊM"
type input "0793298469"
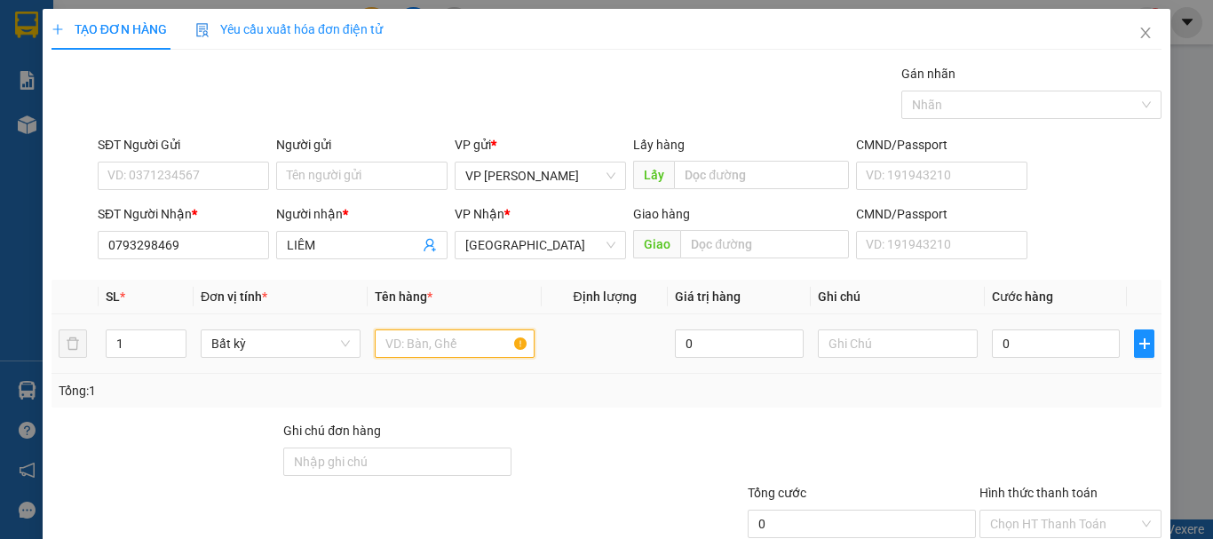
click at [400, 345] on input "text" at bounding box center [455, 343] width 160 height 28
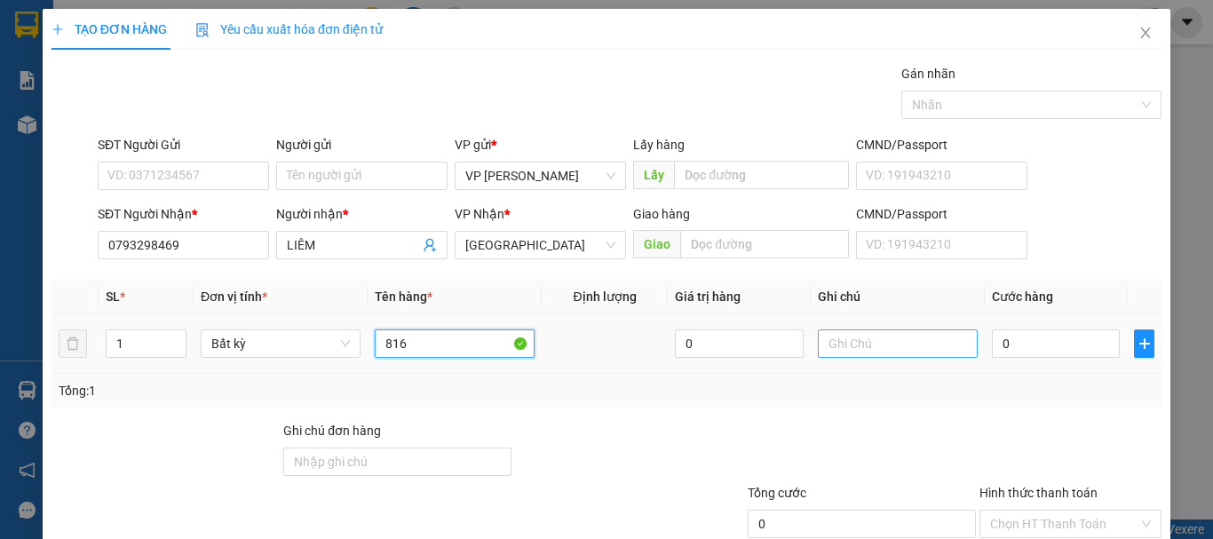
type input "816"
click at [827, 345] on input "text" at bounding box center [898, 343] width 160 height 28
drag, startPoint x: 827, startPoint y: 345, endPoint x: 815, endPoint y: 345, distance: 11.5
drag, startPoint x: 815, startPoint y: 345, endPoint x: 853, endPoint y: 387, distance: 56.0
click at [853, 386] on div "Tổng: 1" at bounding box center [607, 391] width 1096 height 20
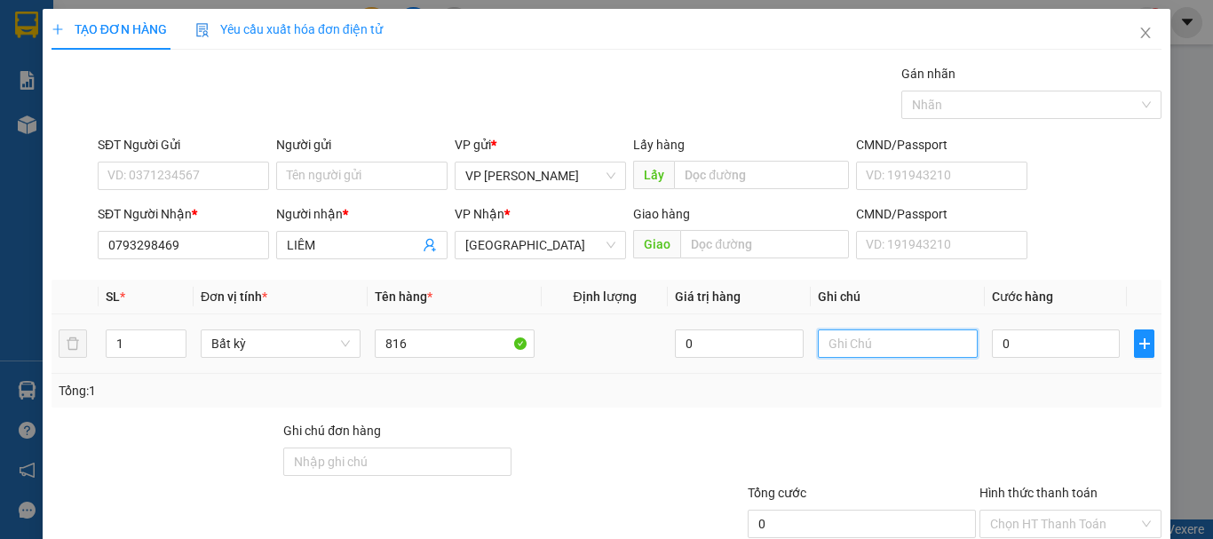
click at [890, 331] on input "text" at bounding box center [898, 343] width 160 height 28
drag, startPoint x: 824, startPoint y: 345, endPoint x: 813, endPoint y: 345, distance: 10.7
click at [818, 345] on input "1 thx - cá" at bounding box center [898, 343] width 160 height 28
type input "1 thx - cá"
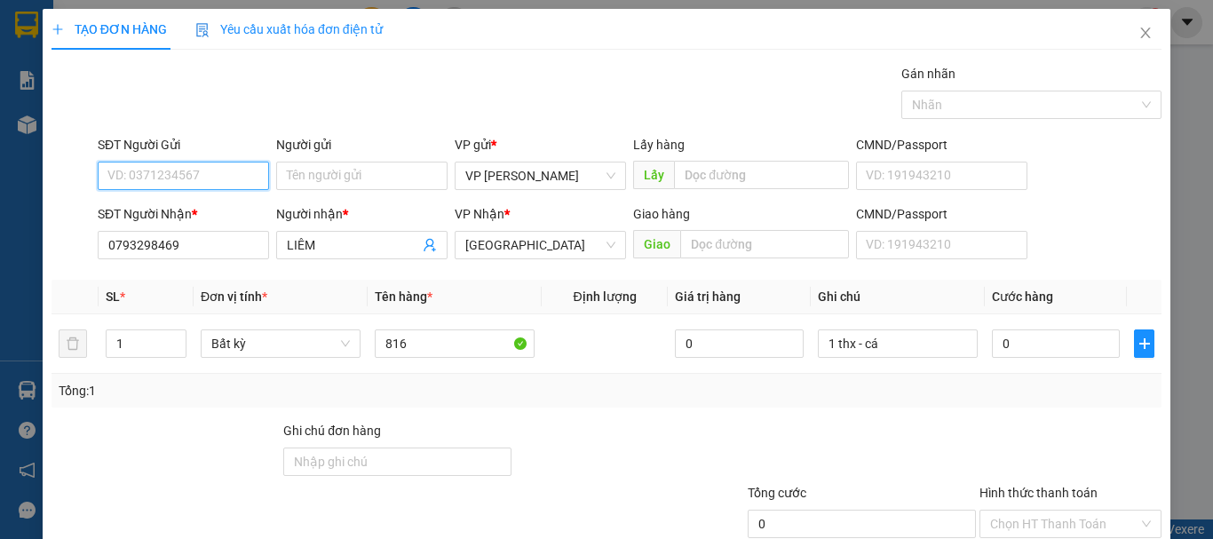
click at [125, 181] on input "SĐT Người Gửi" at bounding box center [183, 176] width 171 height 28
click at [194, 206] on div "0383587358 - LẠC" at bounding box center [181, 212] width 148 height 20
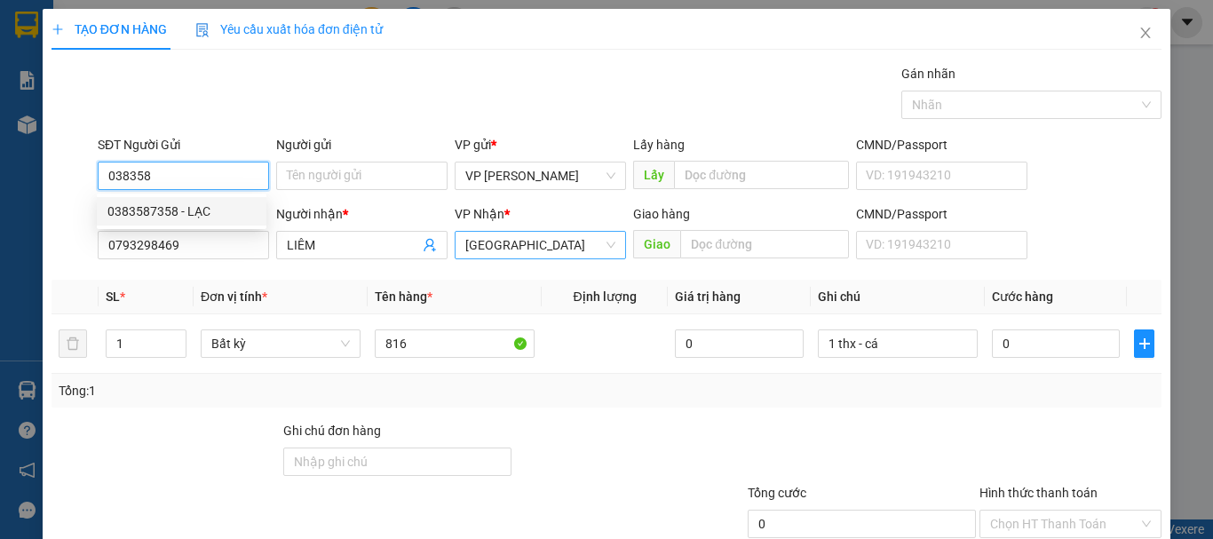
type input "0383587358"
type input "LẠC"
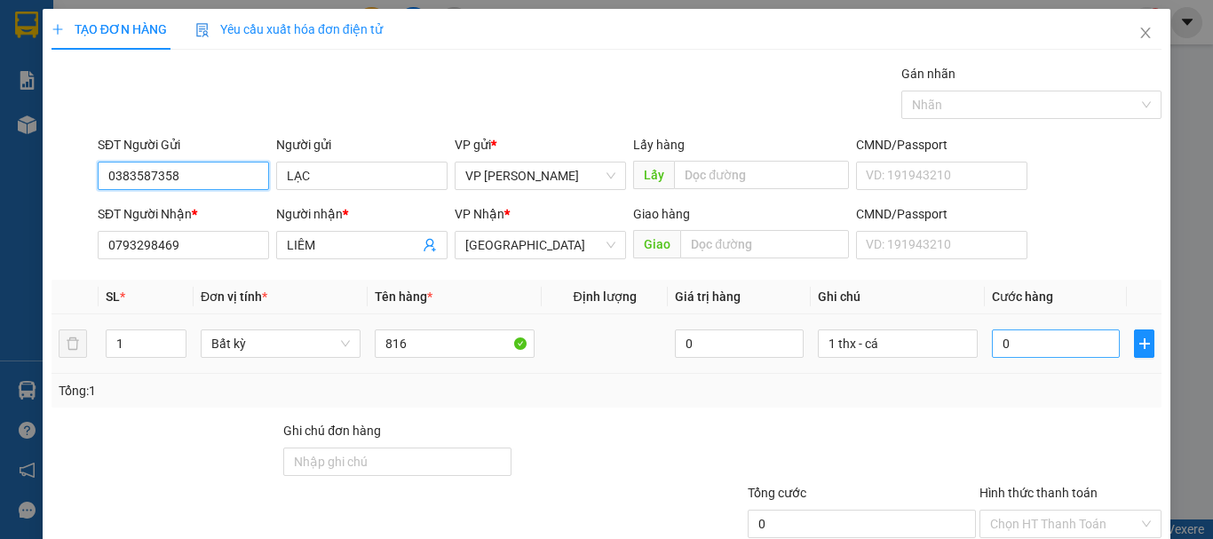
type input "0383587358"
click at [1050, 357] on input "0" at bounding box center [1056, 343] width 128 height 28
type input "8"
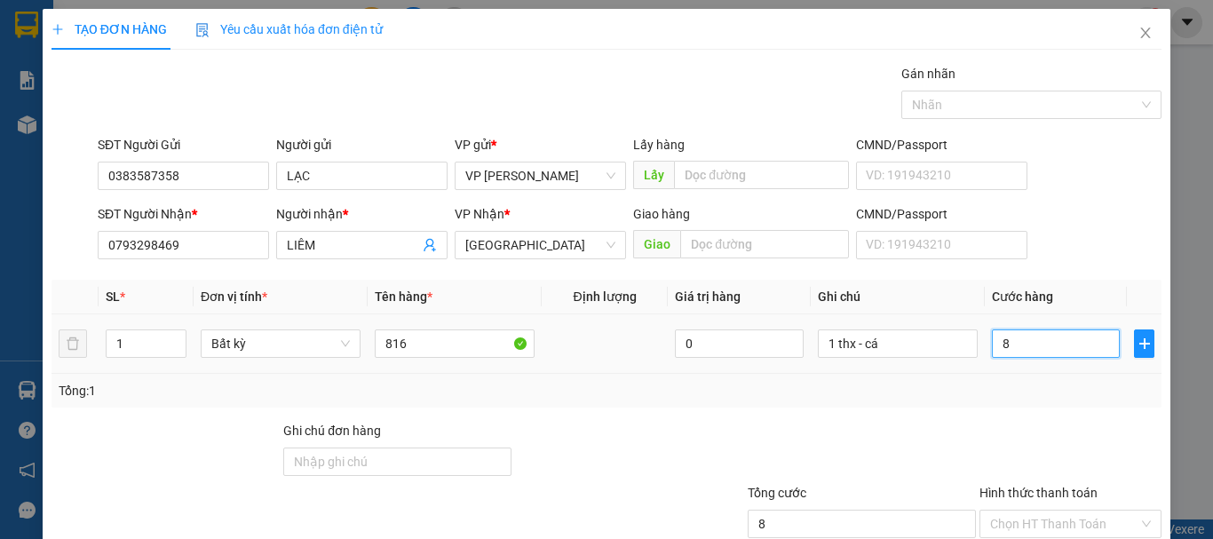
type input "80"
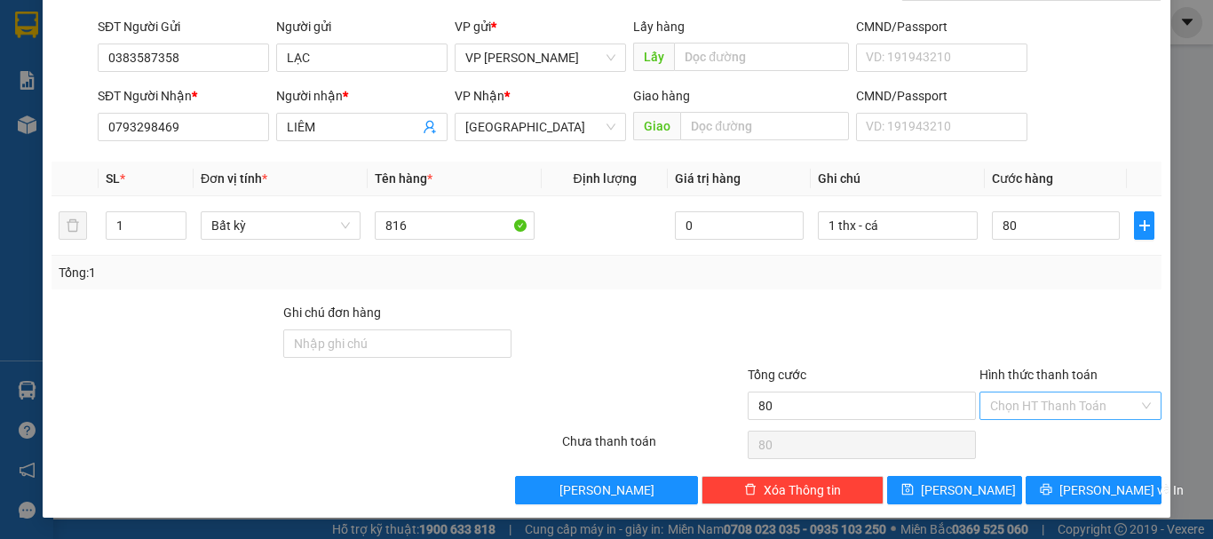
type input "80.000"
drag, startPoint x: 1028, startPoint y: 414, endPoint x: 1030, endPoint y: 429, distance: 15.2
click at [1028, 415] on input "Hình thức thanh toán" at bounding box center [1064, 406] width 148 height 27
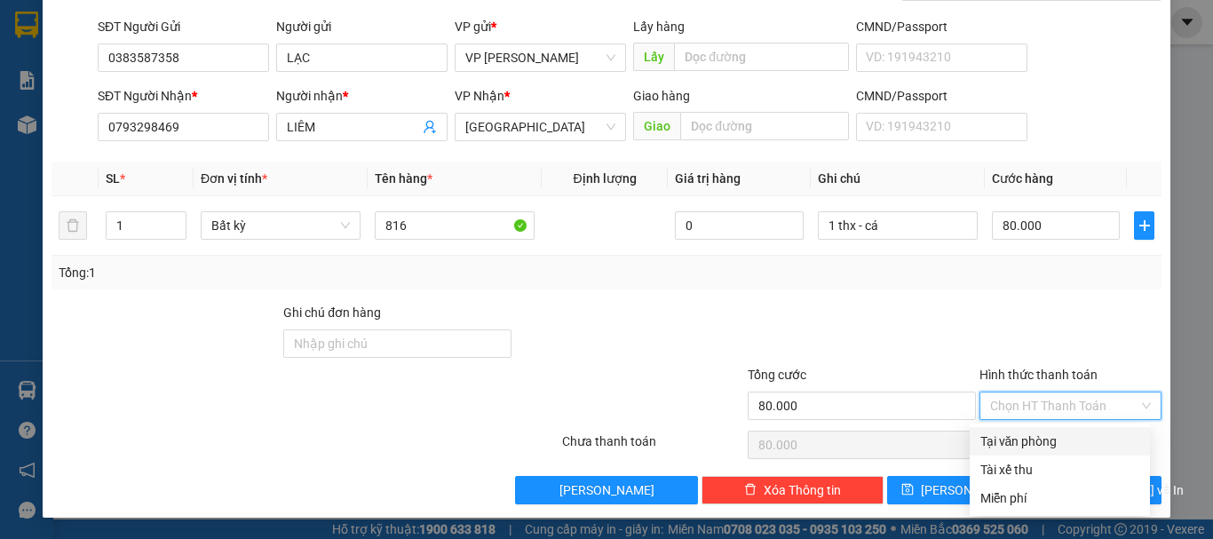
click at [1032, 439] on div "Tại văn phòng" at bounding box center [1059, 442] width 159 height 20
type input "0"
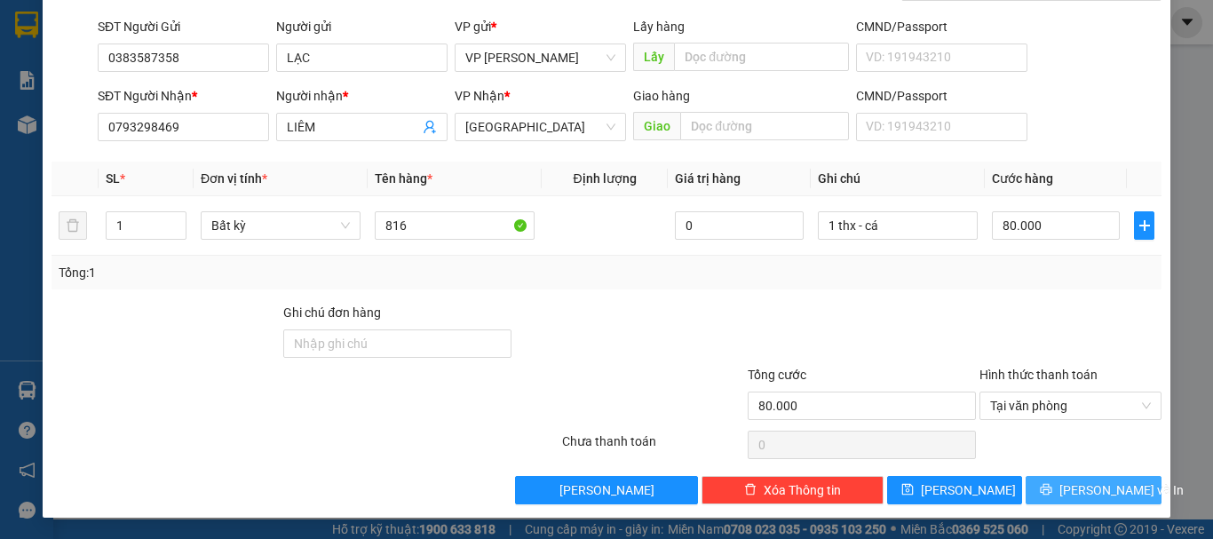
click at [1058, 481] on button "[PERSON_NAME] và In" at bounding box center [1094, 490] width 136 height 28
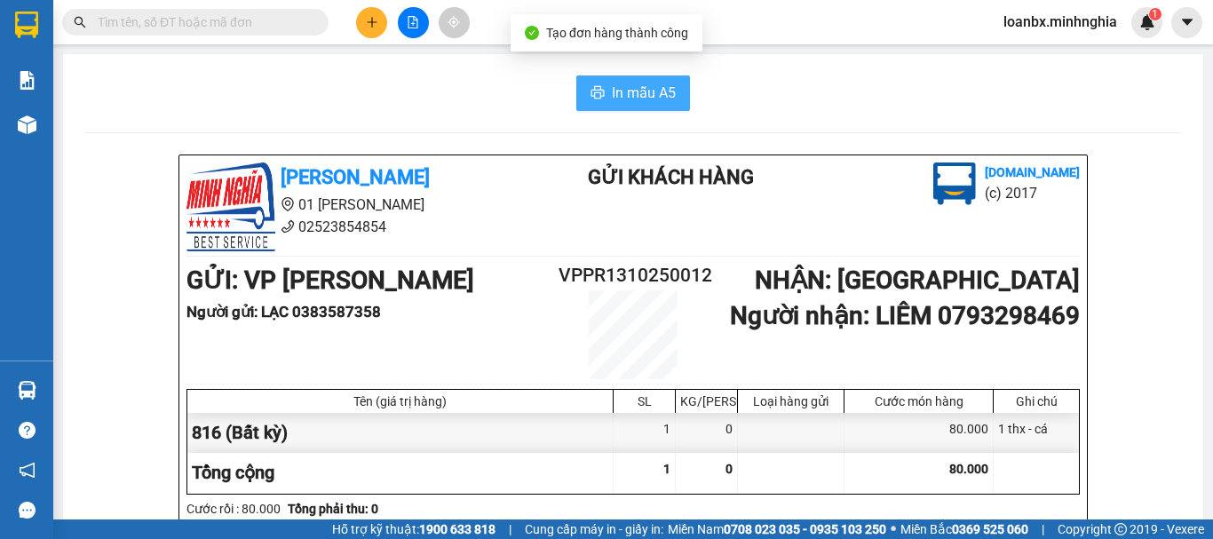
click at [597, 91] on icon "printer" at bounding box center [598, 92] width 14 height 14
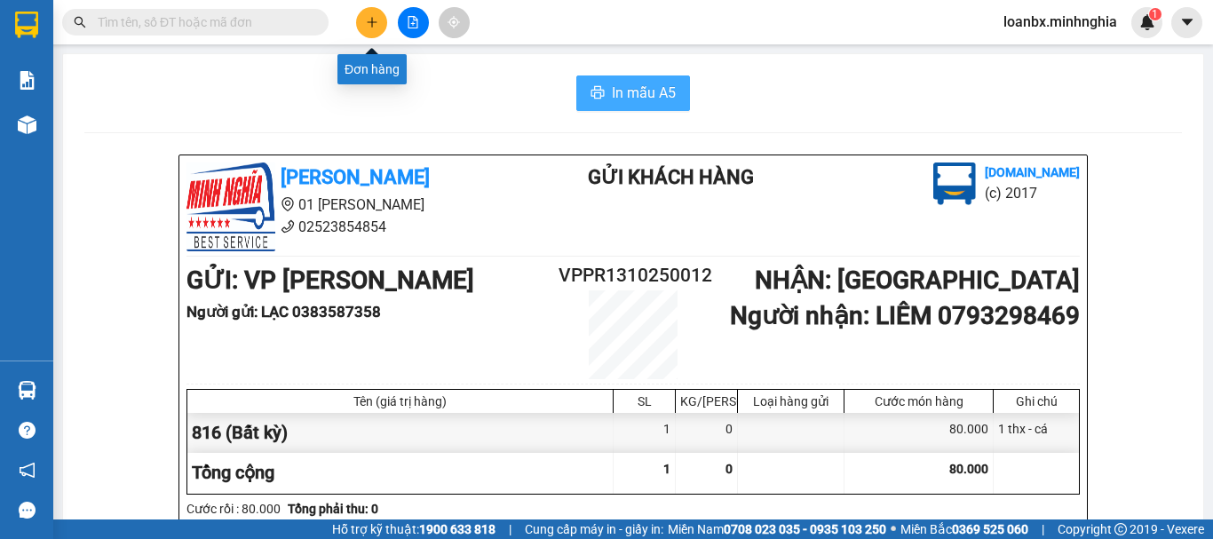
click at [368, 15] on button at bounding box center [371, 22] width 31 height 31
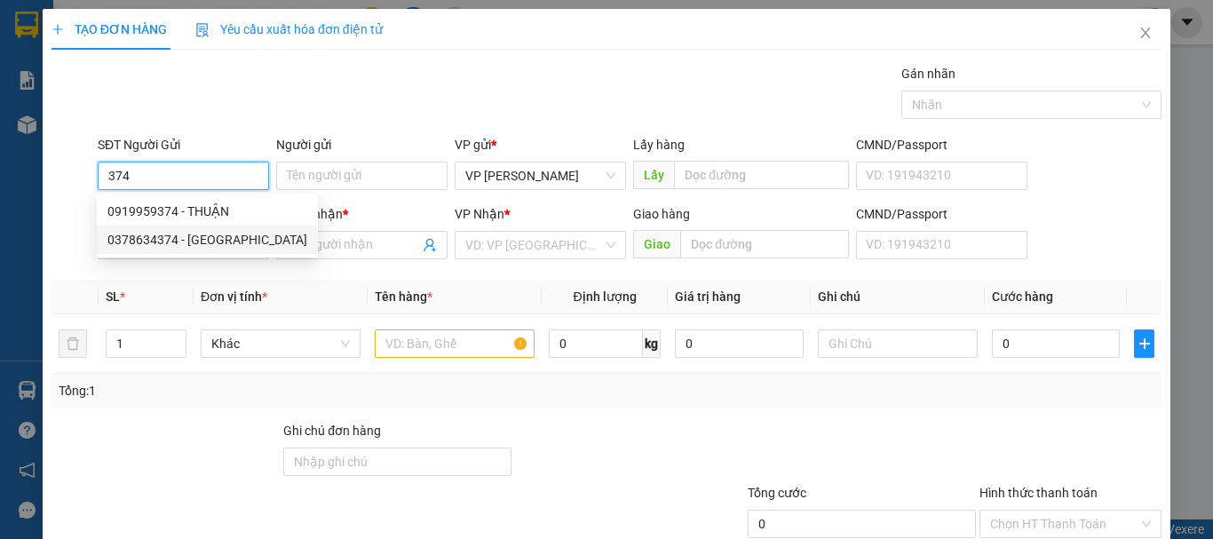
click at [191, 251] on div "0378634374 - Ý" at bounding box center [207, 240] width 221 height 28
type input "0378634374"
type input "Ý"
type input "0902515183"
type input "LÀNH BÌNH DƯƠNG"
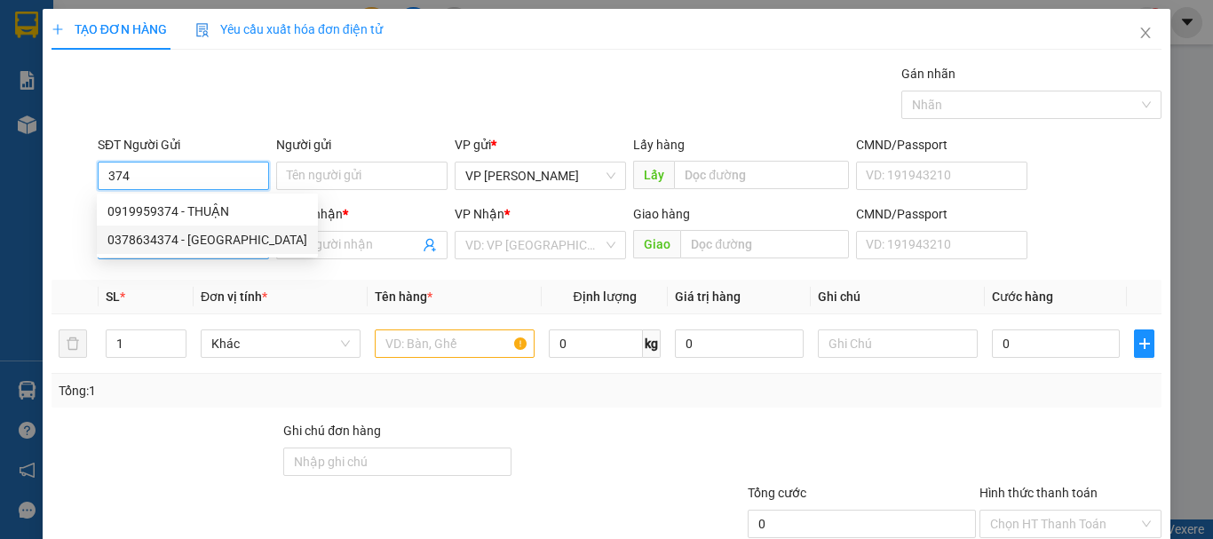
type input "CX 476 CẦU ĐỒNG NAI"
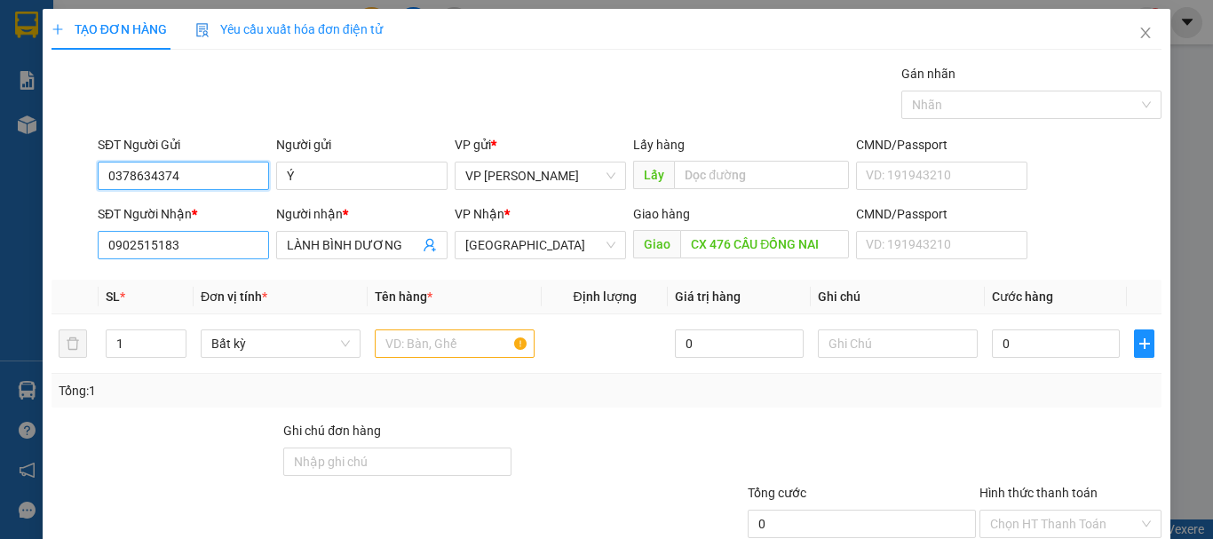
type input "0378634374"
drag, startPoint x: 216, startPoint y: 249, endPoint x: 0, endPoint y: 223, distance: 217.3
click at [0, 224] on div "TẠO ĐƠN HÀNG Yêu cầu xuất hóa đơn điện tử Transit Pickup Surcharge Ids Transit …" at bounding box center [606, 269] width 1213 height 539
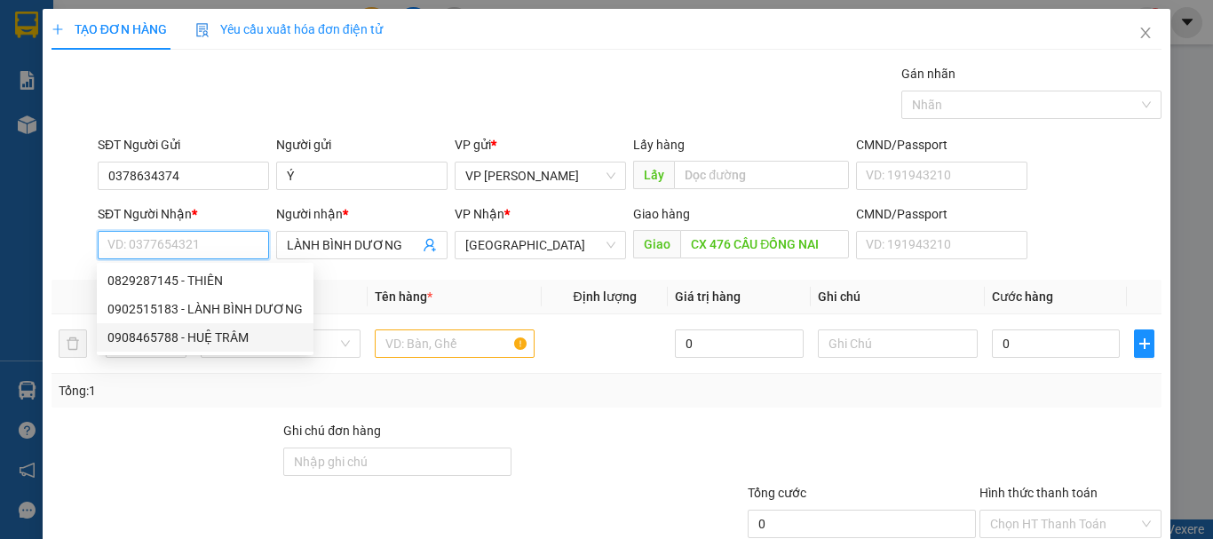
drag, startPoint x: 214, startPoint y: 333, endPoint x: 230, endPoint y: 334, distance: 16.0
click at [214, 334] on div "0908465788 - HUỆ TRÂM" at bounding box center [204, 338] width 195 height 20
type input "0908465788"
type input "HUỆ TRÂM"
type input "NGÃ 3 VŨNG TÀU"
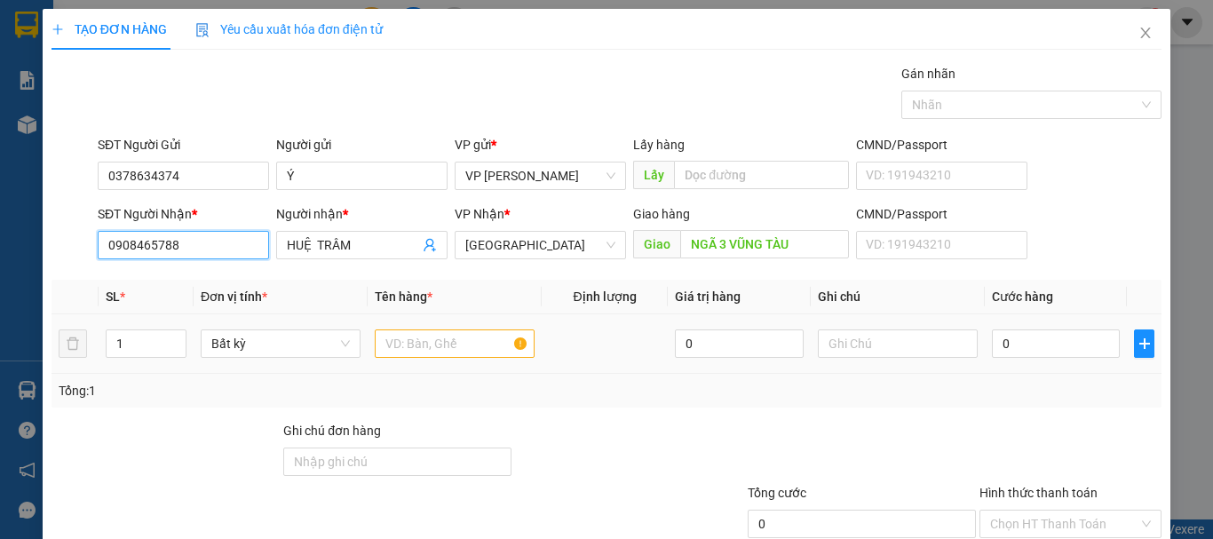
type input "0908465788"
click at [408, 347] on input "text" at bounding box center [455, 343] width 160 height 28
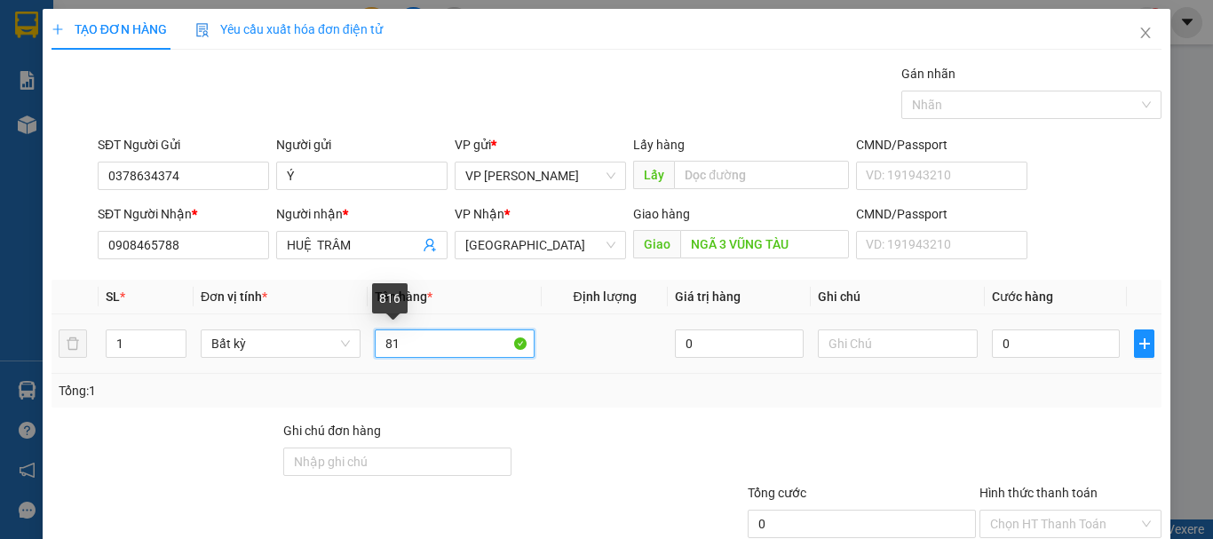
type input "8"
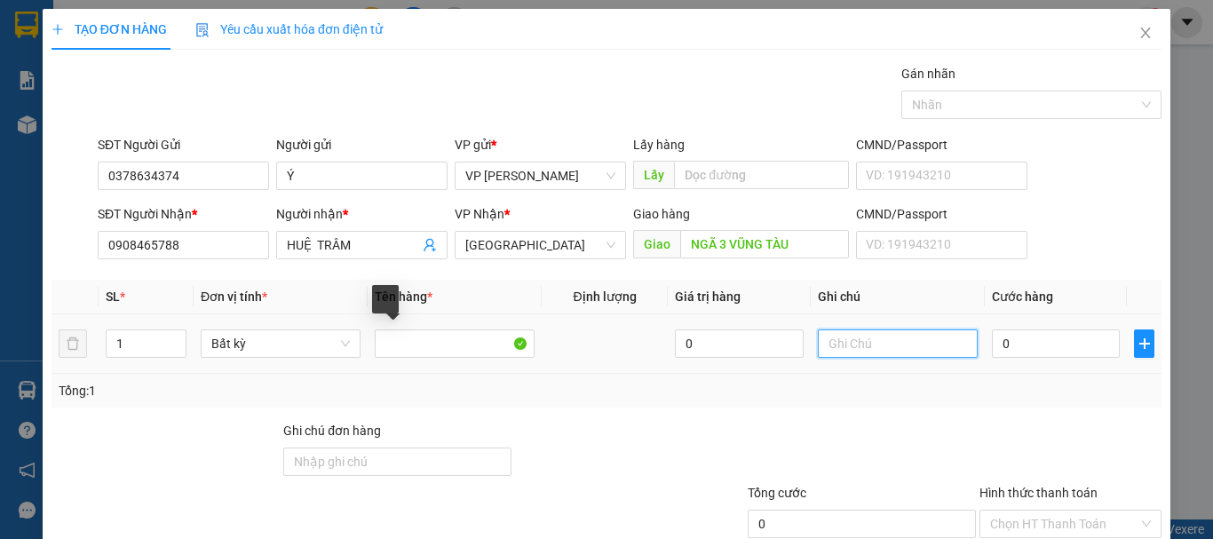
click at [872, 357] on input "text" at bounding box center [898, 343] width 160 height 28
type input "1 THX - HS"
click at [1019, 353] on input "0" at bounding box center [1056, 343] width 128 height 28
type input "7"
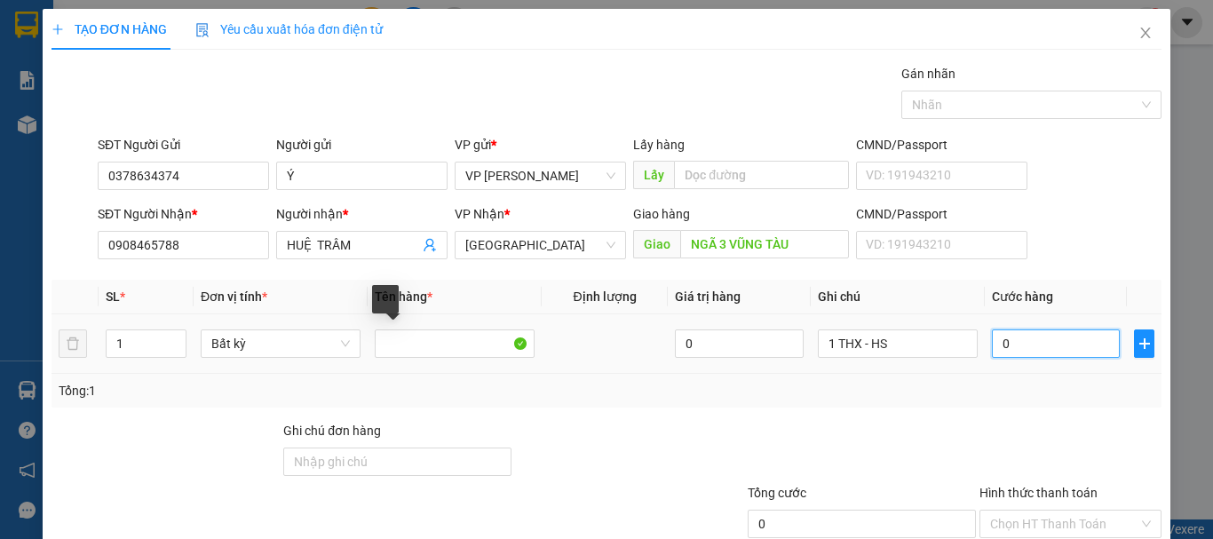
type input "7"
type input "70"
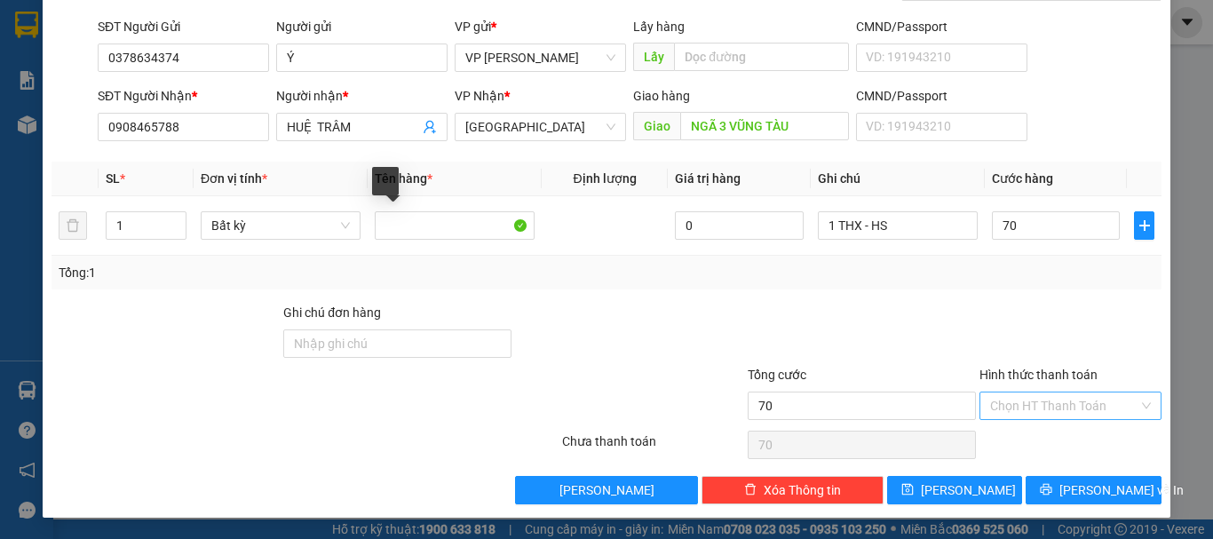
type input "70.000"
click at [1046, 406] on input "Hình thức thanh toán" at bounding box center [1064, 406] width 148 height 27
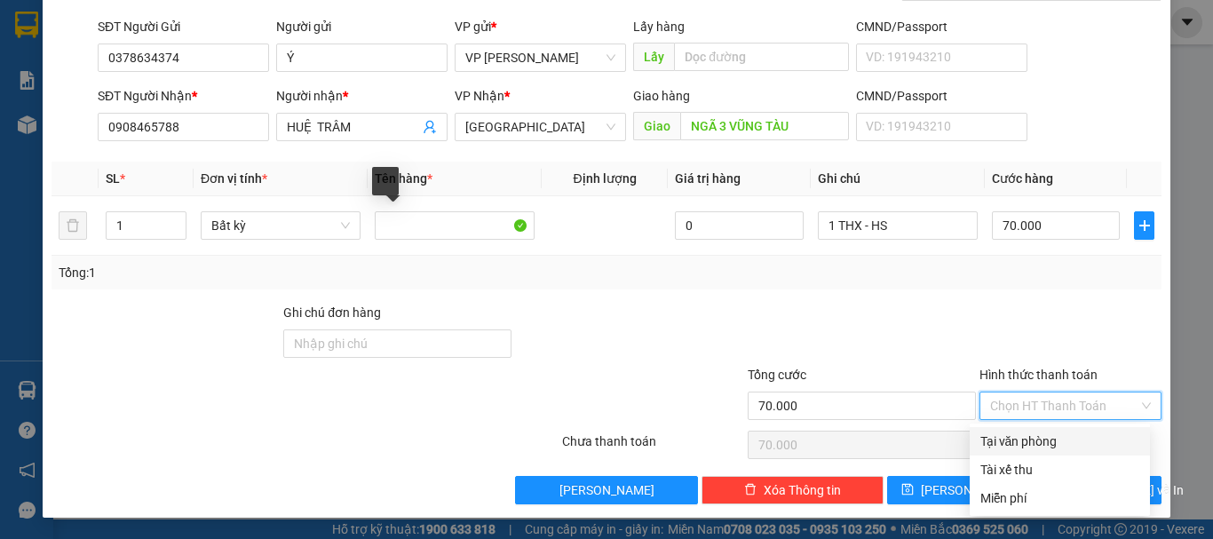
click at [1067, 445] on div "Tại văn phòng" at bounding box center [1059, 442] width 159 height 20
type input "0"
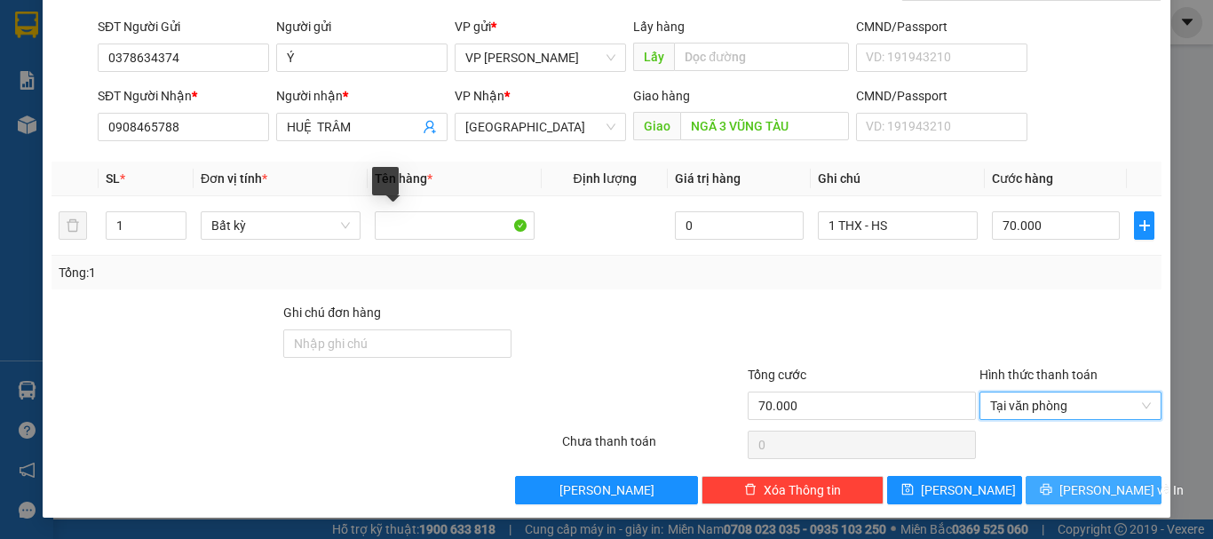
click at [1074, 489] on span "[PERSON_NAME] và In" at bounding box center [1121, 490] width 124 height 20
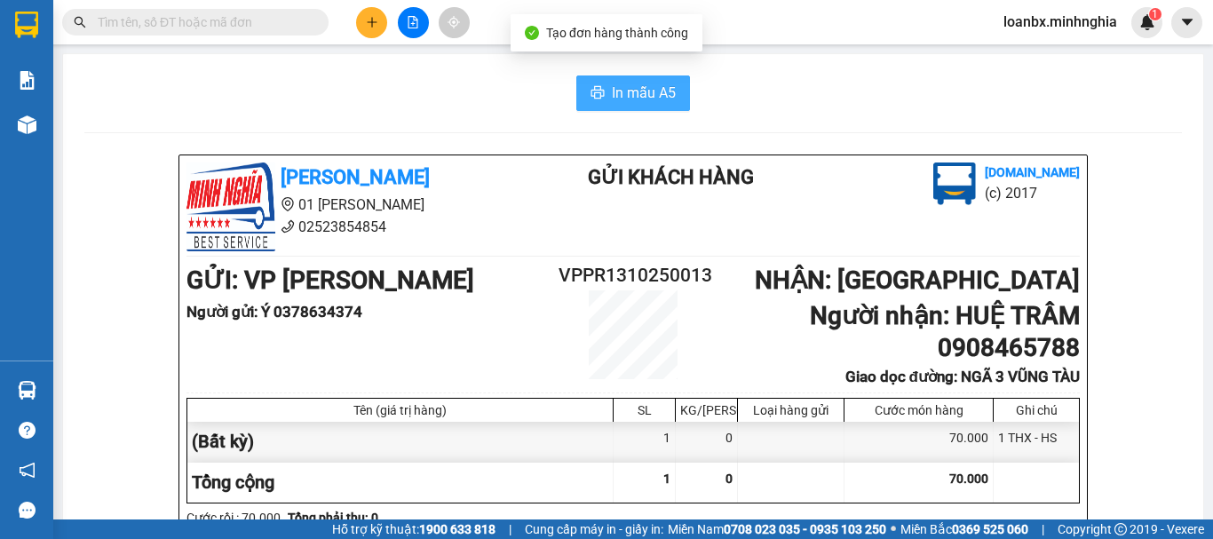
click at [601, 90] on button "In mẫu A5" at bounding box center [633, 93] width 114 height 36
click at [649, 89] on span "In mẫu A5" at bounding box center [644, 93] width 64 height 22
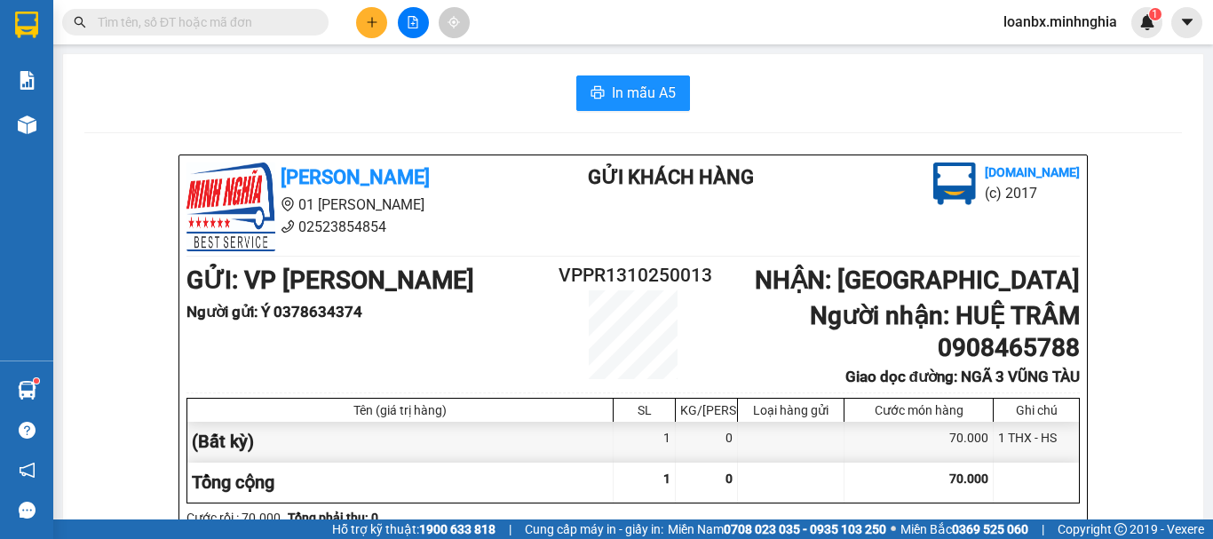
click at [629, 89] on span "In mẫu A5" at bounding box center [644, 93] width 64 height 22
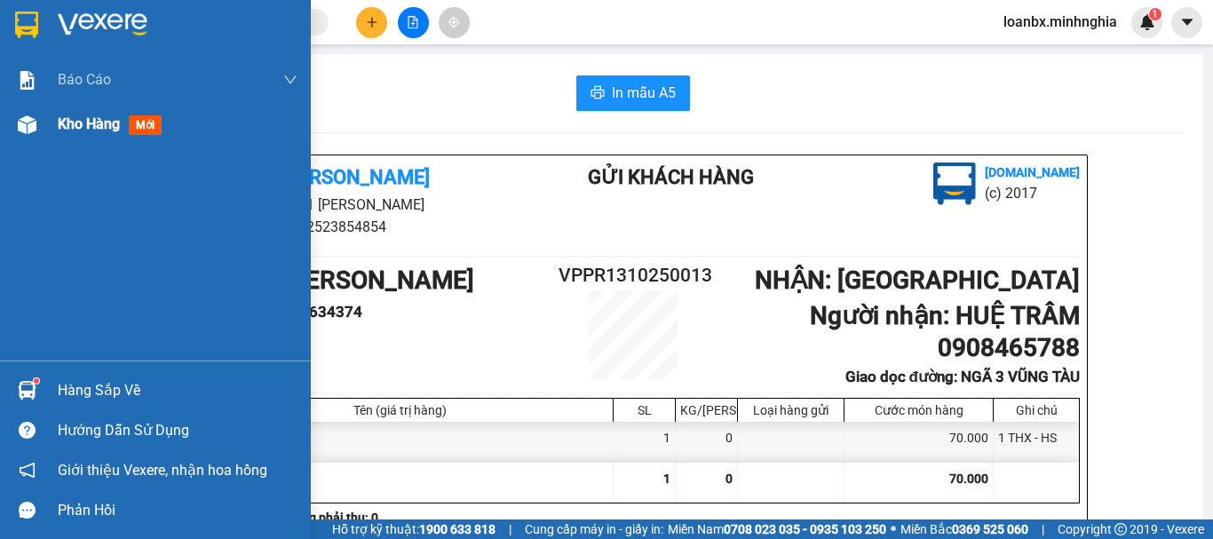
click at [0, 130] on div "Kho hàng mới" at bounding box center [155, 124] width 311 height 44
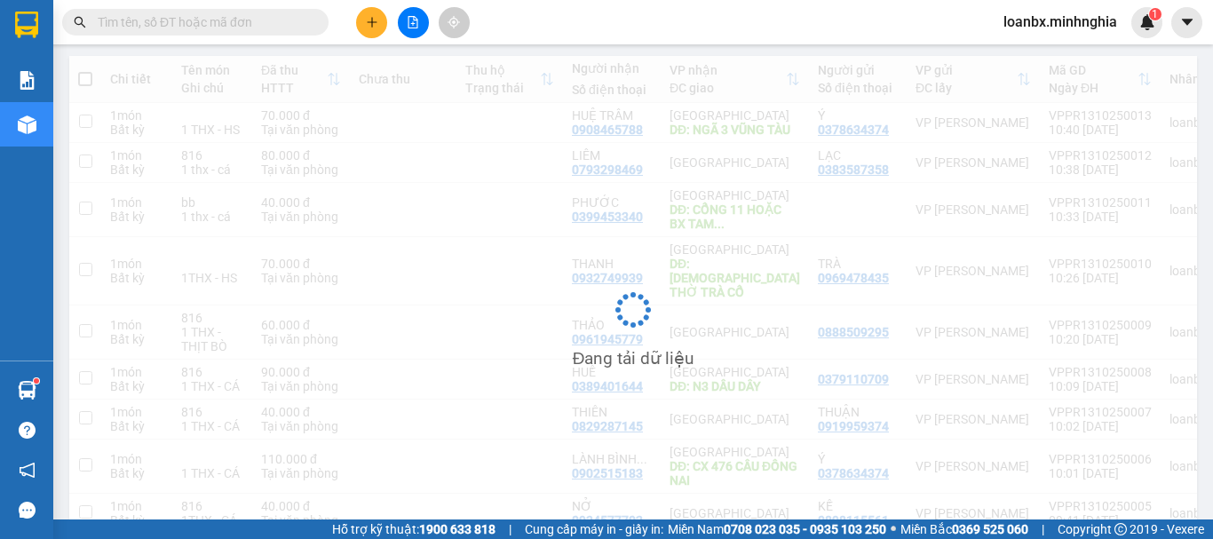
scroll to position [194, 0]
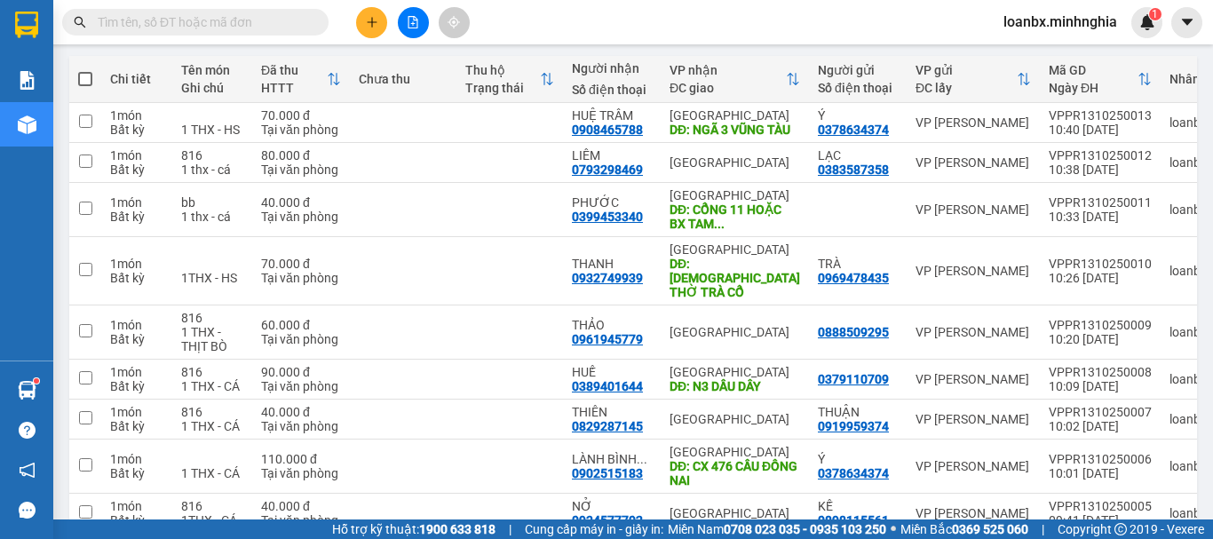
click at [91, 82] on span at bounding box center [85, 79] width 14 height 14
click at [85, 70] on input "checkbox" at bounding box center [85, 70] width 0 height 0
checkbox input "true"
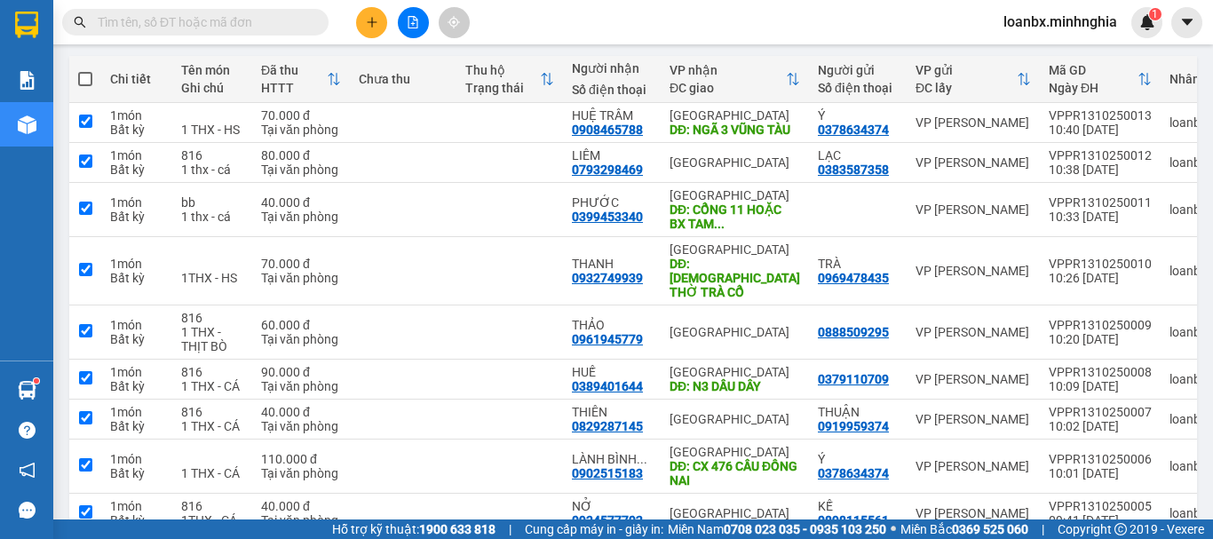
checkbox input "true"
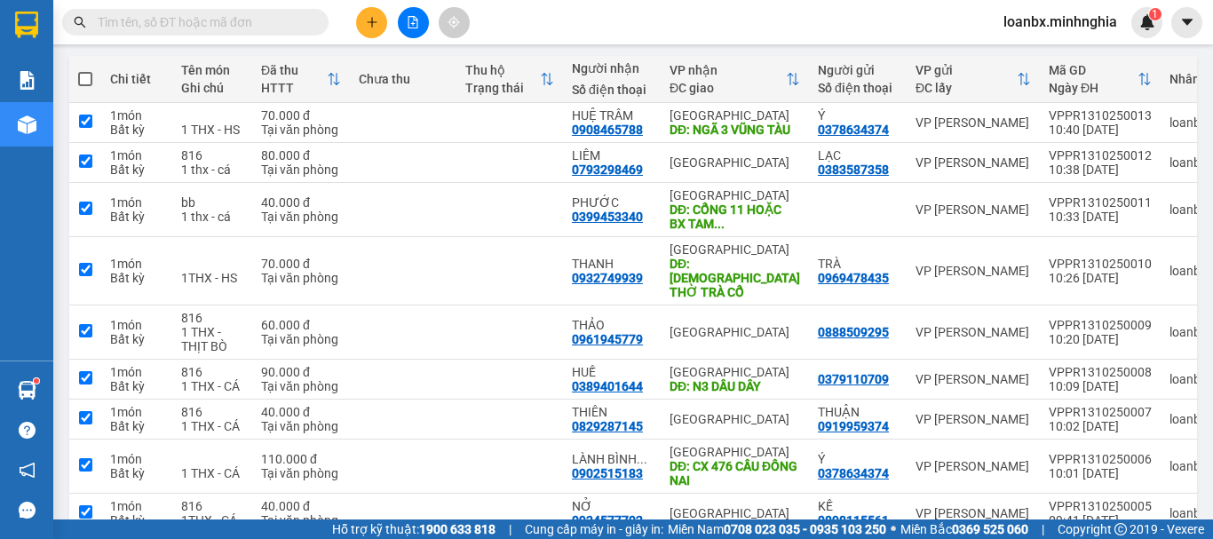
checkbox input "true"
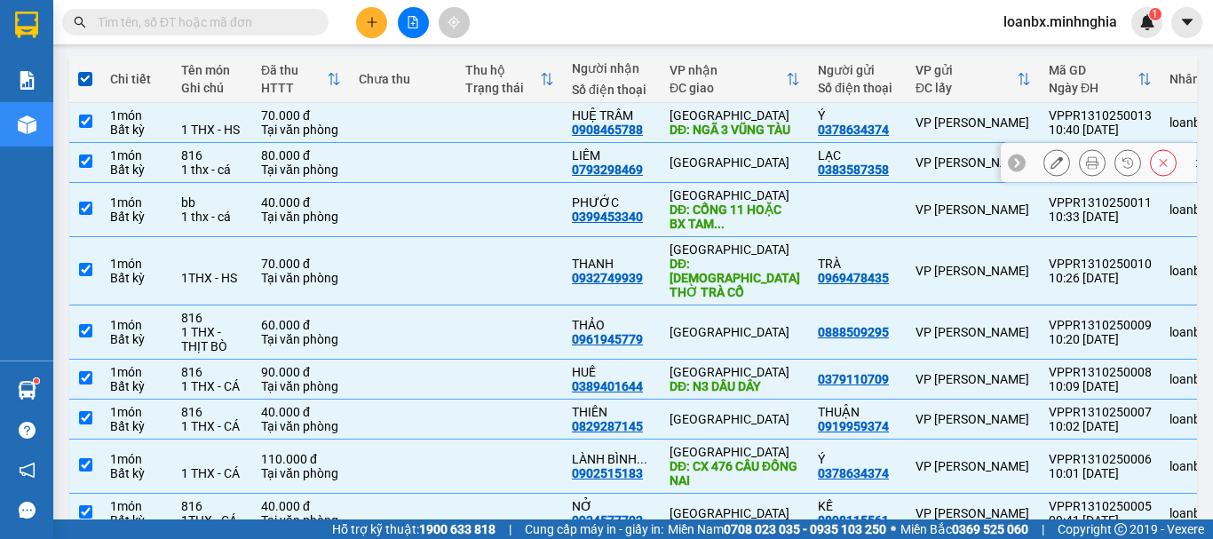
scroll to position [0, 0]
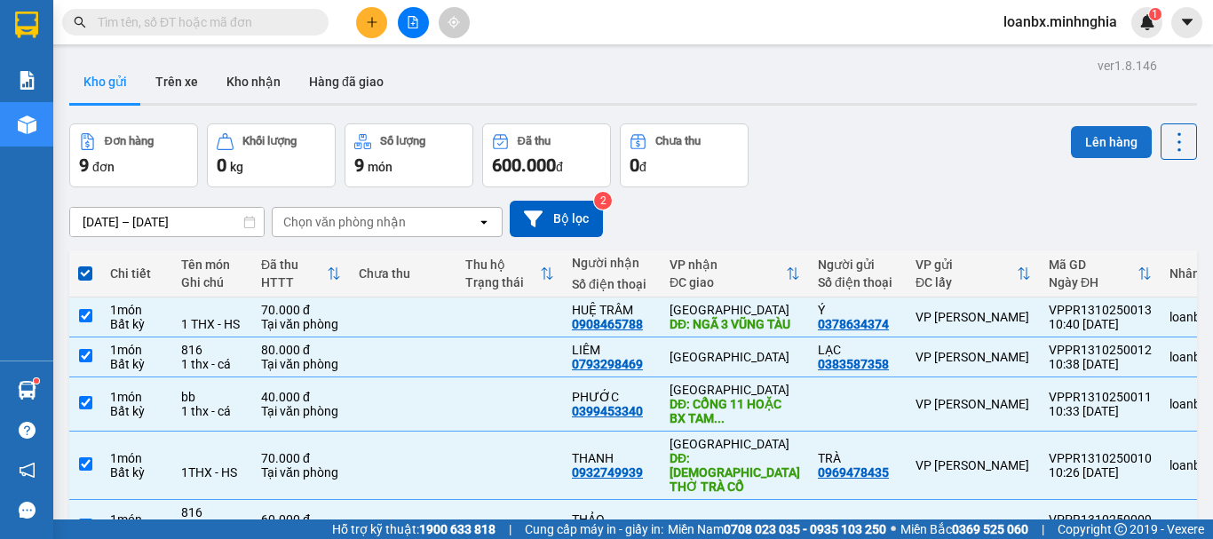
click at [1087, 142] on button "Lên hàng" at bounding box center [1111, 142] width 81 height 32
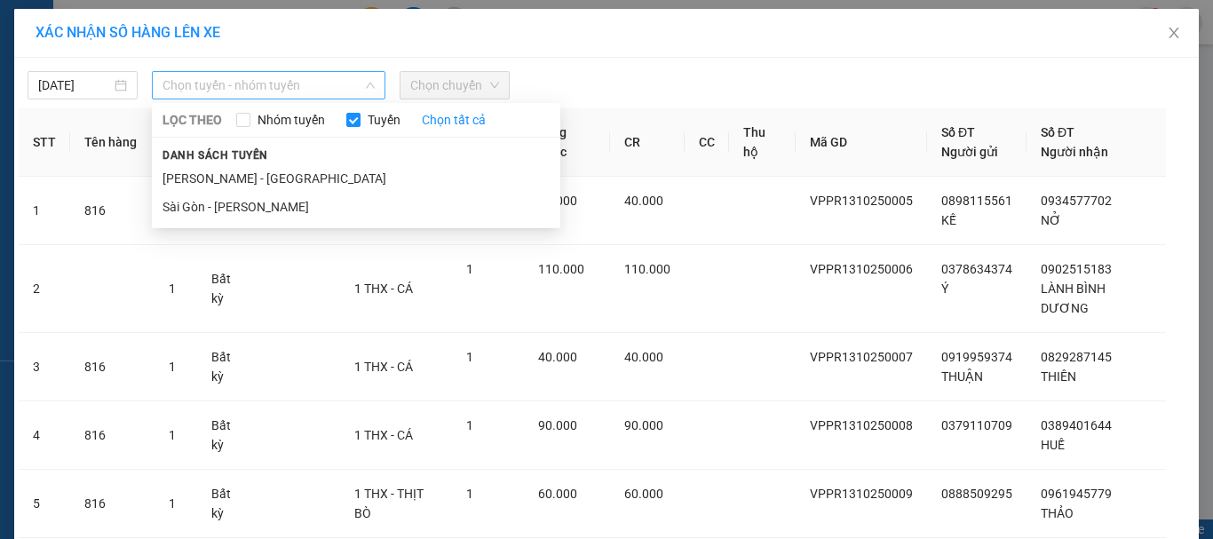
click at [286, 93] on span "Chọn tuyến - nhóm tuyến" at bounding box center [269, 85] width 212 height 27
drag, startPoint x: 226, startPoint y: 178, endPoint x: 235, endPoint y: 174, distance: 10.7
click at [226, 179] on li "[PERSON_NAME] - [GEOGRAPHIC_DATA]" at bounding box center [356, 178] width 408 height 28
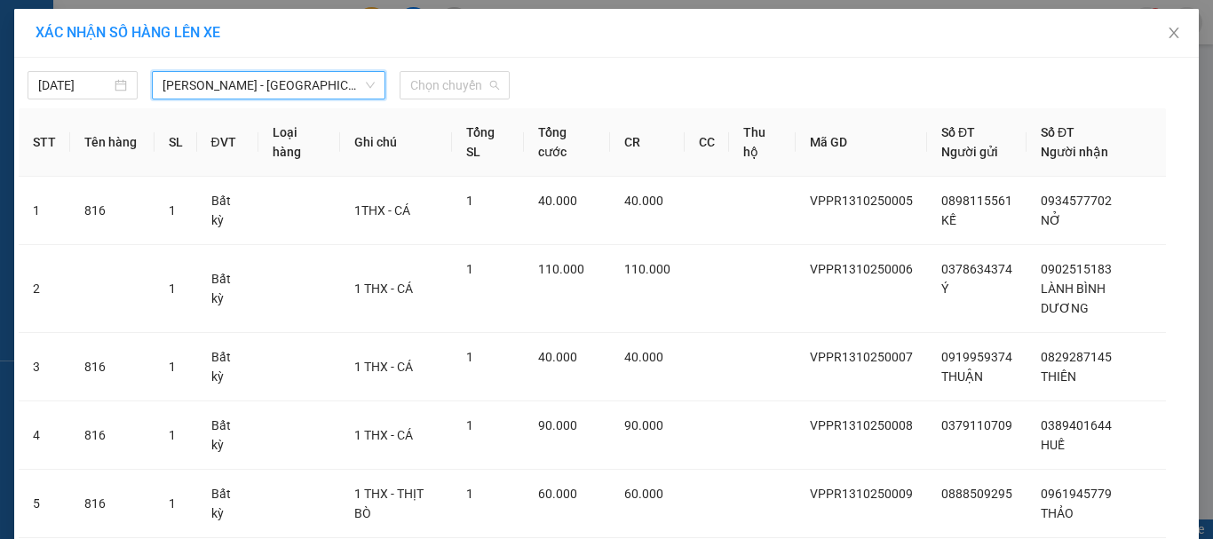
drag, startPoint x: 459, startPoint y: 83, endPoint x: 455, endPoint y: 126, distance: 42.9
click at [460, 83] on span "Chọn chuyến" at bounding box center [454, 85] width 89 height 27
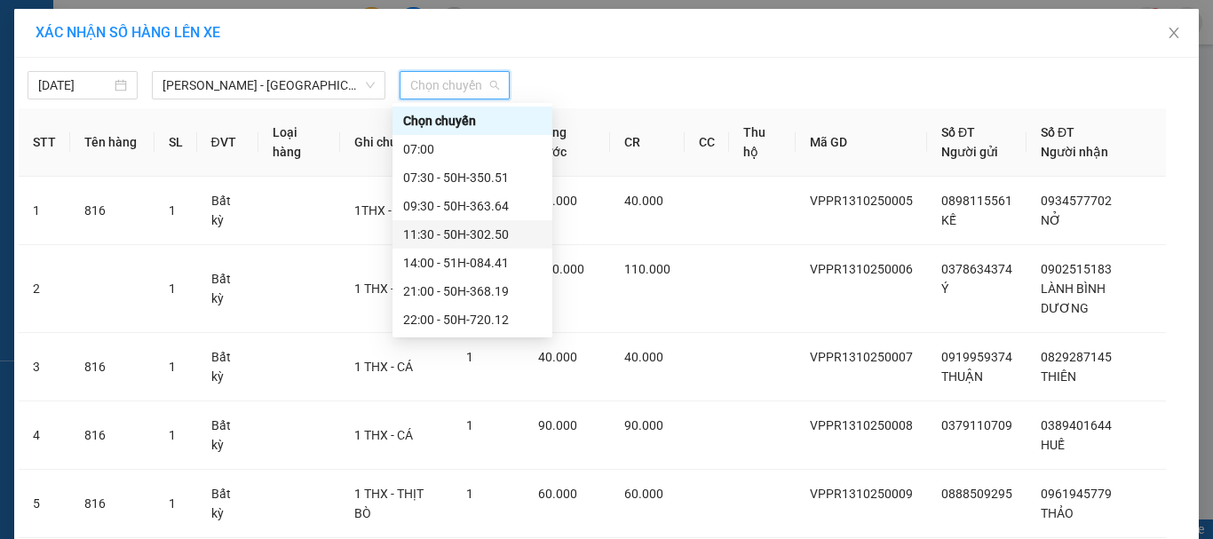
click at [469, 234] on div "11:30 - 50H-302.50" at bounding box center [472, 235] width 139 height 20
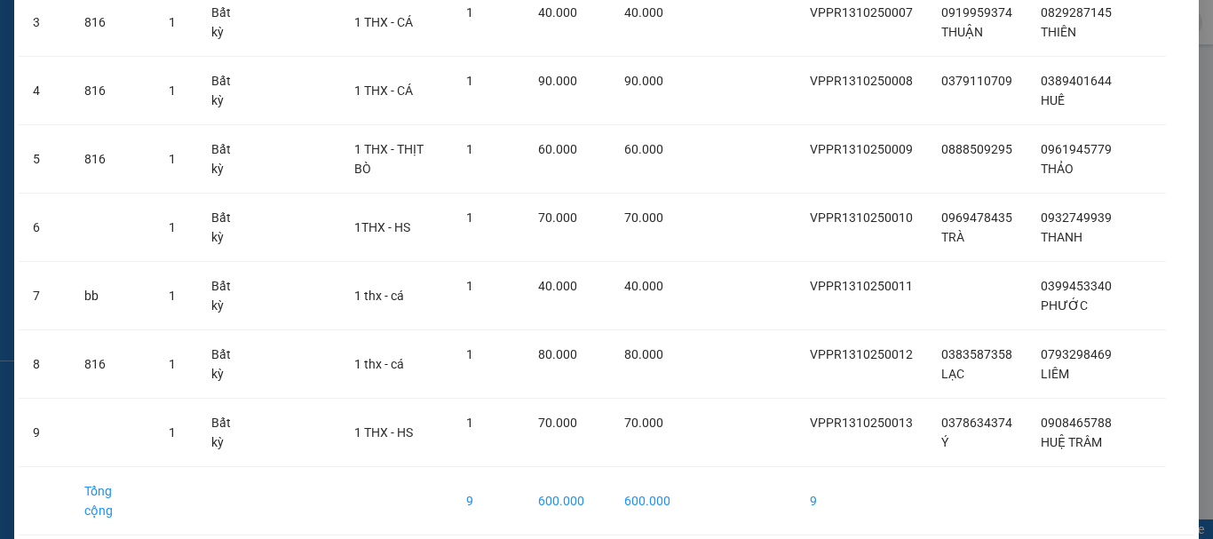
scroll to position [393, 0]
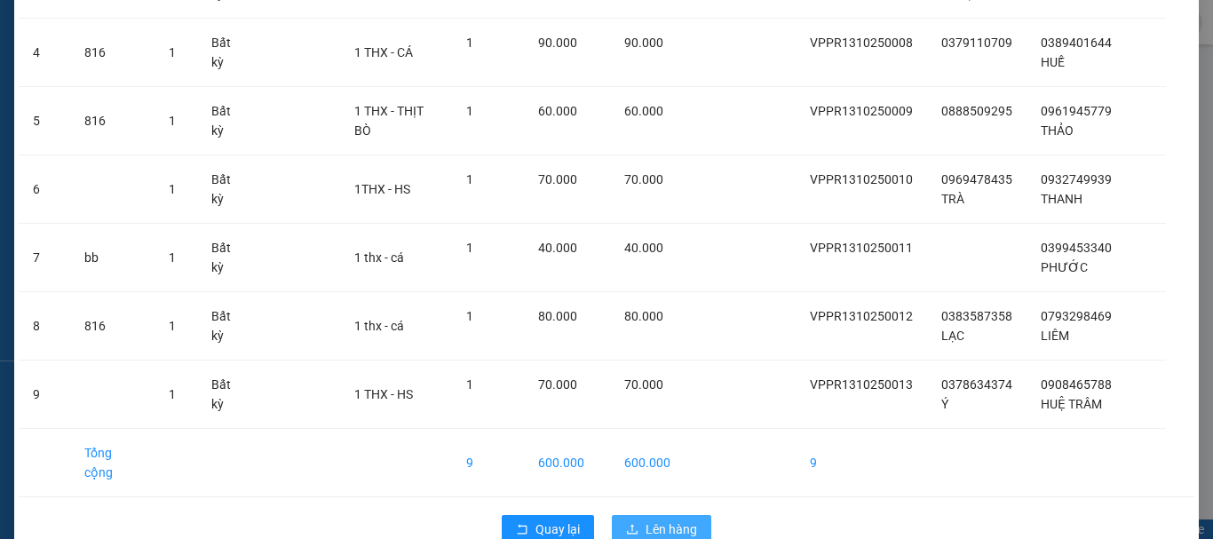
click at [646, 519] on span "Lên hàng" at bounding box center [672, 529] width 52 height 20
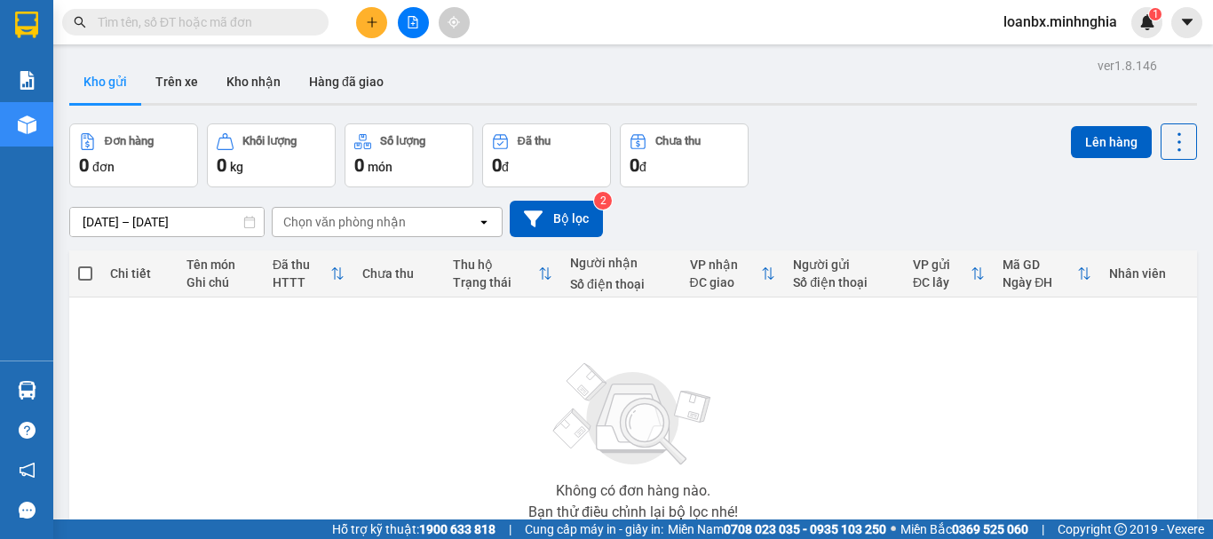
click at [369, 20] on icon "plus" at bounding box center [372, 22] width 12 height 12
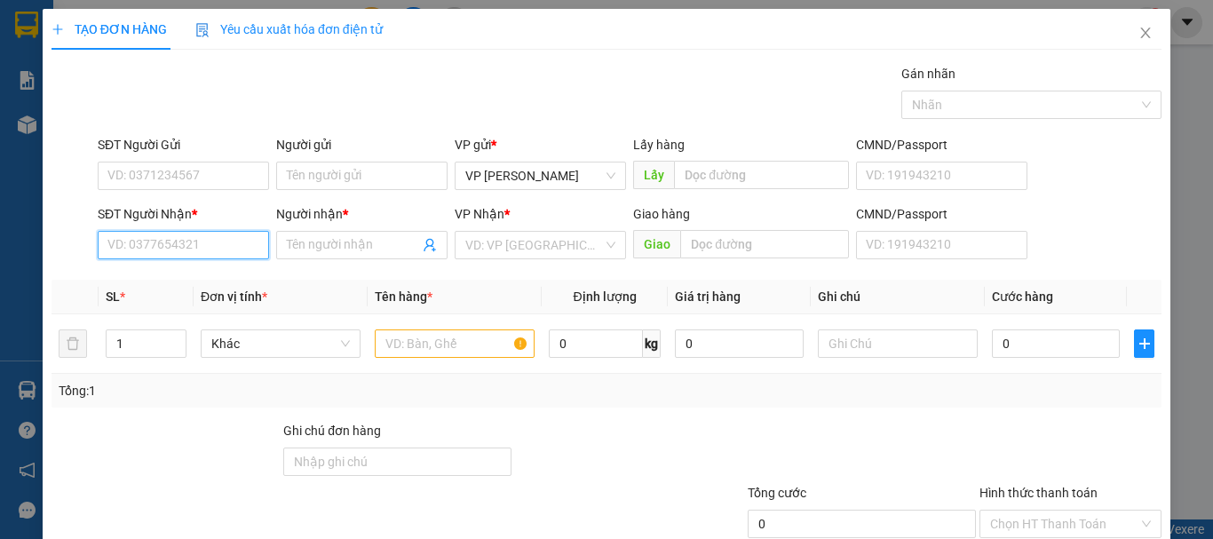
click at [155, 245] on input "SĐT Người Nhận *" at bounding box center [183, 245] width 171 height 28
type input "0708390428"
click at [168, 292] on div "0708390428 - LIÊN" at bounding box center [182, 280] width 170 height 28
type input "LIÊN"
type input "BƯU ĐIỆN TRẢNG BOM ĐN"
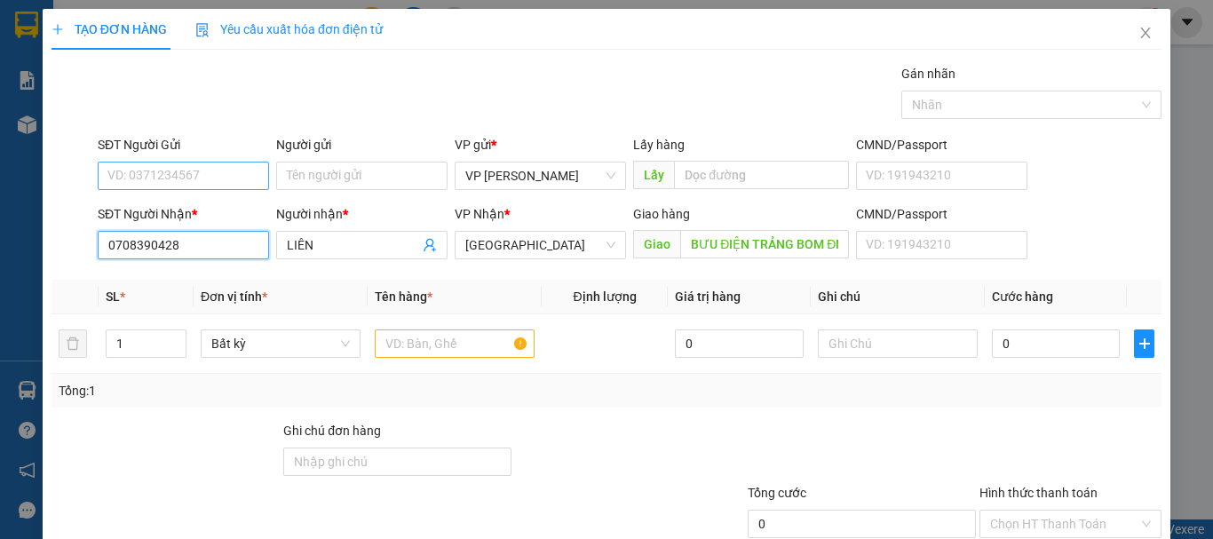
type input "0708390428"
click at [183, 168] on input "SĐT Người Gửi" at bounding box center [183, 176] width 171 height 28
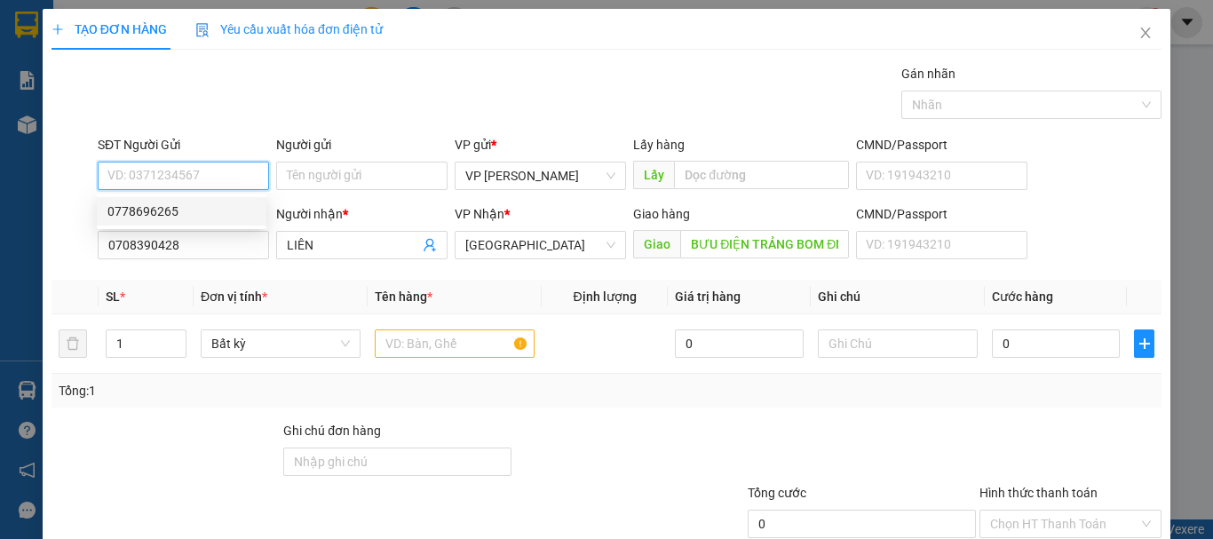
drag, startPoint x: 178, startPoint y: 213, endPoint x: 156, endPoint y: 189, distance: 32.7
click at [171, 209] on div "0778696265" at bounding box center [181, 212] width 148 height 20
type input "0778696265"
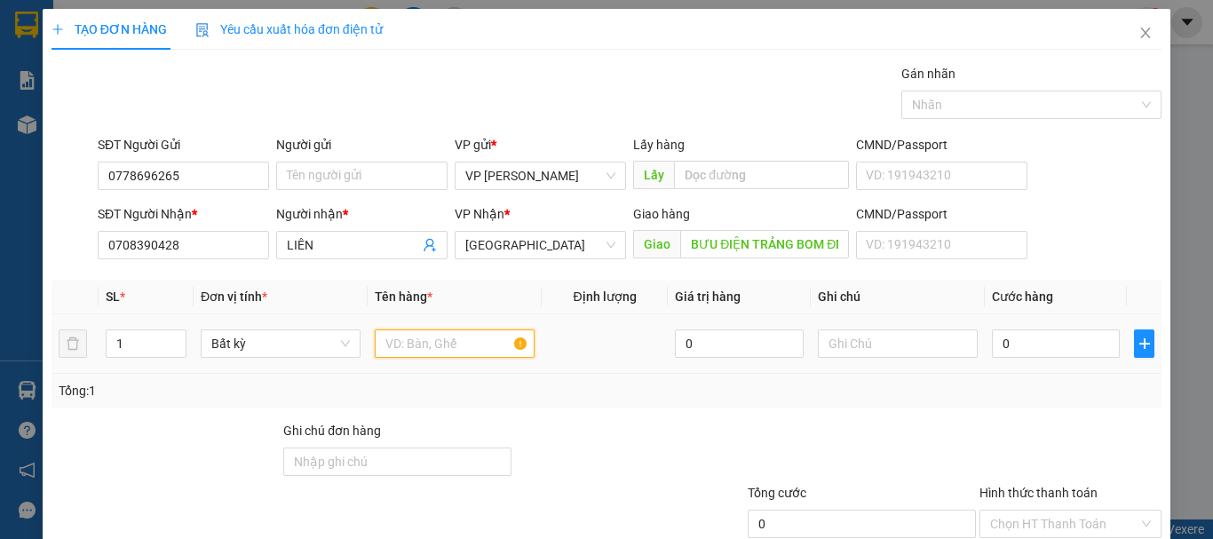
click at [432, 349] on input "text" at bounding box center [455, 343] width 160 height 28
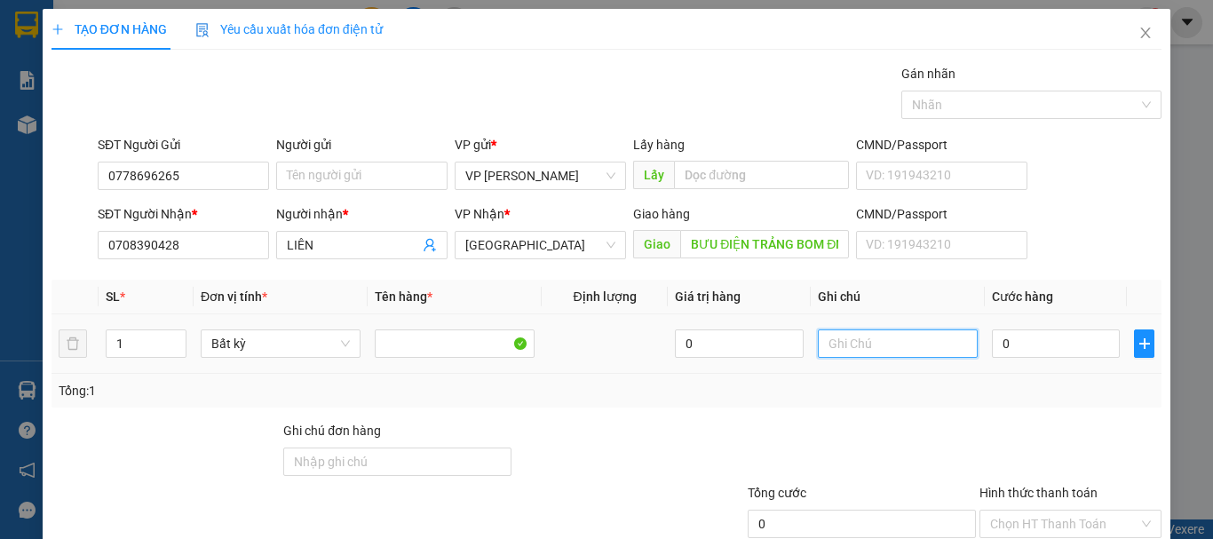
click at [865, 339] on input "text" at bounding box center [898, 343] width 160 height 28
drag, startPoint x: 865, startPoint y: 339, endPoint x: 897, endPoint y: 369, distance: 43.4
click at [899, 370] on td at bounding box center [898, 343] width 174 height 59
click at [881, 353] on input "text" at bounding box center [898, 343] width 160 height 28
drag, startPoint x: 860, startPoint y: 348, endPoint x: 780, endPoint y: 348, distance: 80.8
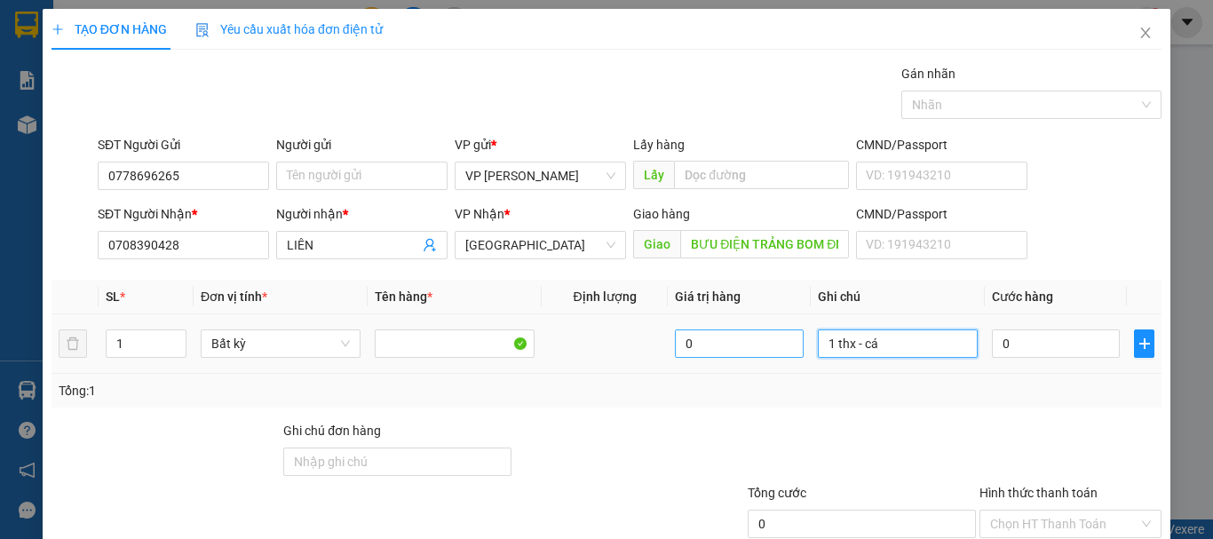
click at [784, 348] on tr "1 Bất kỳ 0 1 thx - cá 0" at bounding box center [607, 343] width 1110 height 59
type input "1 thx - cá"
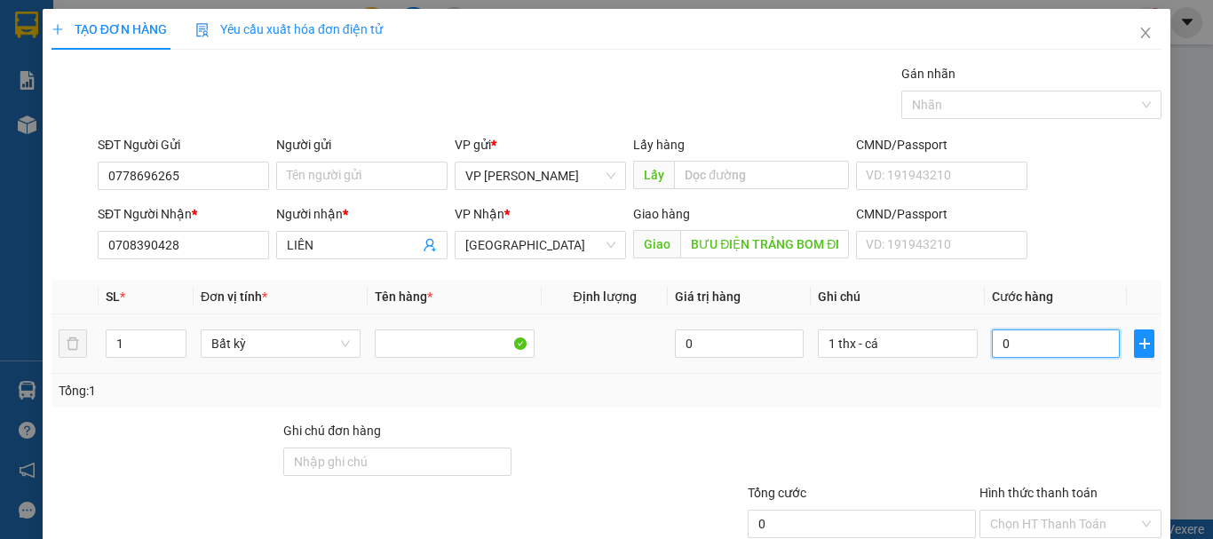
type input "5"
type input "50"
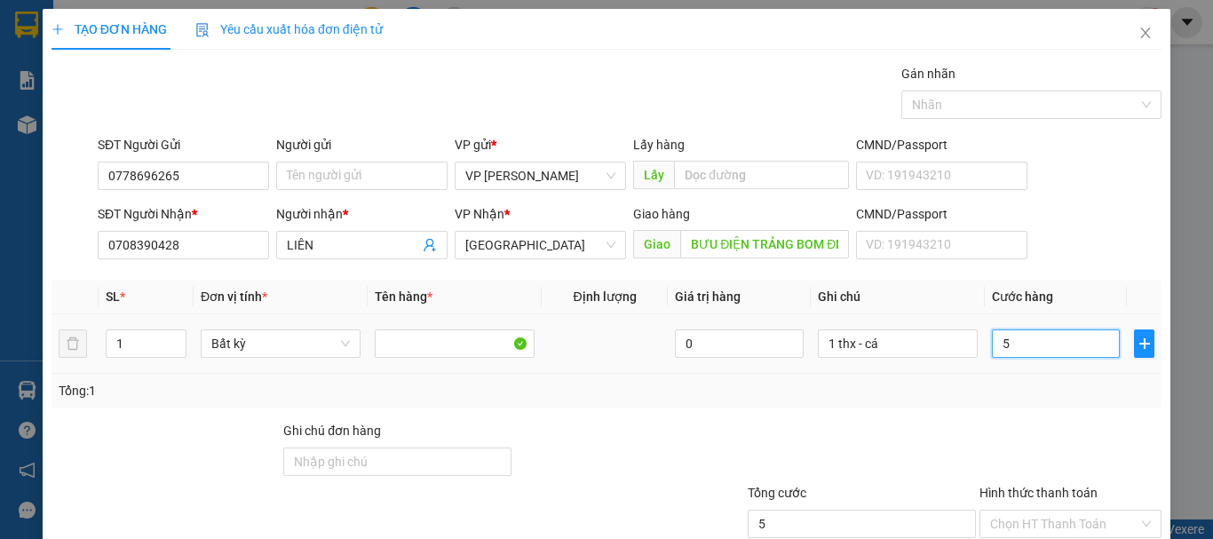
type input "50"
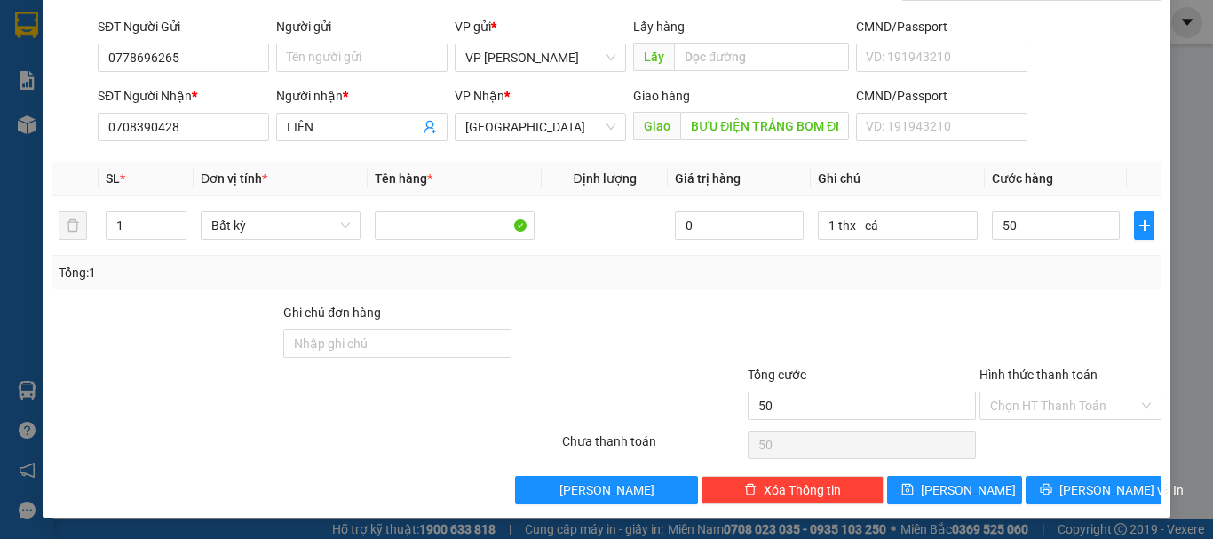
type input "50.000"
click at [1049, 427] on div "Chọn HT Thanh Toán" at bounding box center [1071, 445] width 186 height 36
click at [1051, 417] on input "Hình thức thanh toán" at bounding box center [1064, 406] width 148 height 27
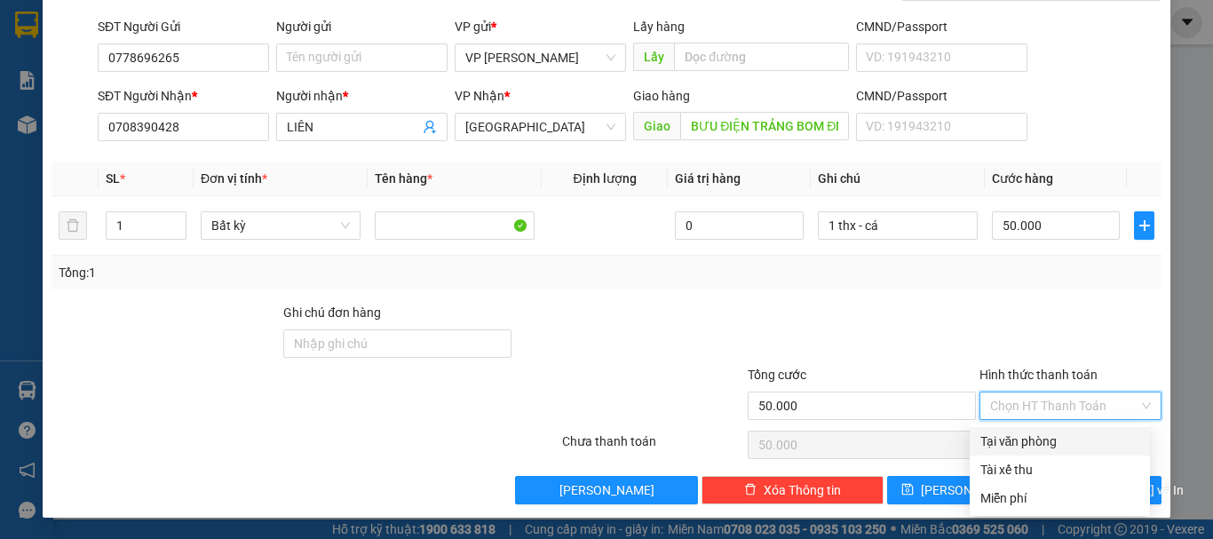
click at [1027, 441] on div "Tại văn phòng" at bounding box center [1059, 442] width 159 height 20
type input "0"
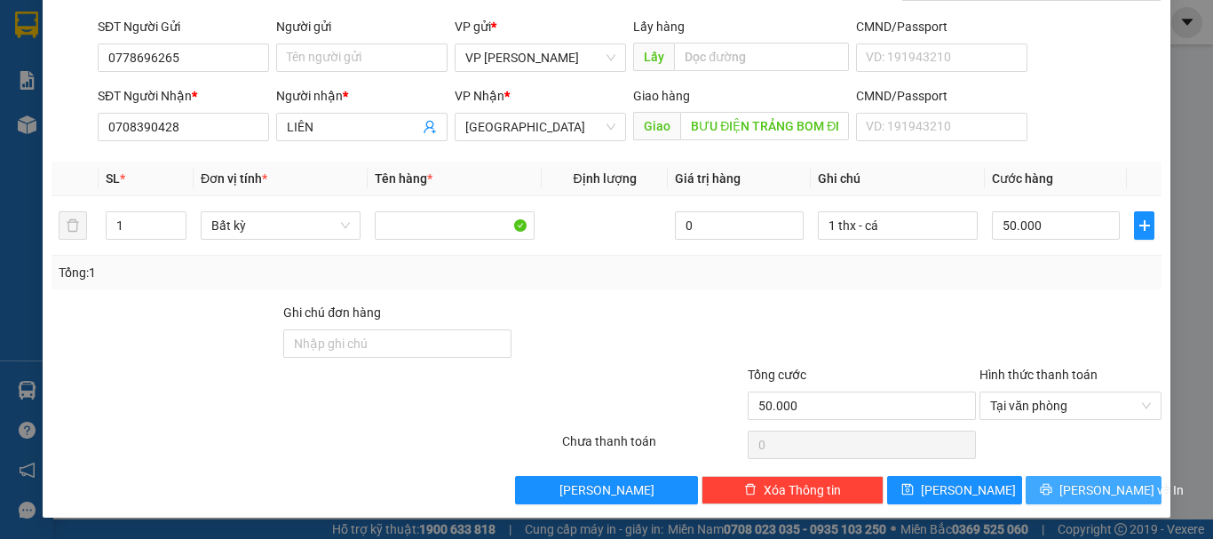
click at [1052, 496] on span "printer" at bounding box center [1046, 490] width 12 height 14
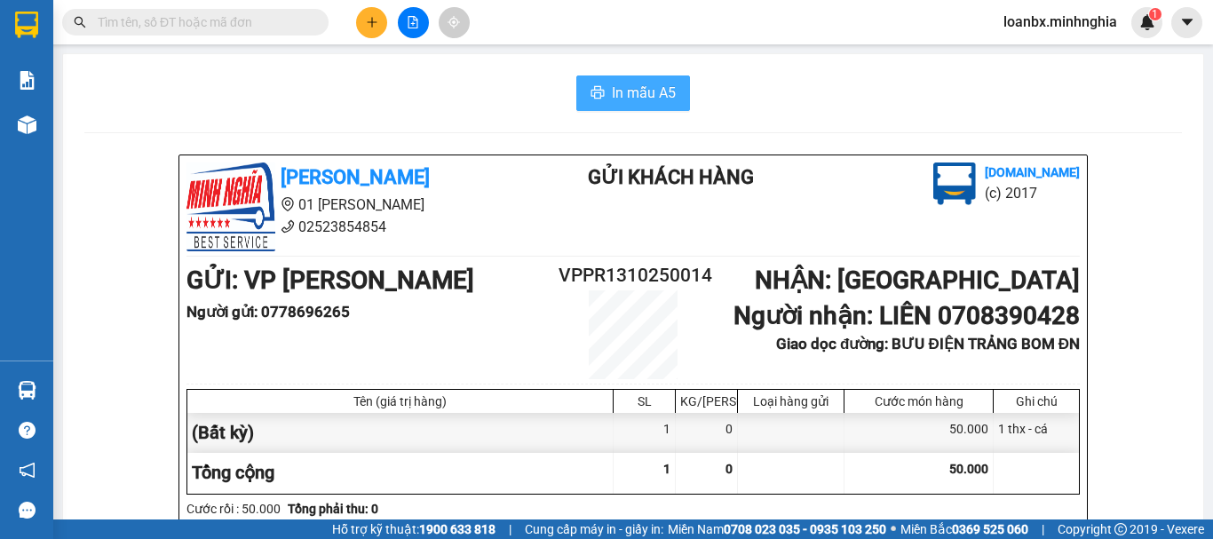
click at [625, 93] on span "In mẫu A5" at bounding box center [644, 93] width 64 height 22
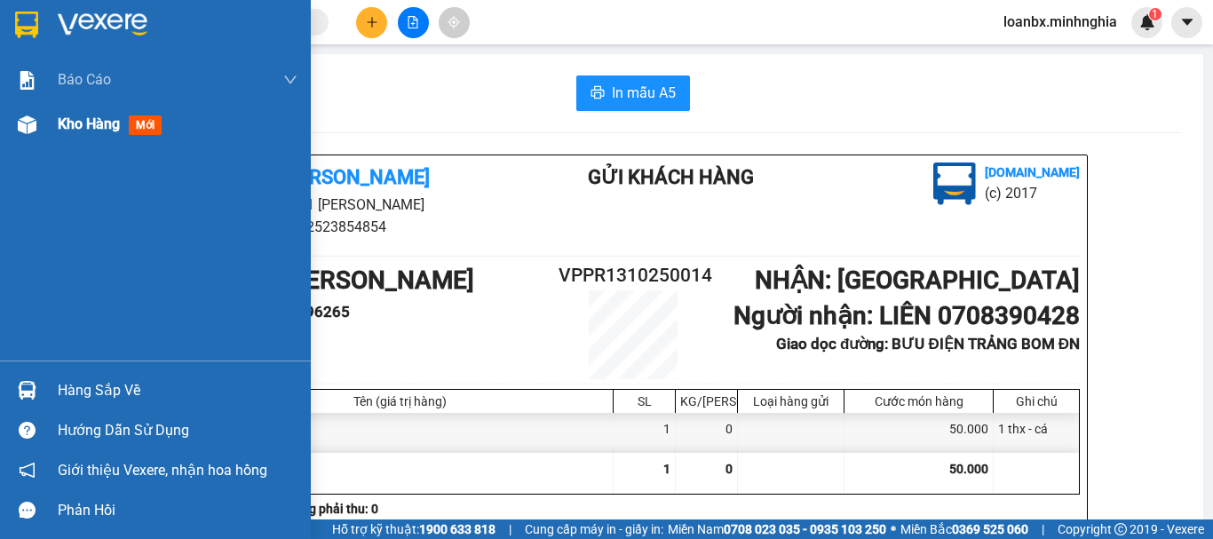
click at [44, 115] on div "Kho hàng mới" at bounding box center [155, 124] width 311 height 44
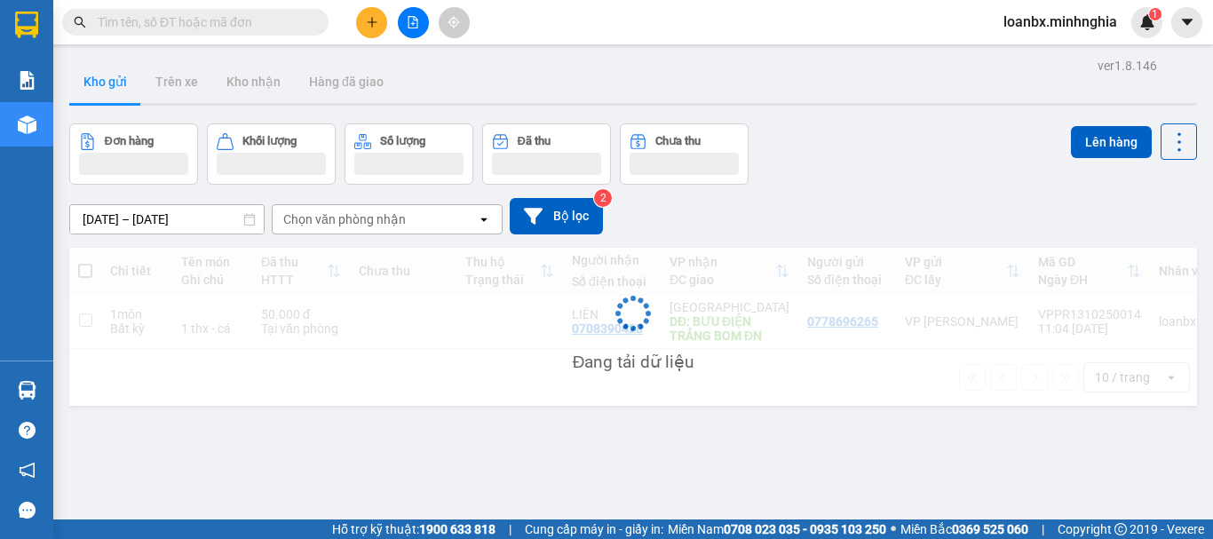
scroll to position [82, 0]
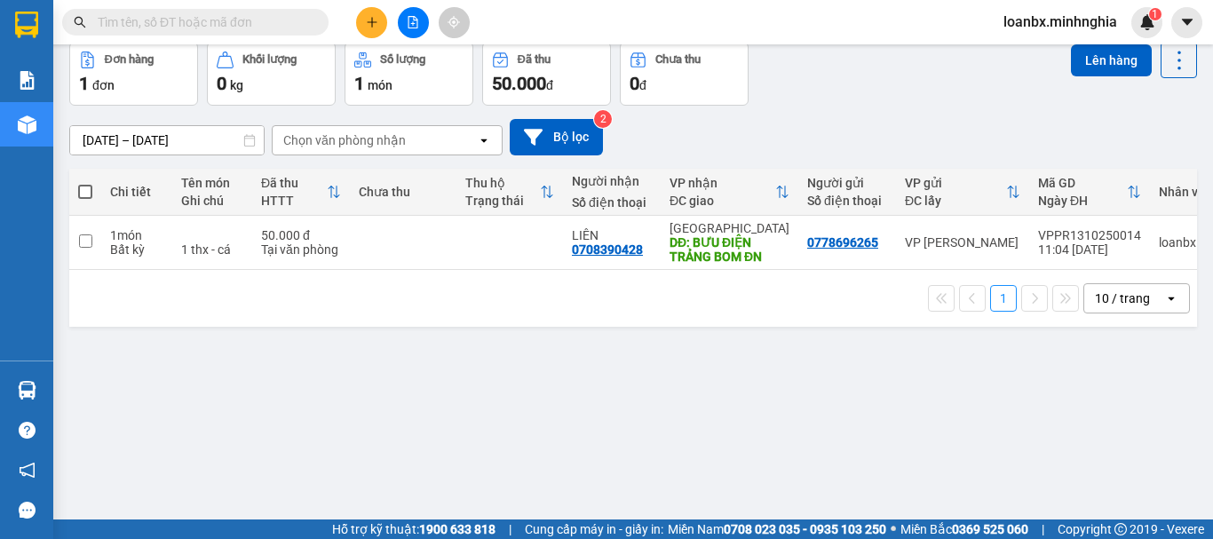
click at [535, 215] on th "Thu hộ Trạng thái" at bounding box center [509, 192] width 107 height 47
click at [263, 220] on td "50.000 đ Tại văn phòng" at bounding box center [301, 243] width 98 height 54
checkbox input "true"
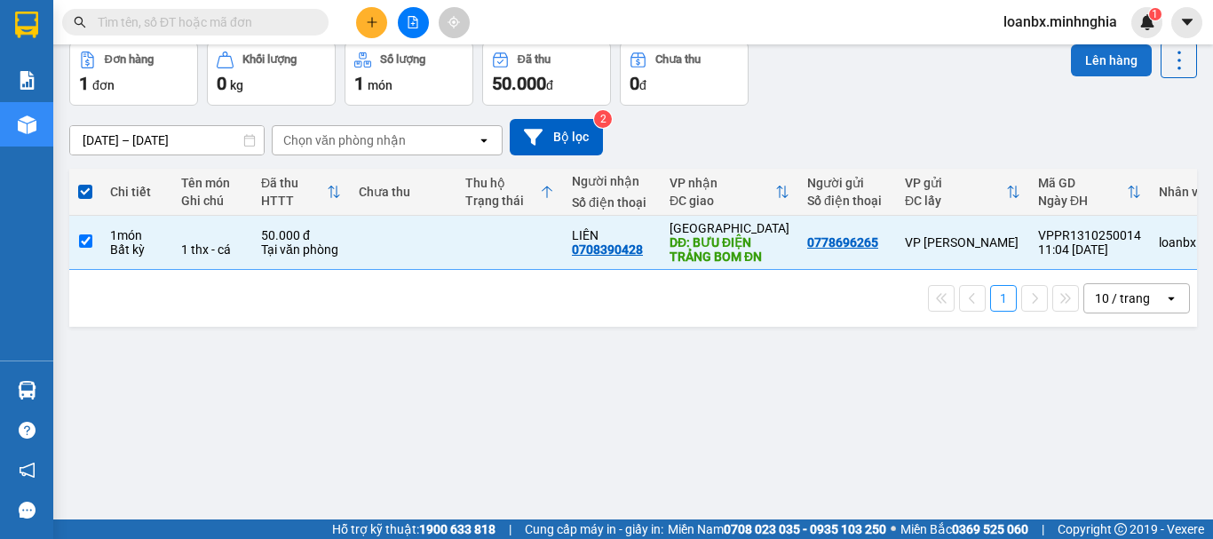
click at [1098, 66] on button "Lên hàng" at bounding box center [1111, 60] width 81 height 32
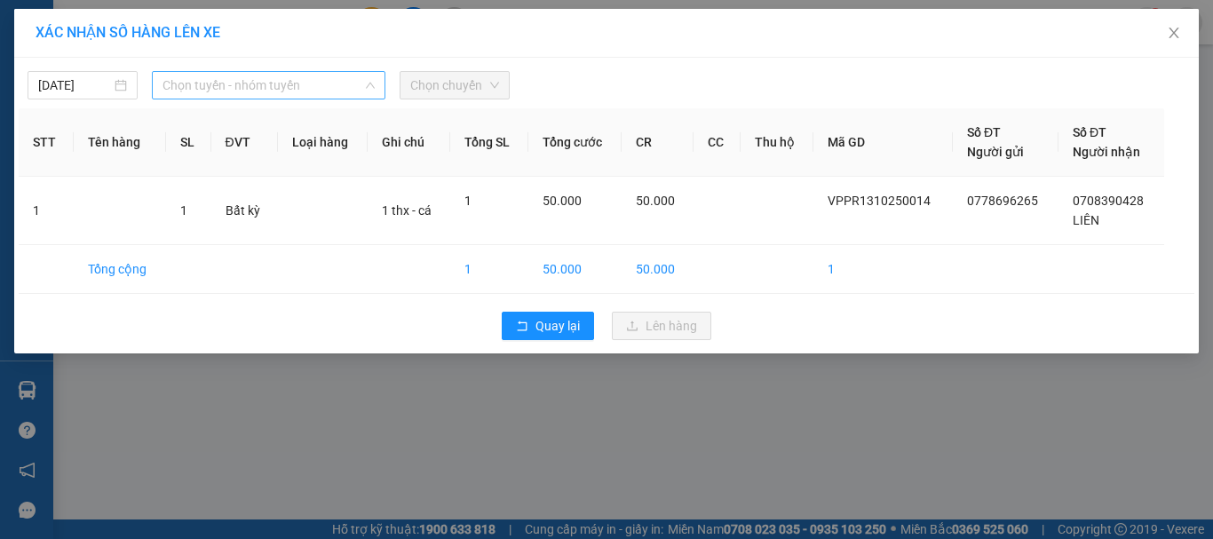
click at [298, 97] on span "Chọn tuyến - nhóm tuyến" at bounding box center [269, 85] width 212 height 27
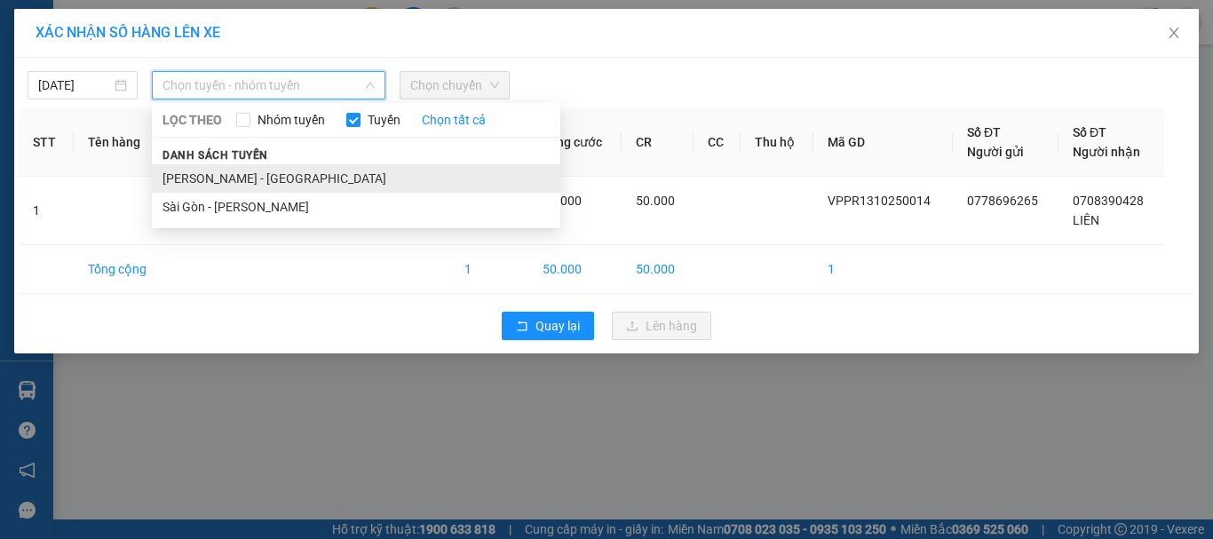
drag, startPoint x: 237, startPoint y: 172, endPoint x: 250, endPoint y: 168, distance: 14.0
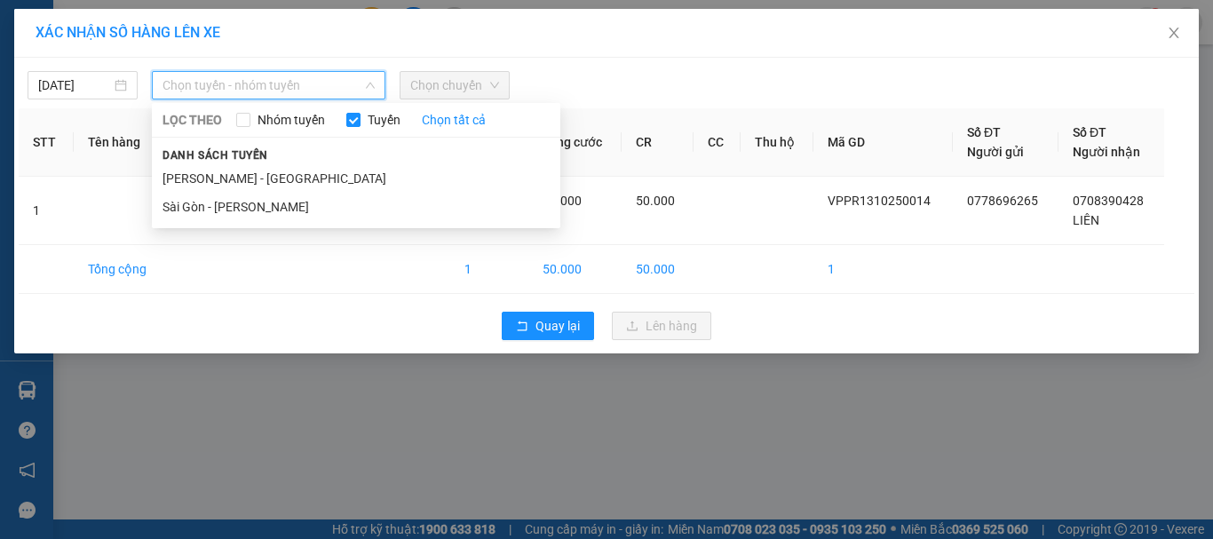
click at [237, 173] on li "[PERSON_NAME] - [GEOGRAPHIC_DATA]" at bounding box center [356, 178] width 408 height 28
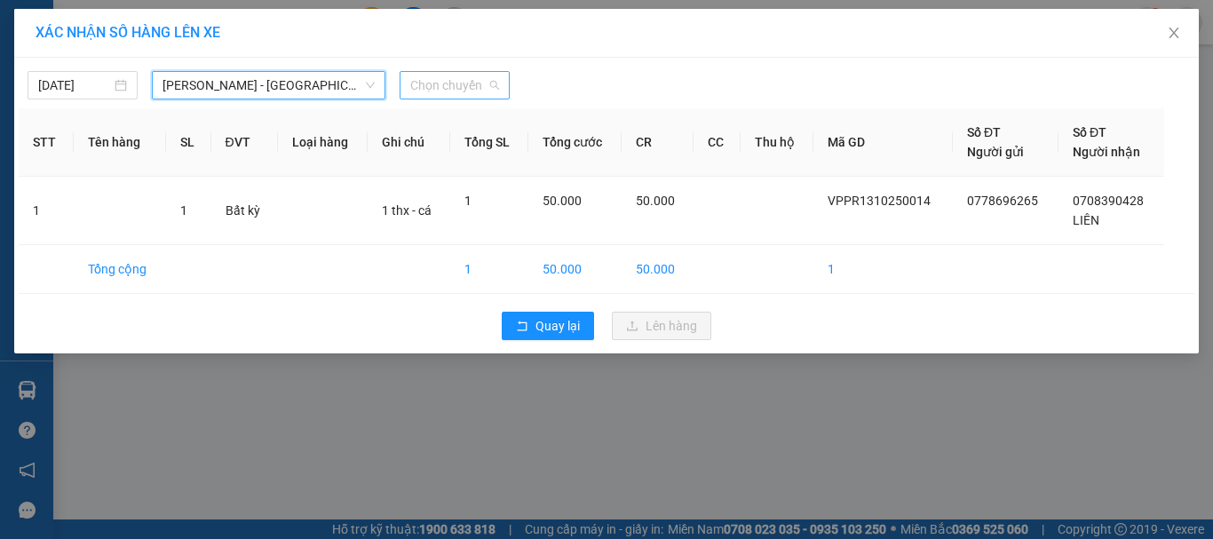
click at [470, 77] on span "Chọn chuyến" at bounding box center [454, 85] width 89 height 27
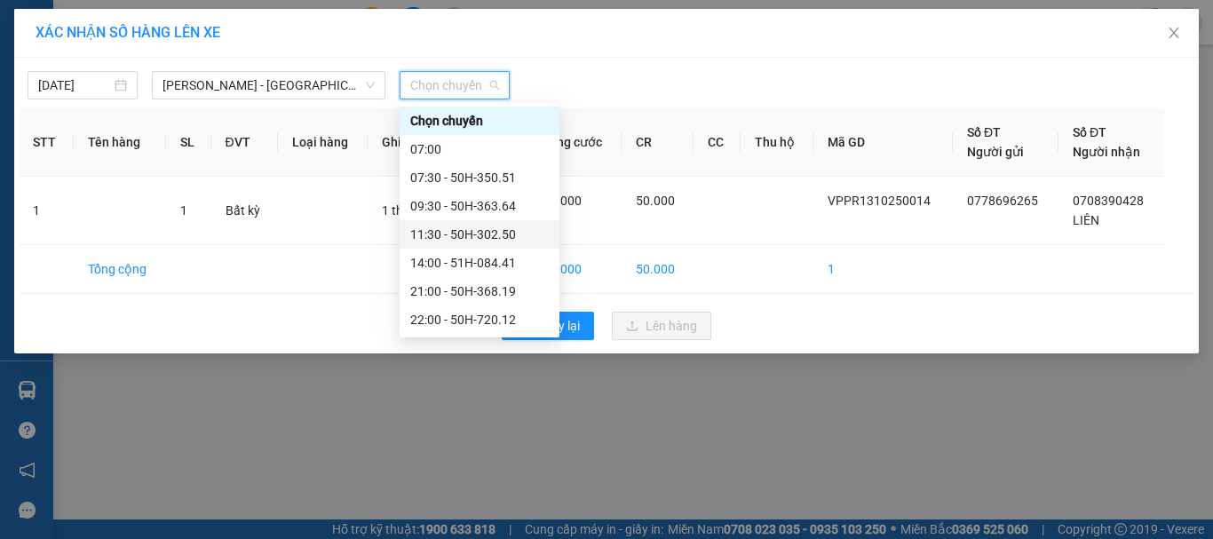
click at [445, 235] on div "11:30 - 50H-302.50" at bounding box center [479, 235] width 139 height 20
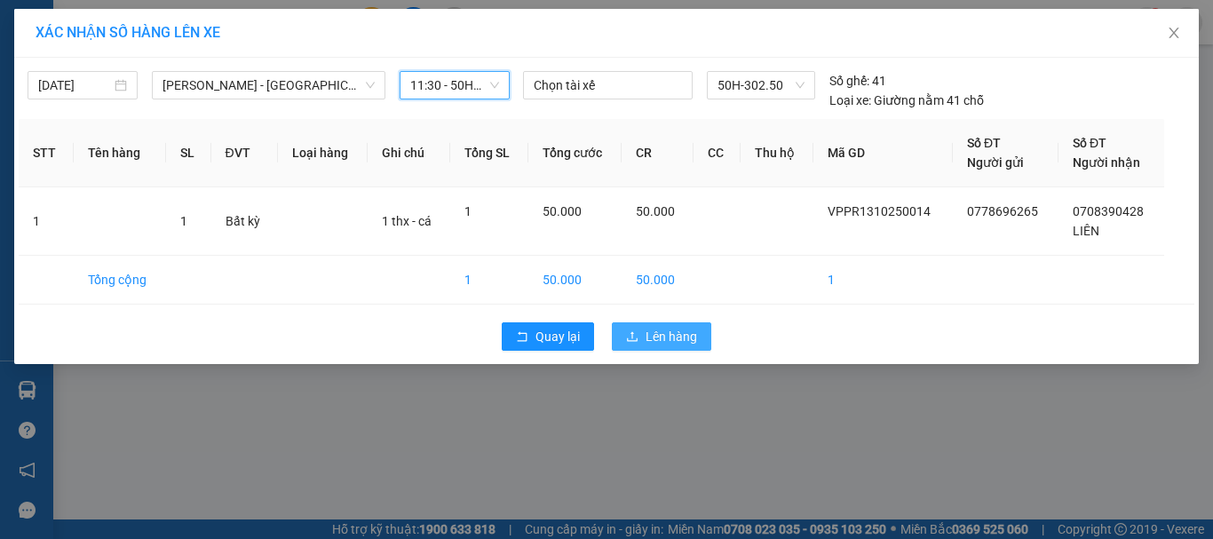
click at [670, 340] on span "Lên hàng" at bounding box center [672, 337] width 52 height 20
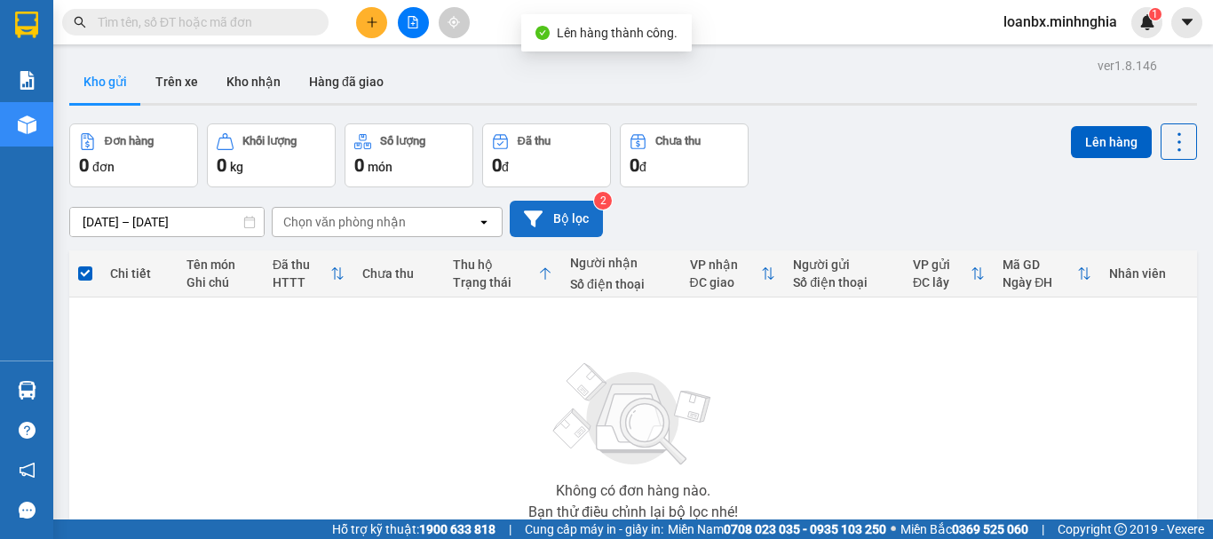
click at [576, 216] on button "Bộ lọc" at bounding box center [556, 219] width 93 height 36
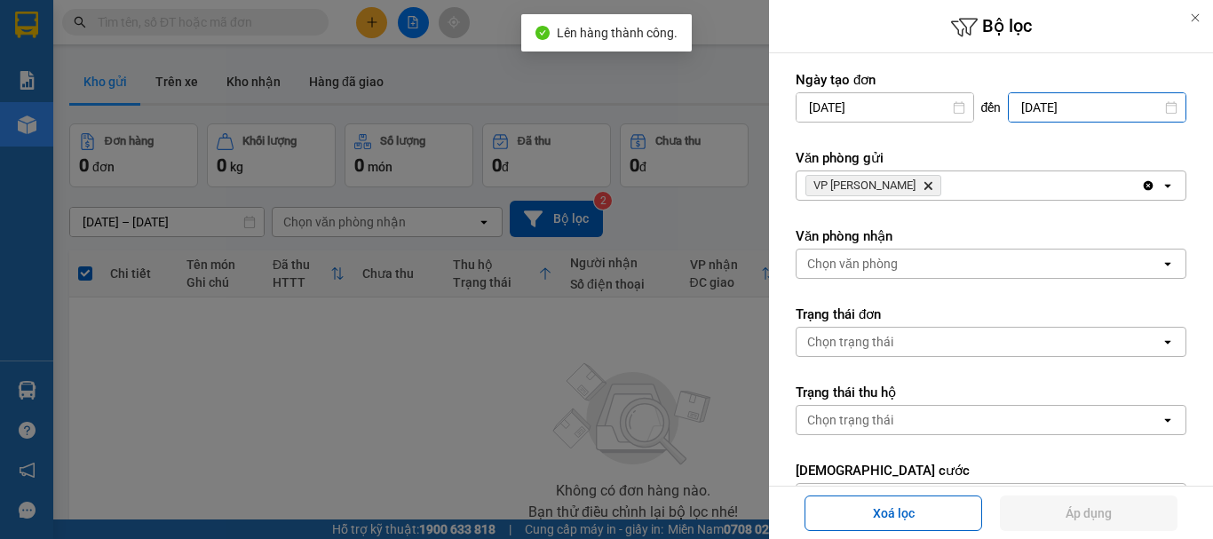
click at [1048, 101] on input "[DATE]" at bounding box center [1097, 107] width 177 height 28
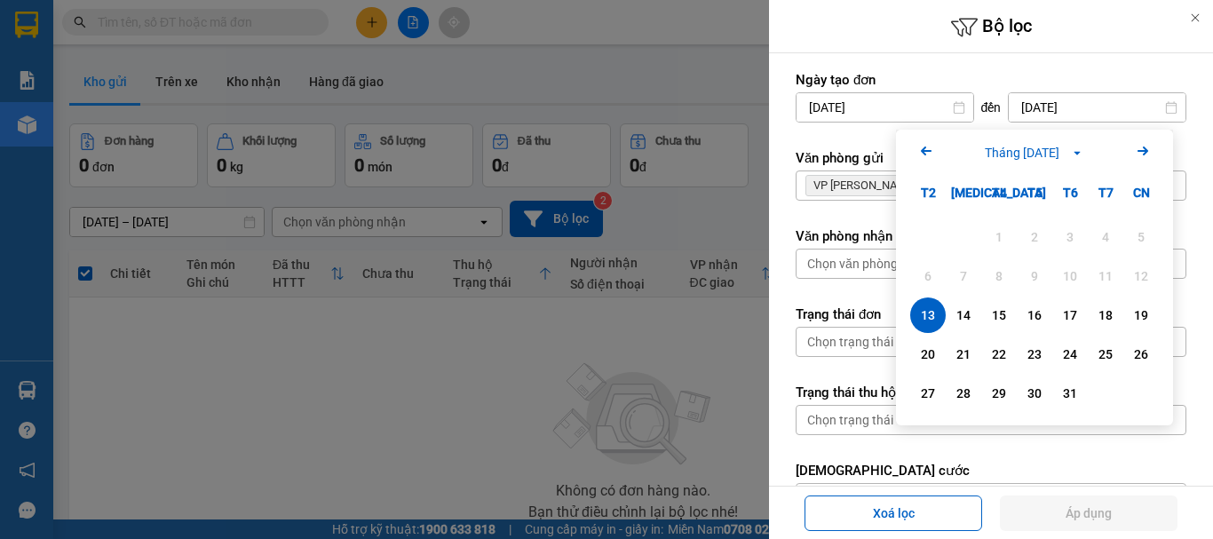
click at [924, 329] on div "13" at bounding box center [928, 315] width 36 height 36
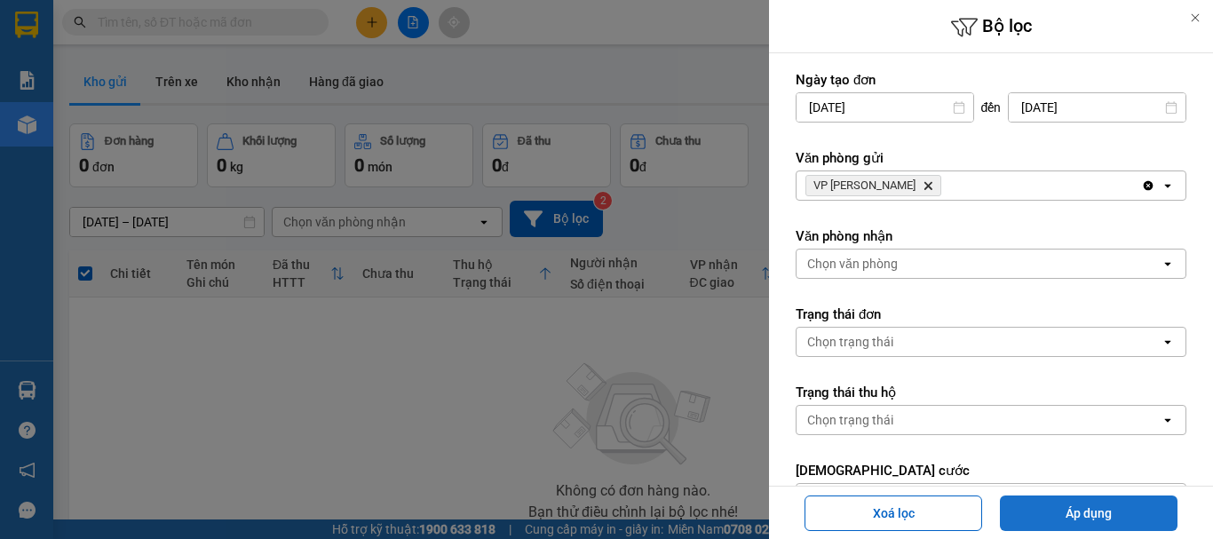
click at [1056, 520] on button "Áp dụng" at bounding box center [1089, 514] width 178 height 36
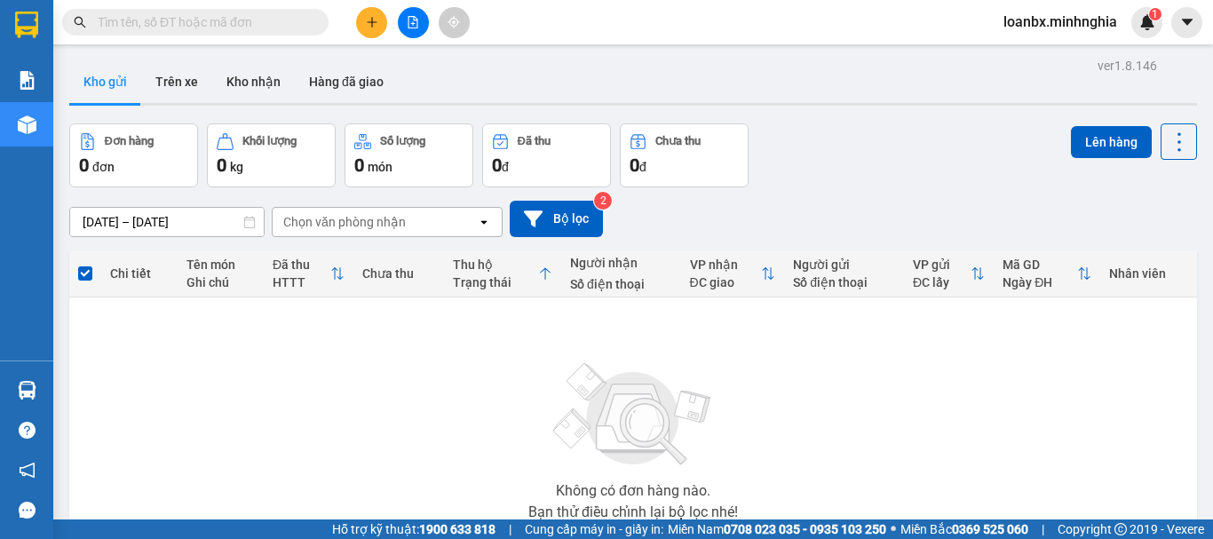
click at [424, 24] on button at bounding box center [413, 22] width 31 height 31
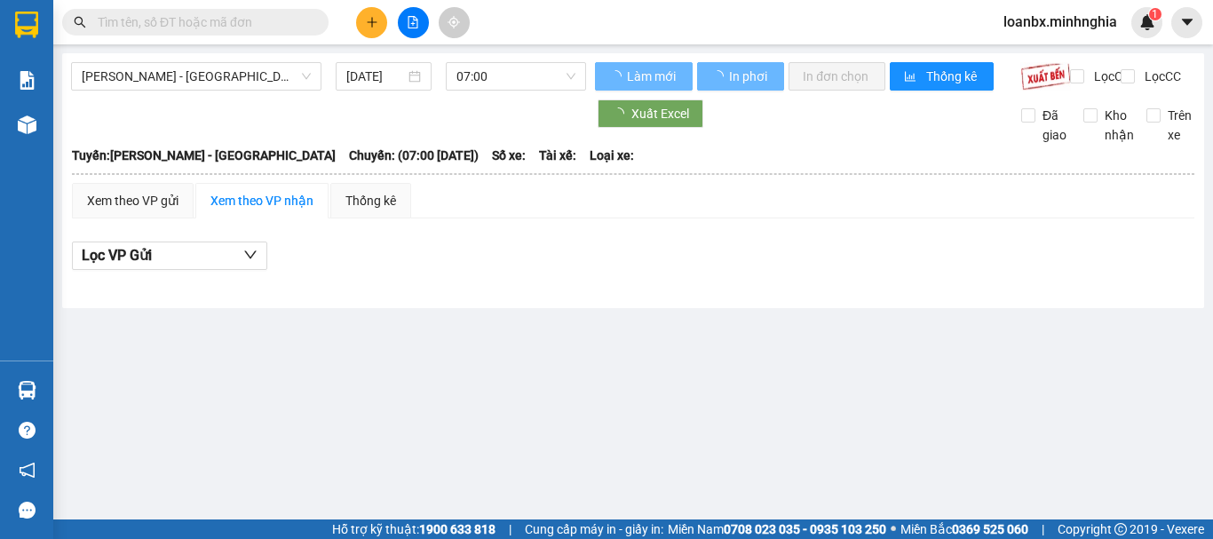
click at [517, 91] on div "[PERSON_NAME] - [GEOGRAPHIC_DATA] [DATE] 07:00" at bounding box center [328, 76] width 515 height 28
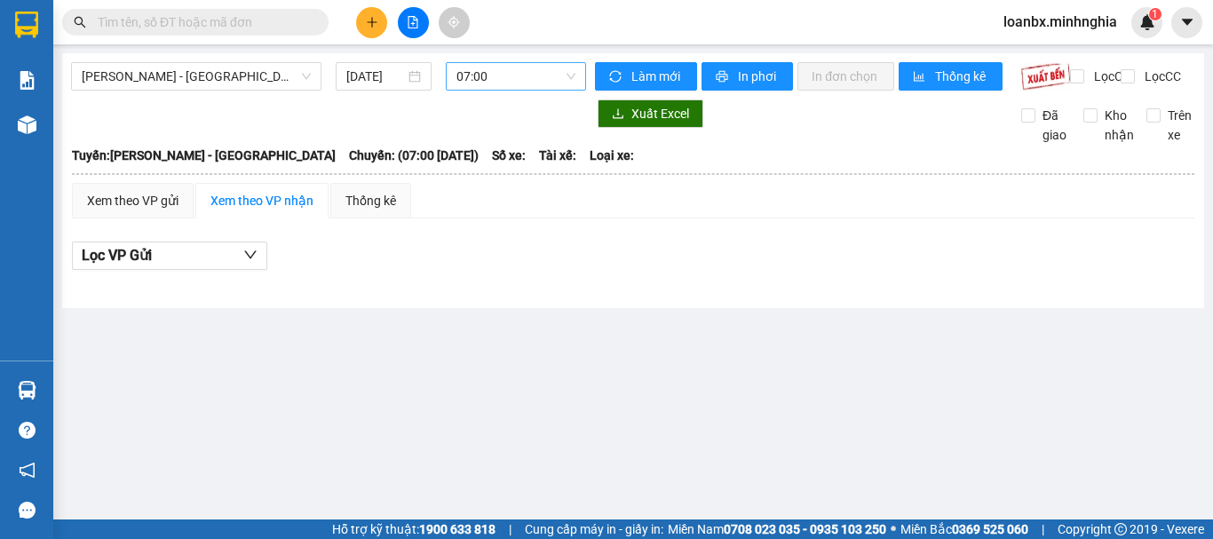
drag, startPoint x: 557, startPoint y: 79, endPoint x: 559, endPoint y: 88, distance: 9.1
click at [559, 81] on span "07:00" at bounding box center [515, 76] width 119 height 27
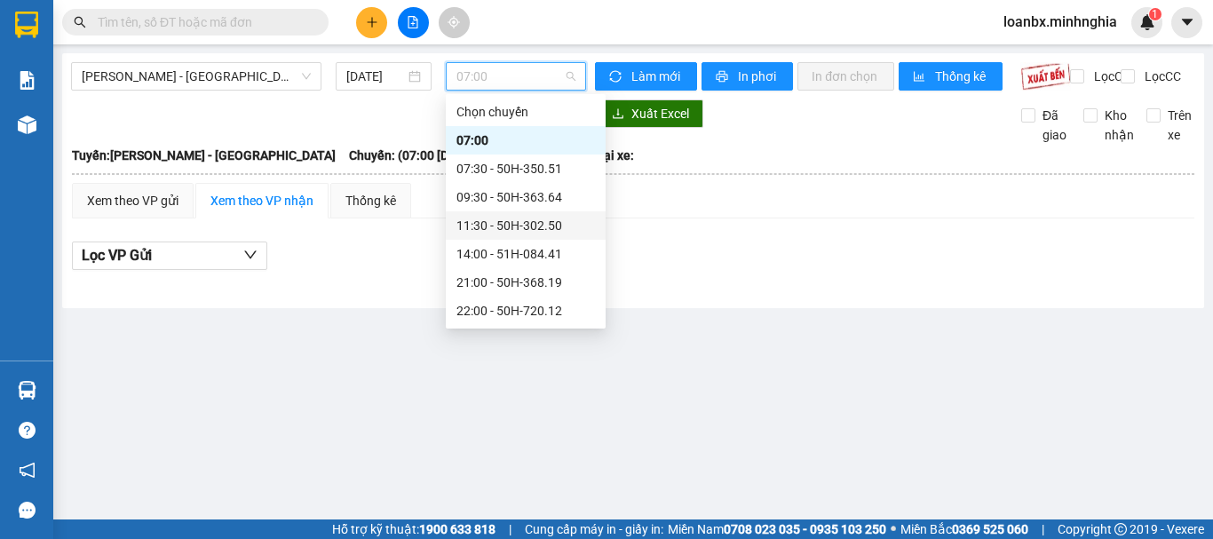
click at [532, 226] on div "11:30 - 50H-302.50" at bounding box center [525, 226] width 139 height 20
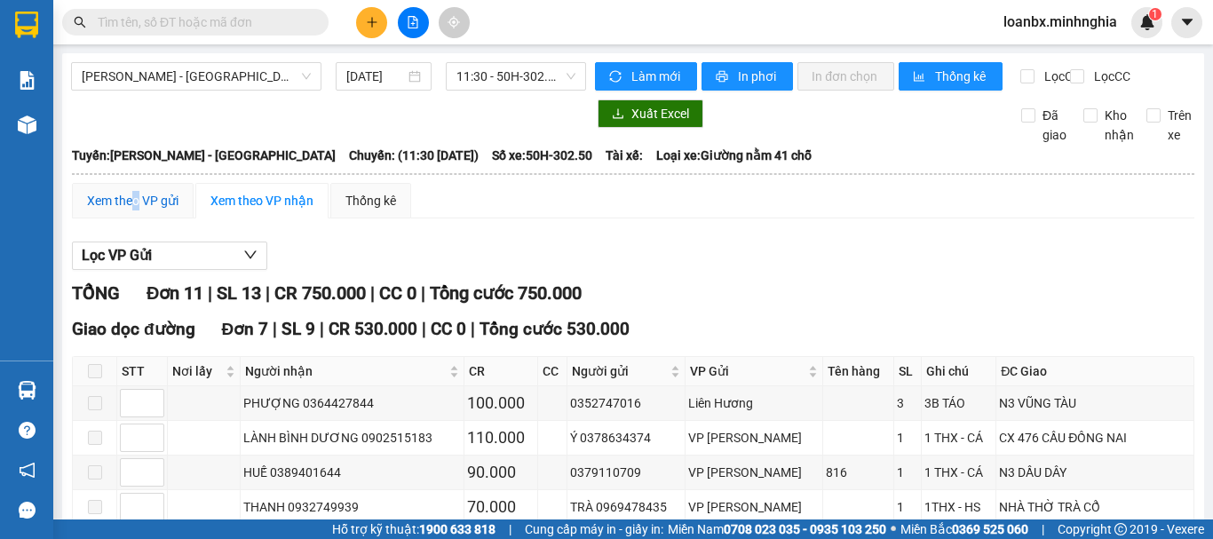
click at [137, 210] on div "Xem theo VP gửi" at bounding box center [132, 201] width 91 height 20
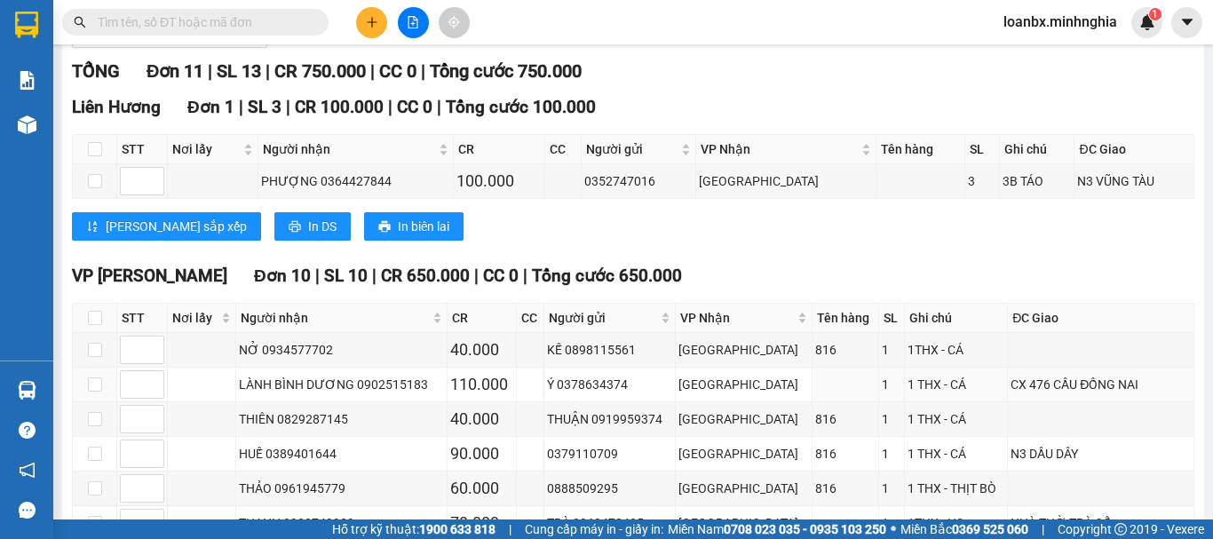
scroll to position [133, 0]
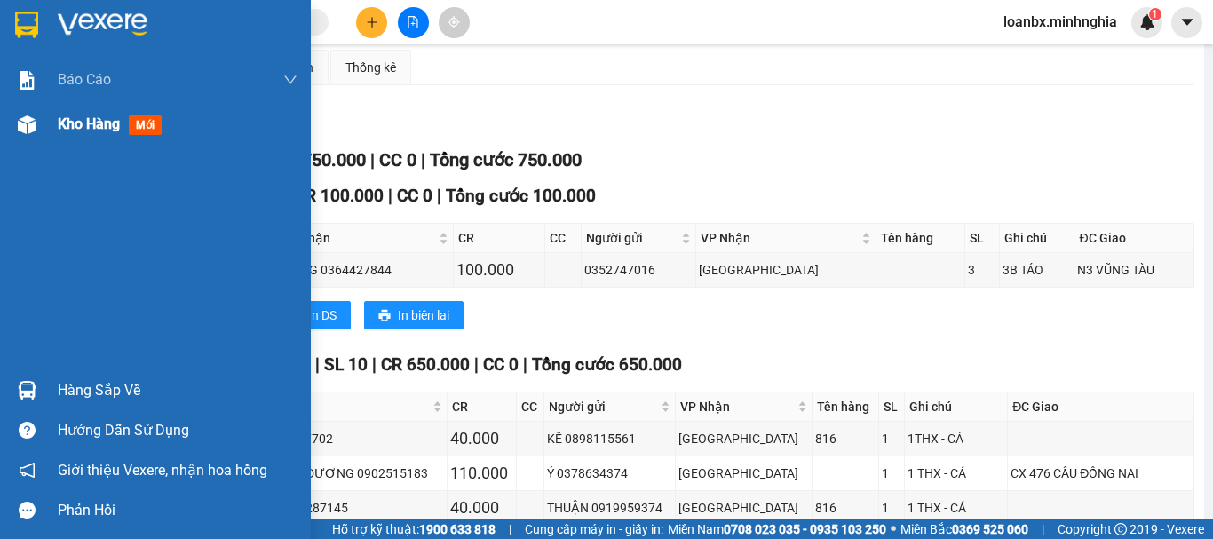
click at [52, 127] on div "Kho hàng mới" at bounding box center [155, 124] width 311 height 44
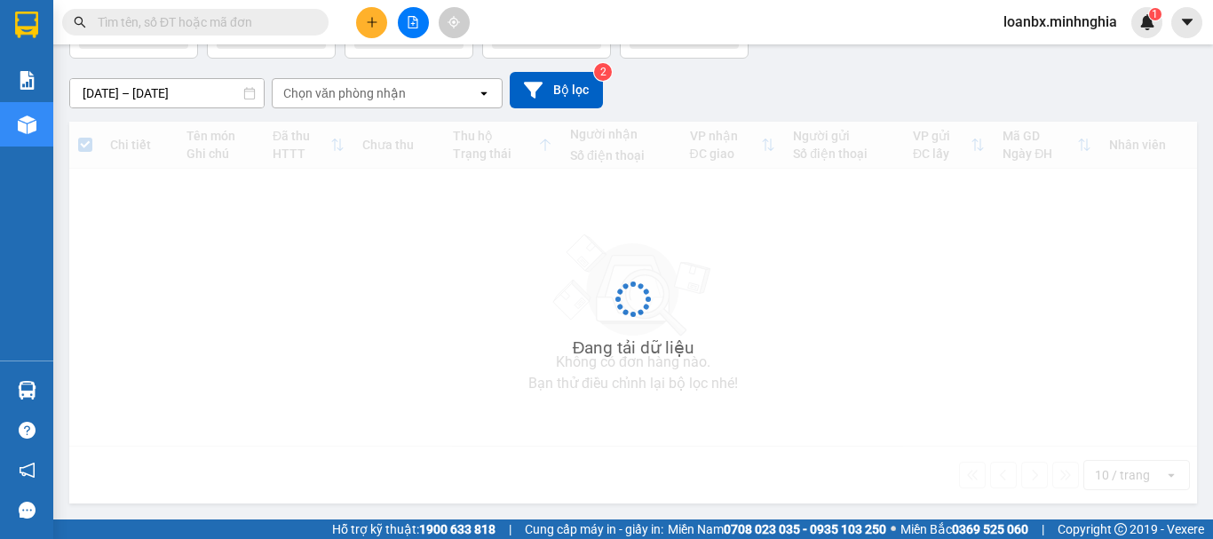
scroll to position [129, 0]
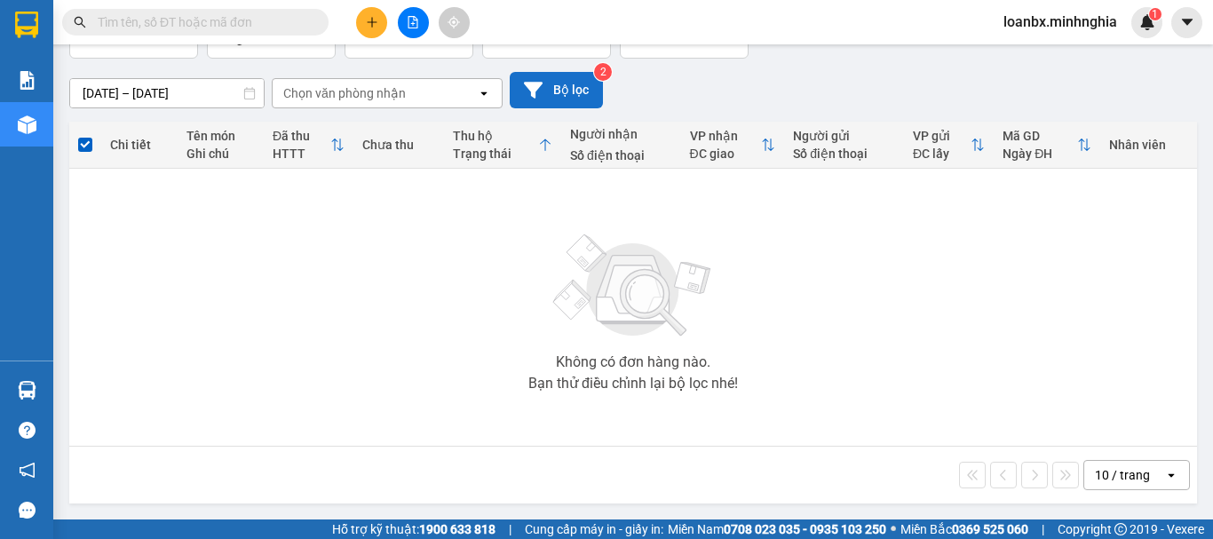
click at [562, 100] on button "Bộ lọc" at bounding box center [556, 90] width 93 height 36
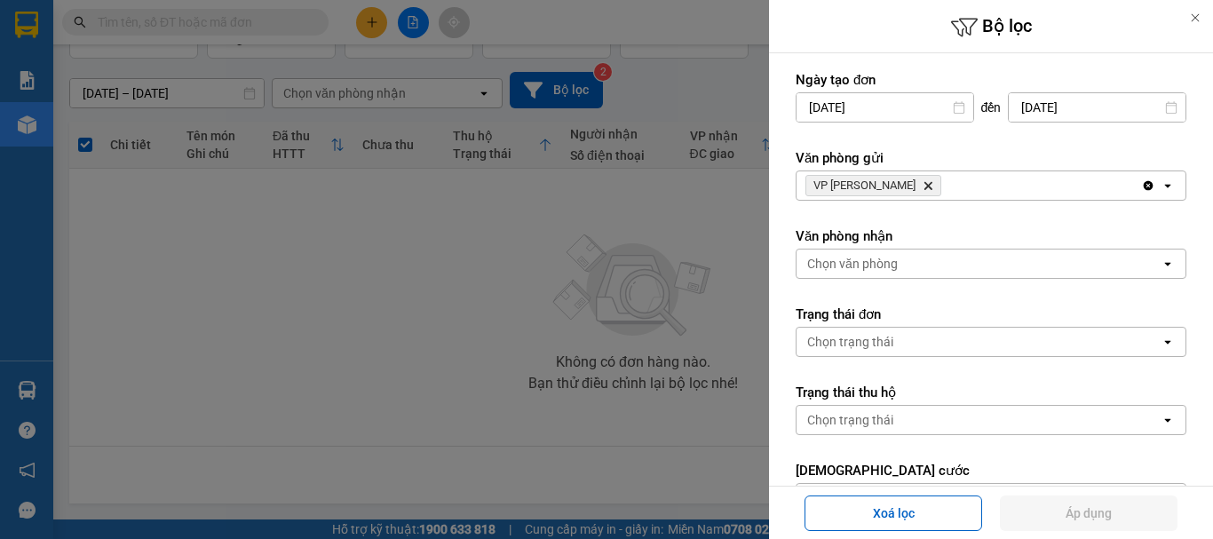
click at [1035, 118] on input "[DATE]" at bounding box center [1097, 107] width 177 height 28
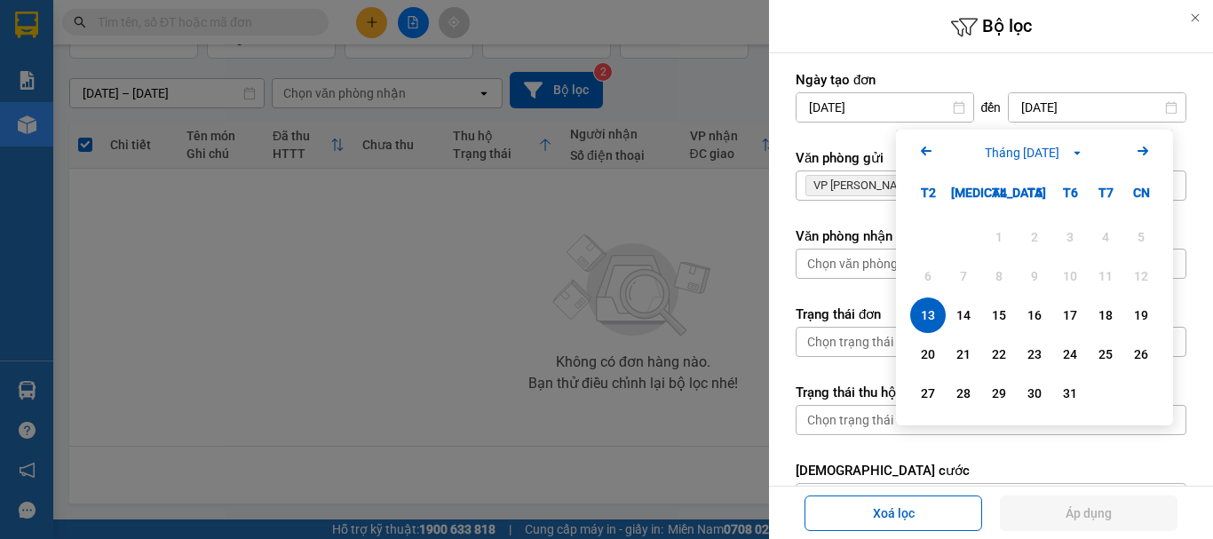
click at [930, 320] on div "13" at bounding box center [928, 315] width 25 height 21
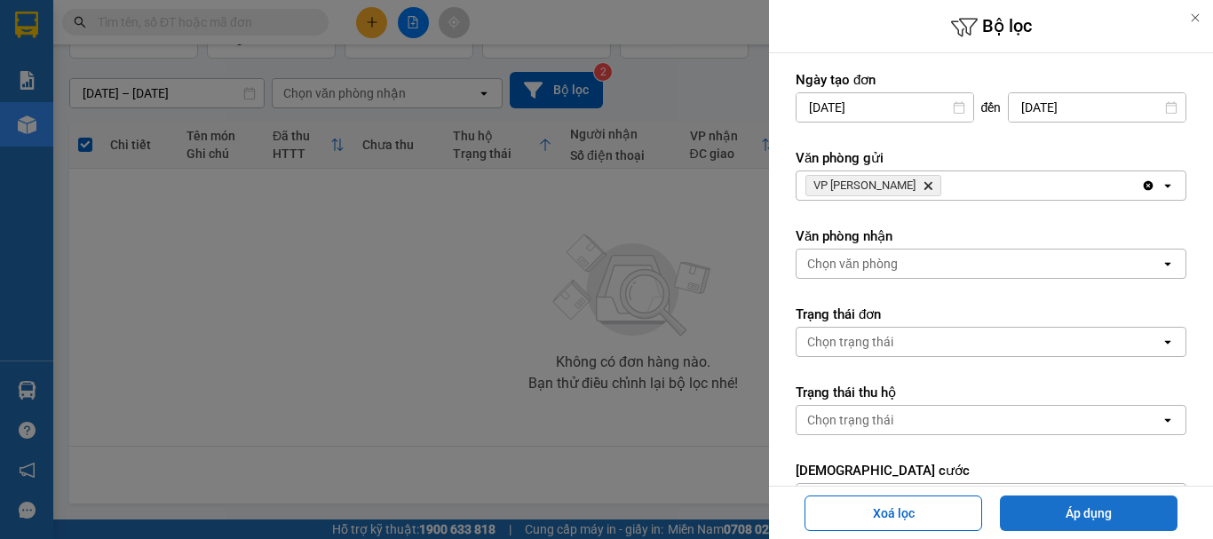
click at [1050, 529] on button "Áp dụng" at bounding box center [1089, 514] width 178 height 36
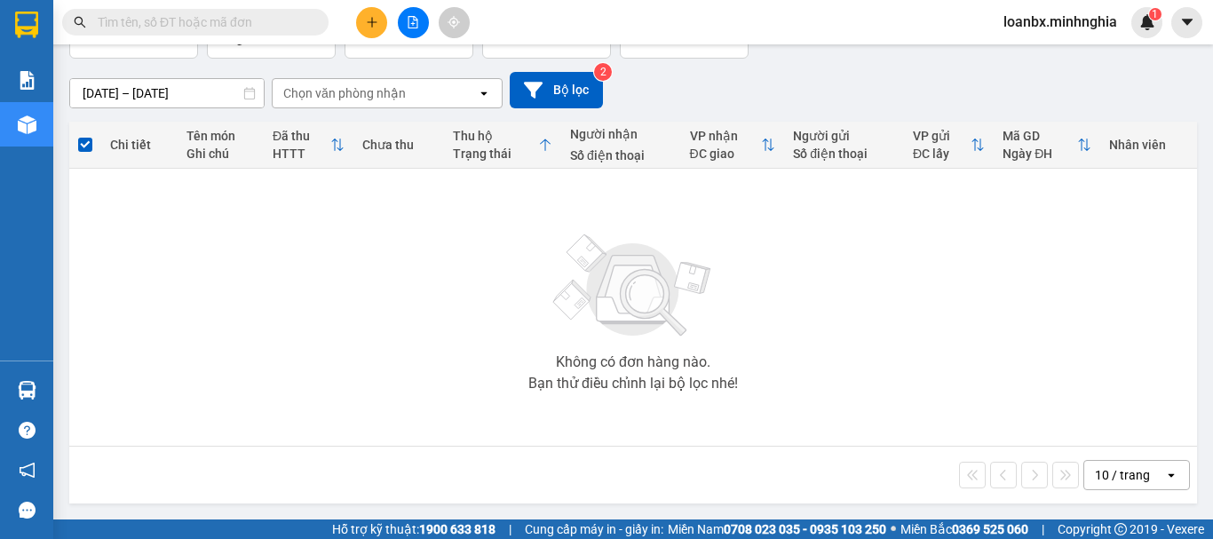
click at [413, 20] on icon "file-add" at bounding box center [413, 22] width 12 height 12
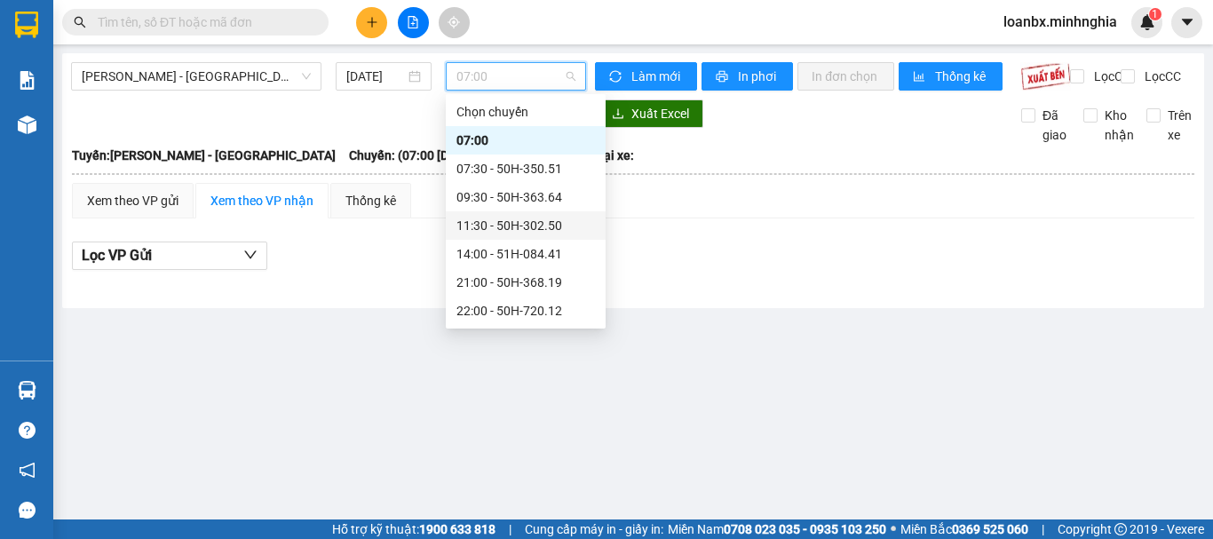
click at [522, 227] on div "11:30 - 50H-302.50" at bounding box center [525, 226] width 139 height 20
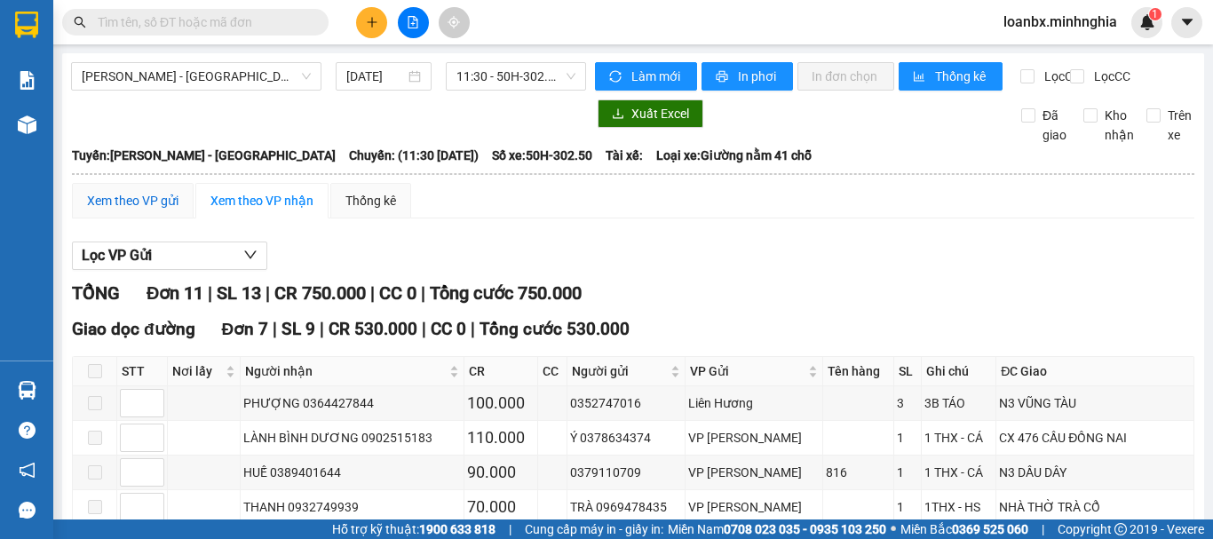
click at [159, 209] on div "Xem theo VP gửi" at bounding box center [132, 201] width 91 height 20
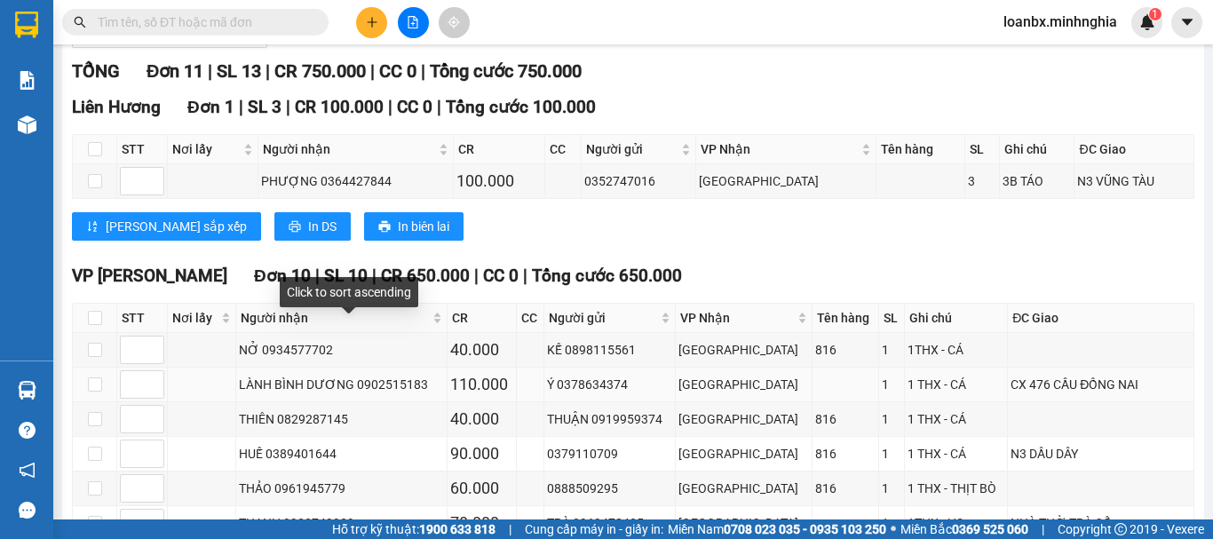
scroll to position [488, 0]
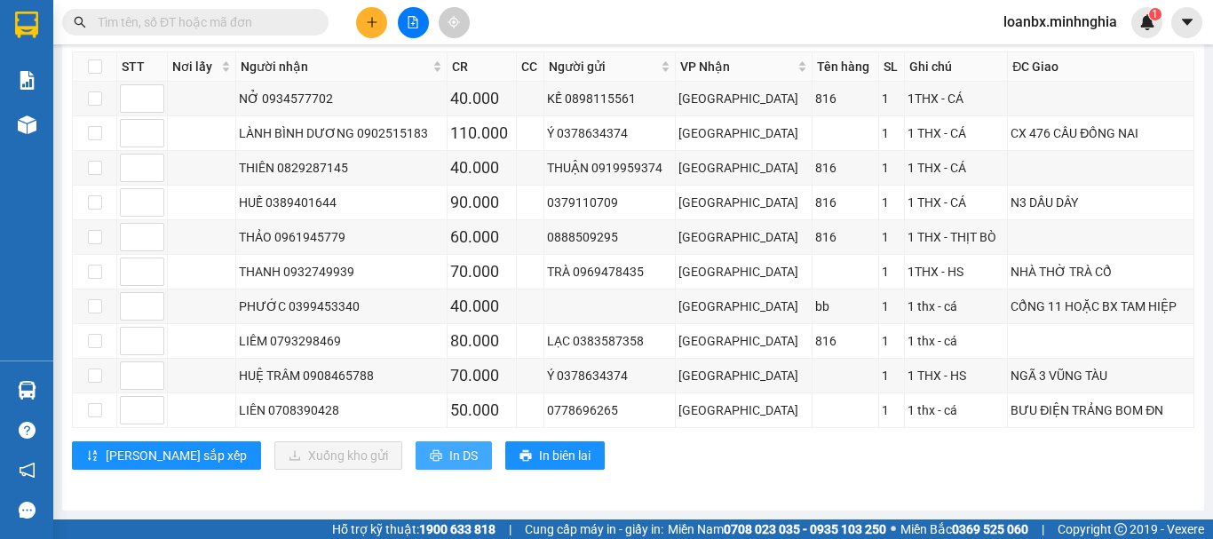
click at [416, 454] on button "In DS" at bounding box center [454, 455] width 76 height 28
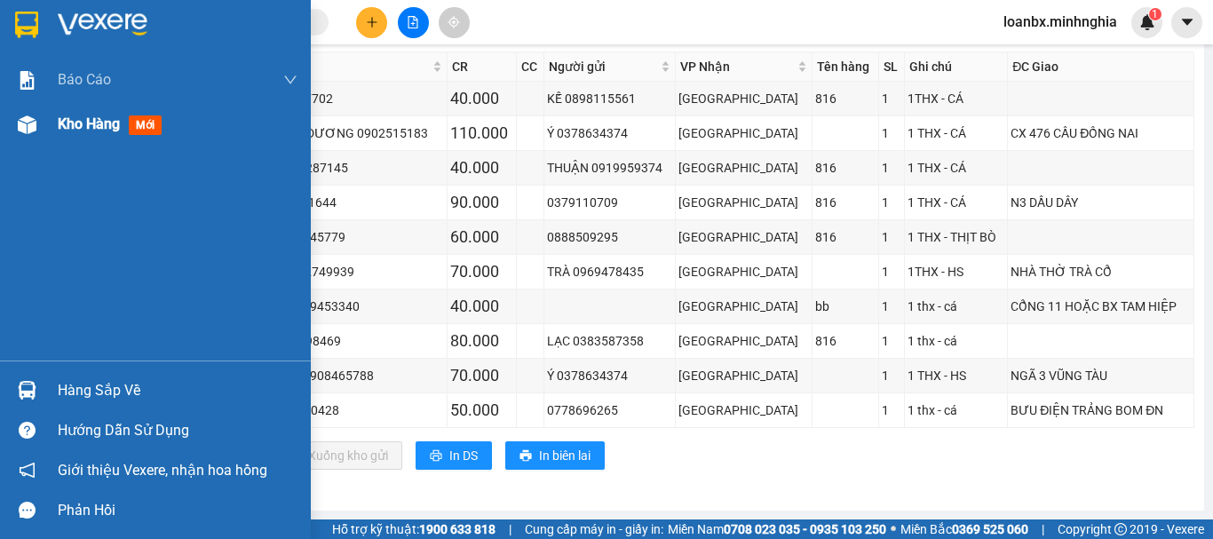
click at [41, 129] on div at bounding box center [27, 124] width 31 height 31
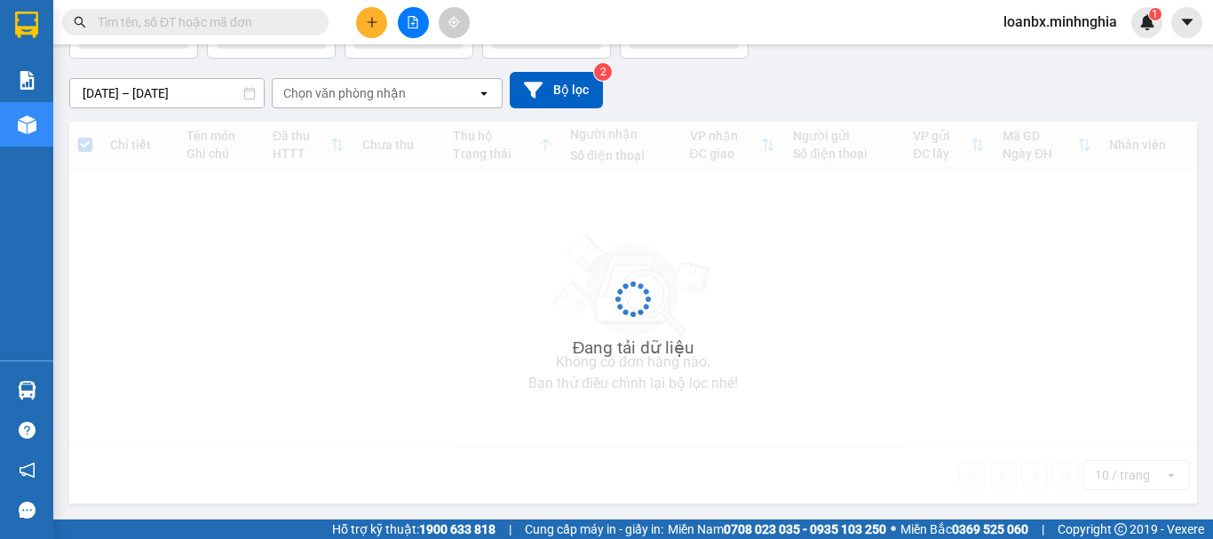
scroll to position [129, 0]
